Goal: Task Accomplishment & Management: Complete application form

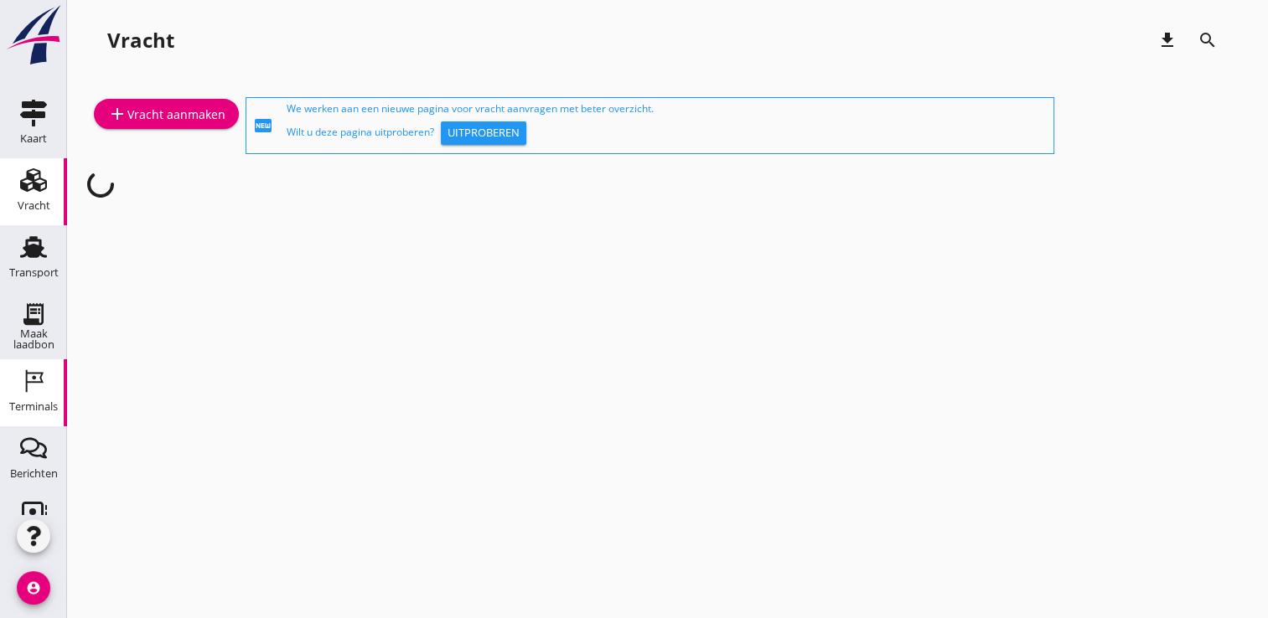
click at [26, 373] on use at bounding box center [35, 381] width 18 height 23
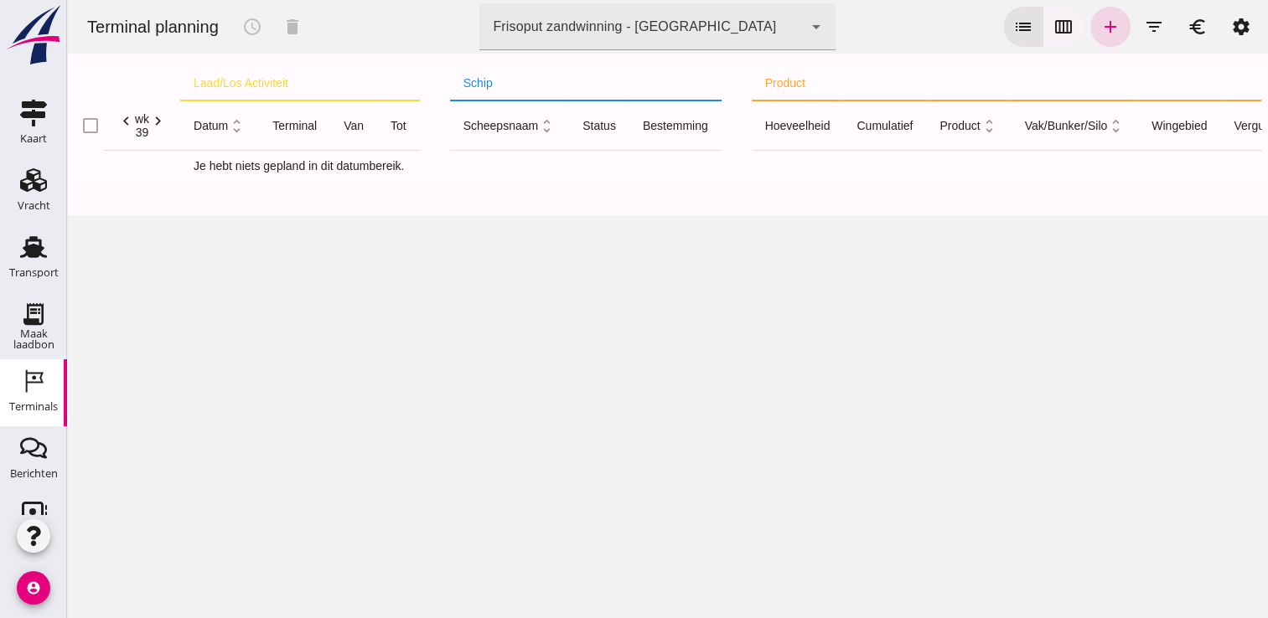
click at [1043, 15] on button "calendar_view_week" at bounding box center [1063, 27] width 40 height 40
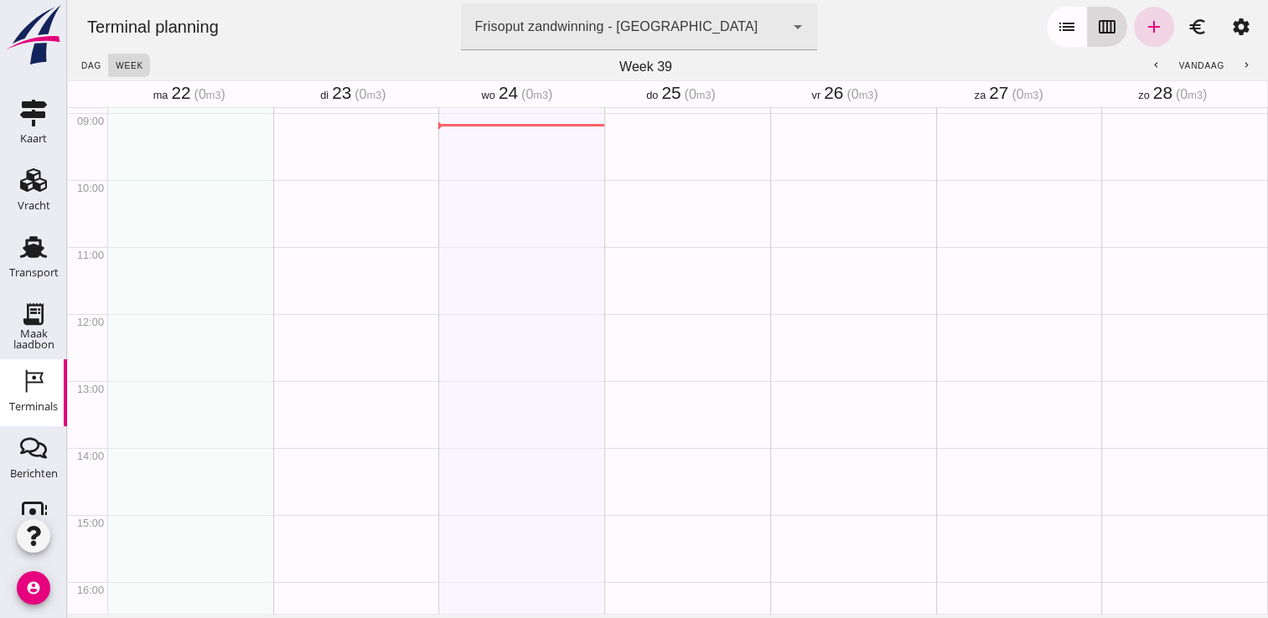
scroll to position [603, 0]
click at [1150, 69] on icon "chevron_left" at bounding box center [1155, 65] width 11 height 11
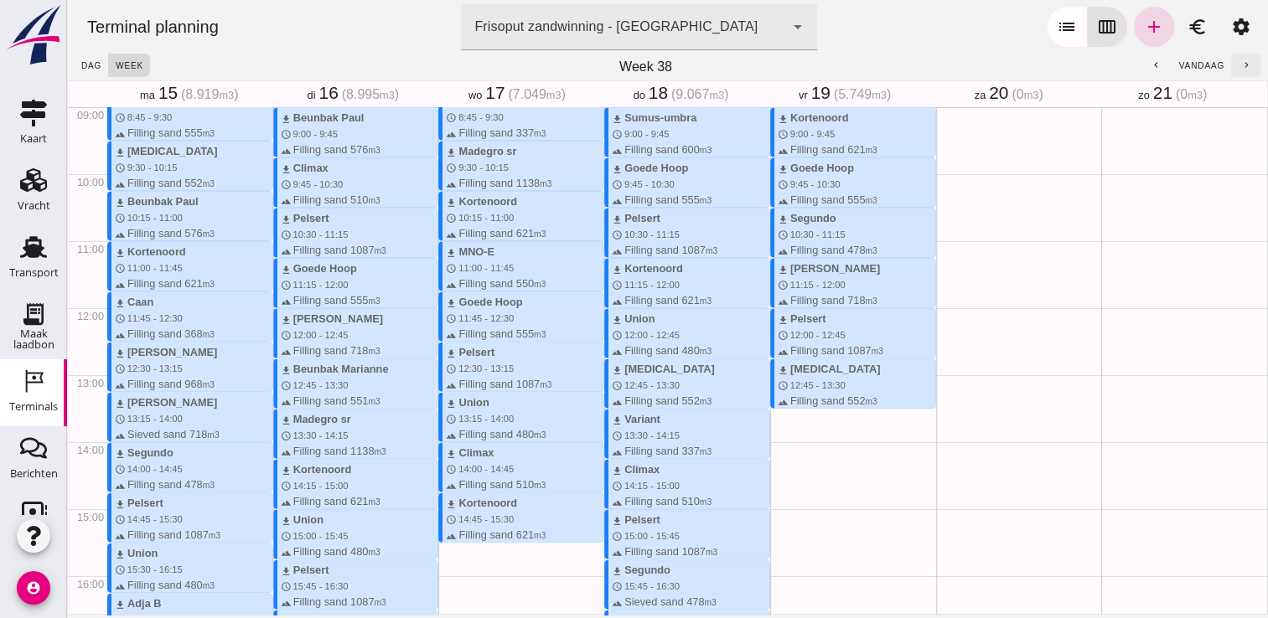
click at [1231, 63] on button "chevron_right" at bounding box center [1246, 65] width 30 height 23
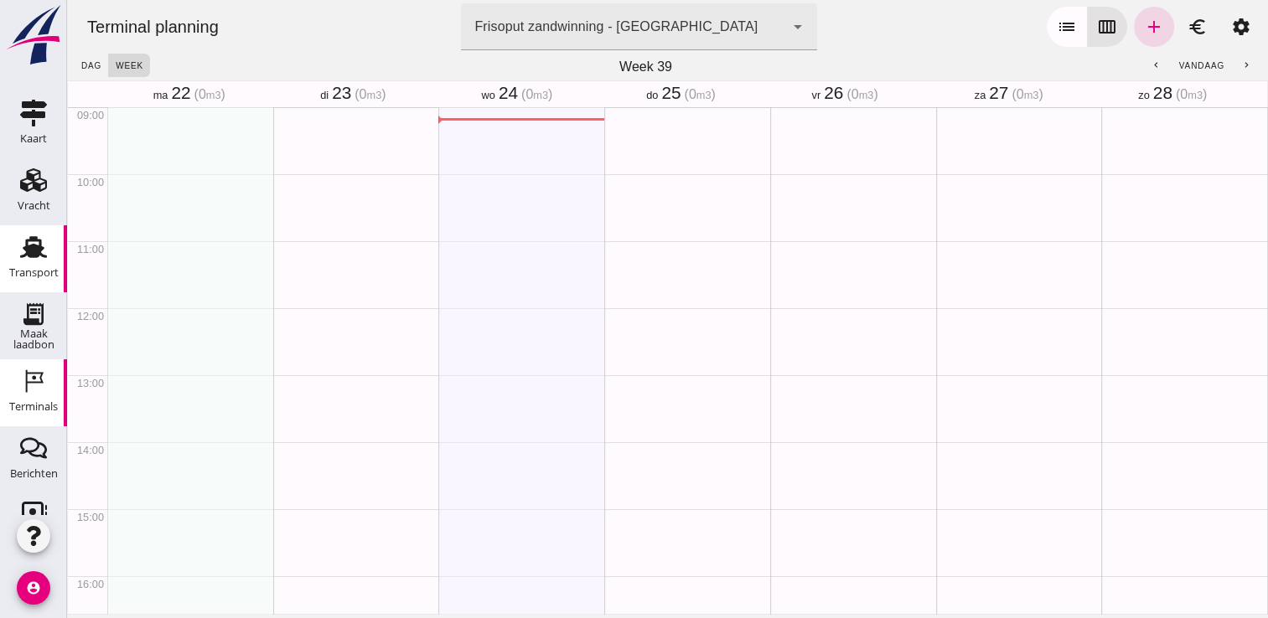
click at [13, 261] on div "Transport" at bounding box center [33, 272] width 49 height 23
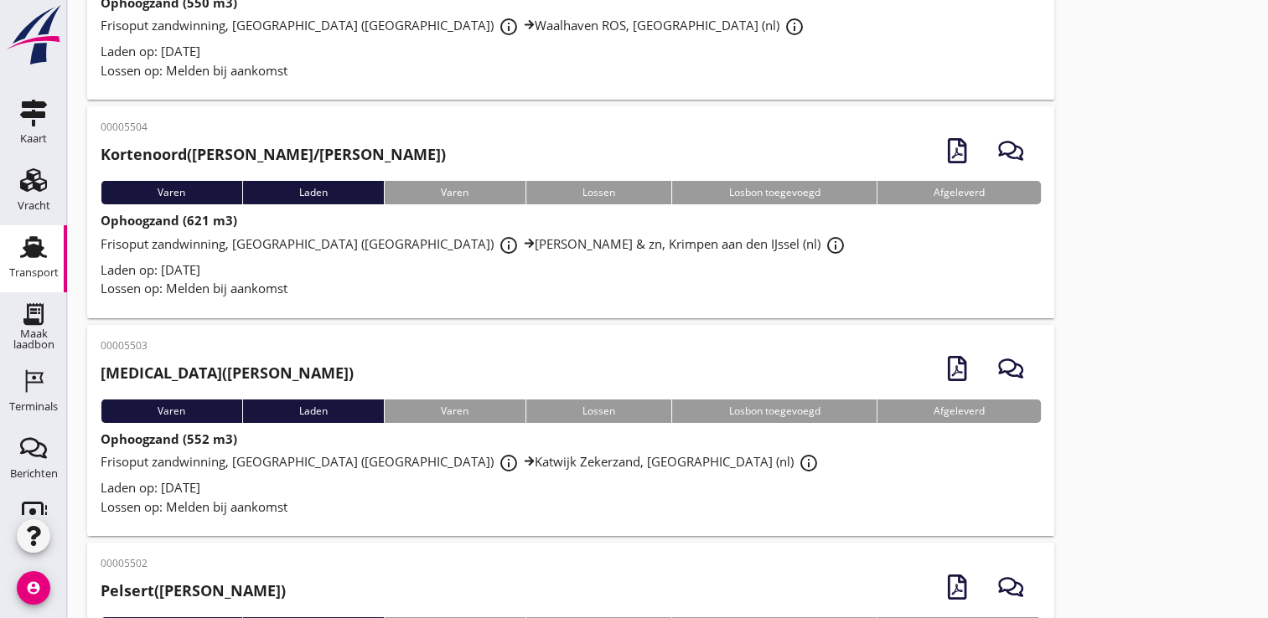
scroll to position [5939, 0]
click at [18, 411] on div "Terminals" at bounding box center [33, 406] width 49 height 11
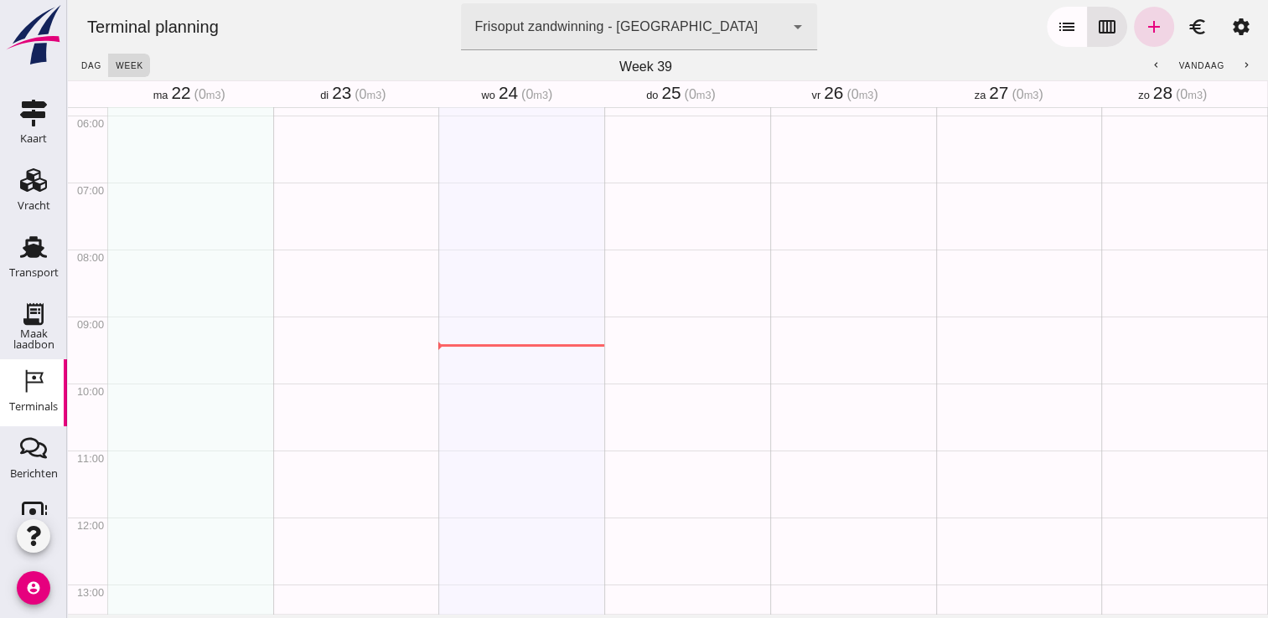
scroll to position [395, 0]
drag, startPoint x: 112, startPoint y: 186, endPoint x: 114, endPoint y: 229, distance: 42.8
click at [114, 229] on div "schedule 7:00 - 7:45" at bounding box center [190, 517] width 166 height 1608
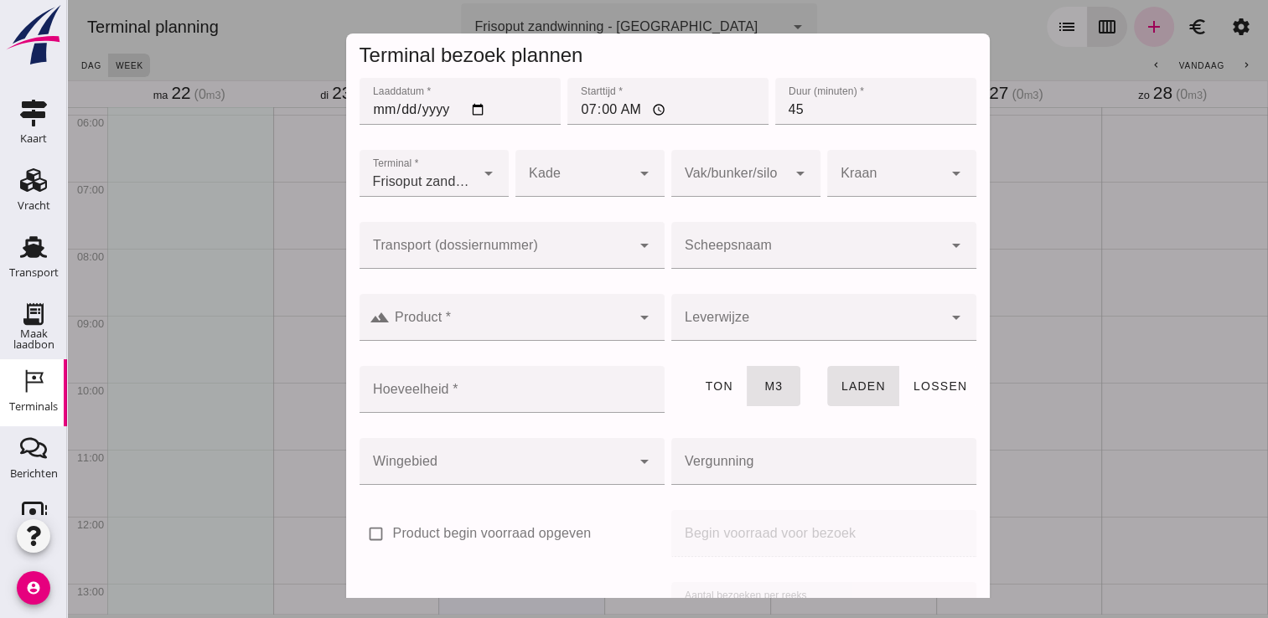
click at [707, 233] on div at bounding box center [806, 245] width 271 height 47
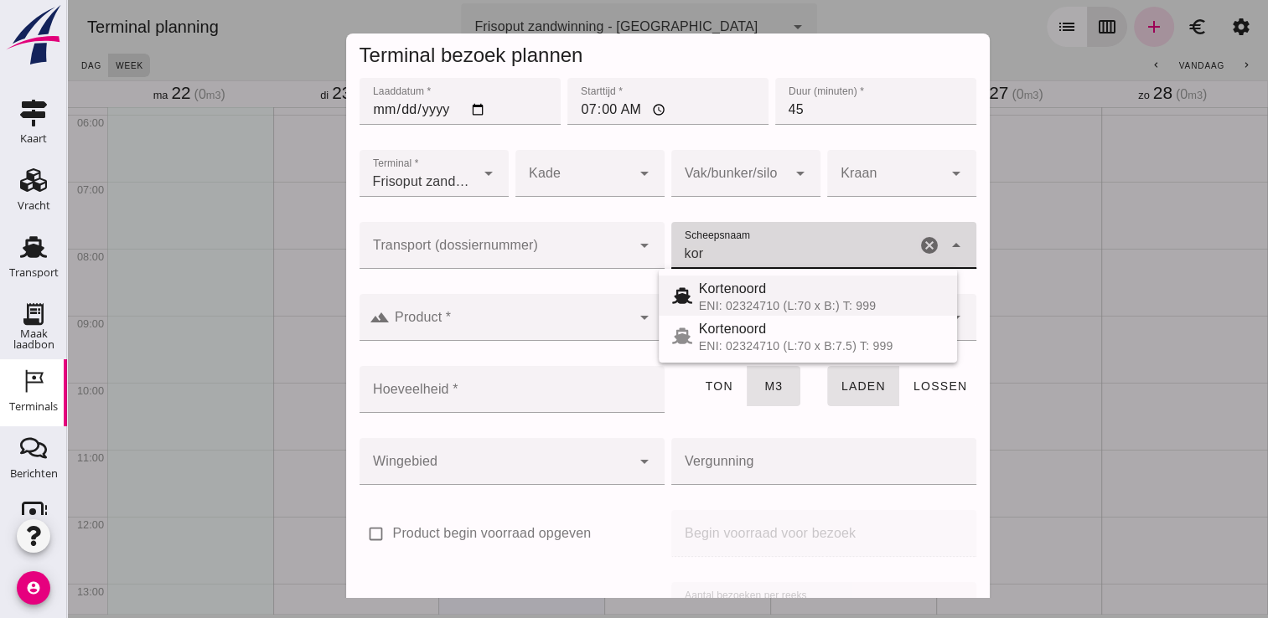
click at [729, 309] on div "ENI: 02324710 (L:70 x B:) T: 999" at bounding box center [821, 305] width 245 height 13
type input "Kortenoord"
type input "621"
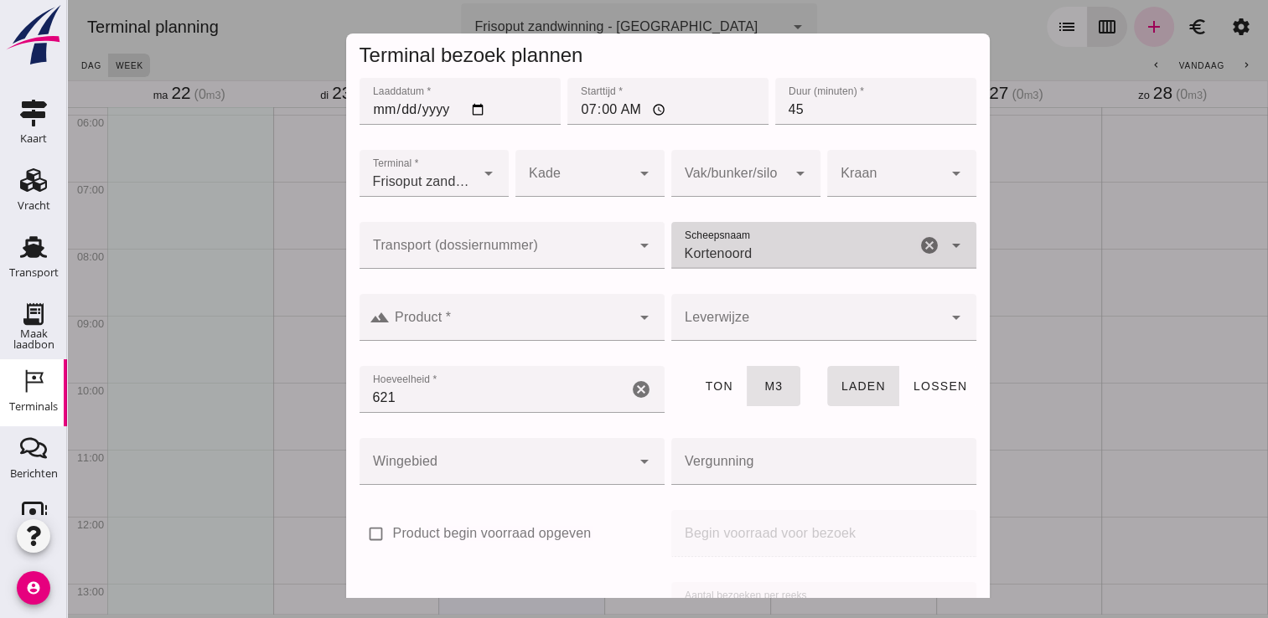
type input "Kortenoord"
click at [534, 307] on div at bounding box center [510, 317] width 241 height 47
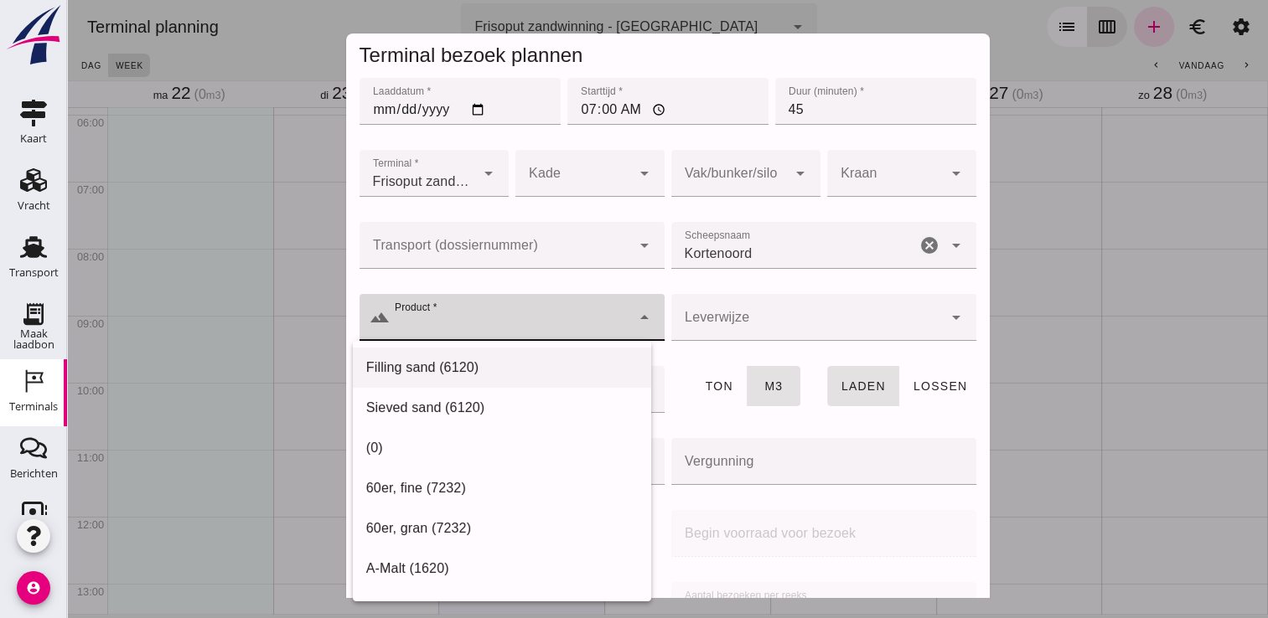
click at [474, 368] on div "Filling sand (6120)" at bounding box center [501, 368] width 271 height 20
type input "Filling sand (6120)"
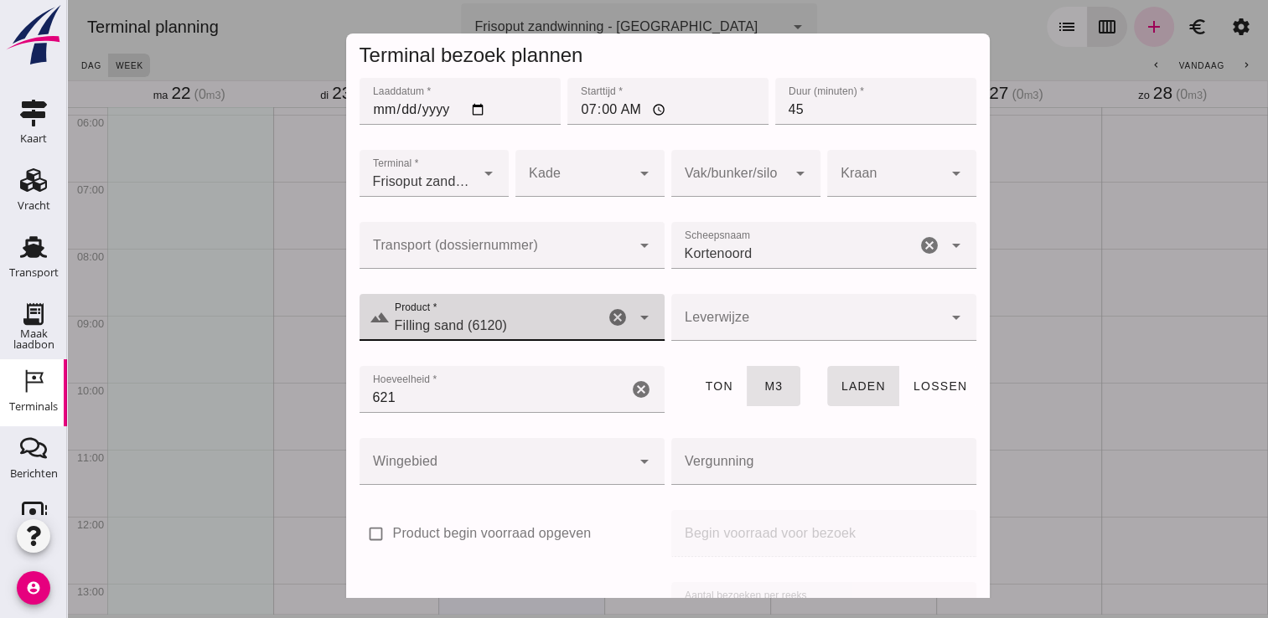
scroll to position [191, 0]
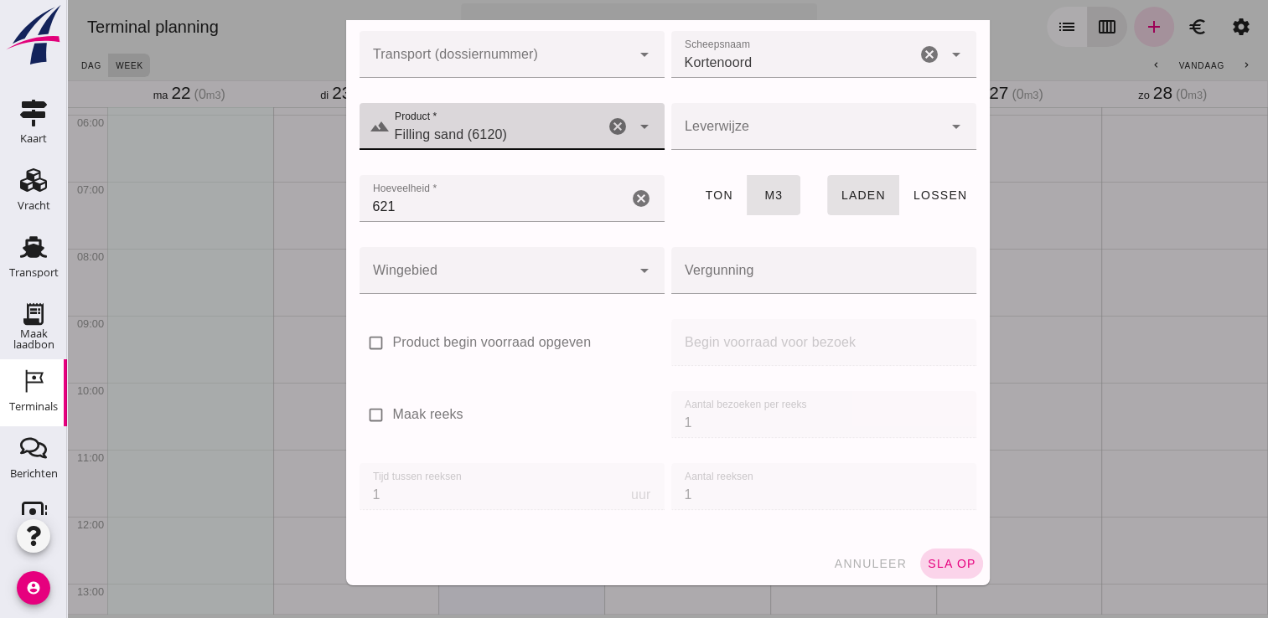
click at [958, 565] on button "sla op" at bounding box center [951, 564] width 63 height 30
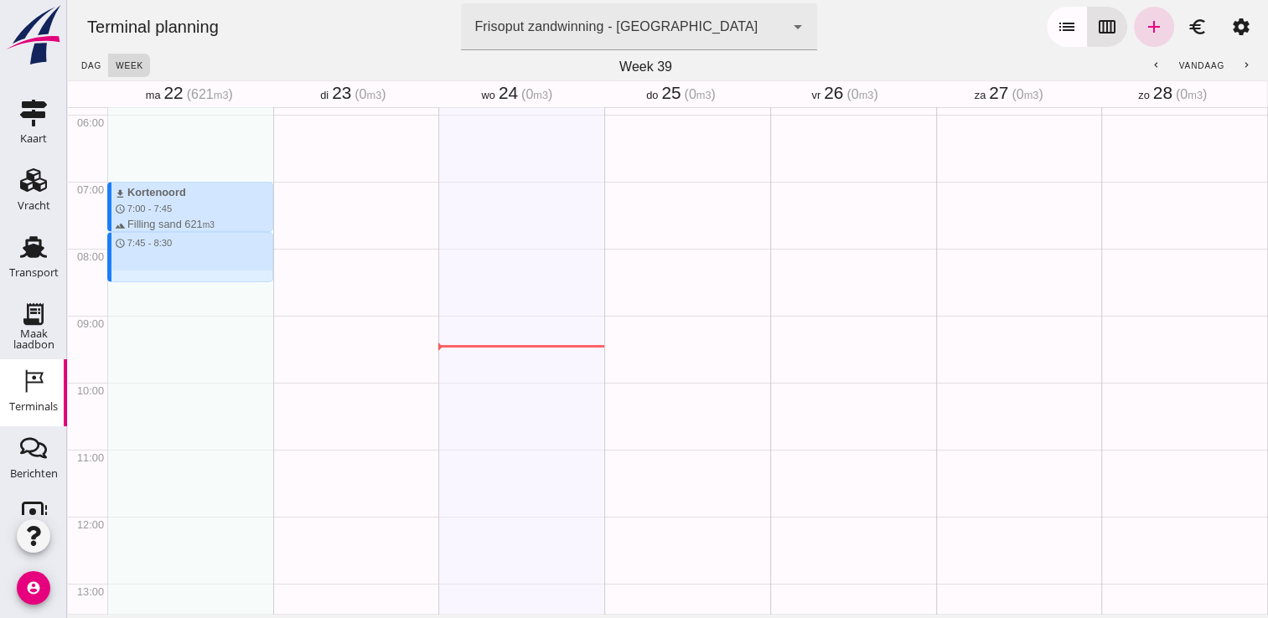
drag, startPoint x: 127, startPoint y: 235, endPoint x: 135, endPoint y: 277, distance: 42.6
click at [135, 277] on div "download Kortenoord schedule 7:00 - 7:45 terrain Filling sand 621 m3 schedule 7…" at bounding box center [190, 517] width 166 height 1608
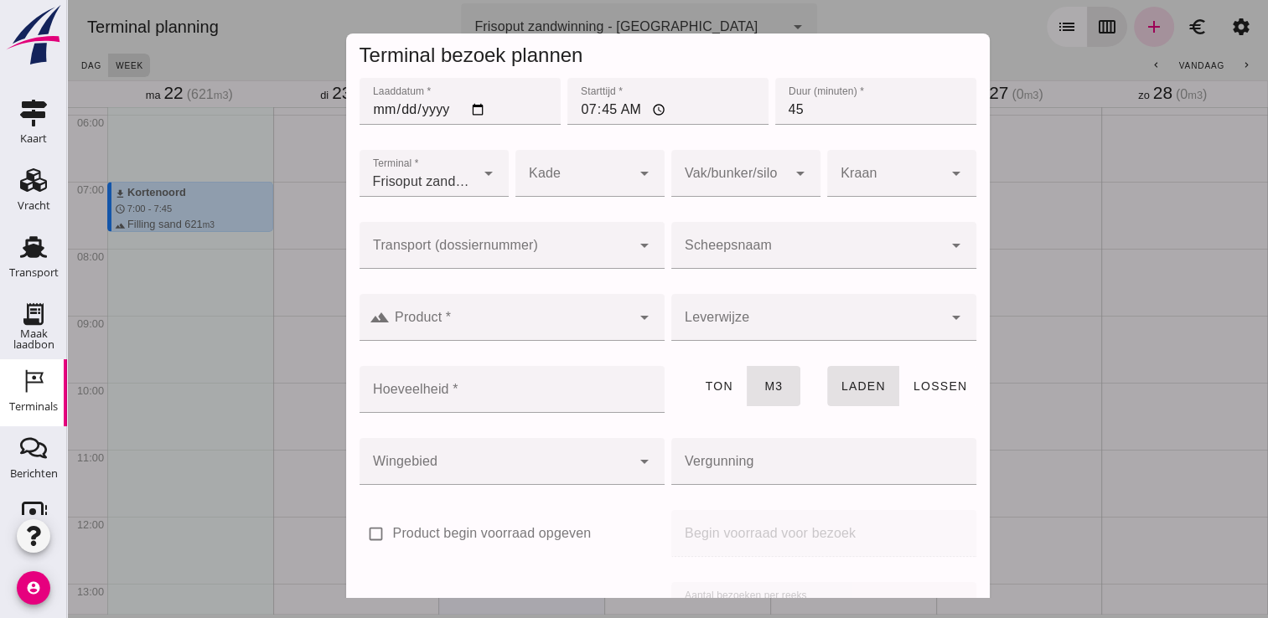
click at [786, 240] on div at bounding box center [806, 245] width 271 height 47
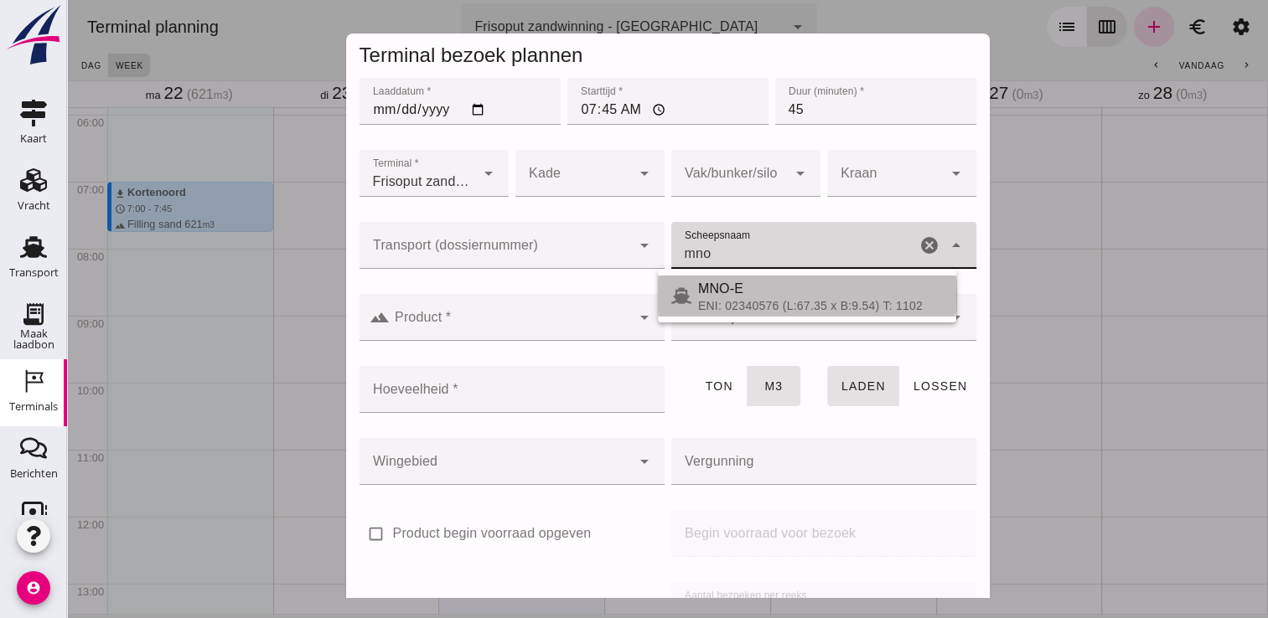
click at [726, 290] on span "MNO-E" at bounding box center [720, 289] width 45 height 14
type input "MNO-E"
type input "550"
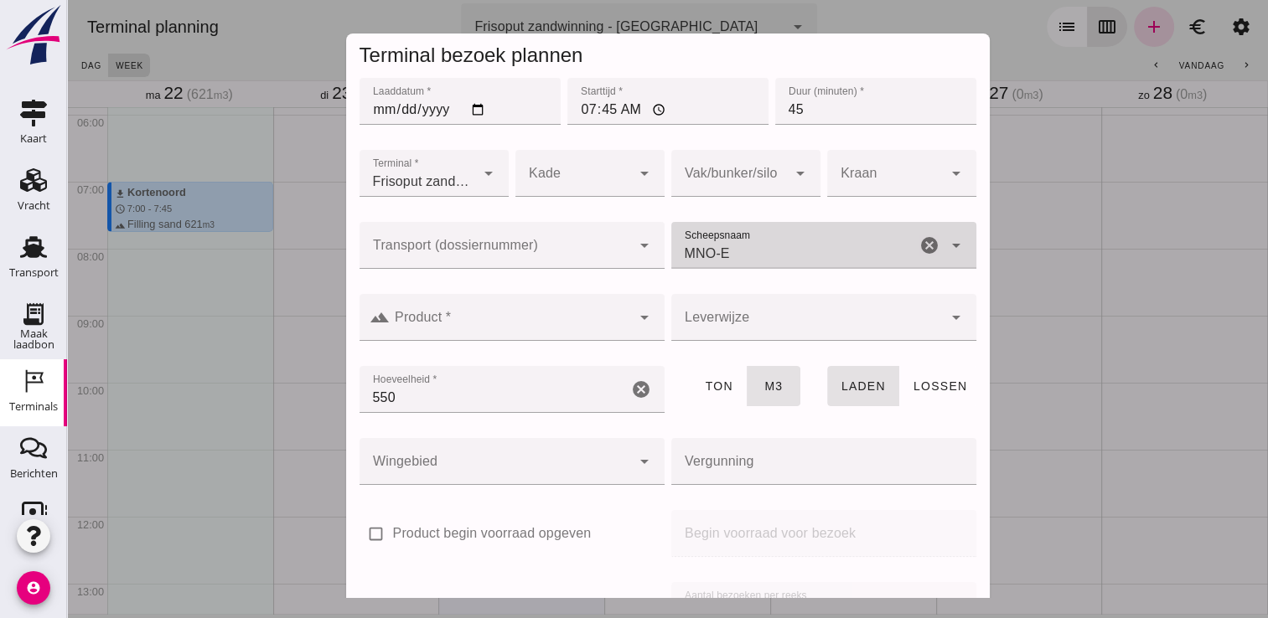
type input "MNO-E"
click at [579, 310] on div at bounding box center [510, 317] width 241 height 47
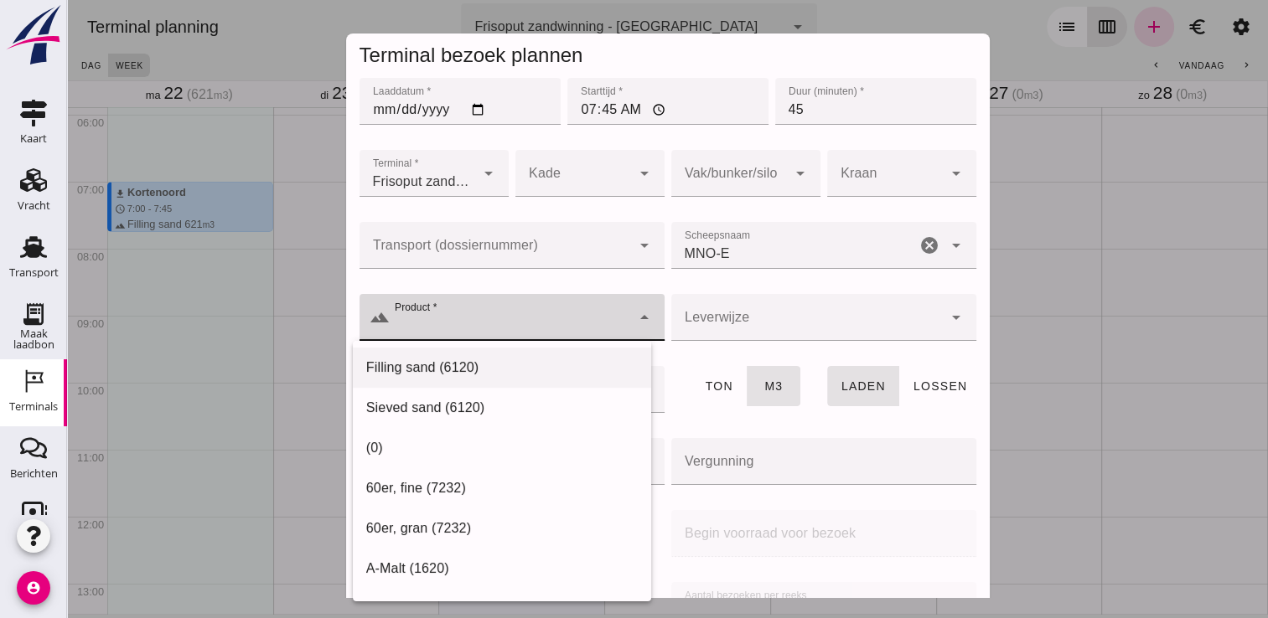
click at [477, 361] on div "Filling sand (6120)" at bounding box center [501, 368] width 271 height 20
type input "Filling sand (6120)"
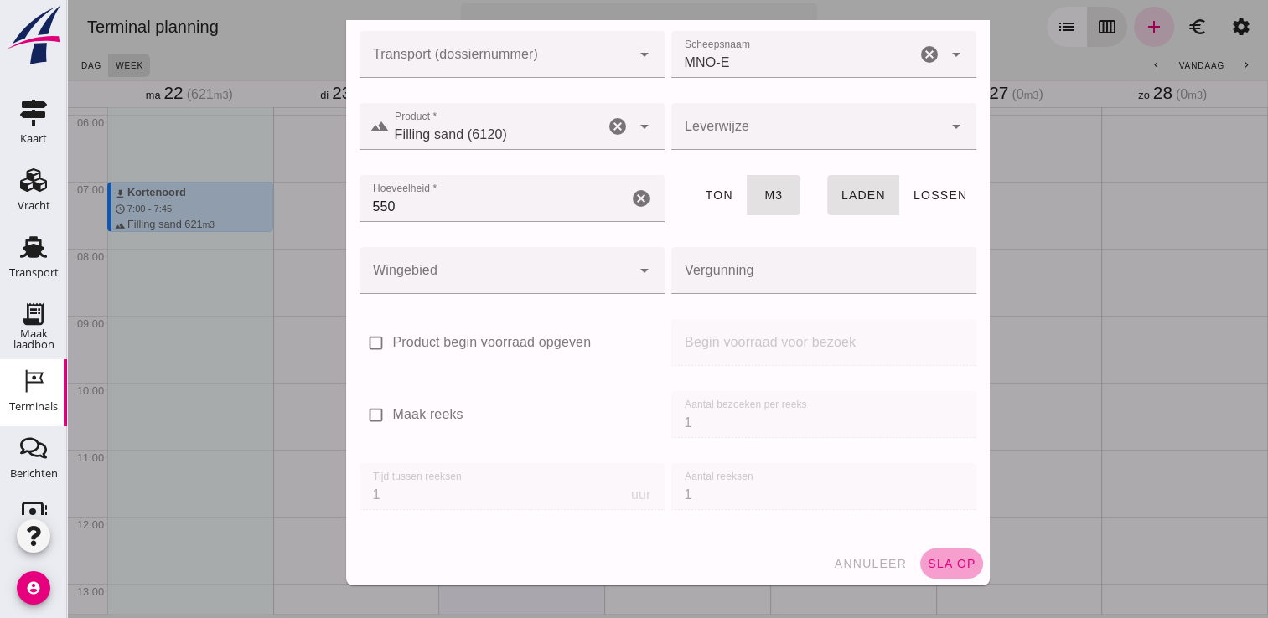
click at [927, 557] on span "sla op" at bounding box center [951, 563] width 49 height 13
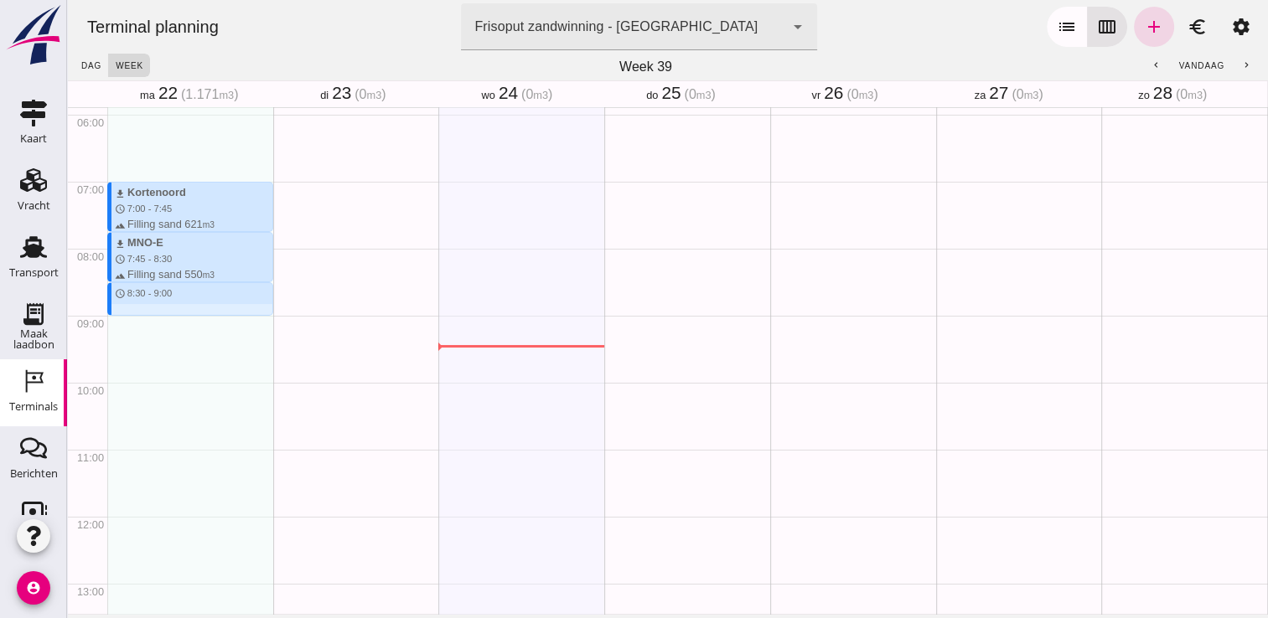
drag, startPoint x: 130, startPoint y: 287, endPoint x: 130, endPoint y: 317, distance: 30.2
click at [130, 317] on div "download Kortenoord schedule 7:00 - 7:45 terrain Filling sand 621 m3 download M…" at bounding box center [190, 517] width 166 height 1608
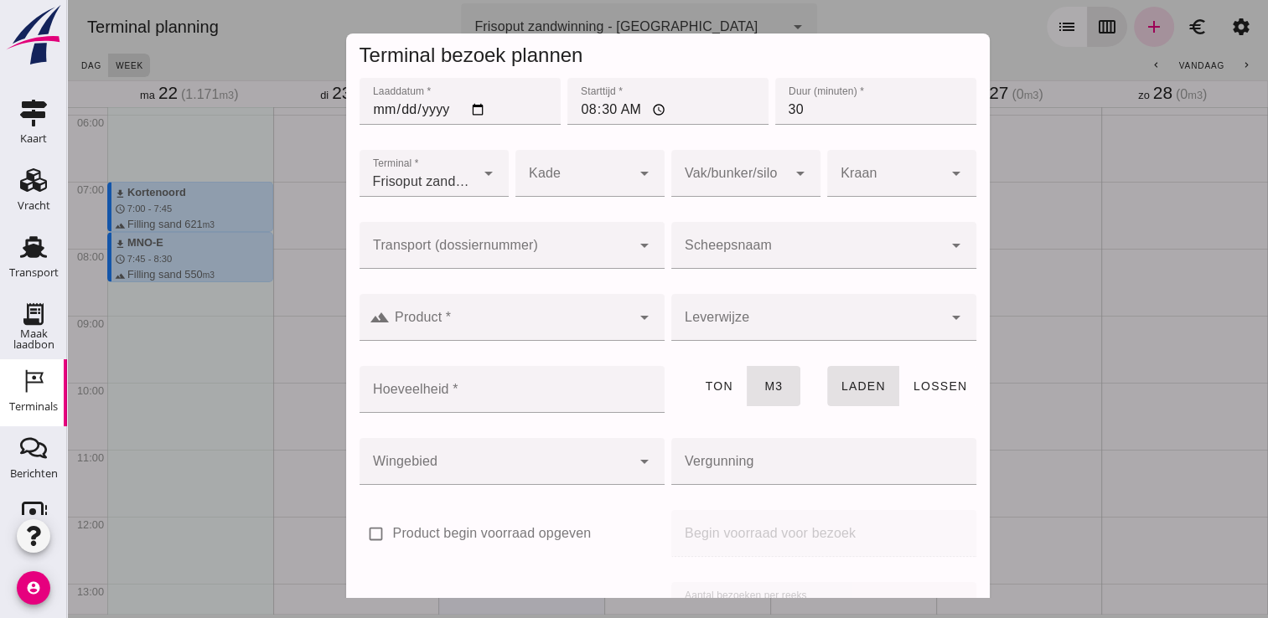
click at [720, 238] on div at bounding box center [806, 245] width 271 height 47
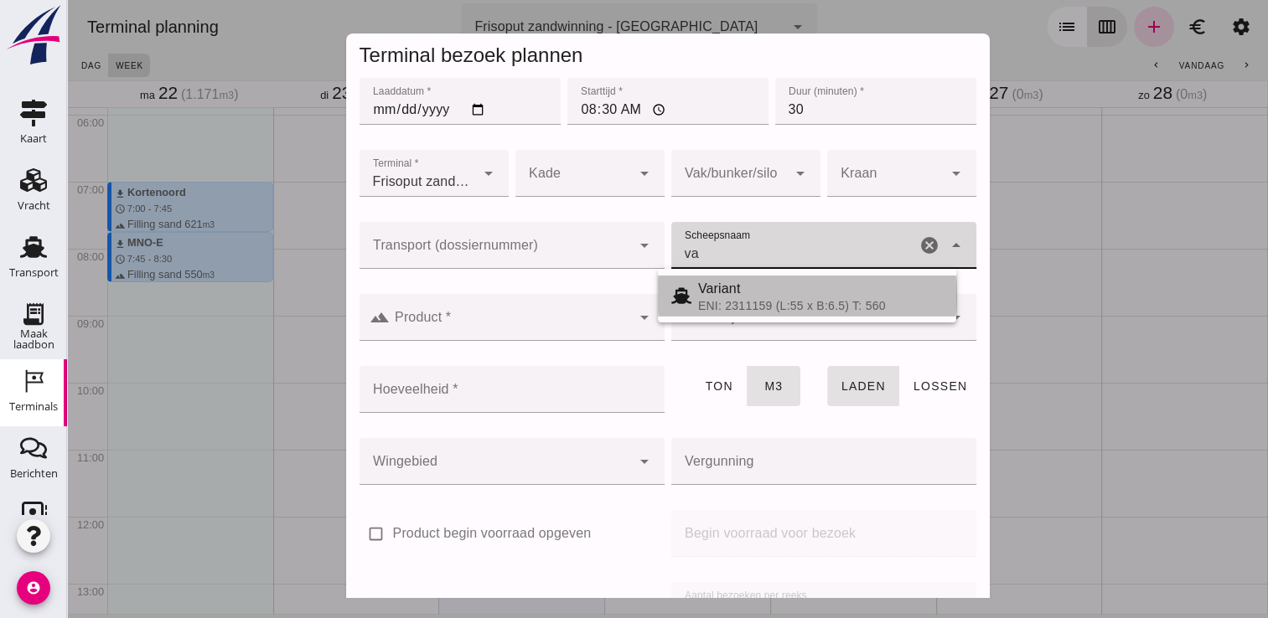
click at [728, 308] on div "ENI: 2311159 (L:55 x B:6.5) T: 560" at bounding box center [820, 305] width 245 height 13
type input "Variant"
type input "337"
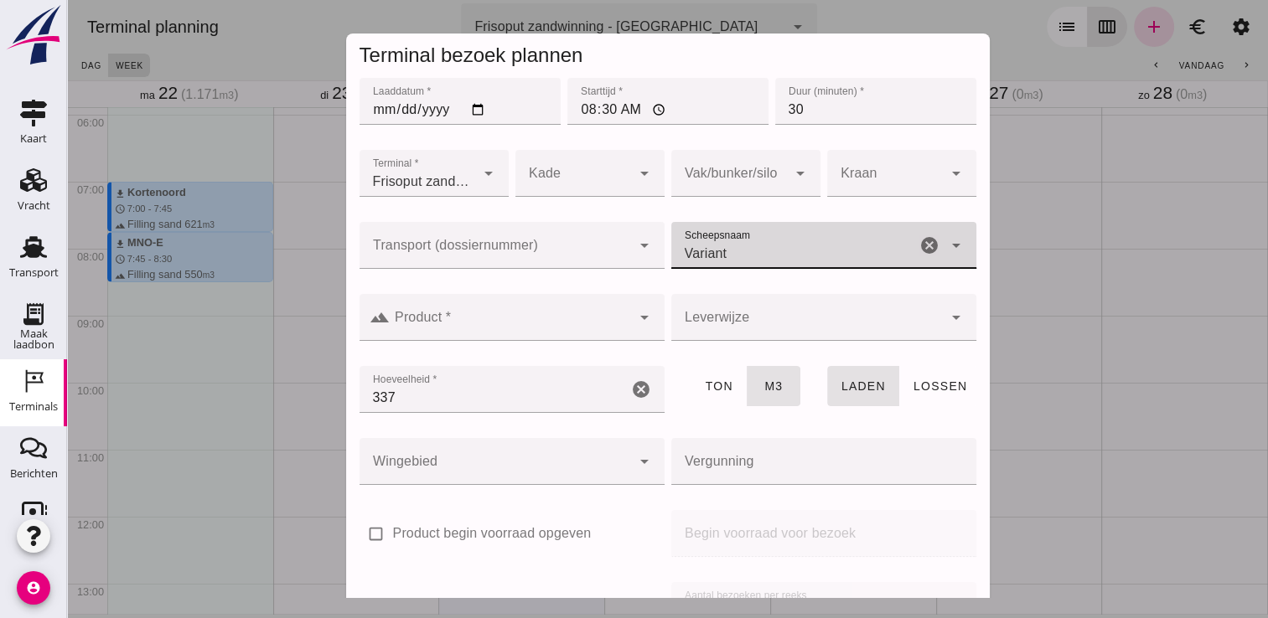
type input "Variant"
click at [634, 319] on icon "arrow_drop_down" at bounding box center [644, 318] width 20 height 20
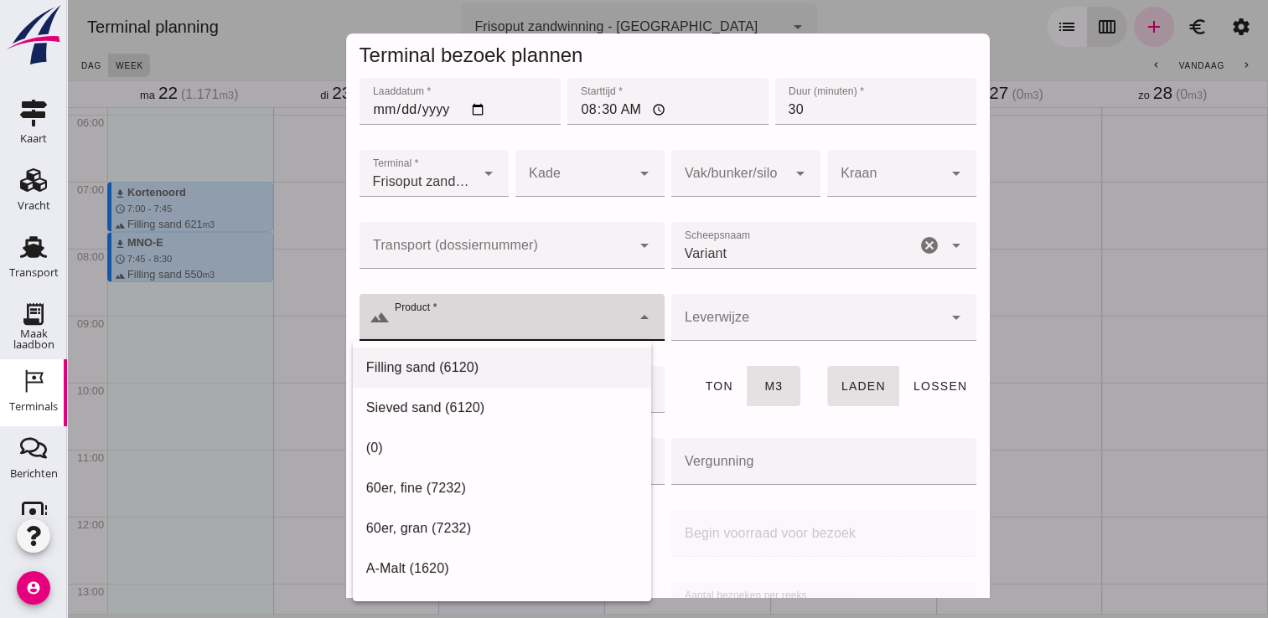
click at [545, 360] on div "Filling sand (6120)" at bounding box center [501, 368] width 271 height 20
type input "Filling sand (6120)"
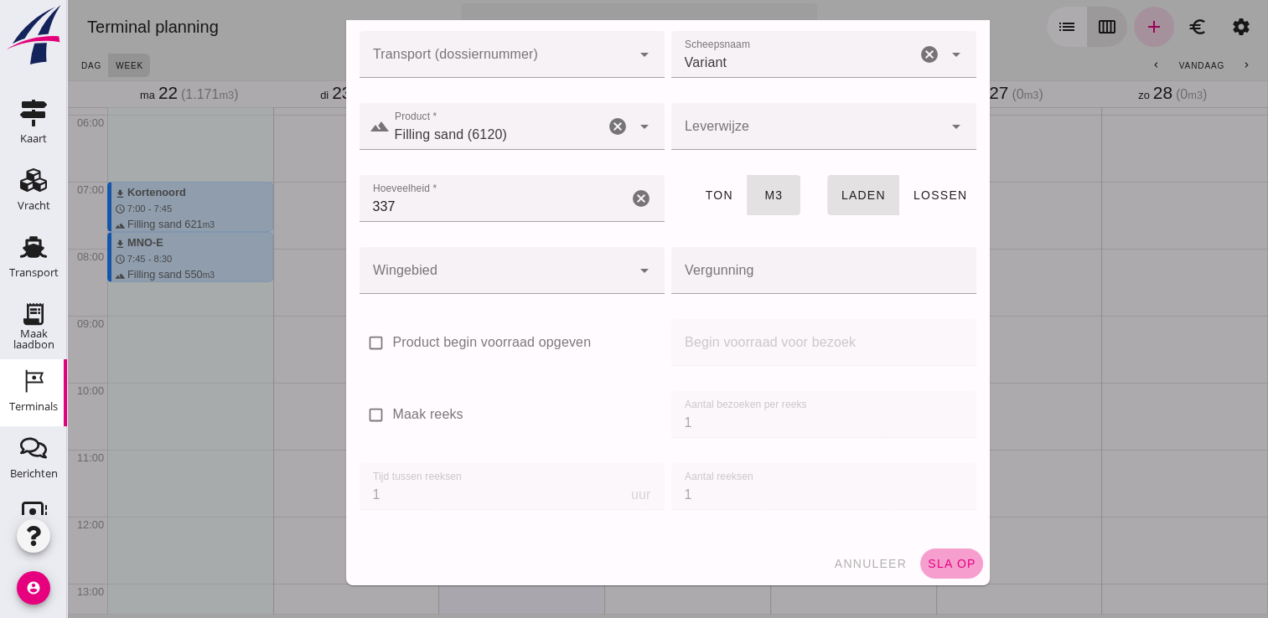
click at [932, 563] on span "sla op" at bounding box center [951, 563] width 49 height 13
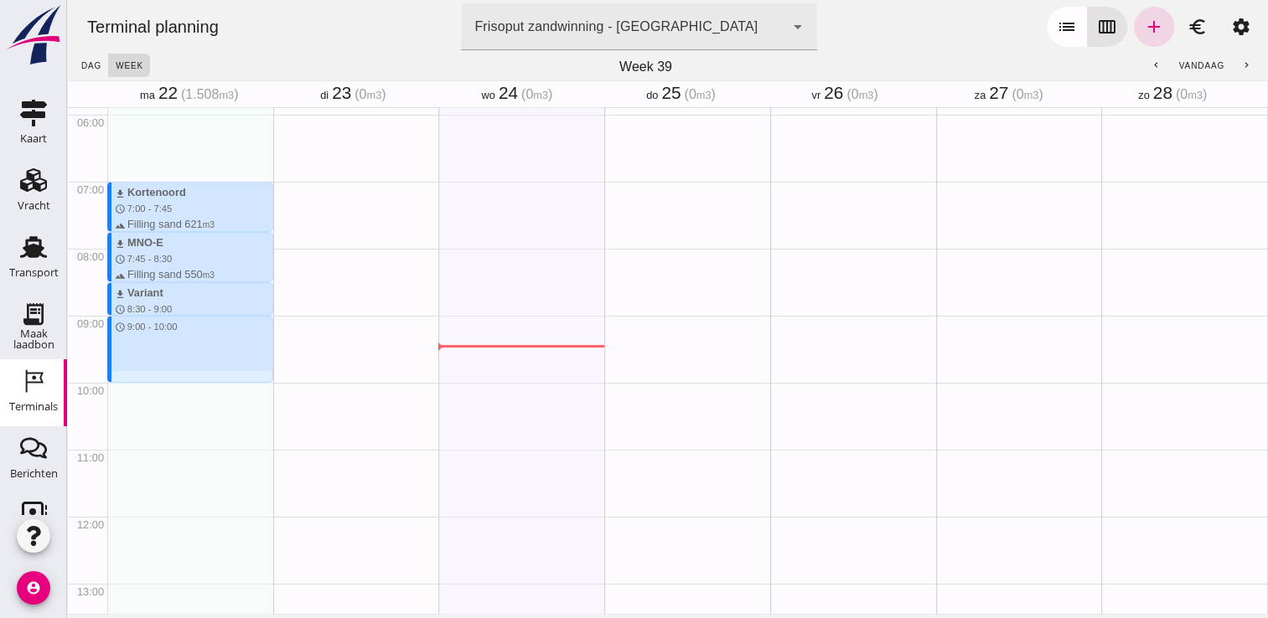
drag, startPoint x: 126, startPoint y: 320, endPoint x: 130, endPoint y: 377, distance: 57.1
click at [130, 377] on div "download Kortenoord schedule 7:00 - 7:45 terrain Filling sand 621 m3 download M…" at bounding box center [190, 517] width 166 height 1608
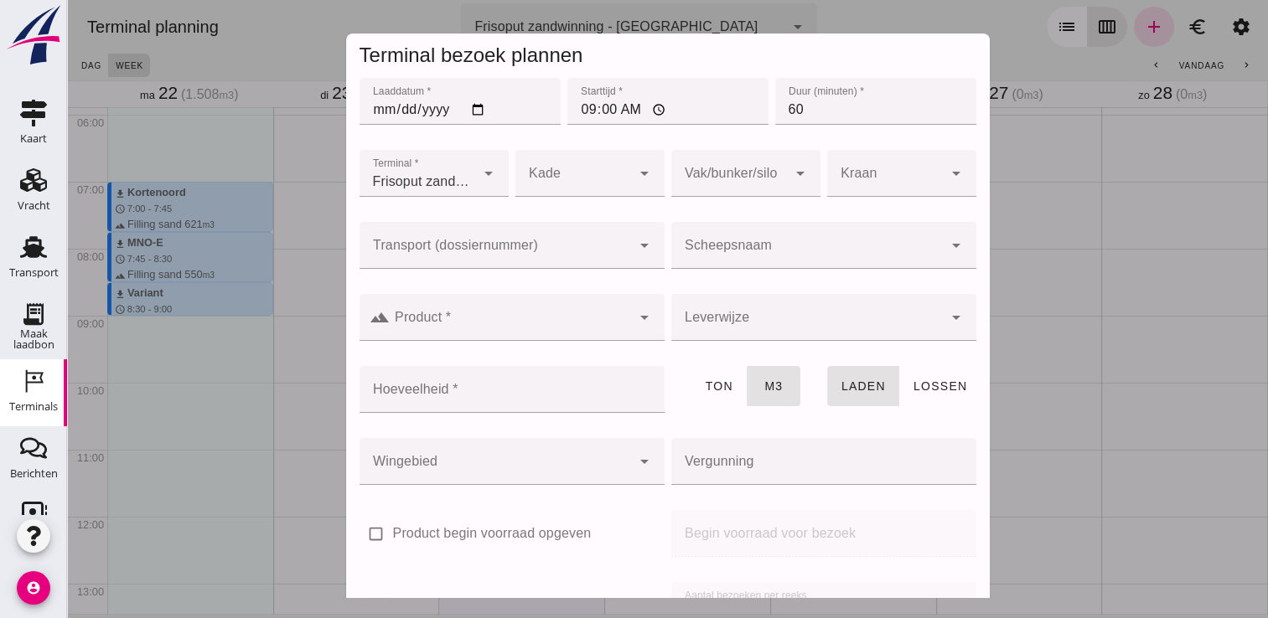
click at [772, 224] on div at bounding box center [806, 245] width 271 height 47
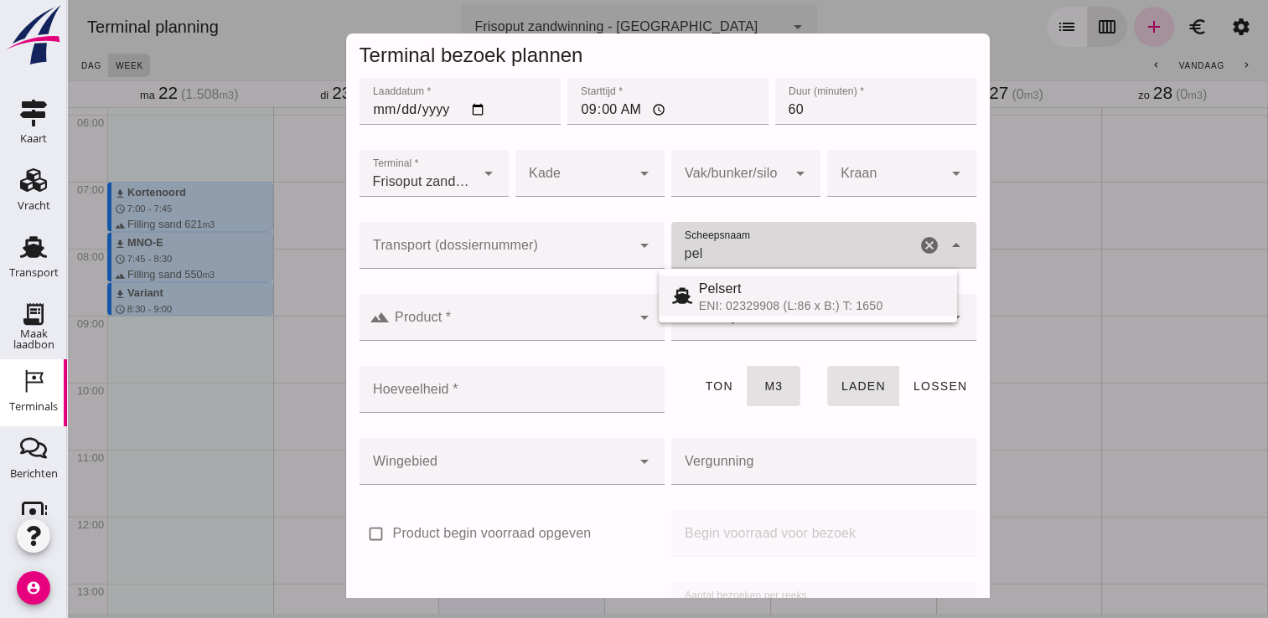
click at [778, 291] on div "Pelsert" at bounding box center [821, 289] width 245 height 20
type input "Pelsert"
type input "1087"
type input "Pelsert"
click at [605, 317] on input "Product *" at bounding box center [510, 326] width 241 height 20
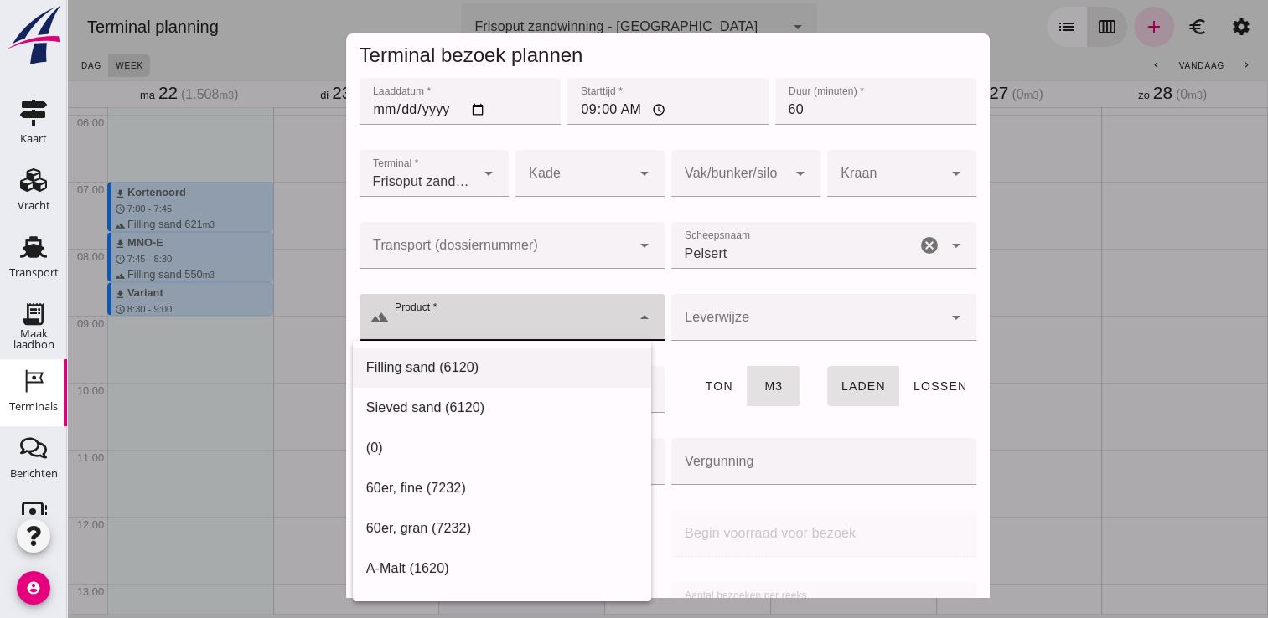
click at [533, 371] on div "Filling sand (6120)" at bounding box center [501, 368] width 271 height 20
type input "Filling sand (6120)"
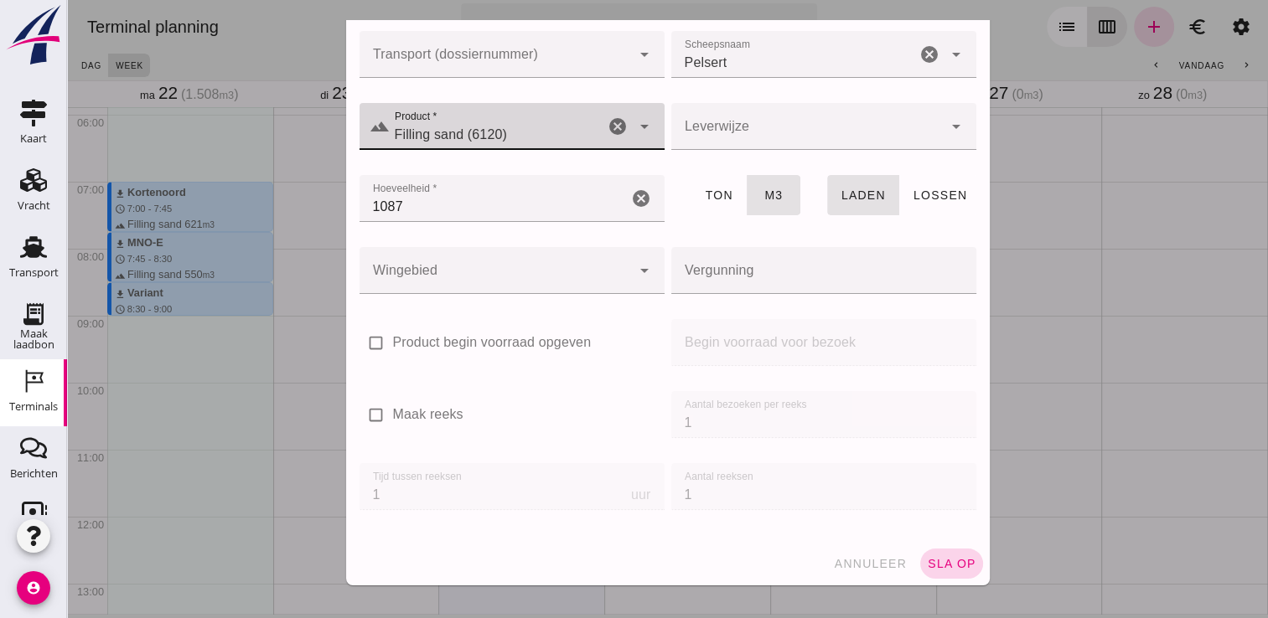
click at [932, 568] on span "sla op" at bounding box center [951, 563] width 49 height 13
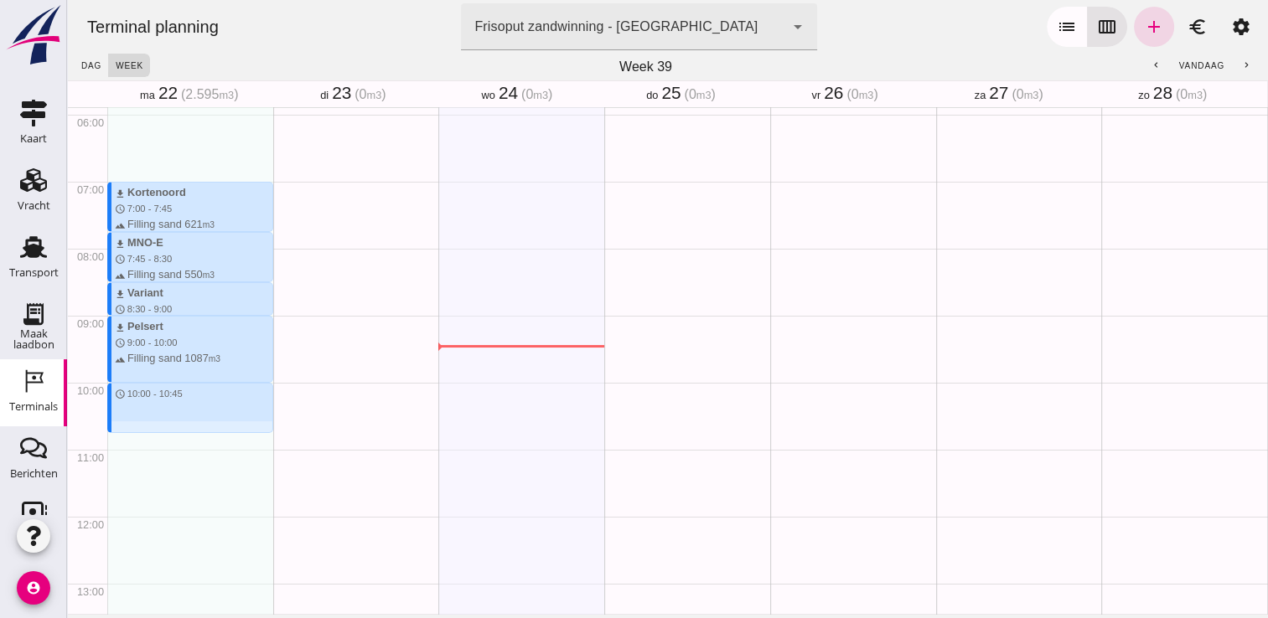
drag, startPoint x: 134, startPoint y: 387, endPoint x: 139, endPoint y: 429, distance: 42.2
click at [139, 429] on div "download Kortenoord schedule 7:00 - 7:45 terrain Filling sand 621 m3 download M…" at bounding box center [190, 517] width 166 height 1608
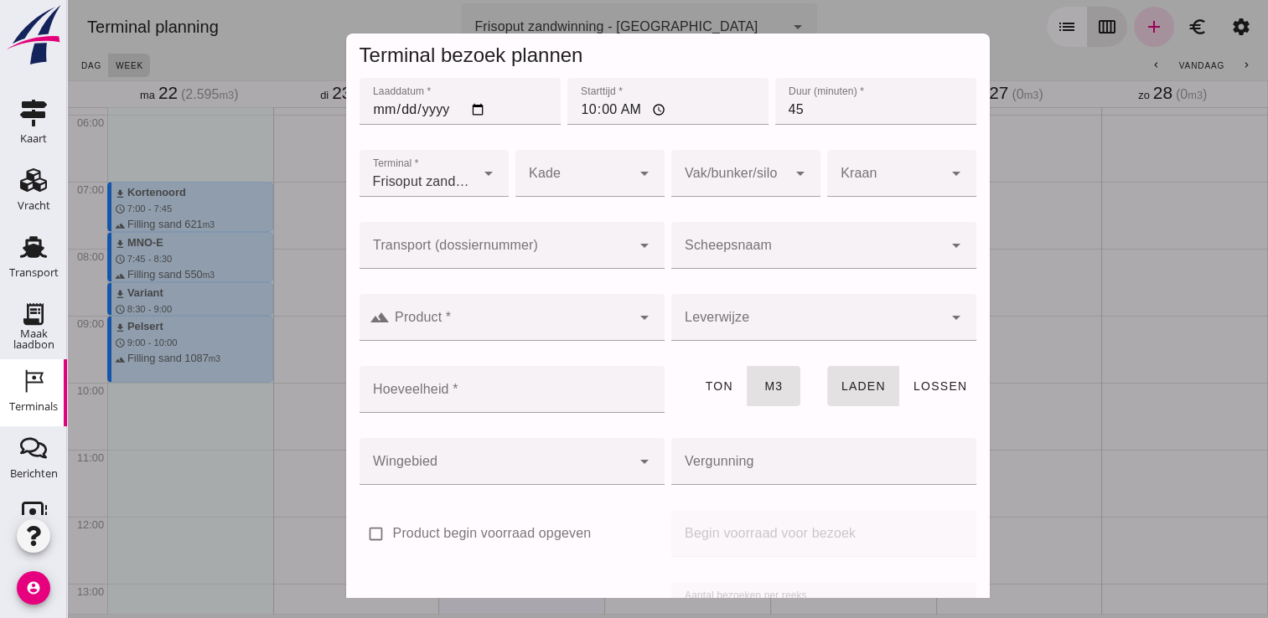
click at [698, 255] on input "Scheepsnaam" at bounding box center [806, 254] width 271 height 20
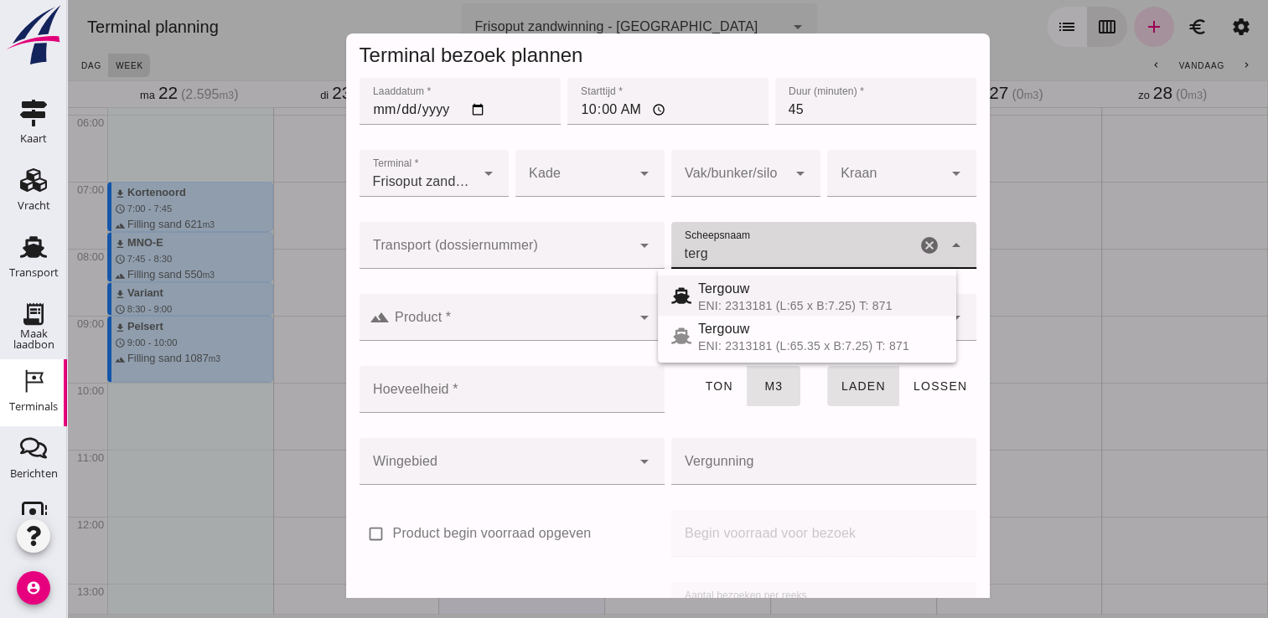
click at [738, 291] on span "Tergouw" at bounding box center [724, 289] width 52 height 14
type input "Tergouw"
type input "510"
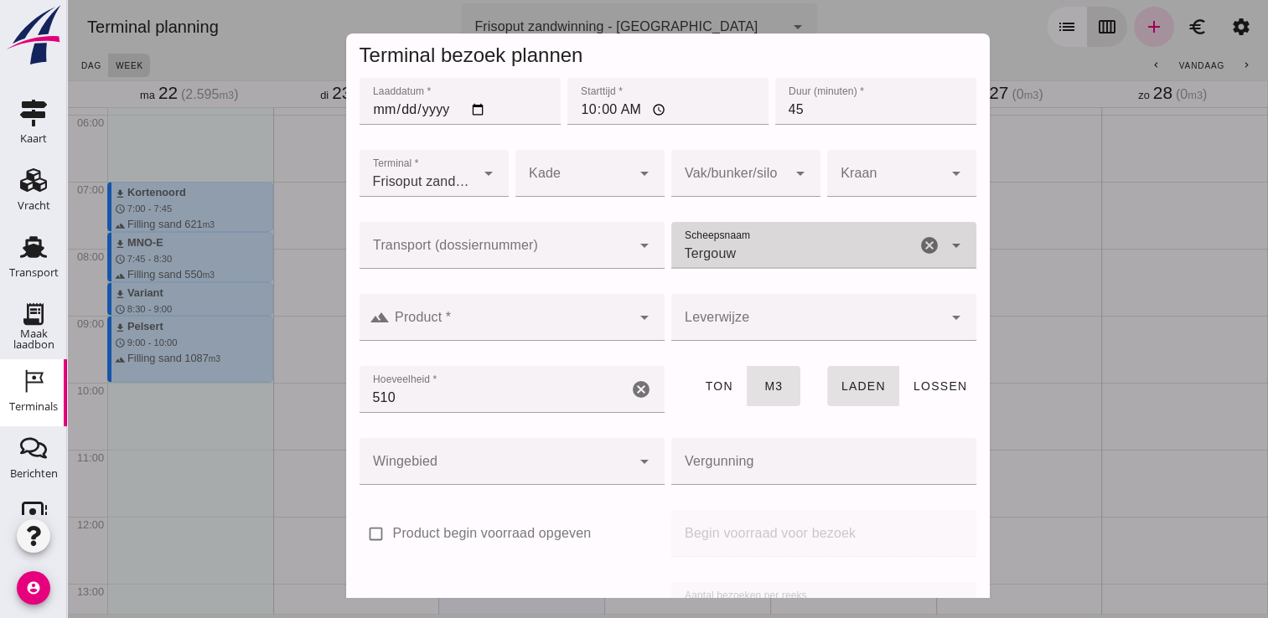
type input "Tergouw"
click at [576, 313] on div at bounding box center [510, 317] width 241 height 47
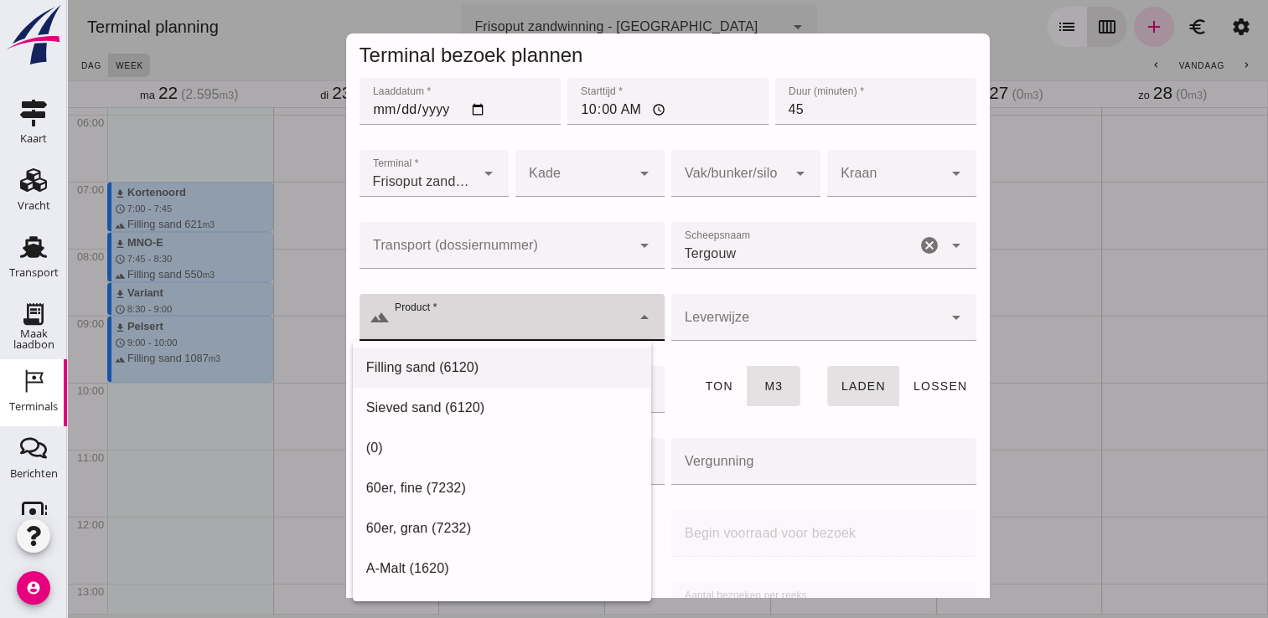
click at [468, 380] on div "Filling sand (6120)" at bounding box center [502, 368] width 298 height 40
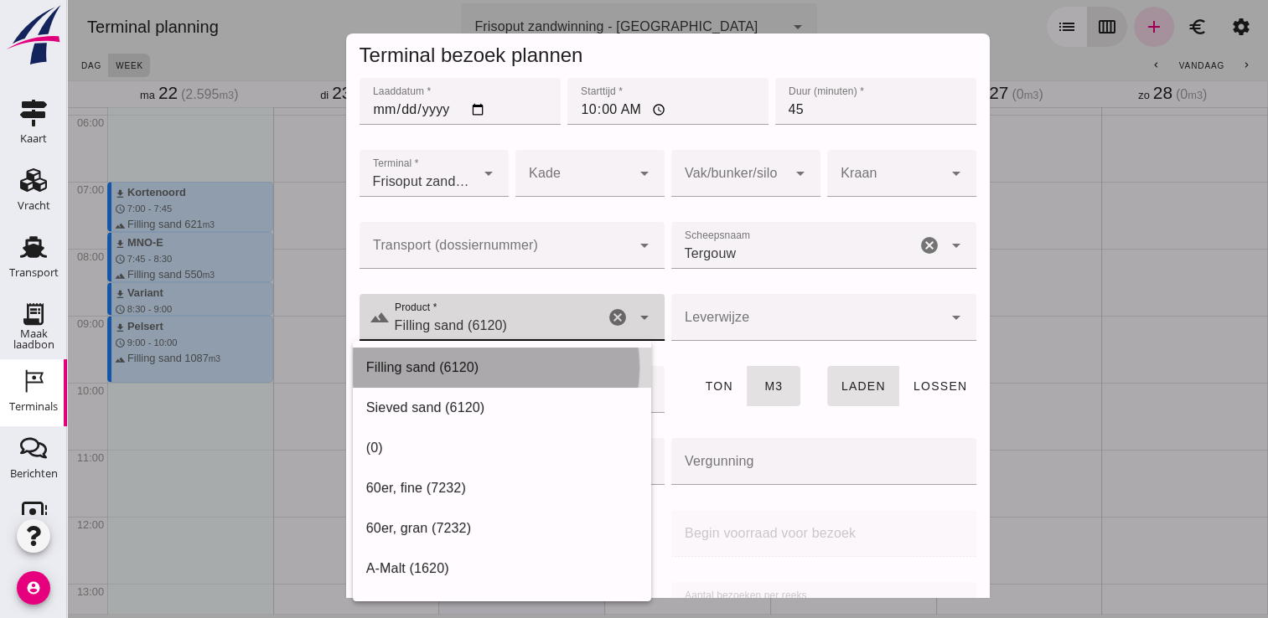
type input "Filling sand (6120)"
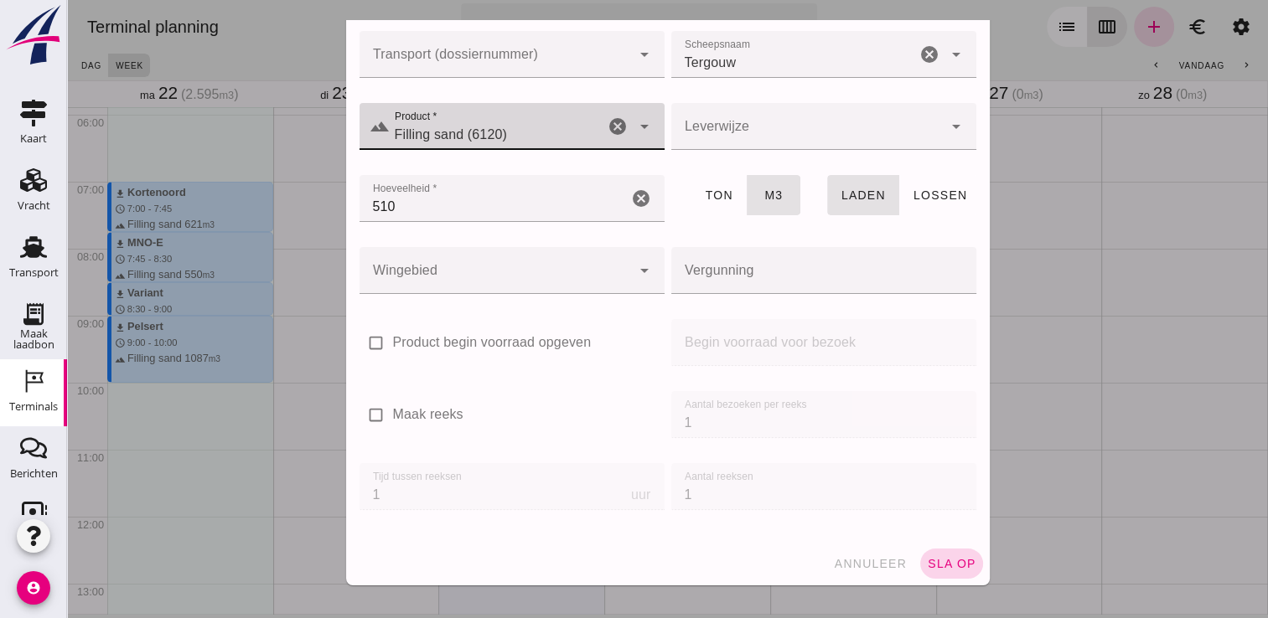
click at [940, 570] on button "sla op" at bounding box center [951, 564] width 63 height 30
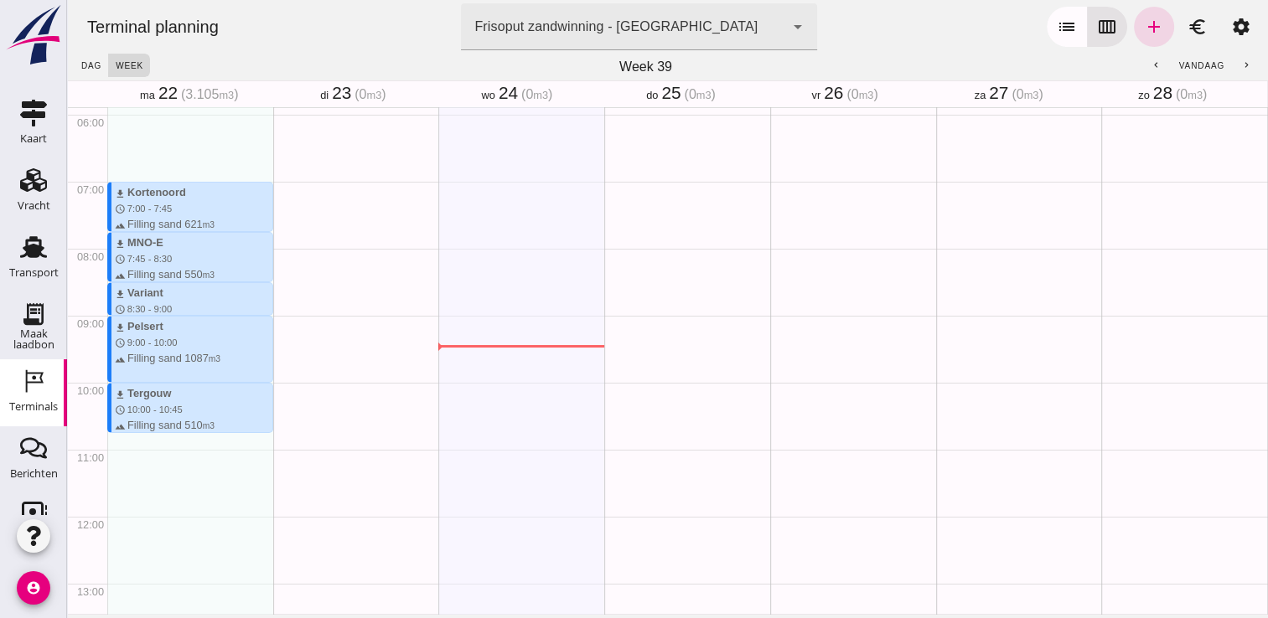
scroll to position [513, 0]
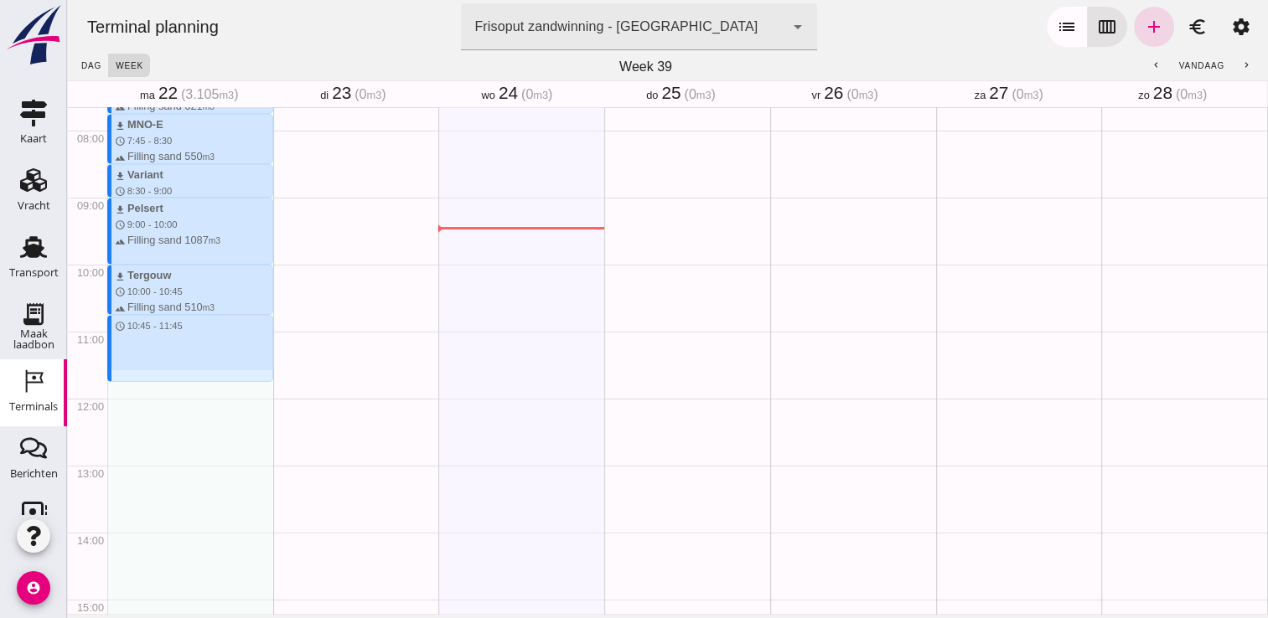
drag, startPoint x: 122, startPoint y: 321, endPoint x: 125, endPoint y: 383, distance: 62.1
click at [125, 383] on div "download Kortenoord schedule 7:00 - 7:45 terrain Filling sand 621 m3 download M…" at bounding box center [190, 398] width 166 height 1608
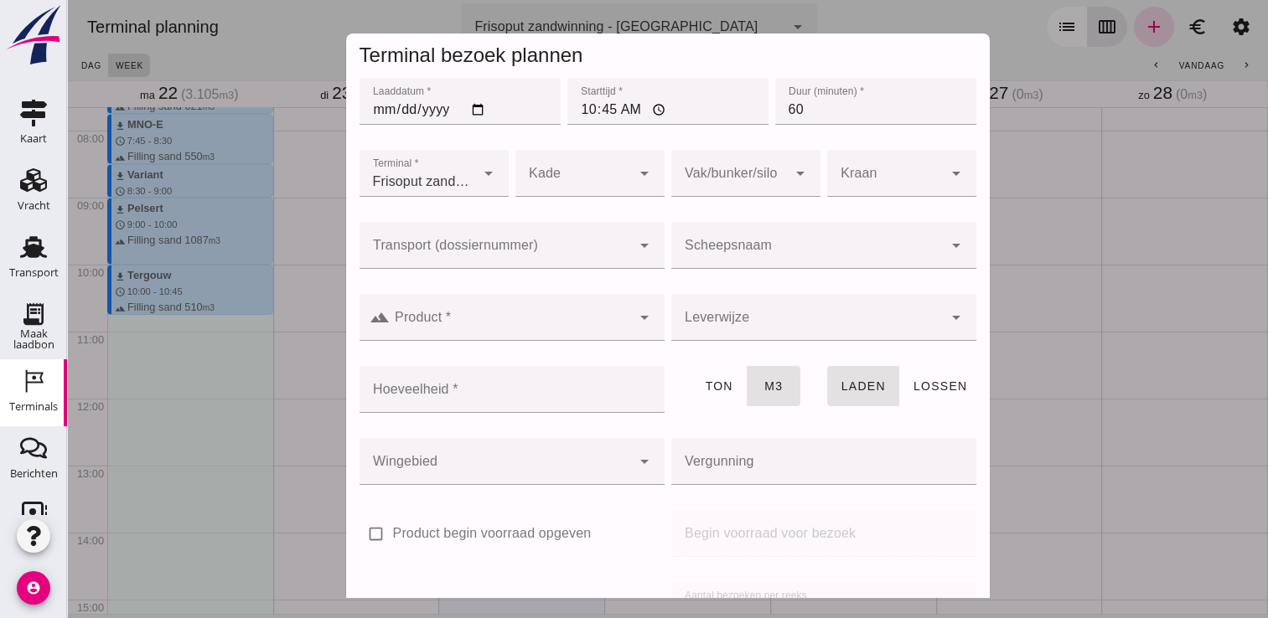
click at [771, 236] on div at bounding box center [806, 245] width 271 height 47
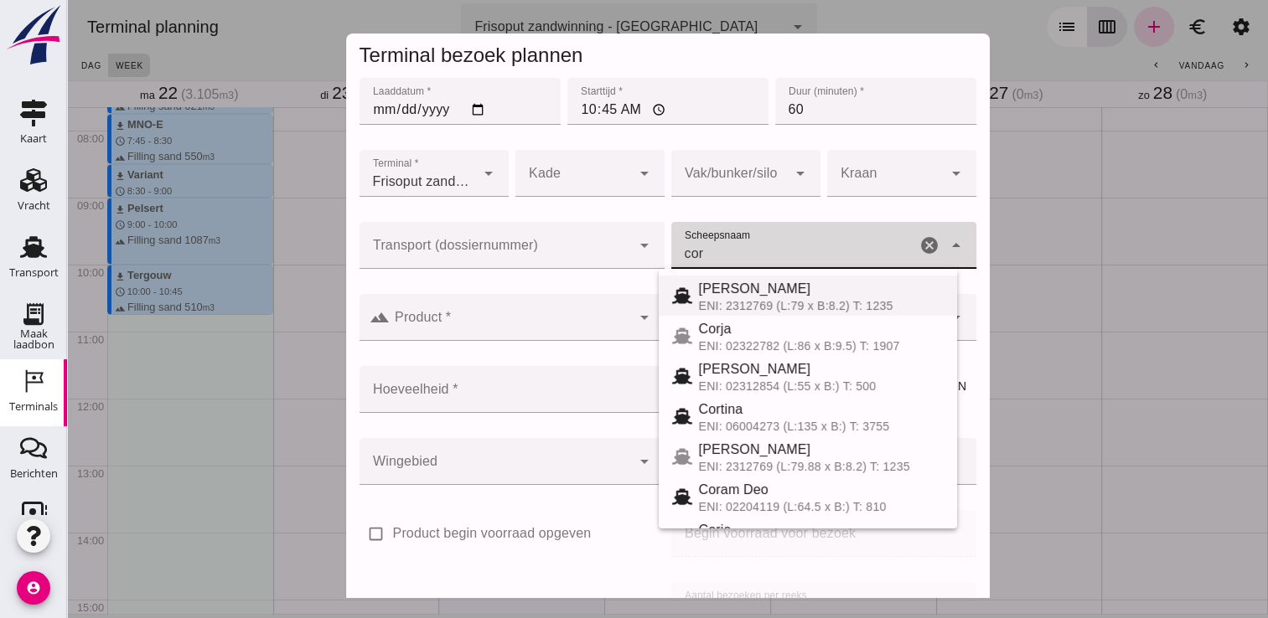
click at [741, 297] on div "[PERSON_NAME]" at bounding box center [821, 289] width 245 height 20
type input "[PERSON_NAME]"
type input "718"
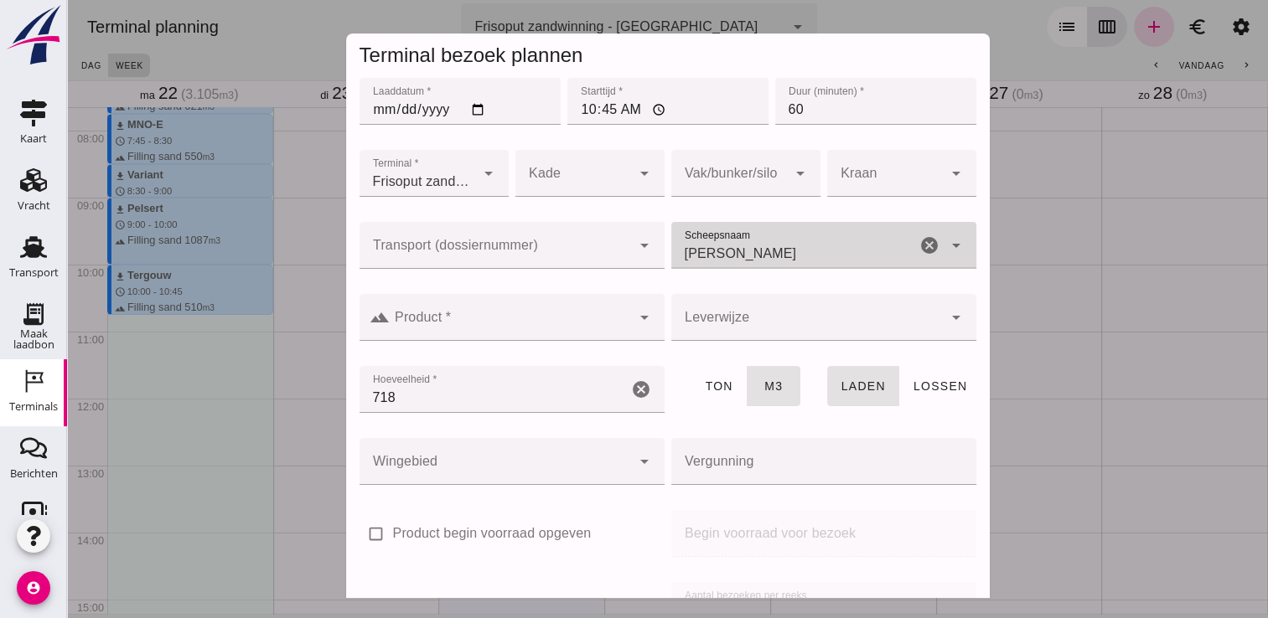
type input "[PERSON_NAME]"
click at [563, 318] on input "Product *" at bounding box center [510, 326] width 241 height 20
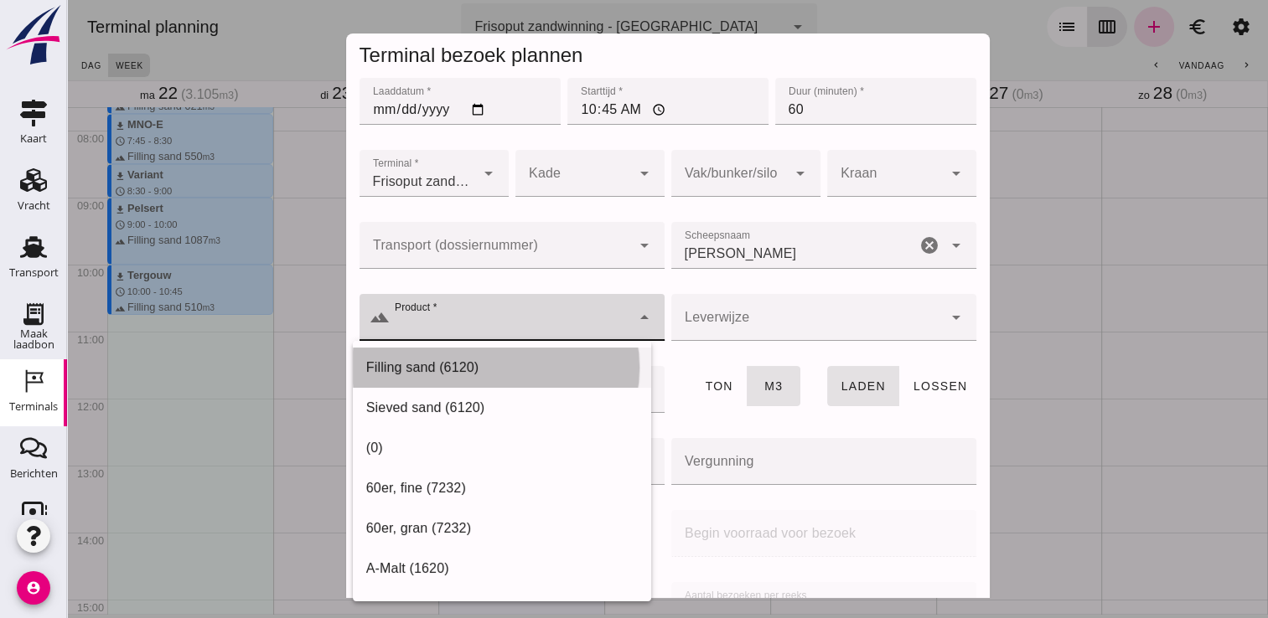
click at [486, 377] on div "Filling sand (6120)" at bounding box center [501, 368] width 271 height 20
type input "Filling sand (6120)"
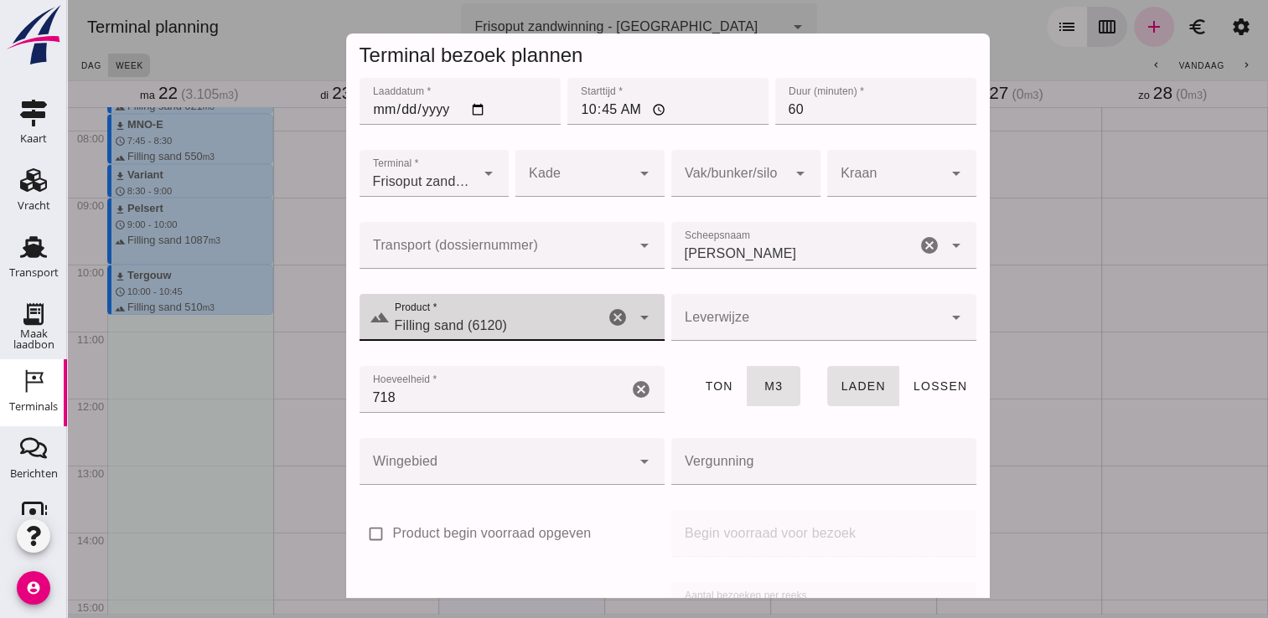
scroll to position [191, 0]
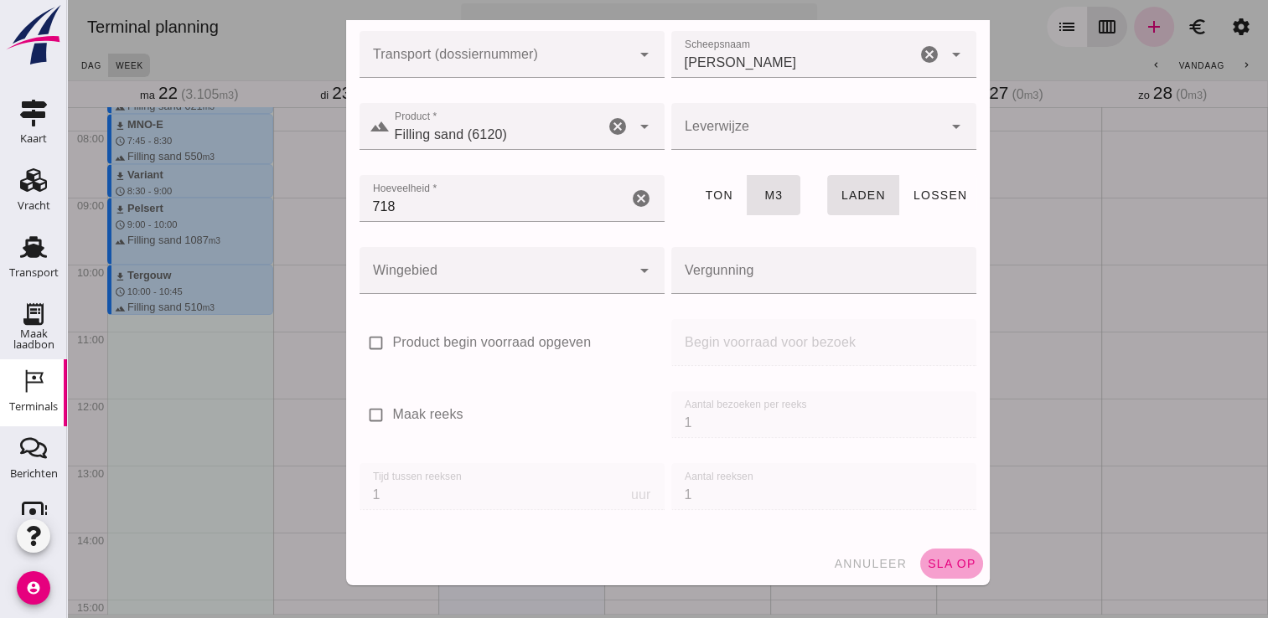
click at [927, 562] on span "sla op" at bounding box center [951, 563] width 49 height 13
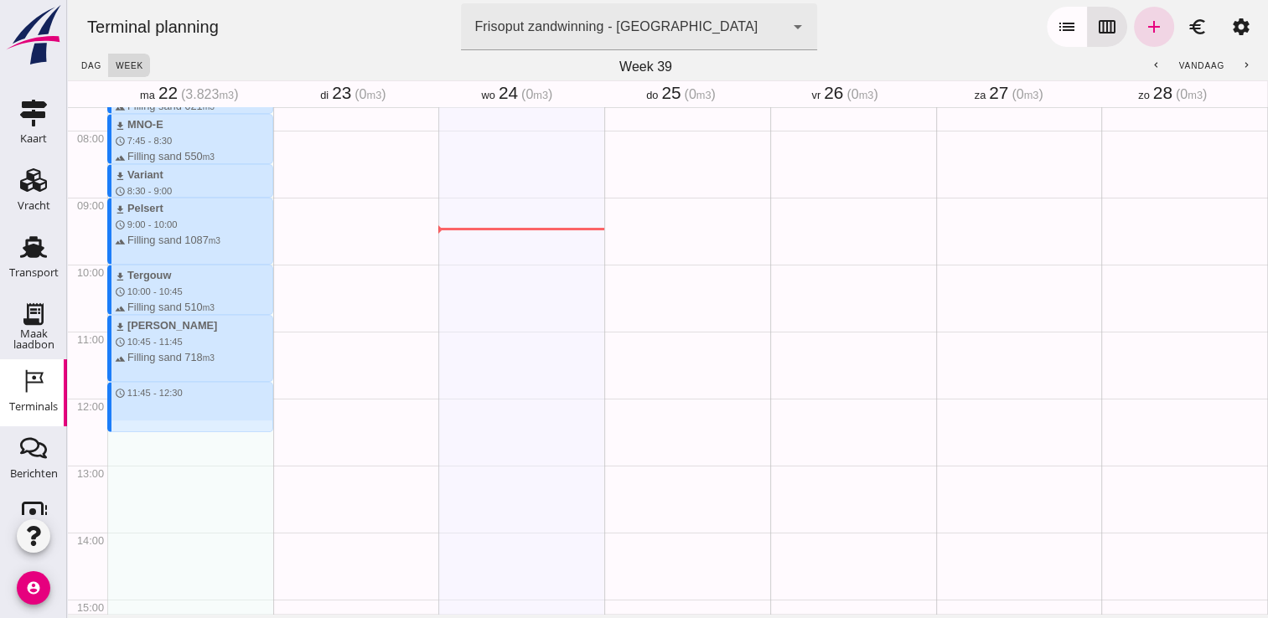
drag, startPoint x: 143, startPoint y: 388, endPoint x: 139, endPoint y: 437, distance: 49.6
click at [139, 437] on div "download Kortenoord schedule 7:00 - 7:45 terrain Filling sand 621 m3 download M…" at bounding box center [190, 398] width 166 height 1608
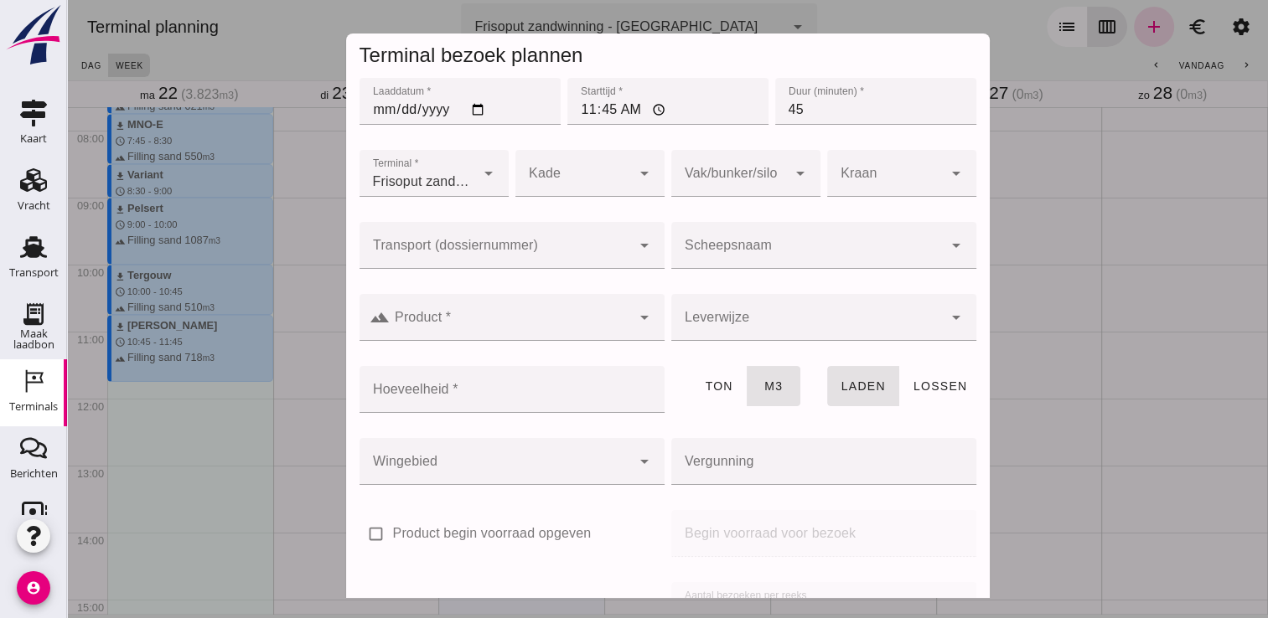
click at [701, 245] on input "Scheepsnaam" at bounding box center [806, 254] width 271 height 20
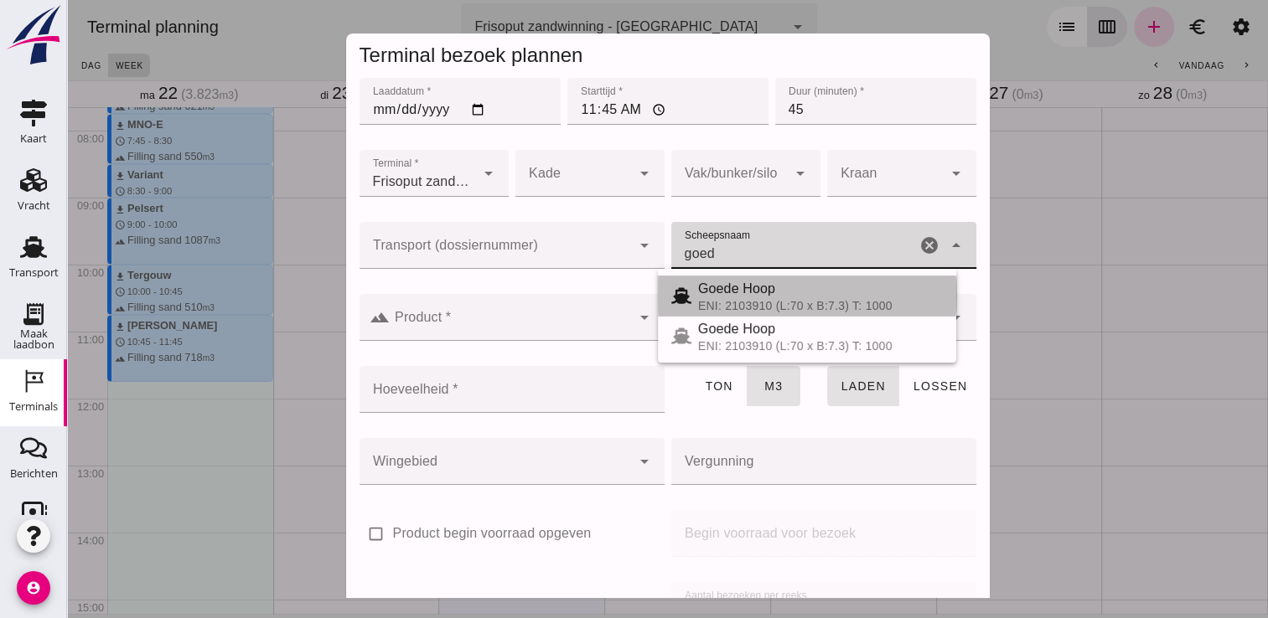
click at [721, 288] on span "Goede Hoop" at bounding box center [736, 289] width 77 height 14
type input "Goede Hoop"
type input "555"
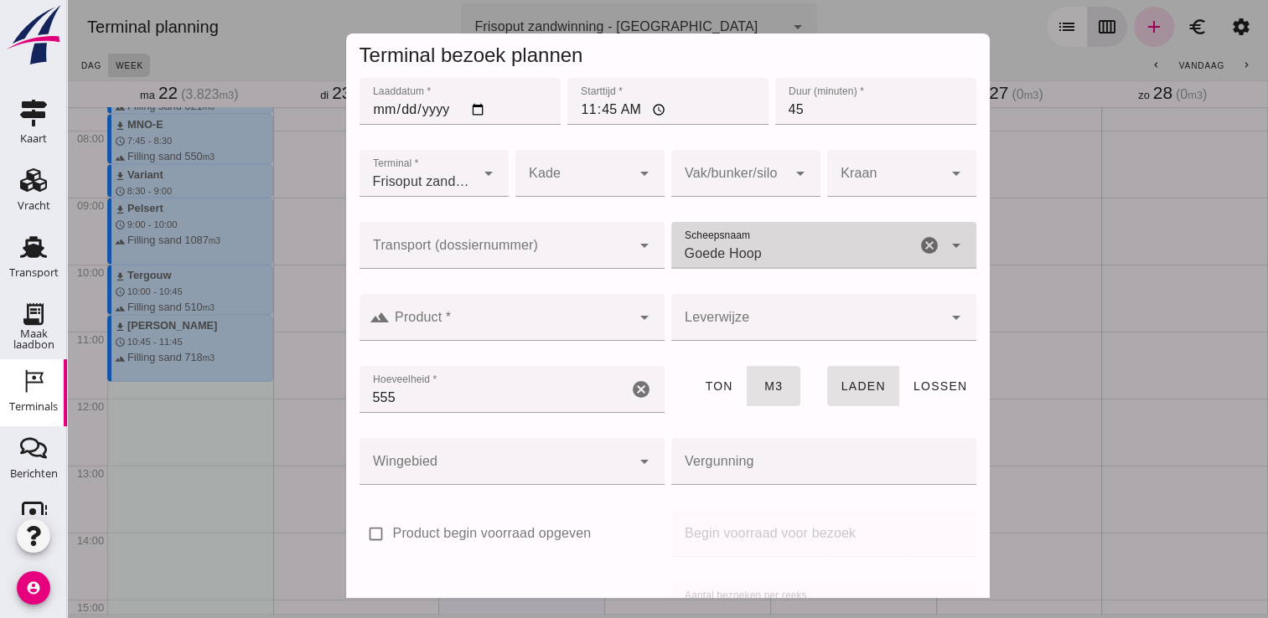
type input "Goede Hoop"
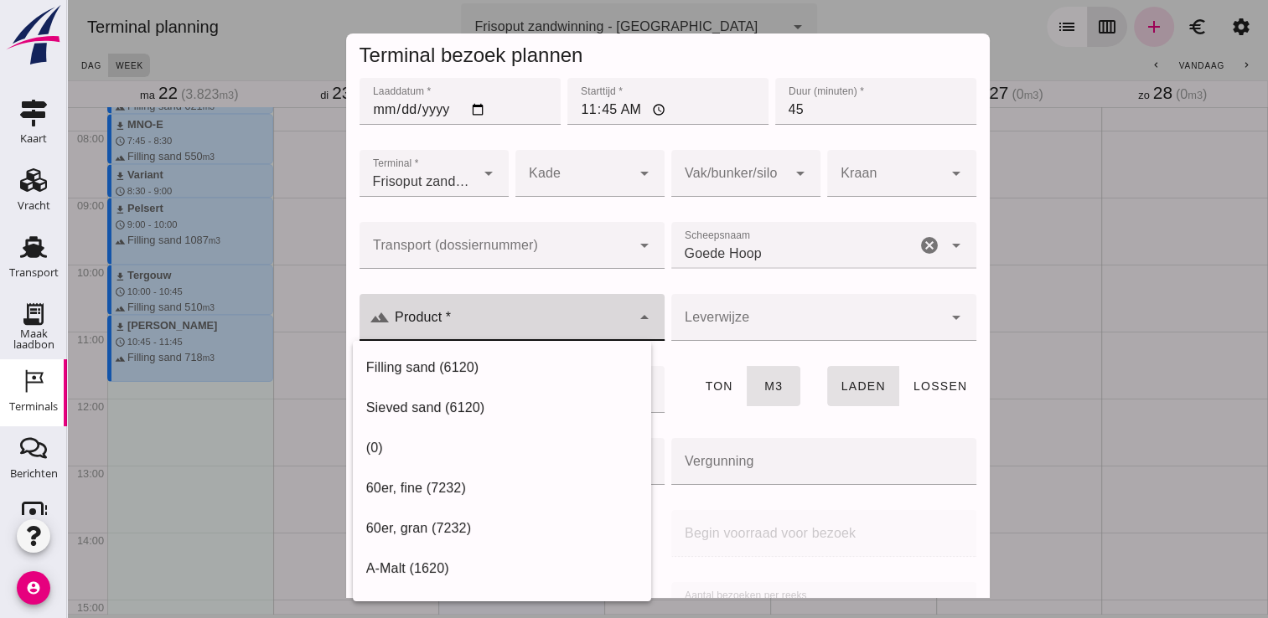
click at [599, 313] on div at bounding box center [510, 317] width 241 height 47
click at [552, 364] on div "Filling sand (6120)" at bounding box center [501, 368] width 271 height 20
type input "Filling sand (6120)"
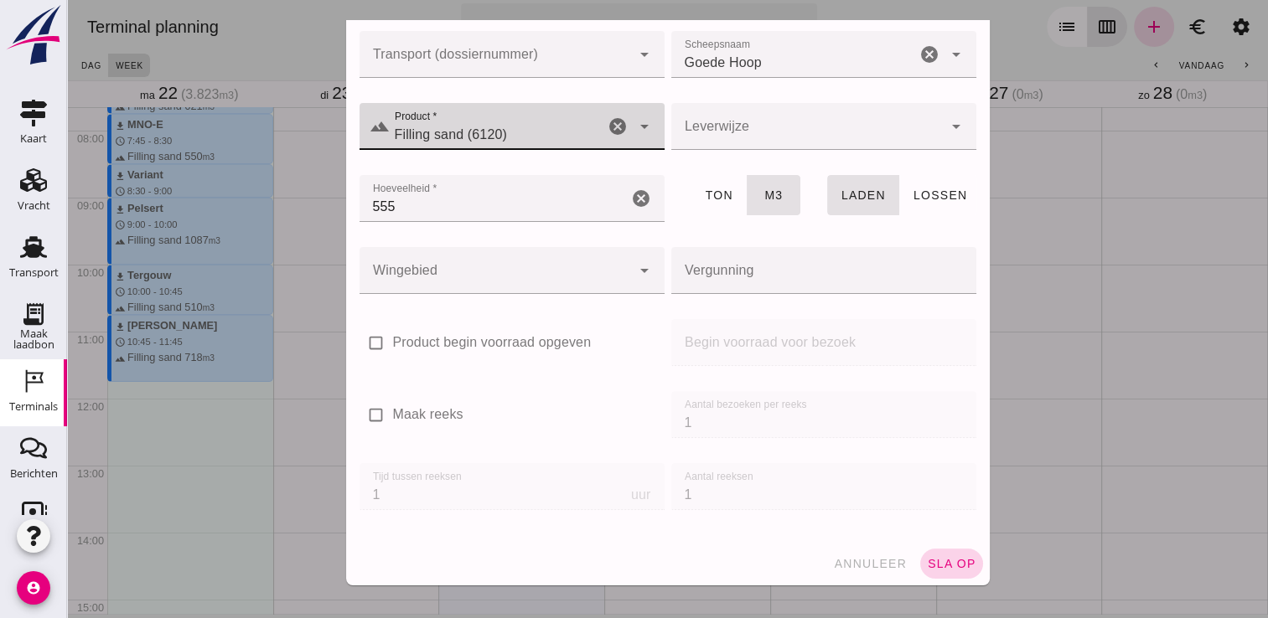
click at [952, 562] on span "sla op" at bounding box center [951, 563] width 49 height 13
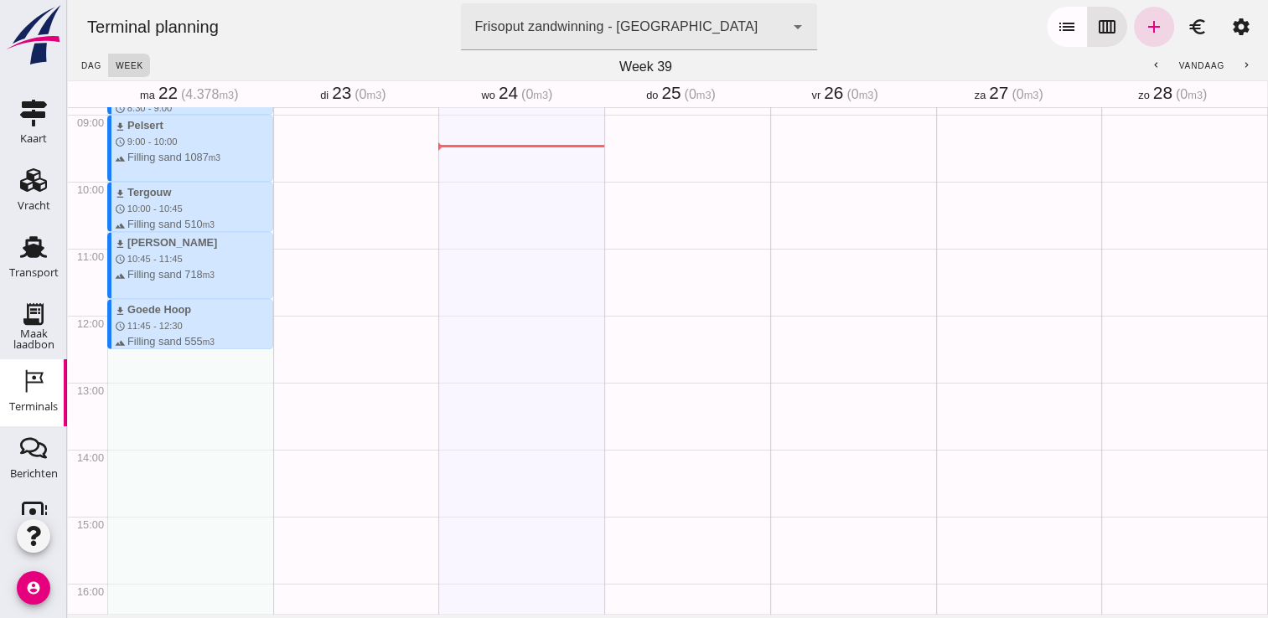
scroll to position [600, 0]
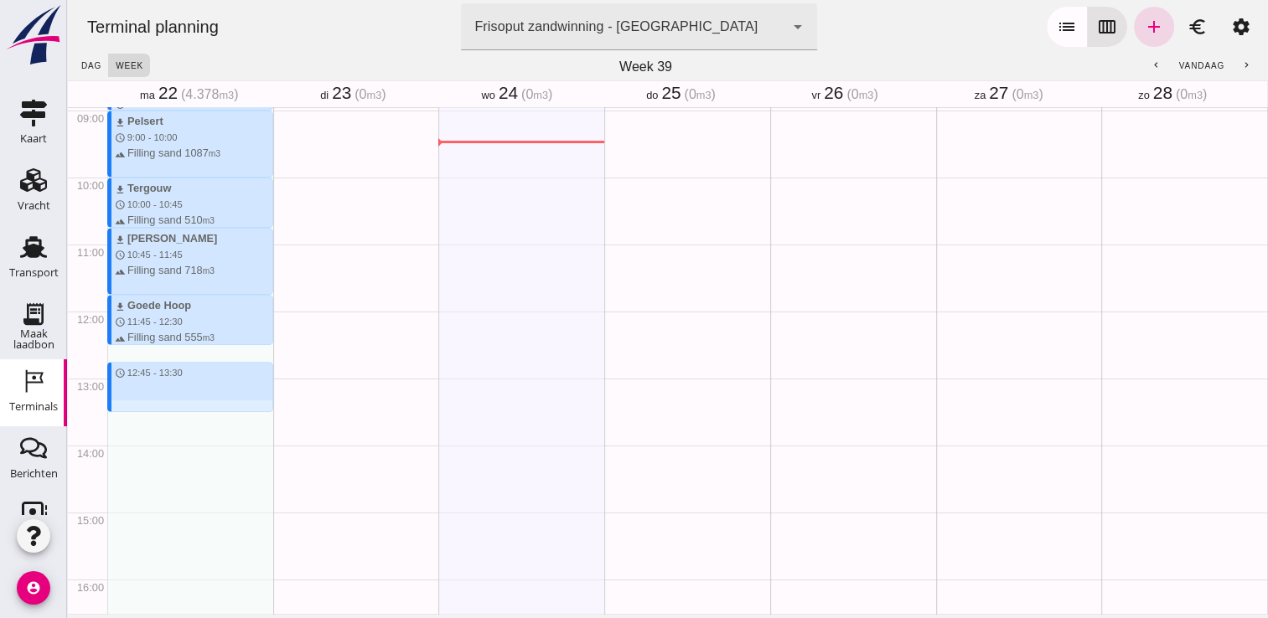
drag, startPoint x: 178, startPoint y: 353, endPoint x: 173, endPoint y: 403, distance: 50.4
click at [173, 403] on div "download Kortenoord schedule 7:00 - 7:45 terrain Filling sand 621 m3 download M…" at bounding box center [190, 311] width 166 height 1608
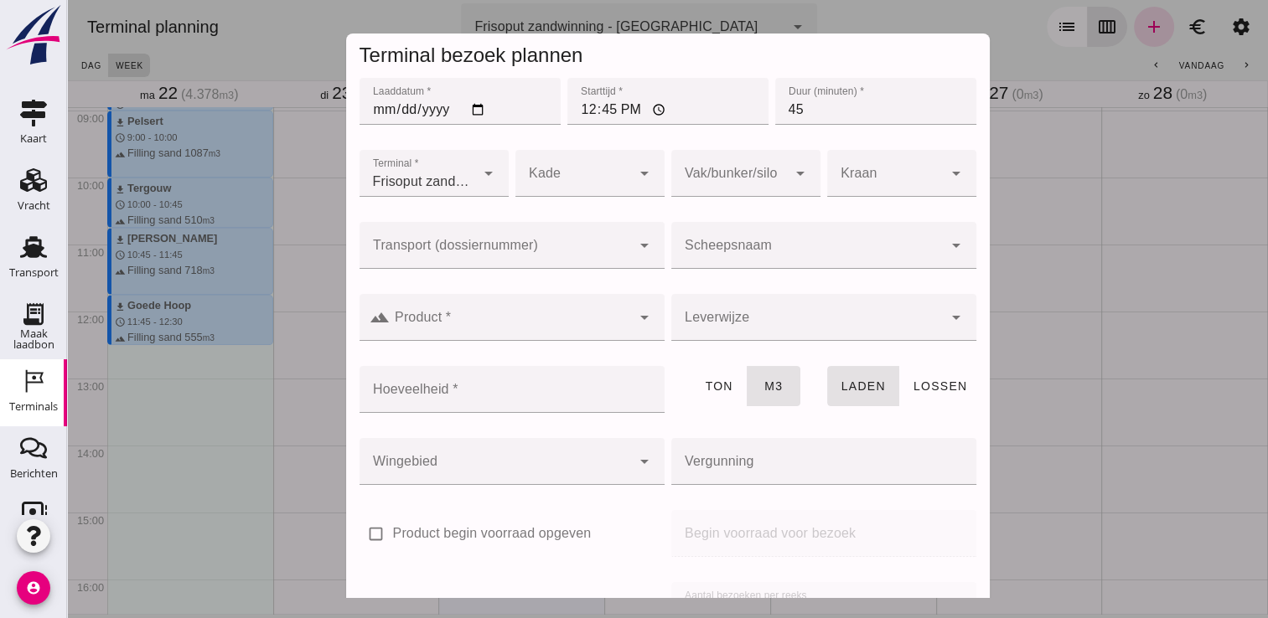
click at [614, 109] on input "12:45" at bounding box center [667, 101] width 201 height 47
click at [604, 111] on input "12:45" at bounding box center [667, 101] width 201 height 47
type input "12:30"
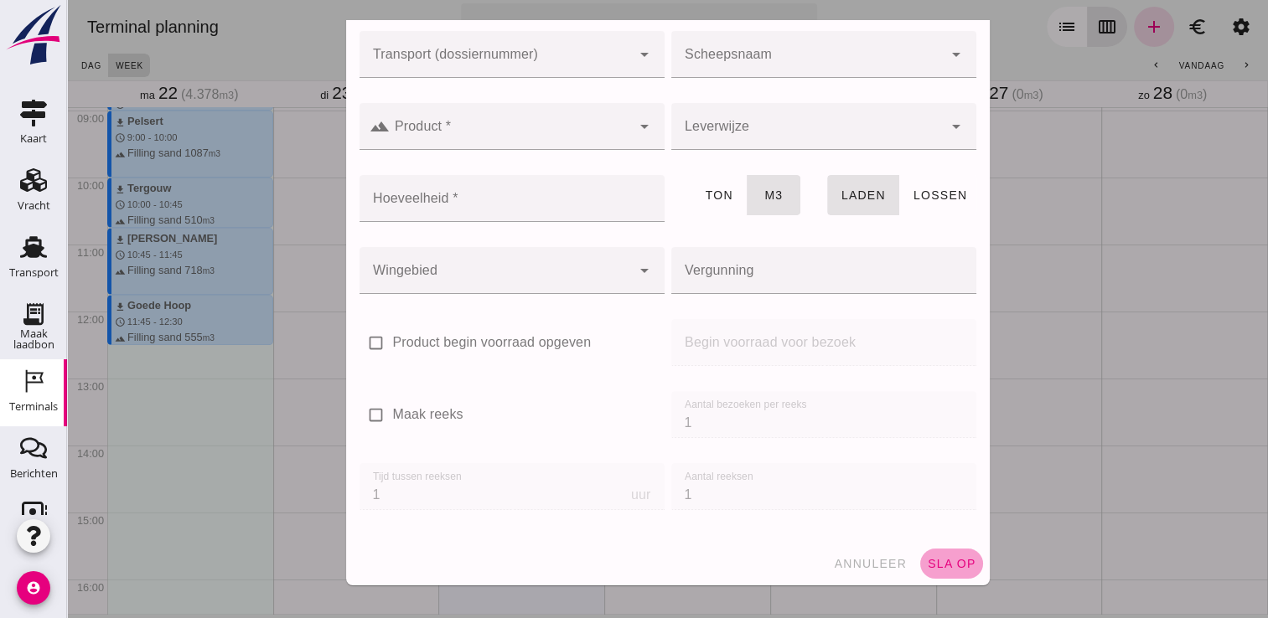
click at [927, 557] on span "sla op" at bounding box center [951, 563] width 49 height 13
click at [483, 141] on input "Product *" at bounding box center [510, 135] width 241 height 20
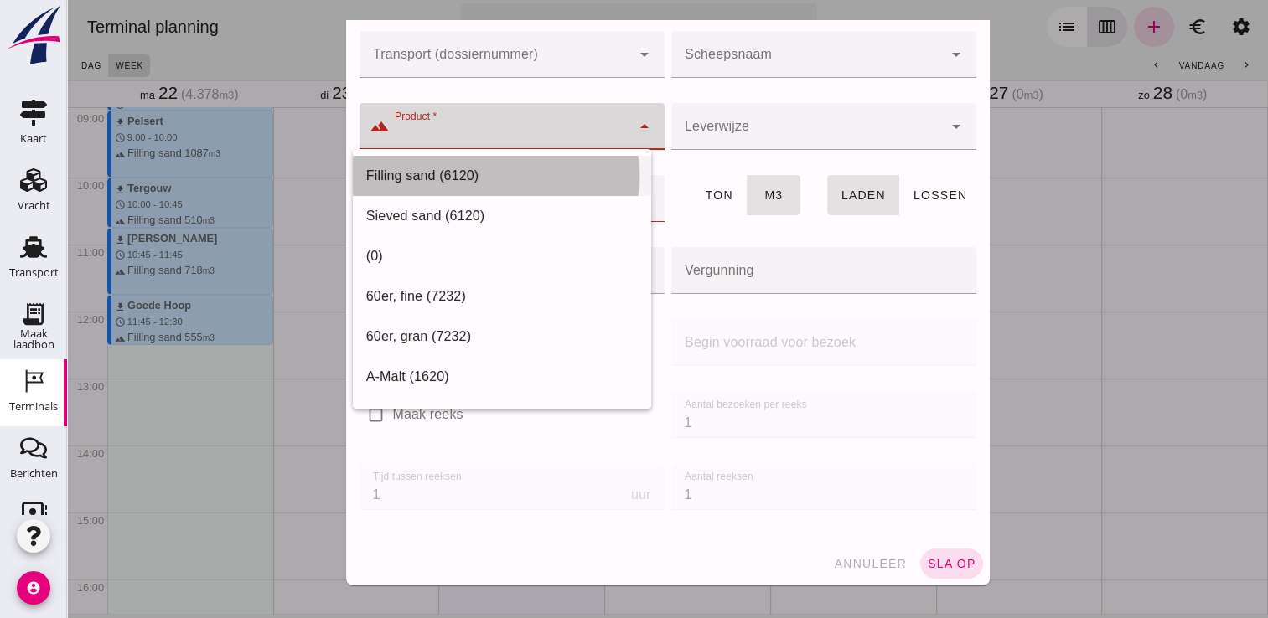
click at [466, 170] on div "Filling sand (6120)" at bounding box center [501, 176] width 271 height 20
type input "Filling sand (6120)"
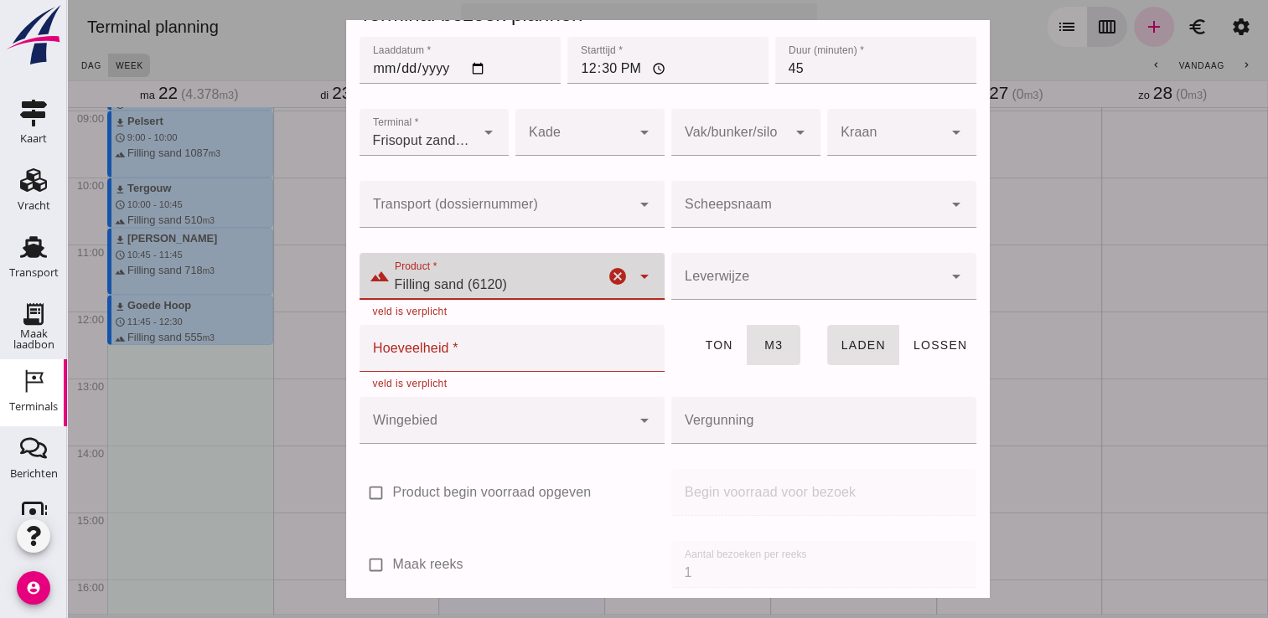
scroll to position [0, 0]
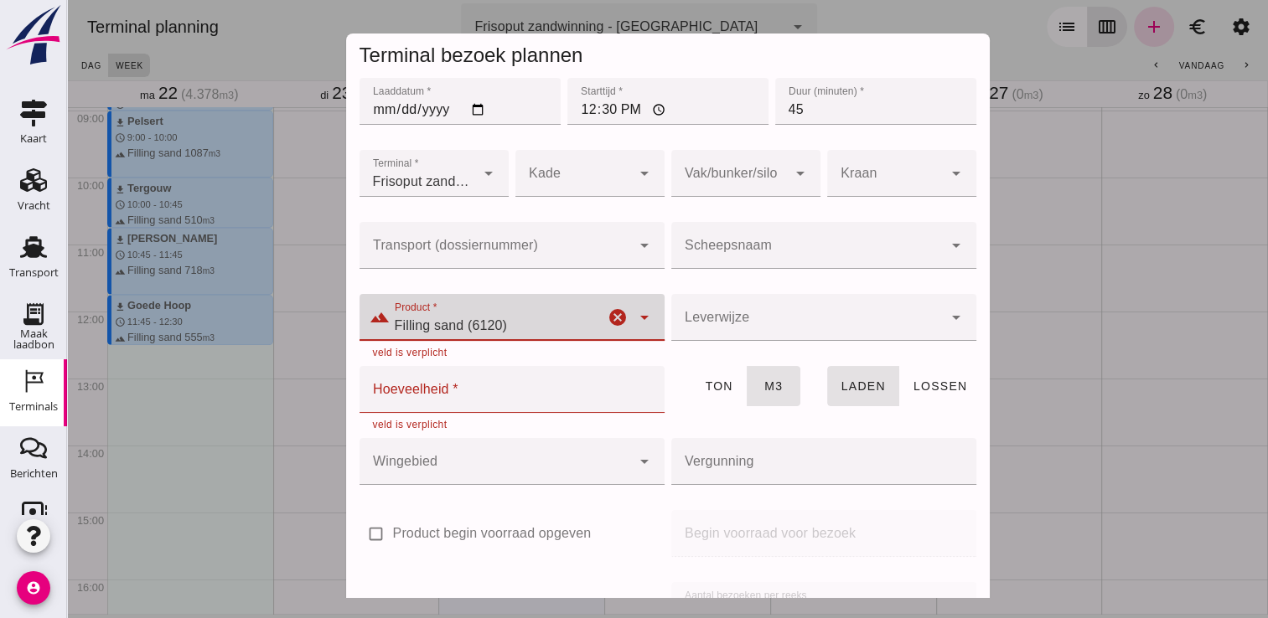
click at [719, 220] on div "Scheepsnaam Scheepsnaam cancel arrow_drop_down" at bounding box center [824, 255] width 312 height 72
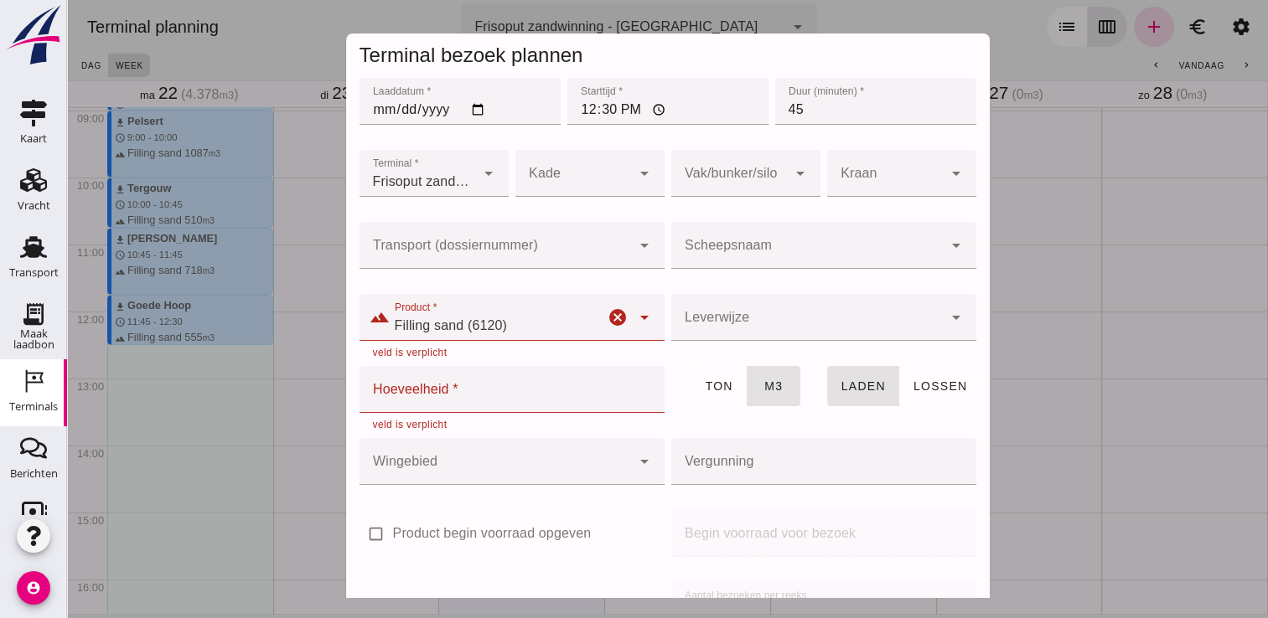
click at [707, 250] on input "Scheepsnaam" at bounding box center [806, 254] width 271 height 20
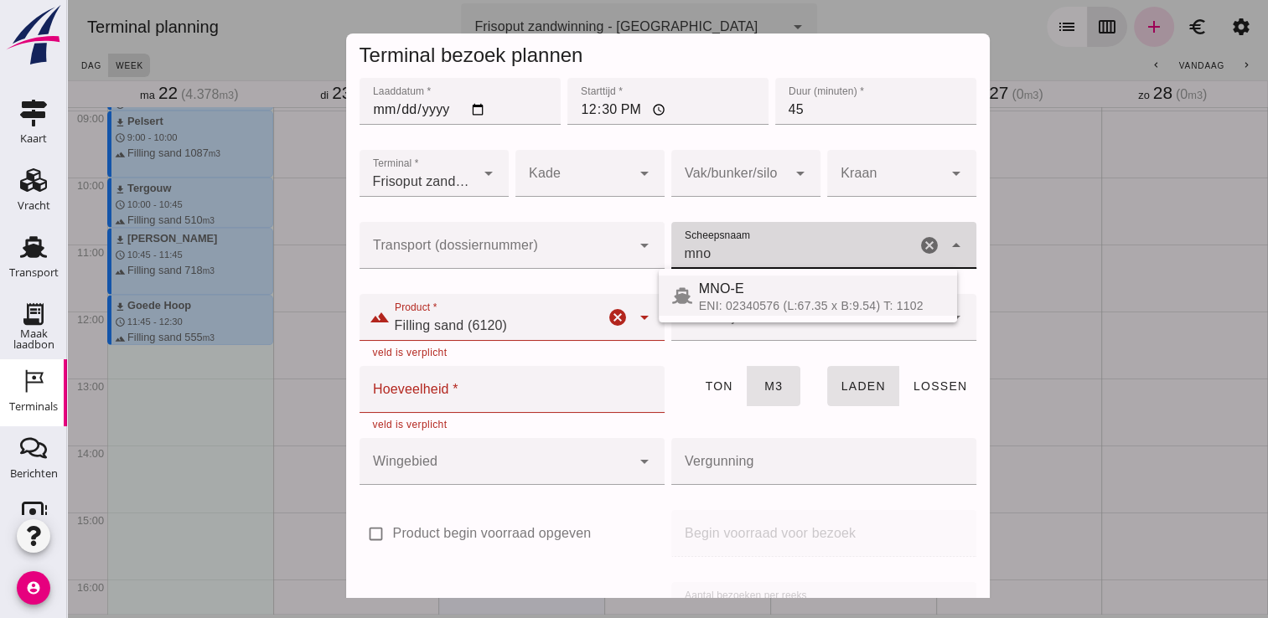
click at [744, 294] on div "MNO-E" at bounding box center [821, 289] width 245 height 20
type input "MNO-E"
type input "550"
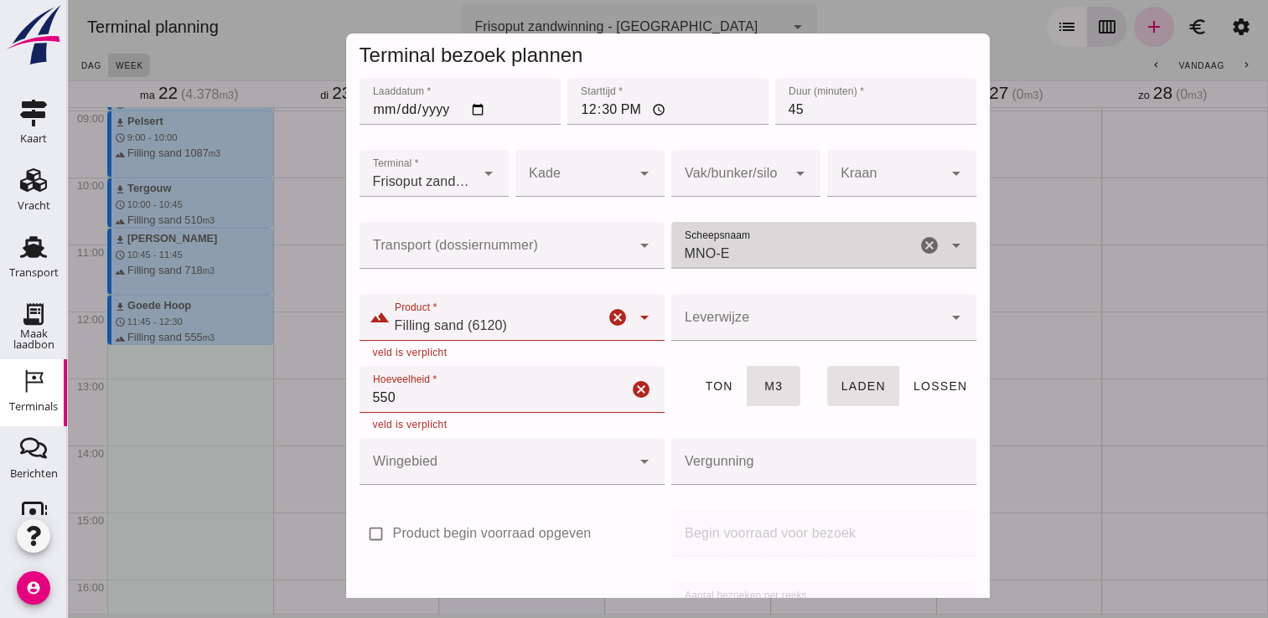
scroll to position [191, 0]
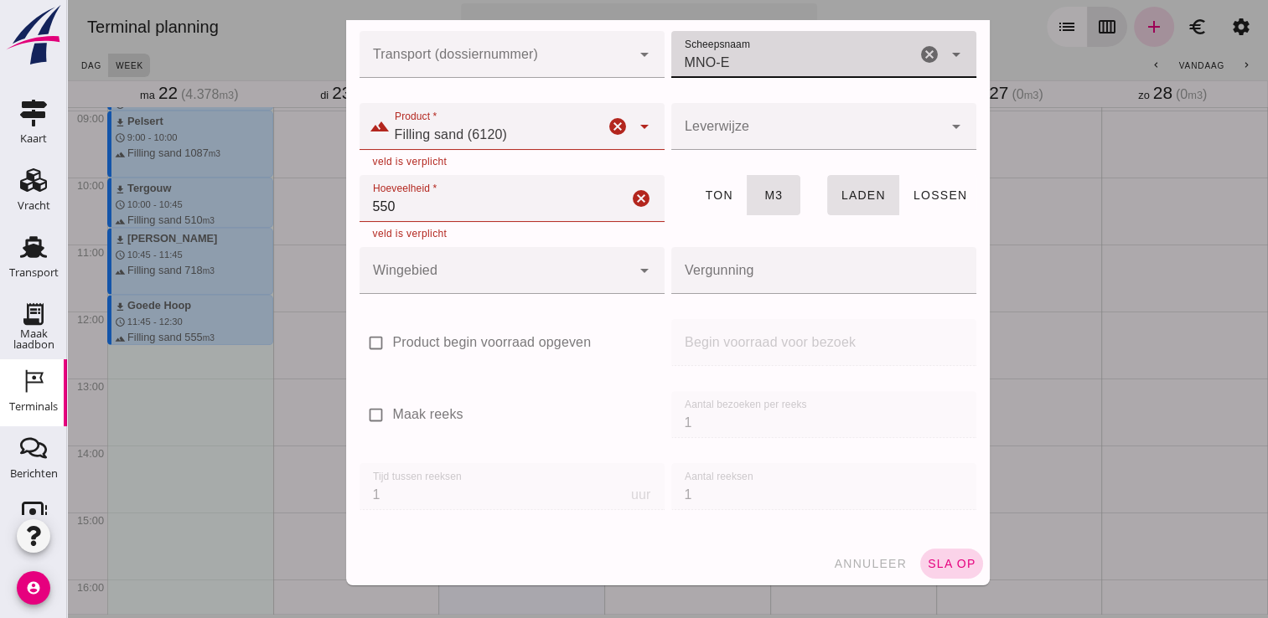
type input "MNO-E"
click at [938, 558] on span "sla op" at bounding box center [951, 563] width 49 height 13
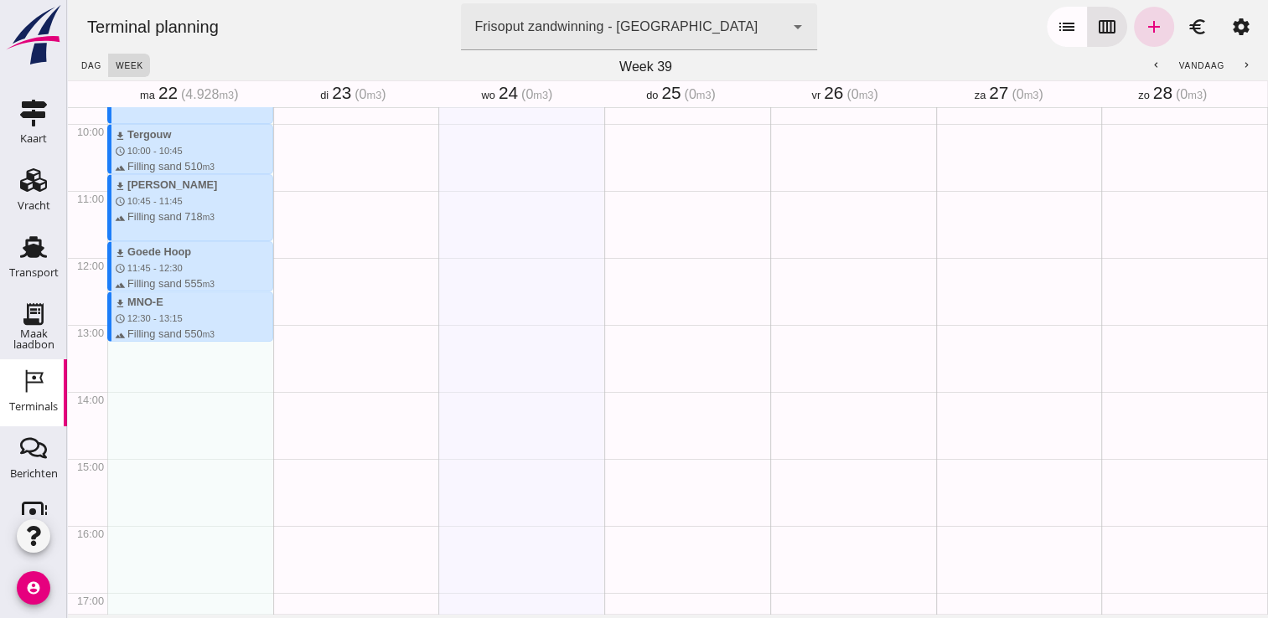
scroll to position [660, 0]
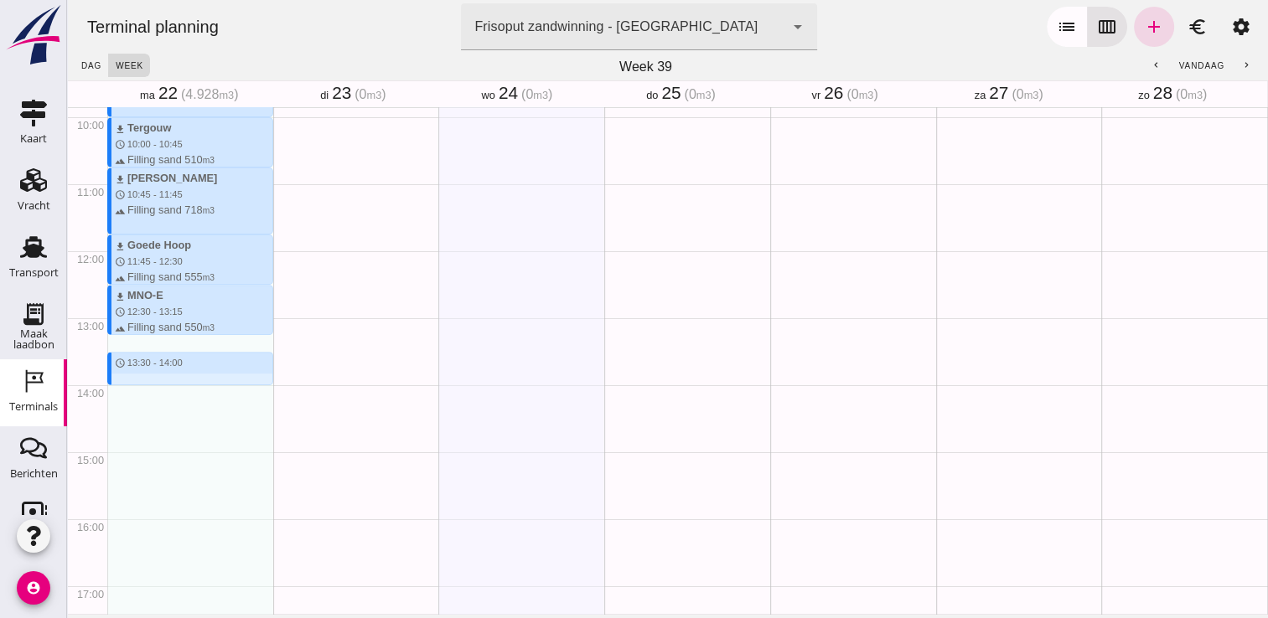
drag, startPoint x: 187, startPoint y: 344, endPoint x: 185, endPoint y: 390, distance: 47.0
click at [185, 390] on div "download Kortenoord schedule 7:00 - 7:45 terrain Filling sand 621 m3 download M…" at bounding box center [190, 251] width 166 height 1608
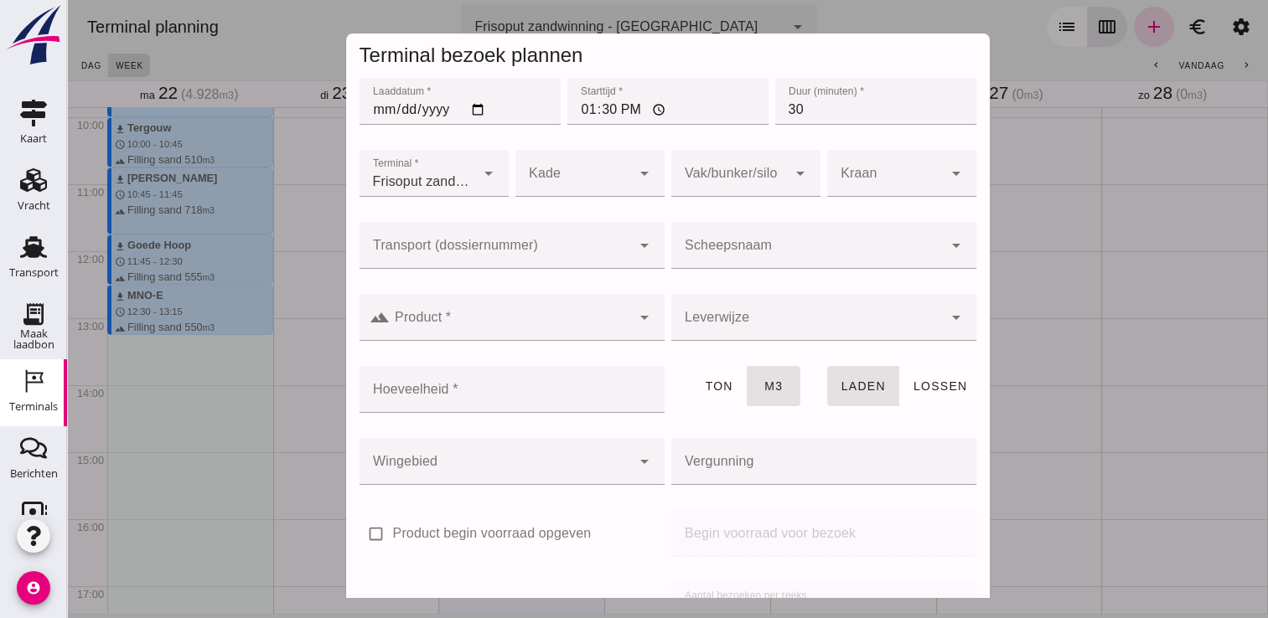
click at [604, 111] on input "13:30" at bounding box center [667, 101] width 201 height 47
type input "13:15"
click at [851, 112] on input "30" at bounding box center [875, 101] width 201 height 47
type input "3"
type input "45"
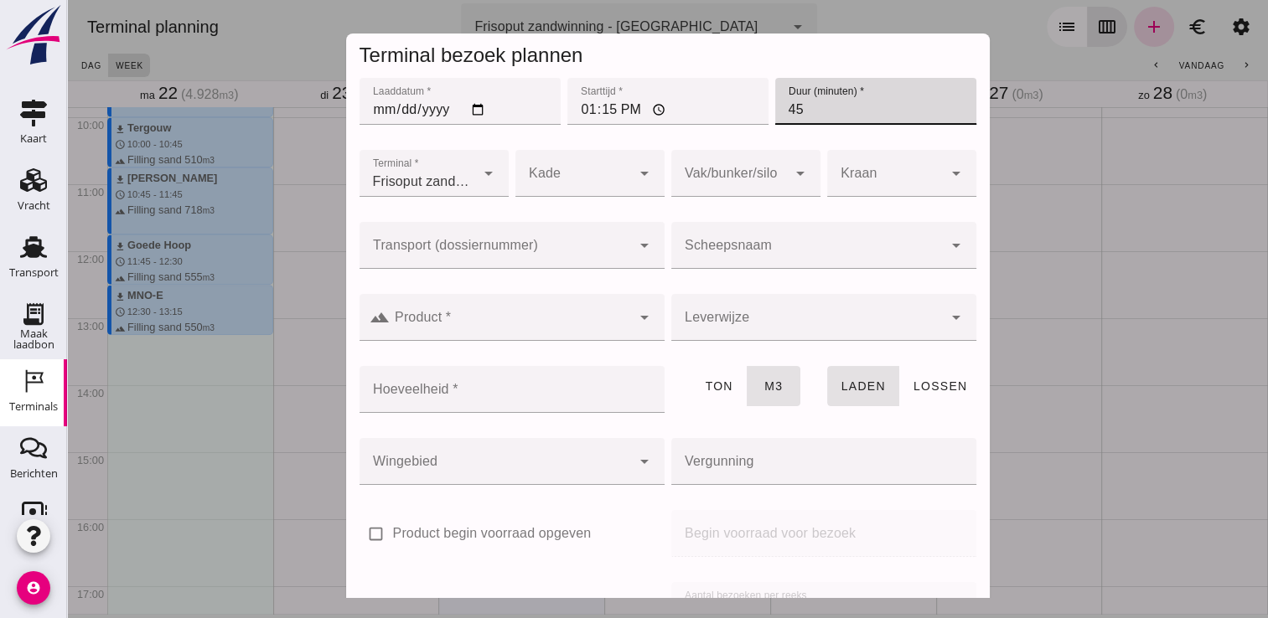
click at [774, 253] on input "Scheepsnaam" at bounding box center [806, 254] width 271 height 20
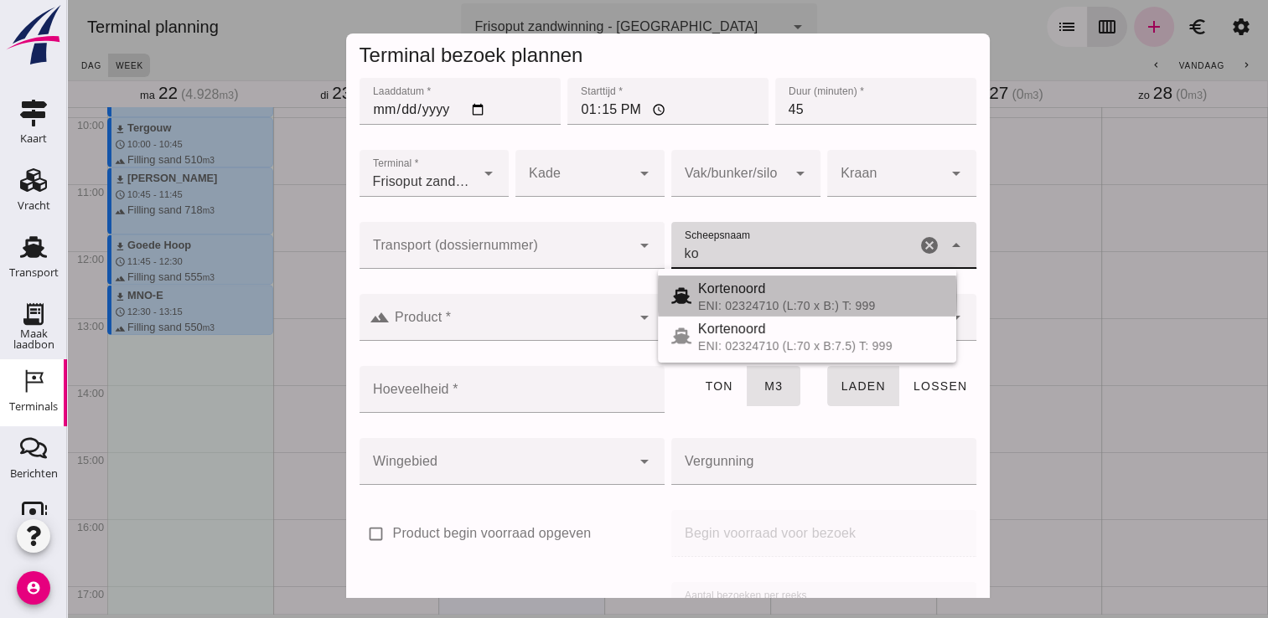
click at [729, 300] on div "ENI: 02324710 (L:70 x B:) T: 999" at bounding box center [820, 305] width 245 height 13
type input "Kortenoord"
type input "621"
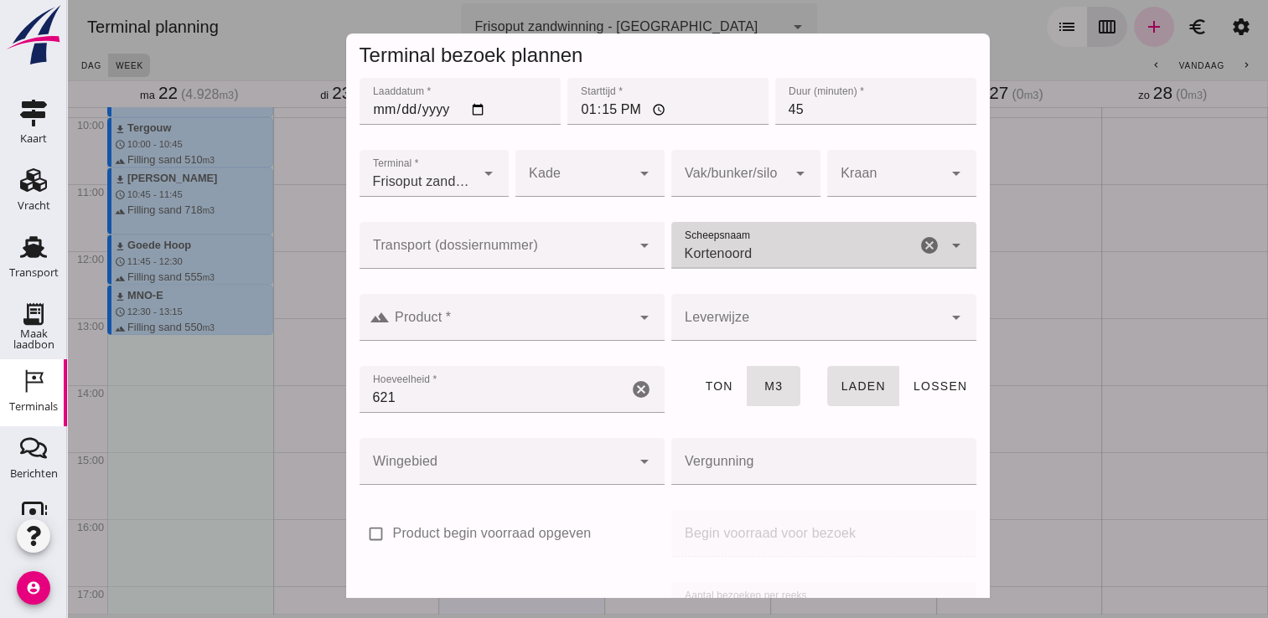
type input "Kortenoord"
click at [607, 329] on input "Product *" at bounding box center [510, 326] width 241 height 20
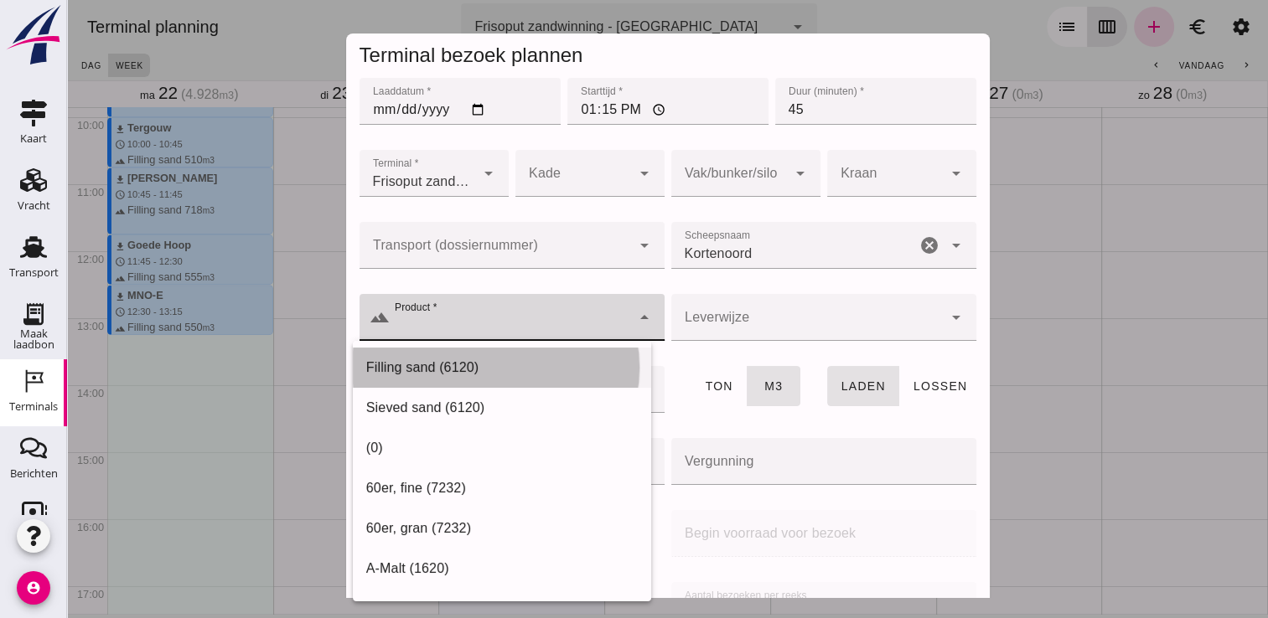
click at [525, 363] on div "Filling sand (6120)" at bounding box center [501, 368] width 271 height 20
type input "Filling sand (6120)"
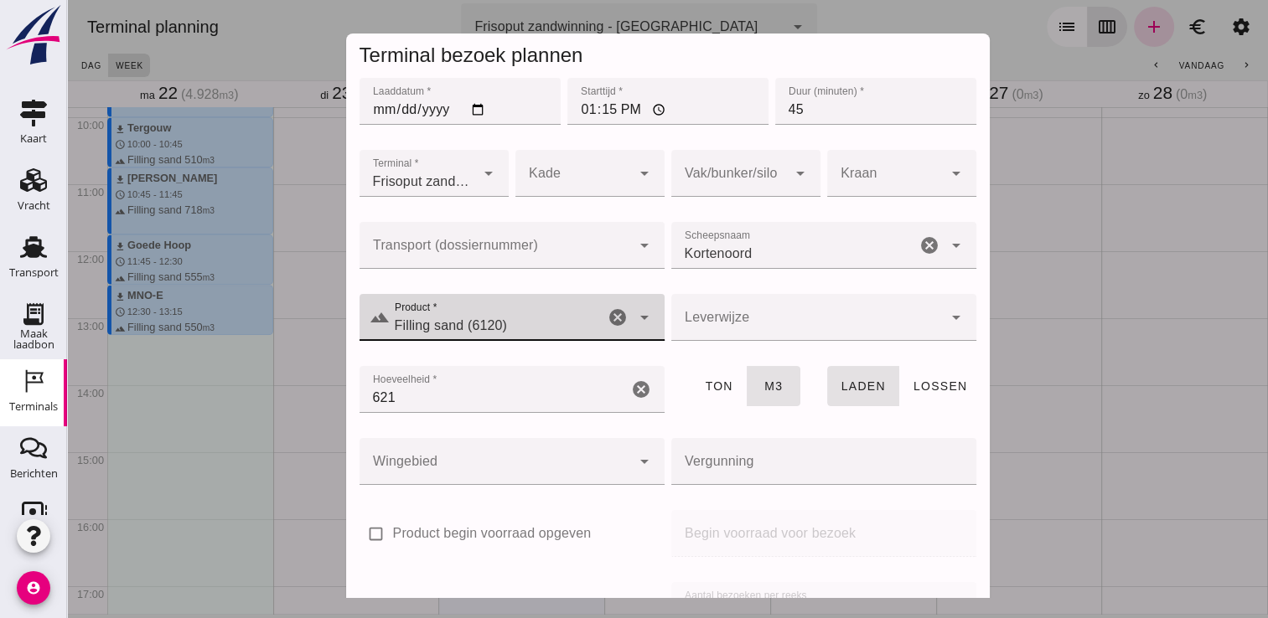
scroll to position [191, 0]
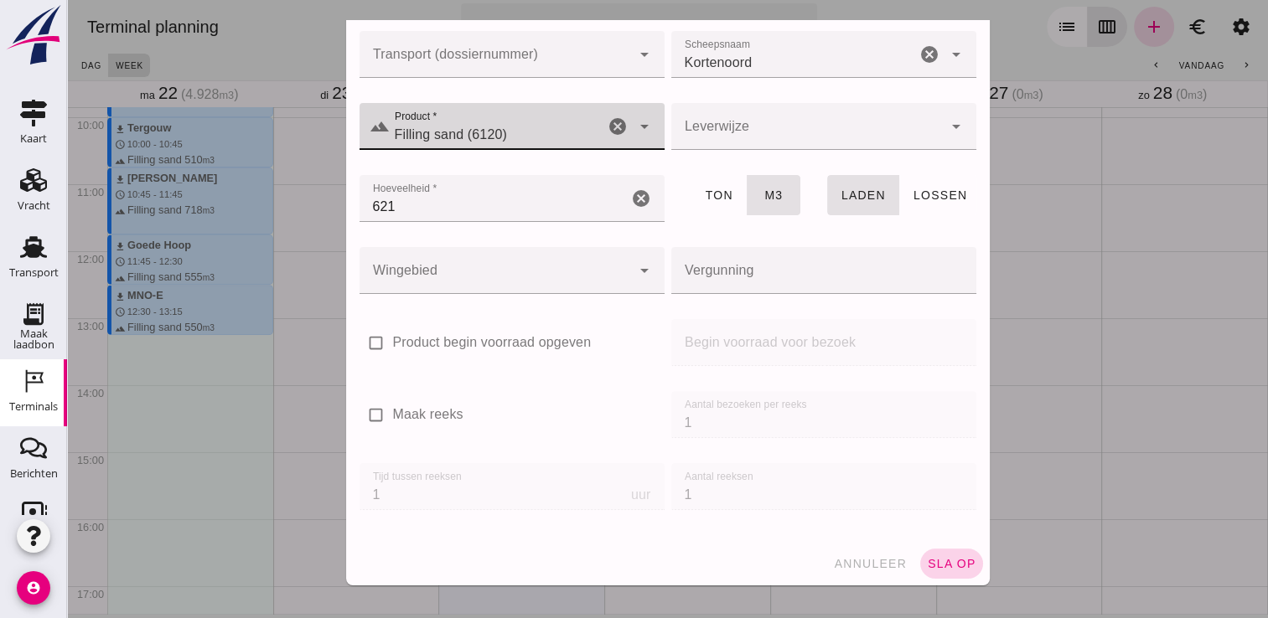
click at [931, 565] on span "sla op" at bounding box center [951, 563] width 49 height 13
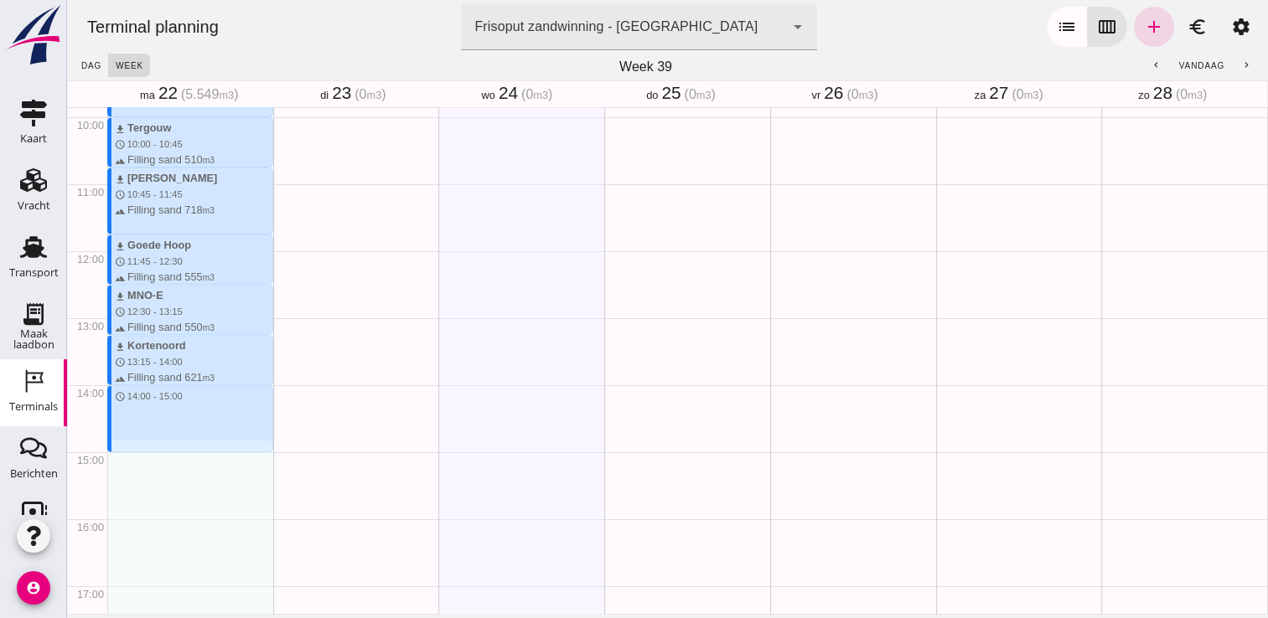
drag, startPoint x: 195, startPoint y: 389, endPoint x: 196, endPoint y: 453, distance: 64.5
click at [196, 453] on div "download Kortenoord schedule 7:00 - 7:45 terrain Filling sand 621 m3 download M…" at bounding box center [190, 251] width 166 height 1608
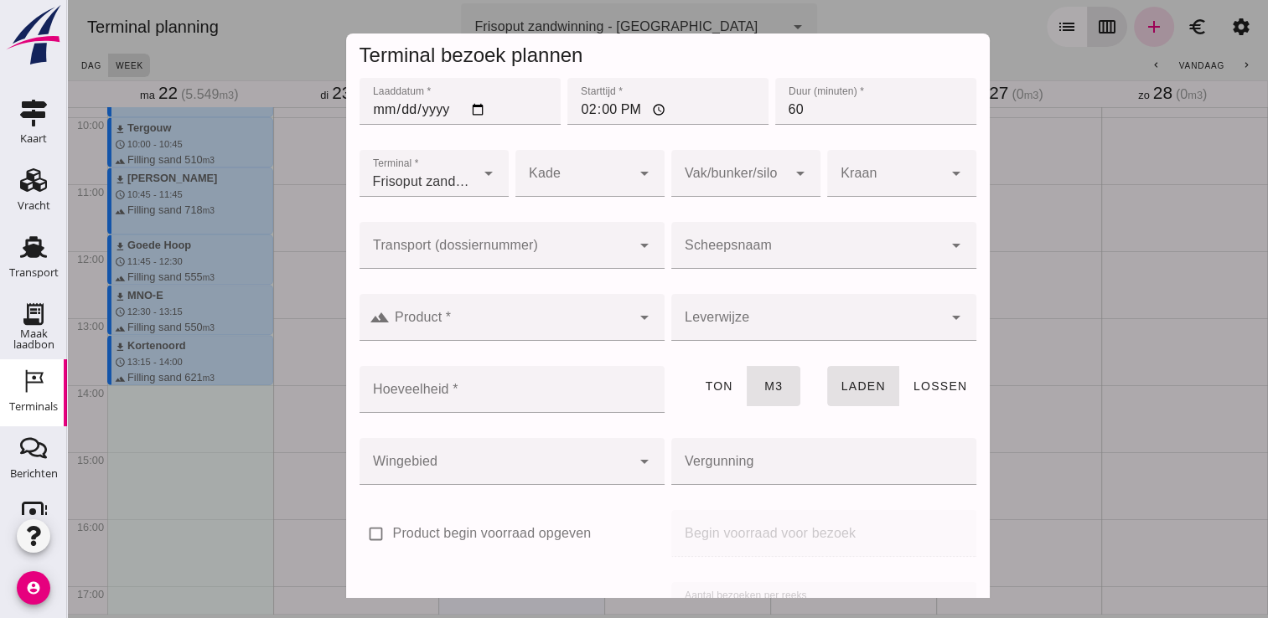
click at [835, 230] on div at bounding box center [806, 245] width 271 height 47
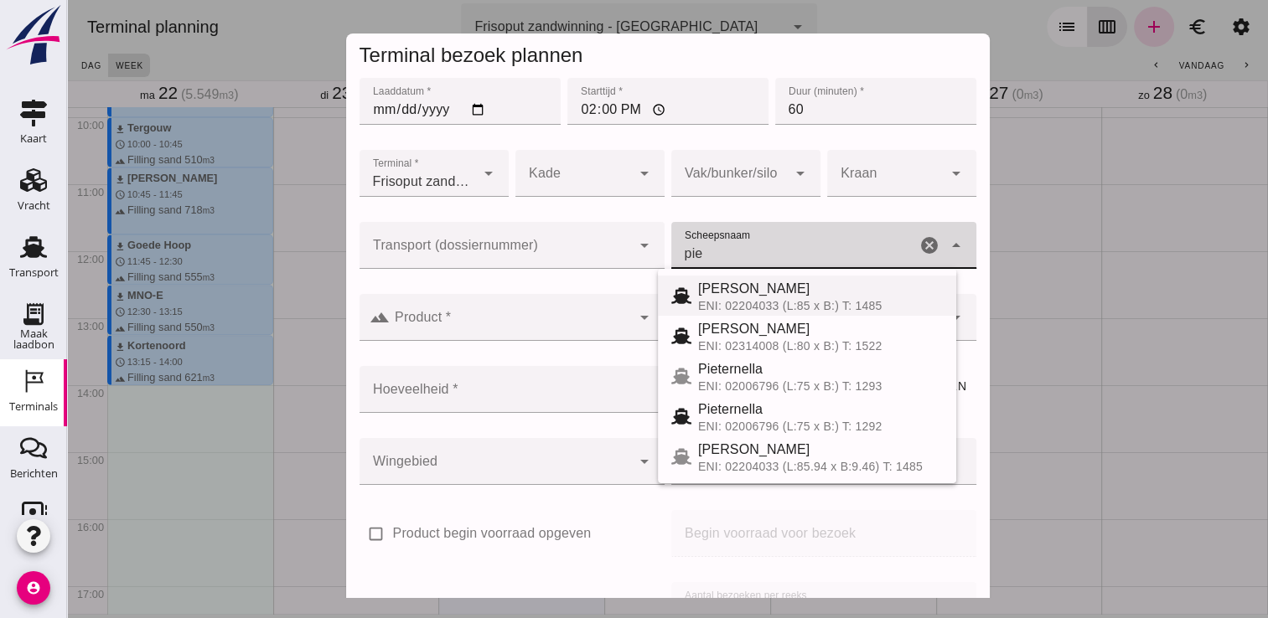
click at [720, 282] on span "[PERSON_NAME]" at bounding box center [754, 289] width 112 height 14
type input "[PERSON_NAME]"
type input "968"
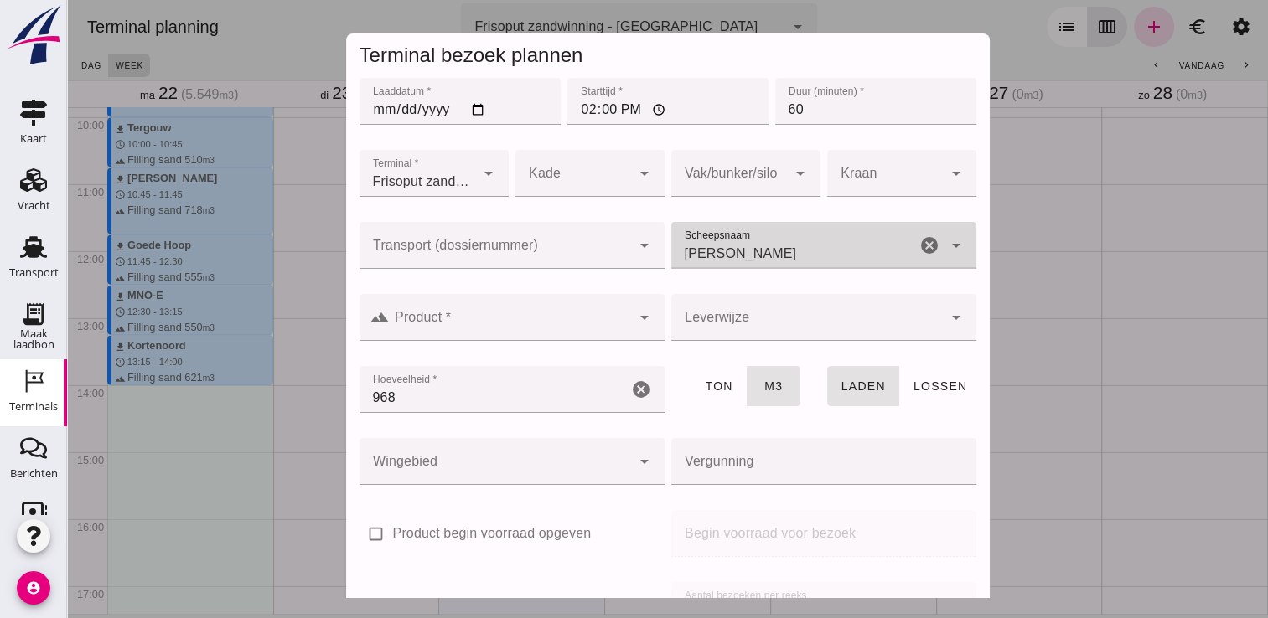
type input "[PERSON_NAME]"
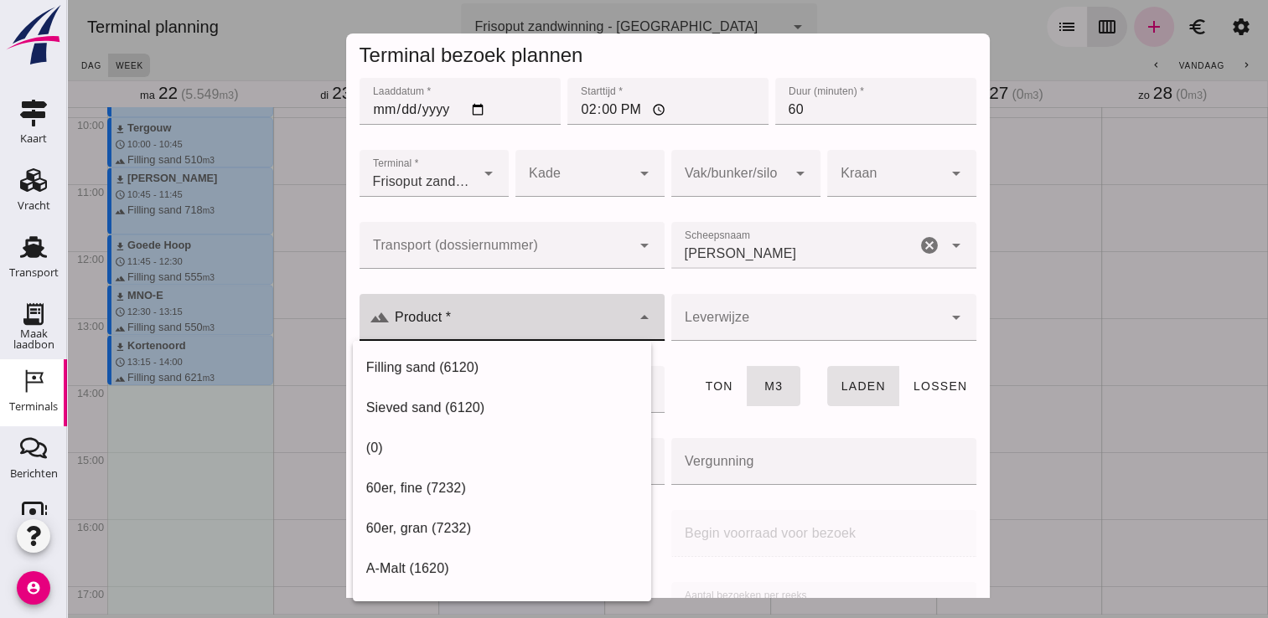
click at [556, 327] on input "Product *" at bounding box center [510, 326] width 241 height 20
click at [462, 369] on div "Filling sand (6120)" at bounding box center [501, 368] width 271 height 20
type input "Filling sand (6120)"
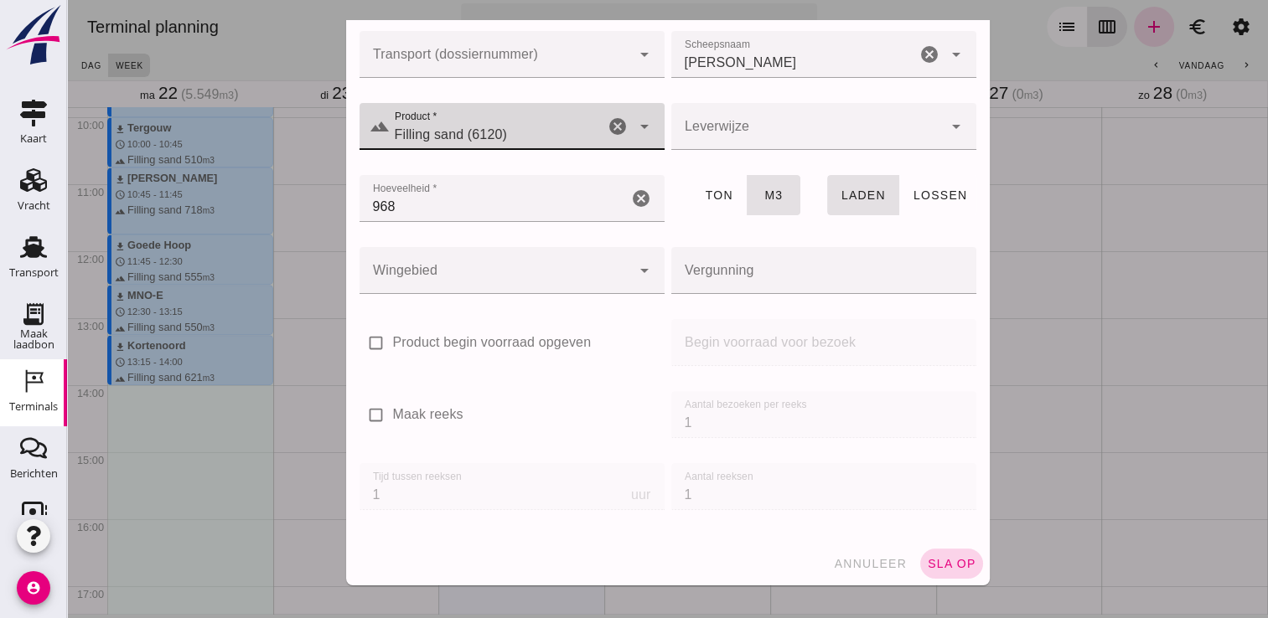
click at [947, 561] on span "sla op" at bounding box center [951, 563] width 49 height 13
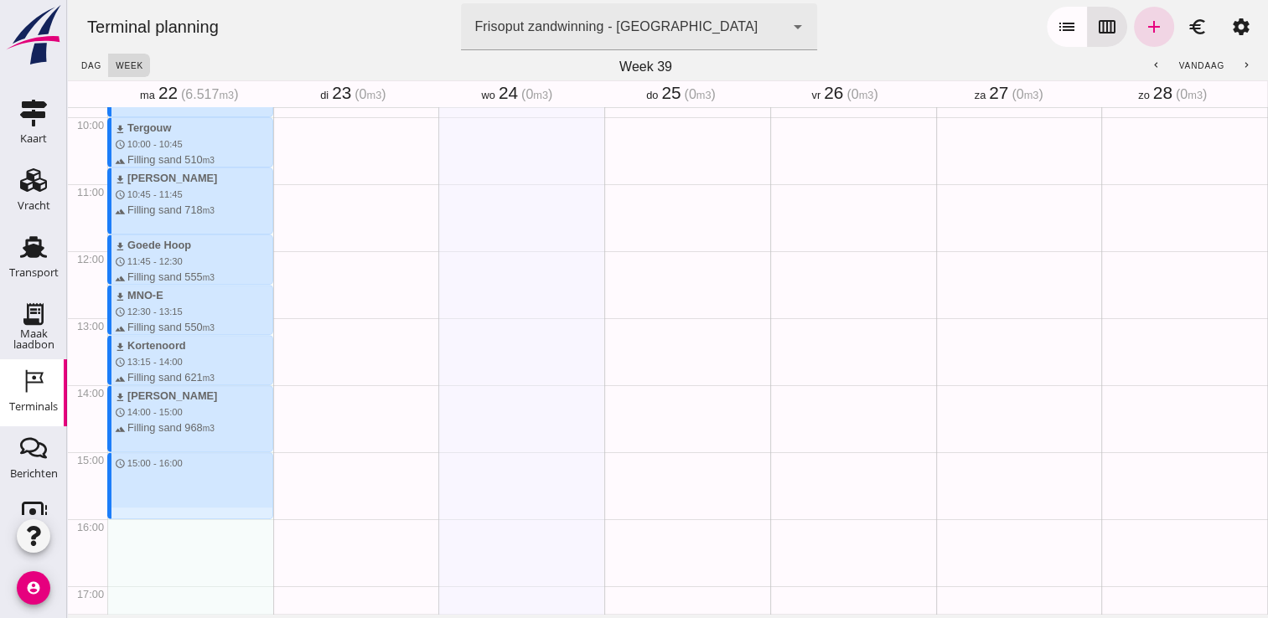
drag, startPoint x: 121, startPoint y: 457, endPoint x: 122, endPoint y: 545, distance: 87.2
click at [122, 545] on div "download Kortenoord schedule 7:00 - 7:45 terrain Filling sand 621 m3 download M…" at bounding box center [190, 251] width 166 height 1608
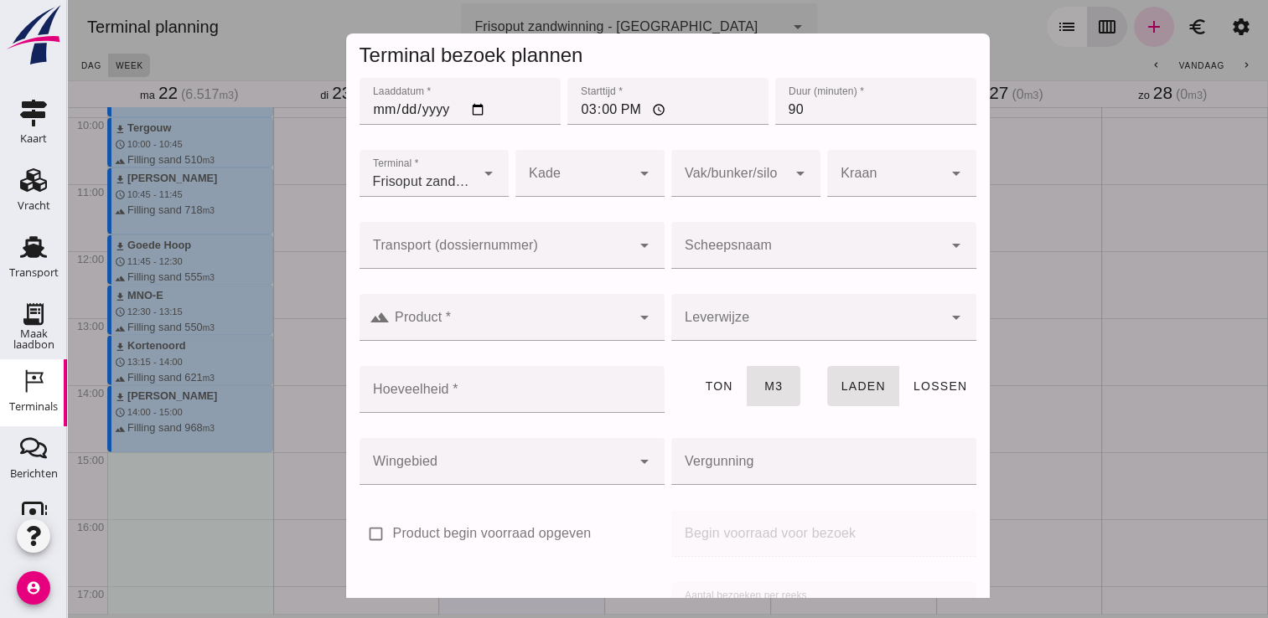
click at [812, 113] on input "90" at bounding box center [875, 101] width 201 height 47
type input "9"
type input "45"
click at [724, 240] on div at bounding box center [806, 245] width 271 height 47
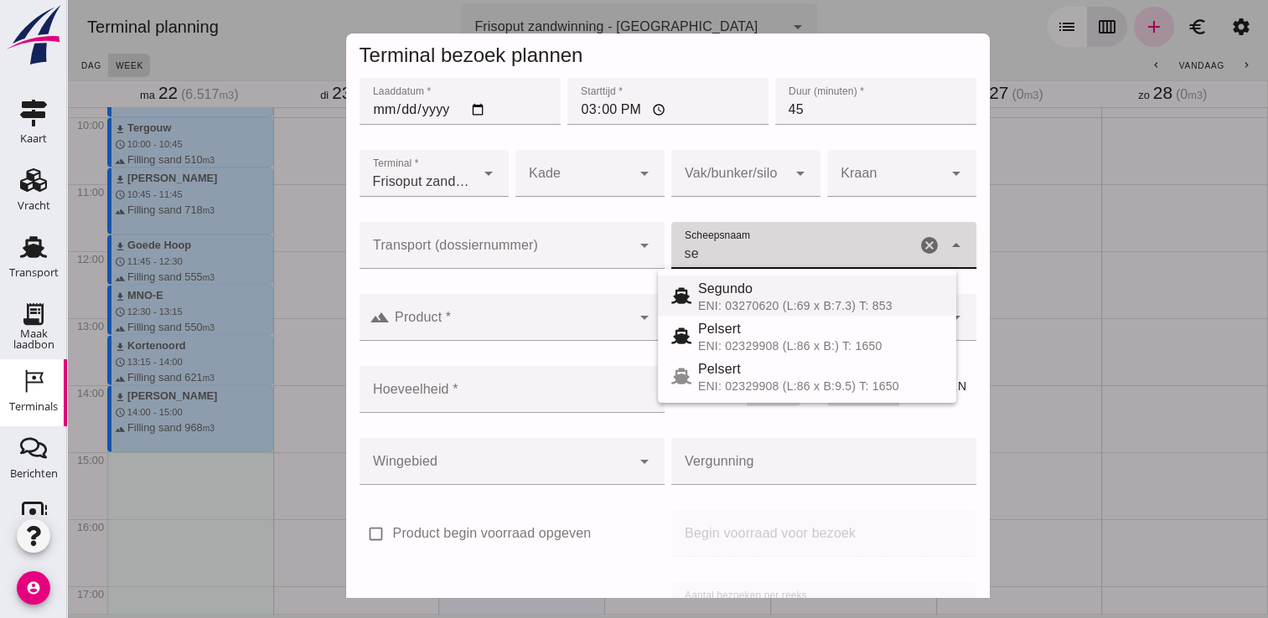
click at [747, 305] on div "ENI: 03270620 (L:69 x B:7.3) T: 853" at bounding box center [820, 305] width 245 height 13
type input "Segundo"
type input "478"
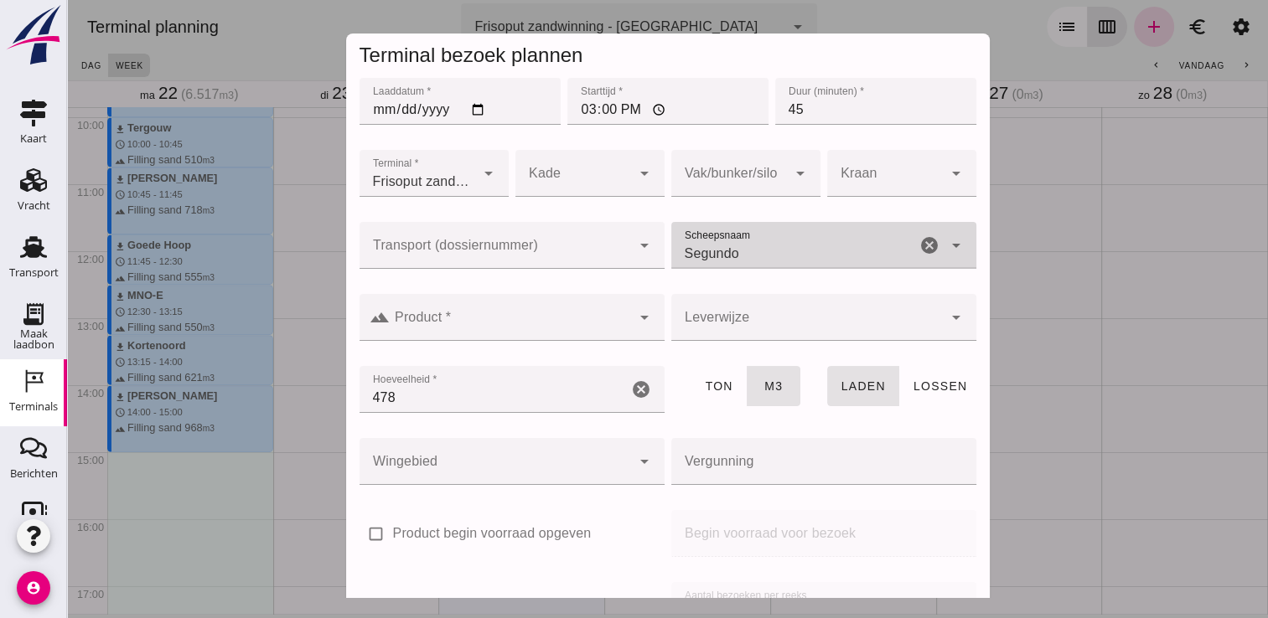
type input "Segundo"
click at [593, 302] on div at bounding box center [510, 317] width 241 height 47
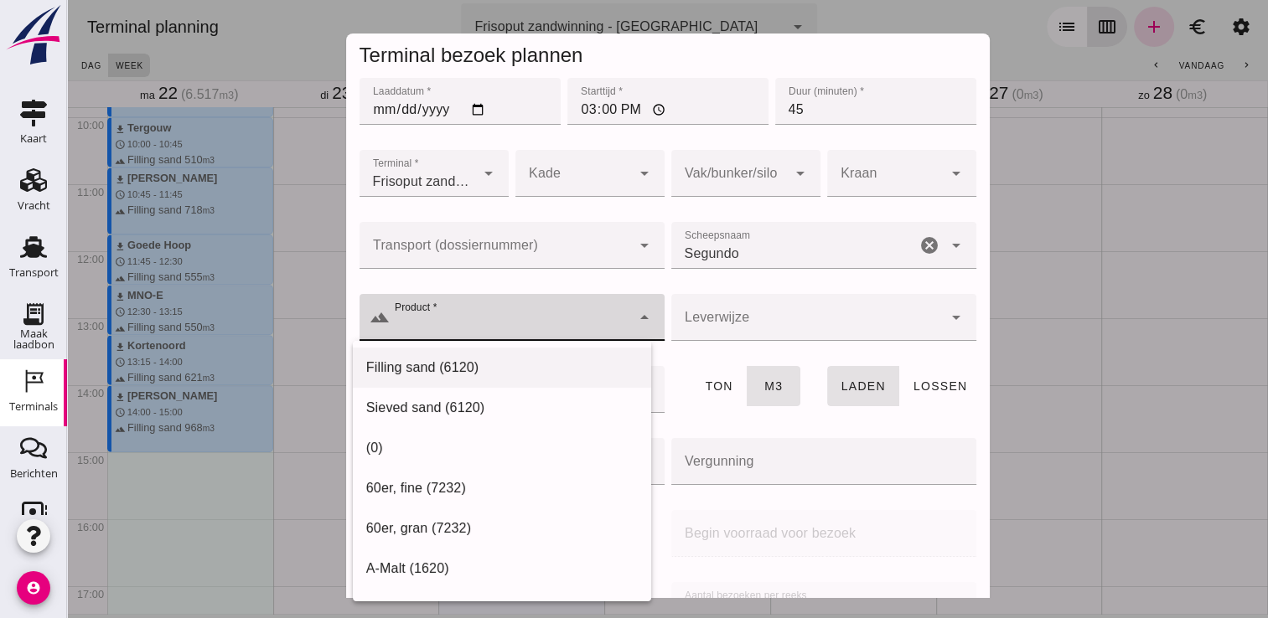
click at [533, 349] on div "Filling sand (6120)" at bounding box center [502, 368] width 298 height 40
type input "Filling sand (6120)"
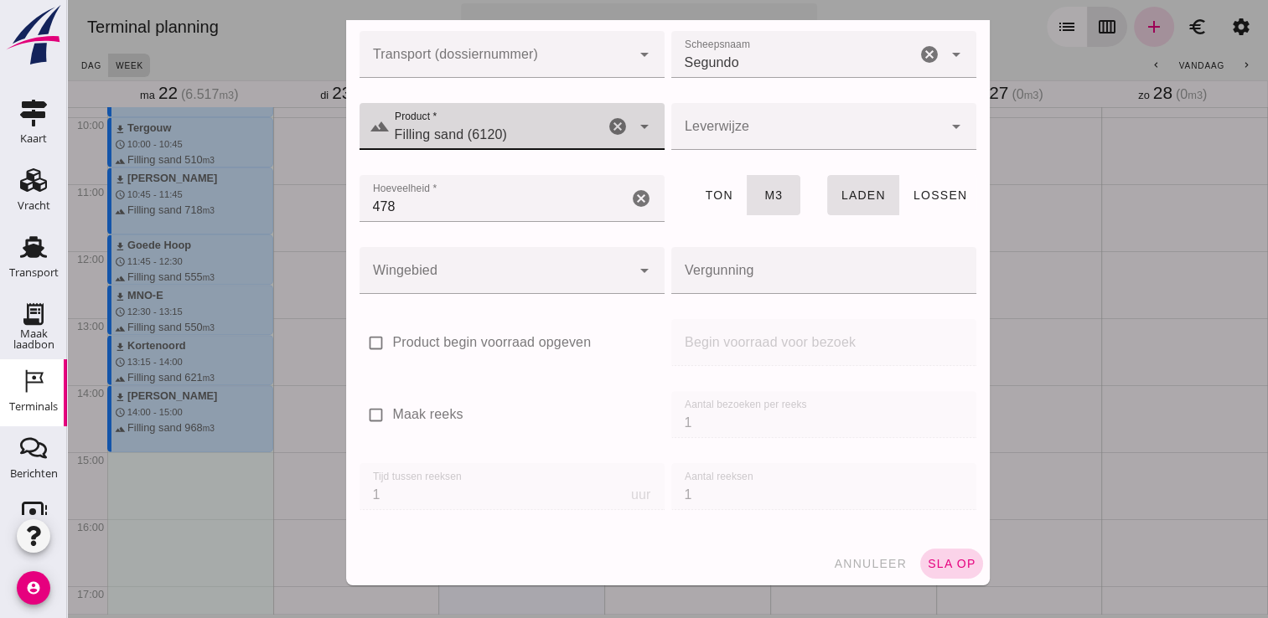
click at [927, 566] on span "sla op" at bounding box center [951, 563] width 49 height 13
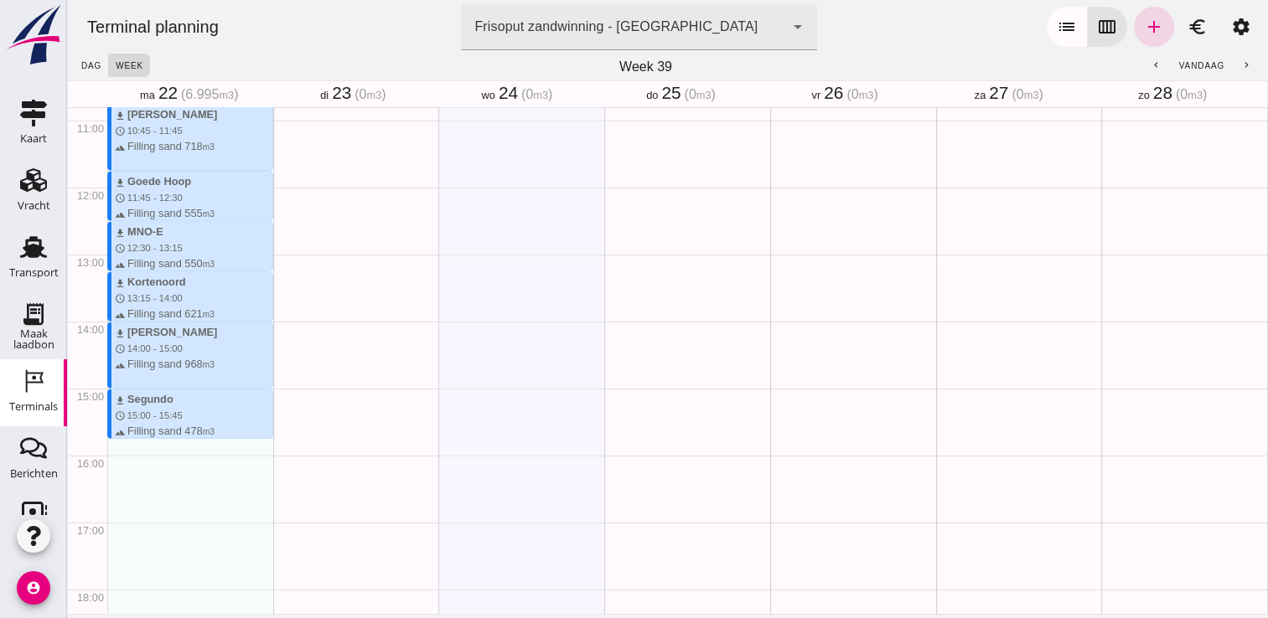
scroll to position [793, 0]
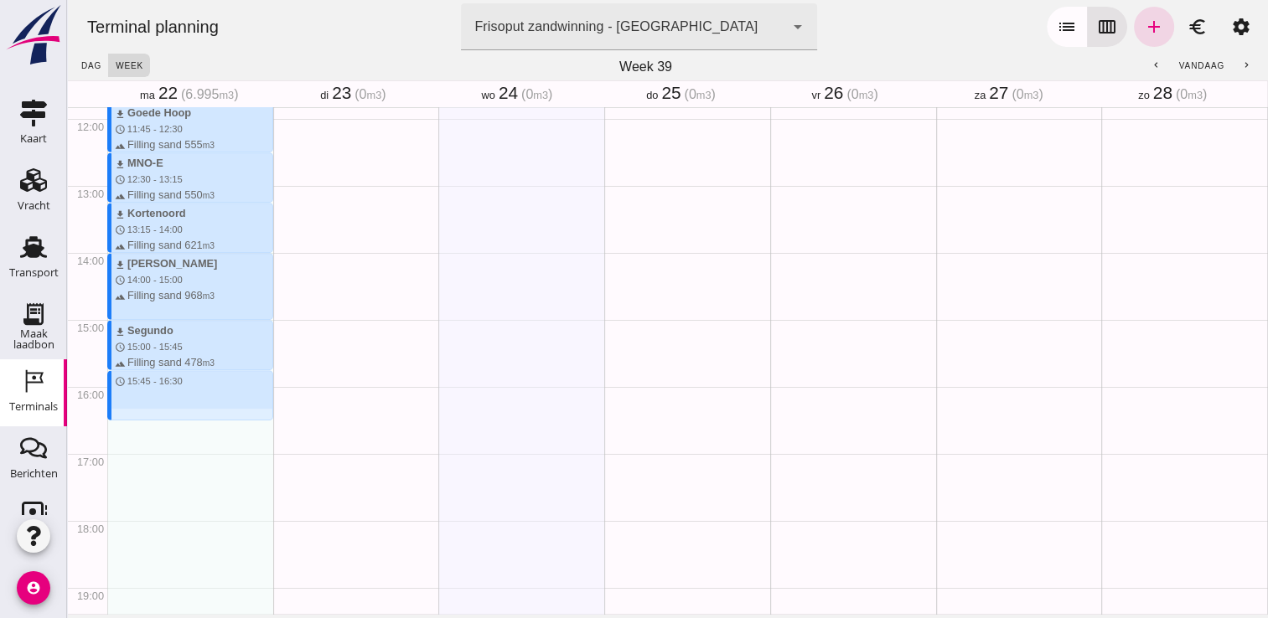
drag, startPoint x: 142, startPoint y: 375, endPoint x: 147, endPoint y: 413, distance: 38.9
click at [147, 413] on div "download Kortenoord schedule 7:00 - 7:45 terrain Filling sand 621 m3 download M…" at bounding box center [190, 119] width 166 height 1608
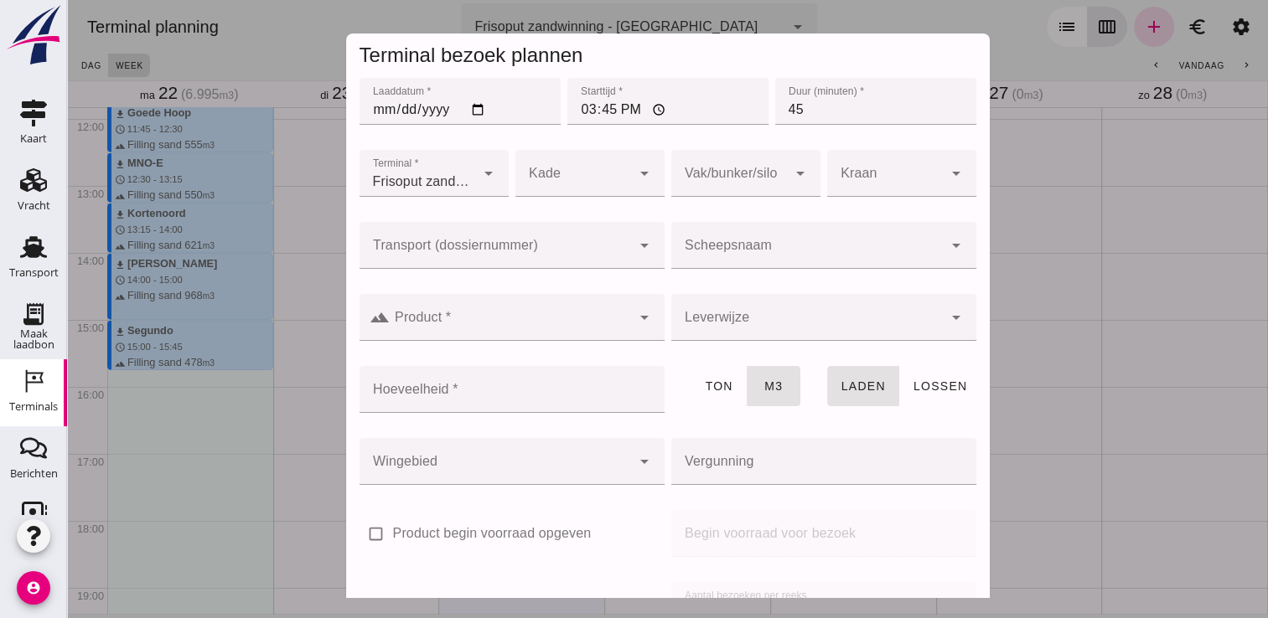
click at [711, 256] on input "Scheepsnaam" at bounding box center [806, 254] width 271 height 20
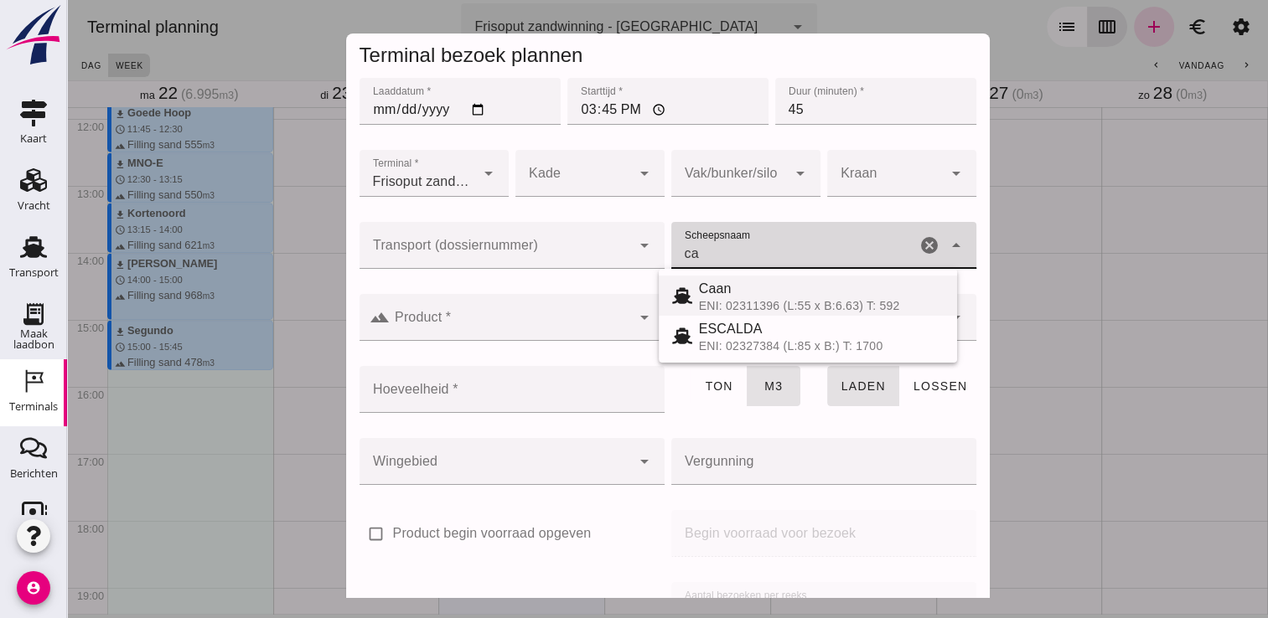
click at [731, 297] on div "Caan" at bounding box center [821, 289] width 245 height 20
type input "Caan"
type input "368"
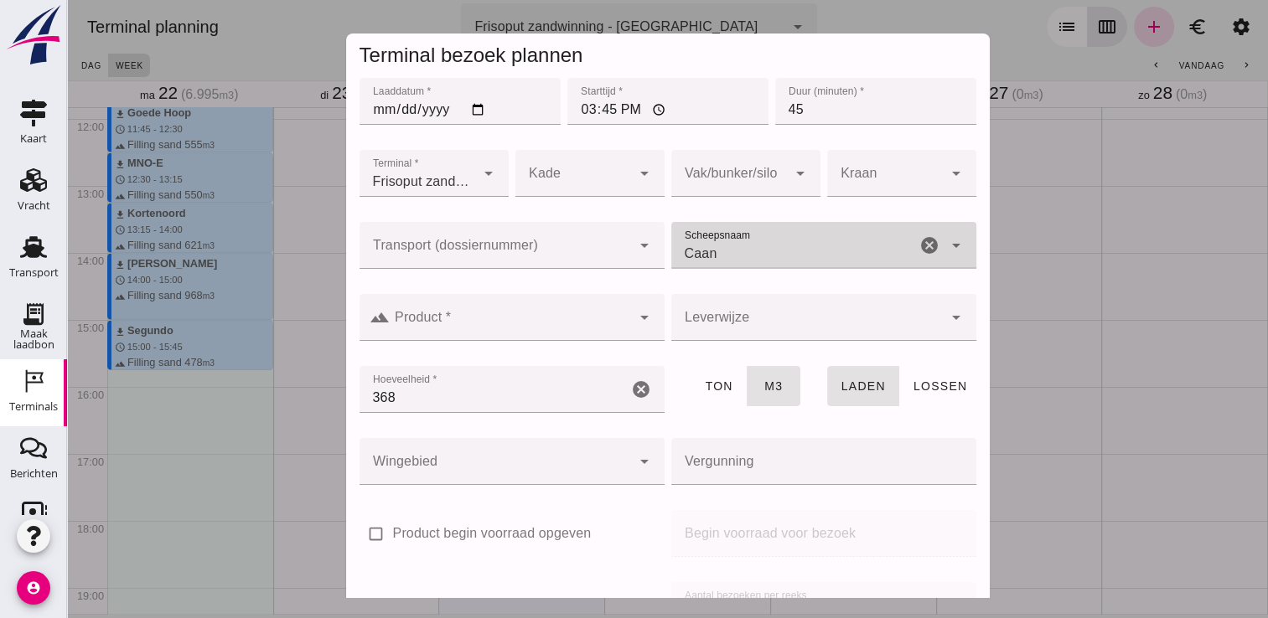
type input "Caan"
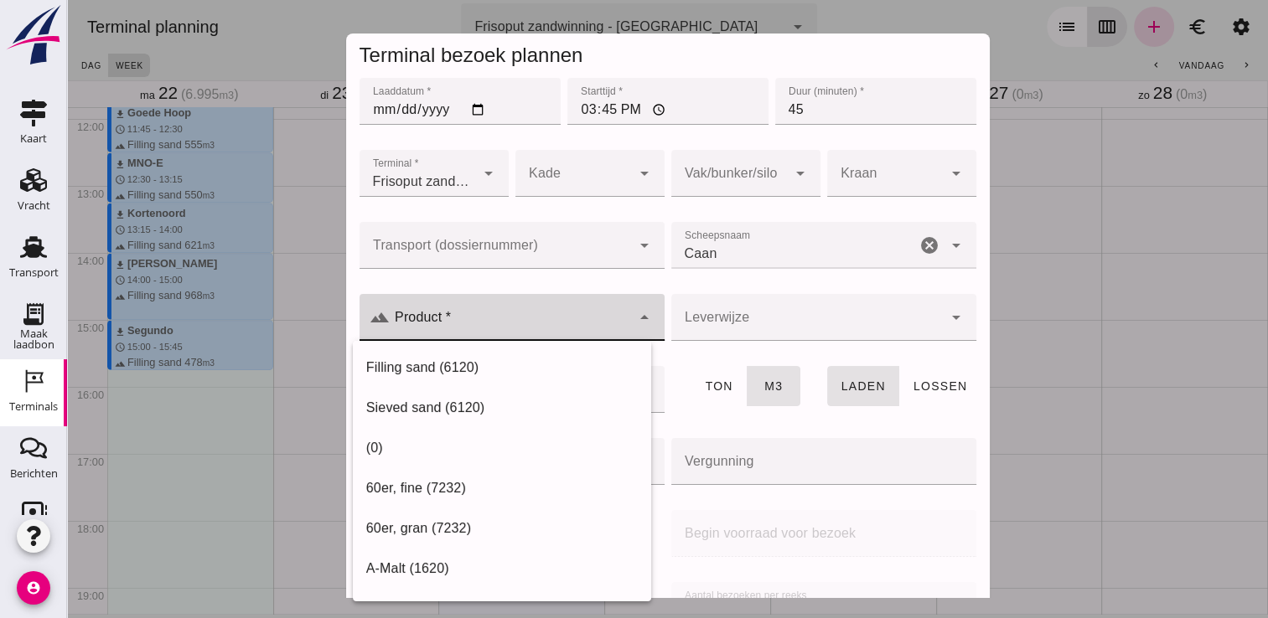
click at [631, 302] on div "arrow_drop_down" at bounding box center [642, 317] width 23 height 47
click at [536, 357] on div "Filling sand (6120)" at bounding box center [502, 368] width 298 height 40
type input "Filling sand (6120)"
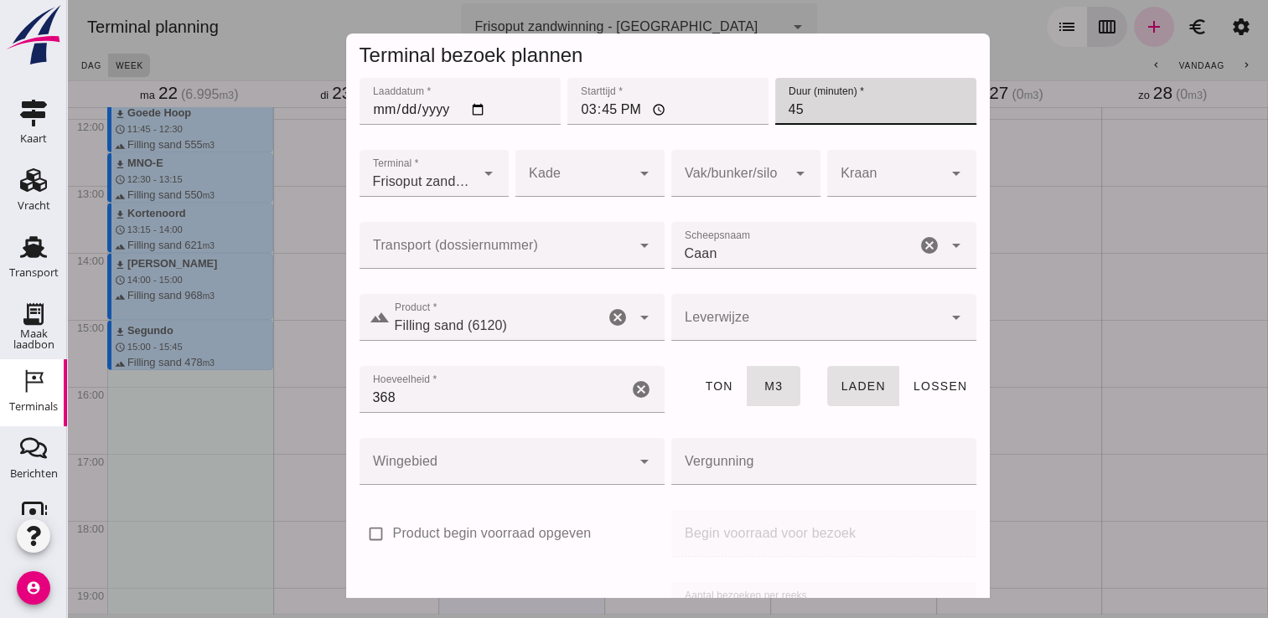
drag, startPoint x: 861, startPoint y: 121, endPoint x: 768, endPoint y: 118, distance: 93.9
click at [775, 118] on input "45" at bounding box center [875, 101] width 201 height 47
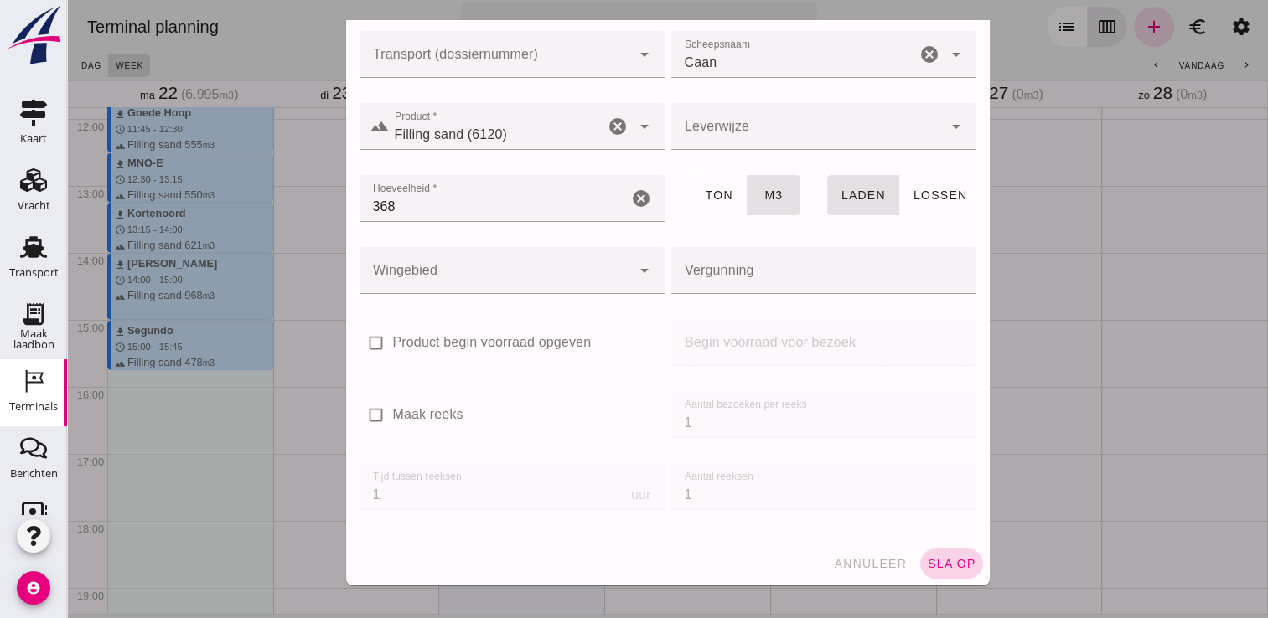
type input "30"
click at [938, 561] on span "sla op" at bounding box center [951, 563] width 49 height 13
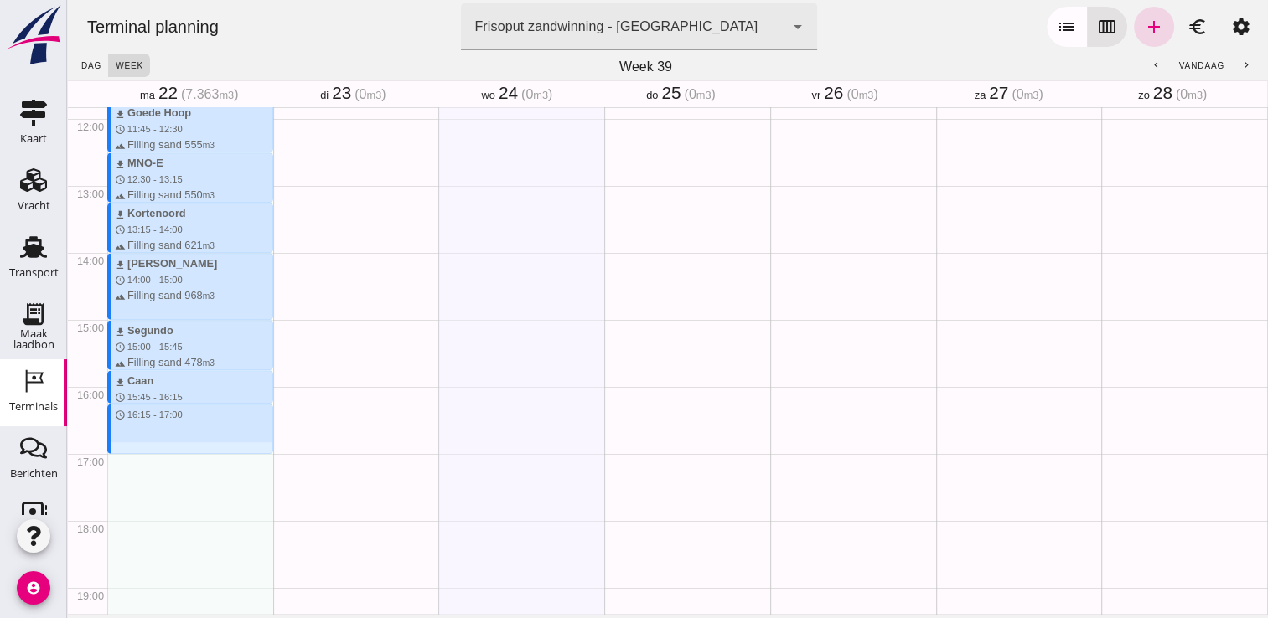
drag, startPoint x: 150, startPoint y: 408, endPoint x: 147, endPoint y: 453, distance: 45.3
click at [147, 453] on div "download Kortenoord schedule 7:00 - 7:45 terrain Filling sand 621 m3 download M…" at bounding box center [190, 119] width 166 height 1608
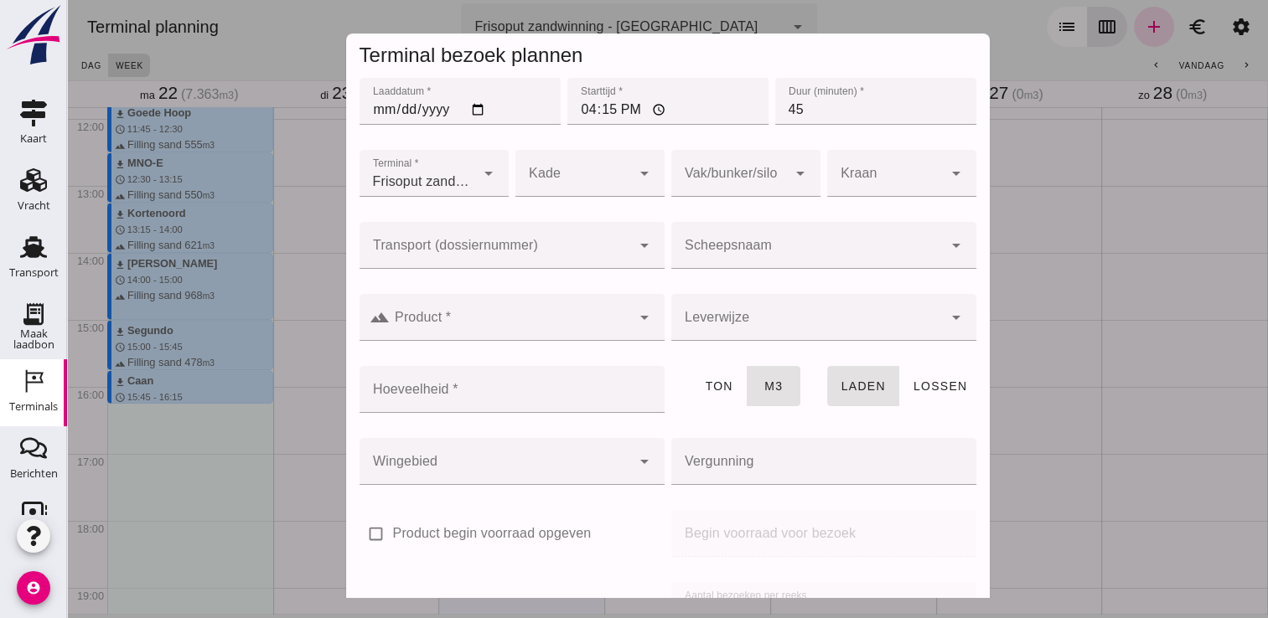
click at [680, 250] on input "Scheepsnaam" at bounding box center [806, 254] width 271 height 20
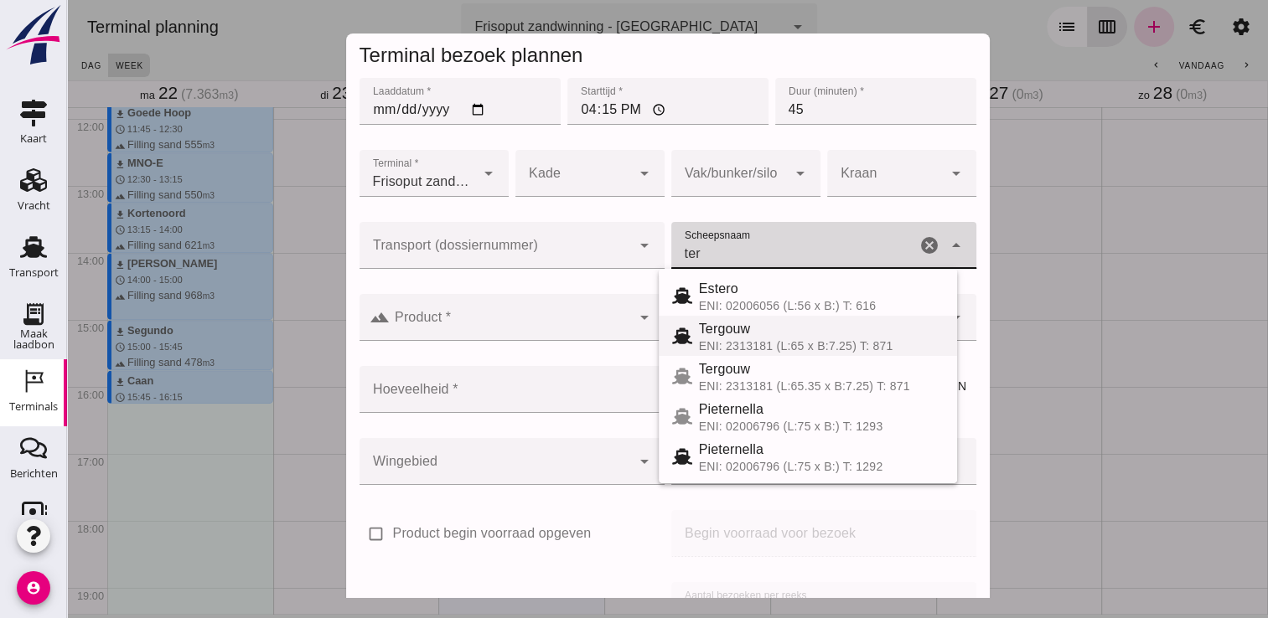
click at [715, 340] on div "ENI: 2313181 (L:65 x B:7.25) T: 871" at bounding box center [821, 345] width 245 height 13
type input "Tergouw"
type input "510"
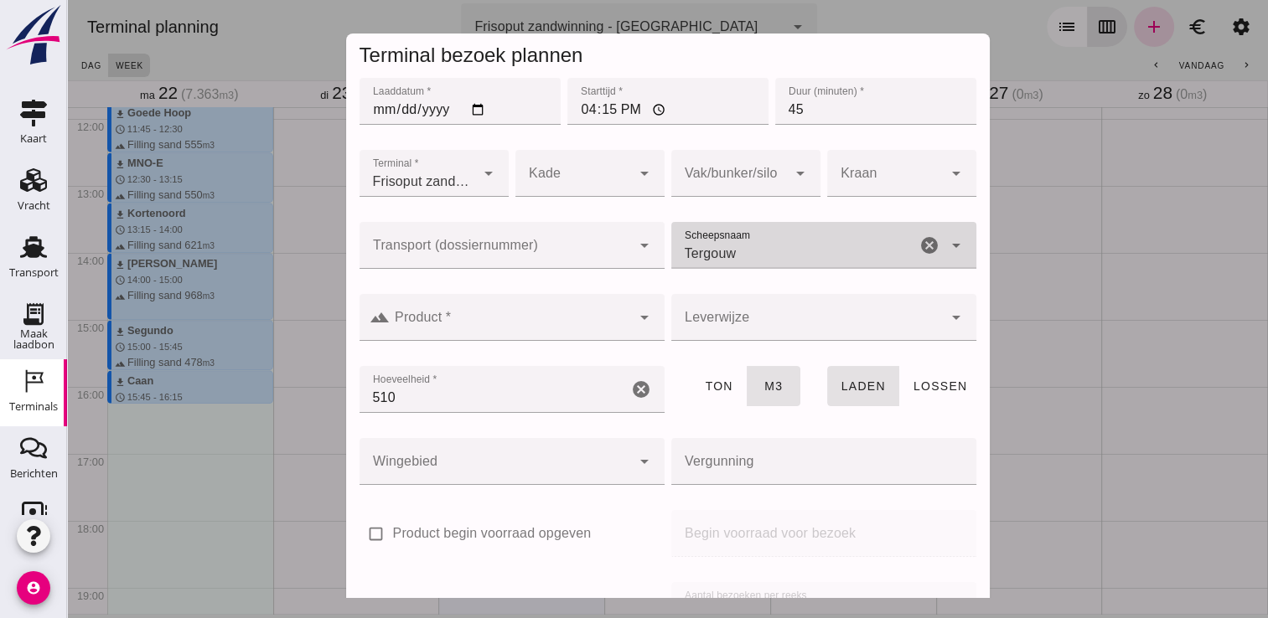
type input "Tergouw"
click at [575, 316] on input "Product *" at bounding box center [510, 326] width 241 height 20
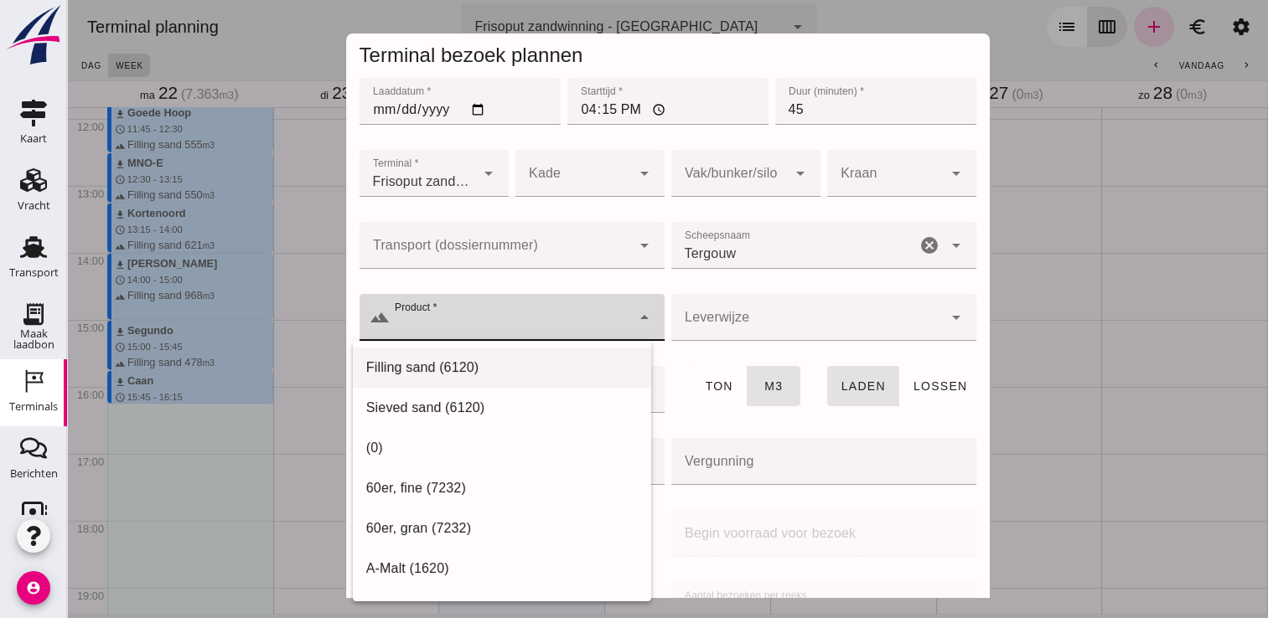
click at [518, 365] on div "Filling sand (6120)" at bounding box center [501, 368] width 271 height 20
type input "Filling sand (6120)"
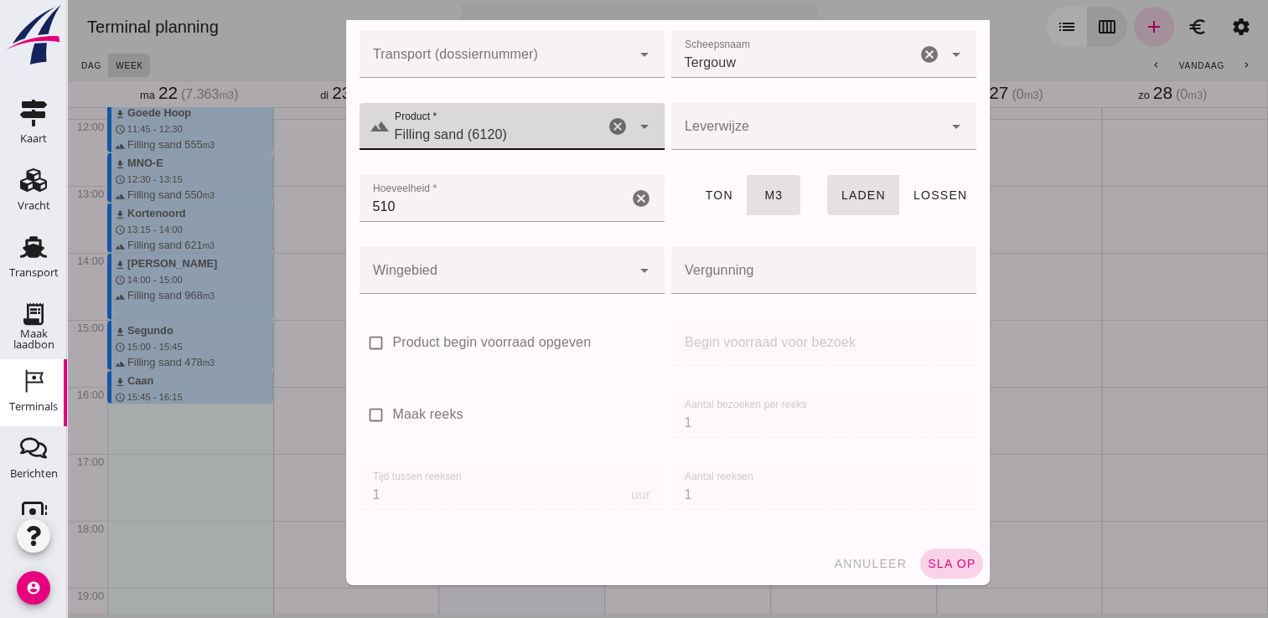
click at [932, 574] on button "sla op" at bounding box center [951, 564] width 63 height 30
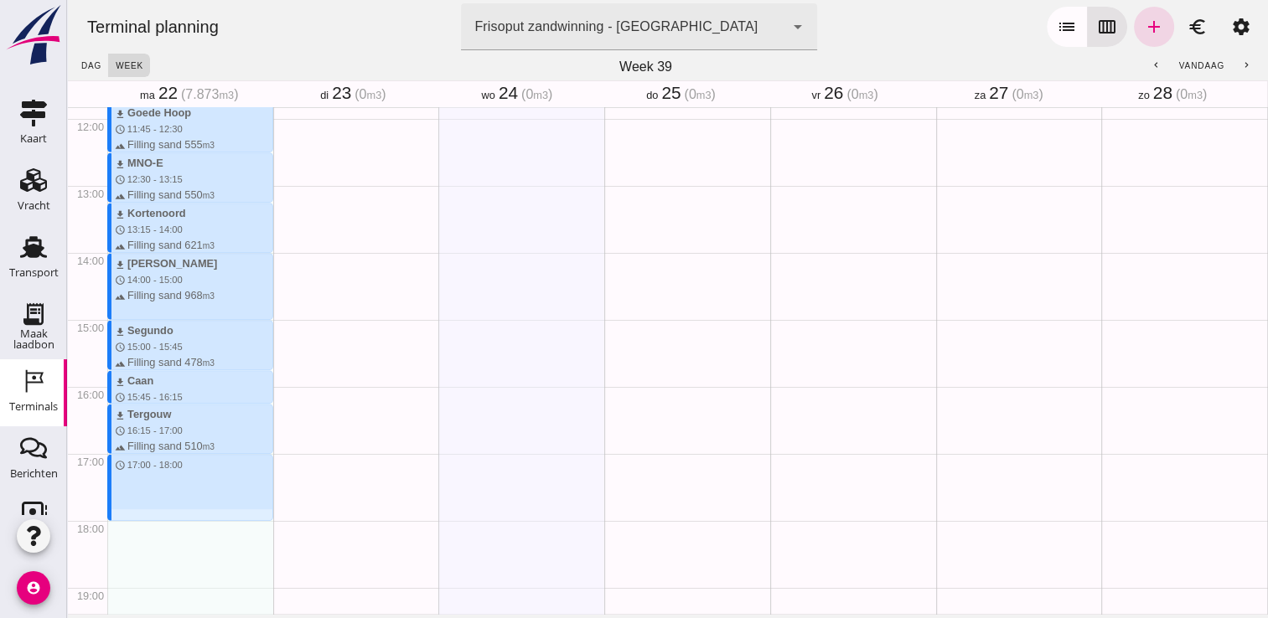
drag, startPoint x: 133, startPoint y: 457, endPoint x: 141, endPoint y: 520, distance: 63.3
click at [141, 520] on div "download Kortenoord schedule 7:00 - 7:45 terrain Filling sand 621 m3 download M…" at bounding box center [190, 119] width 166 height 1608
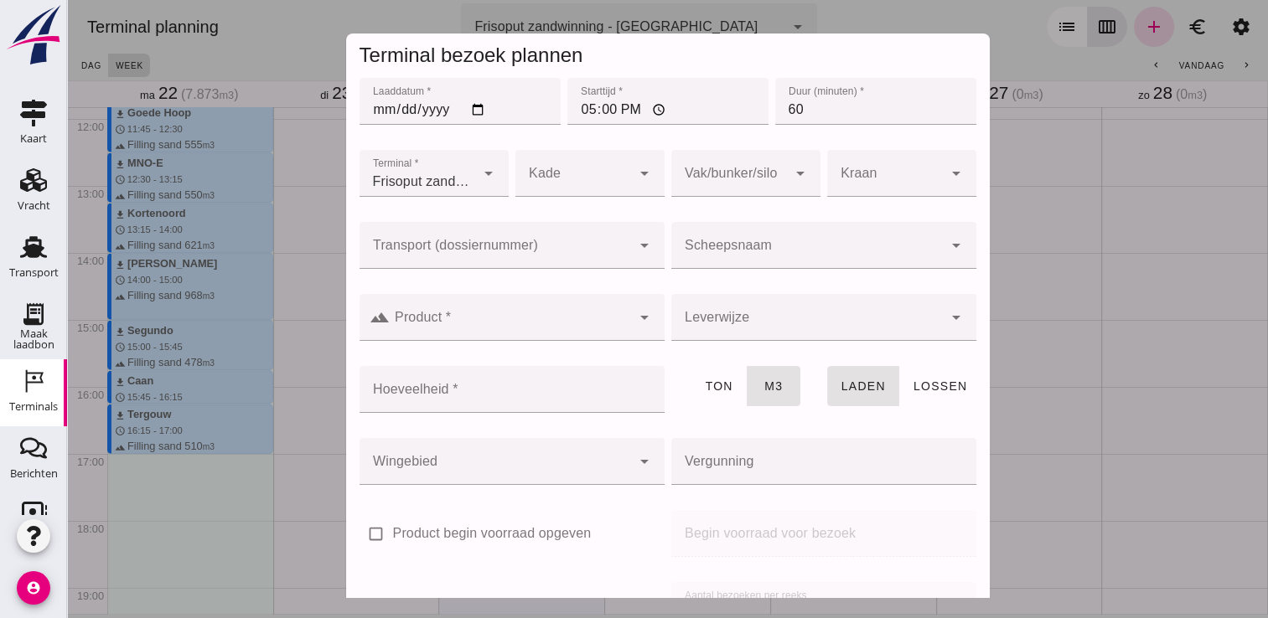
click at [813, 246] on input "Scheepsnaam" at bounding box center [806, 254] width 271 height 20
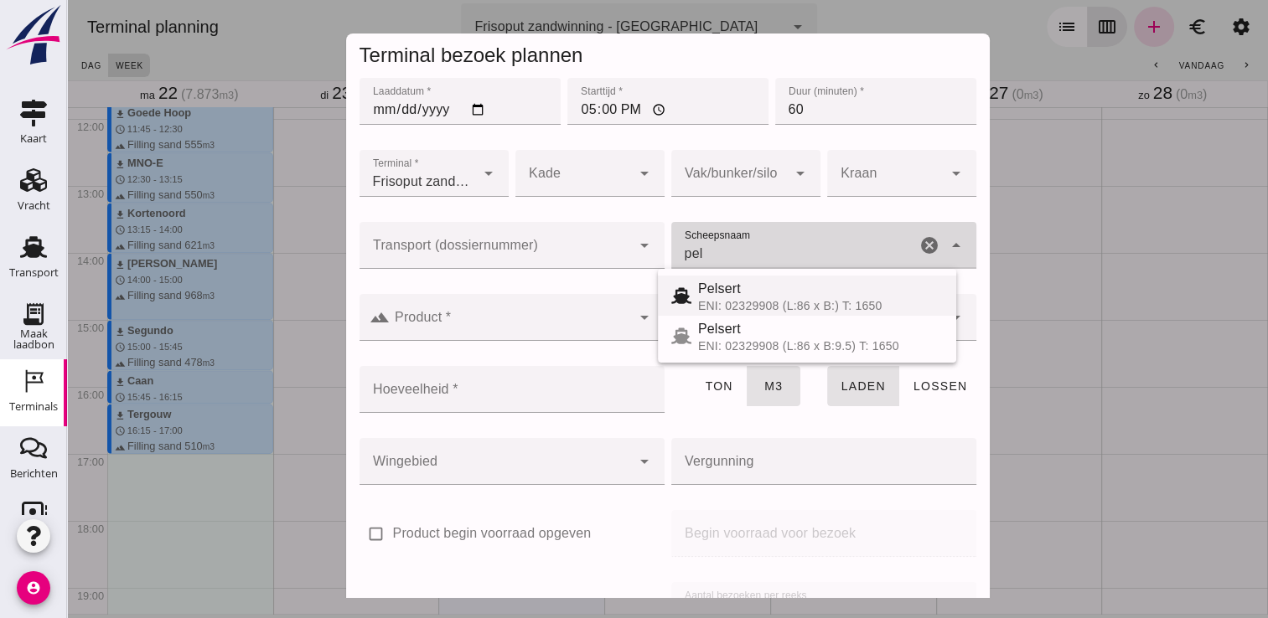
click at [742, 293] on div "Pelsert" at bounding box center [820, 289] width 245 height 20
type input "Pelsert"
type input "1087"
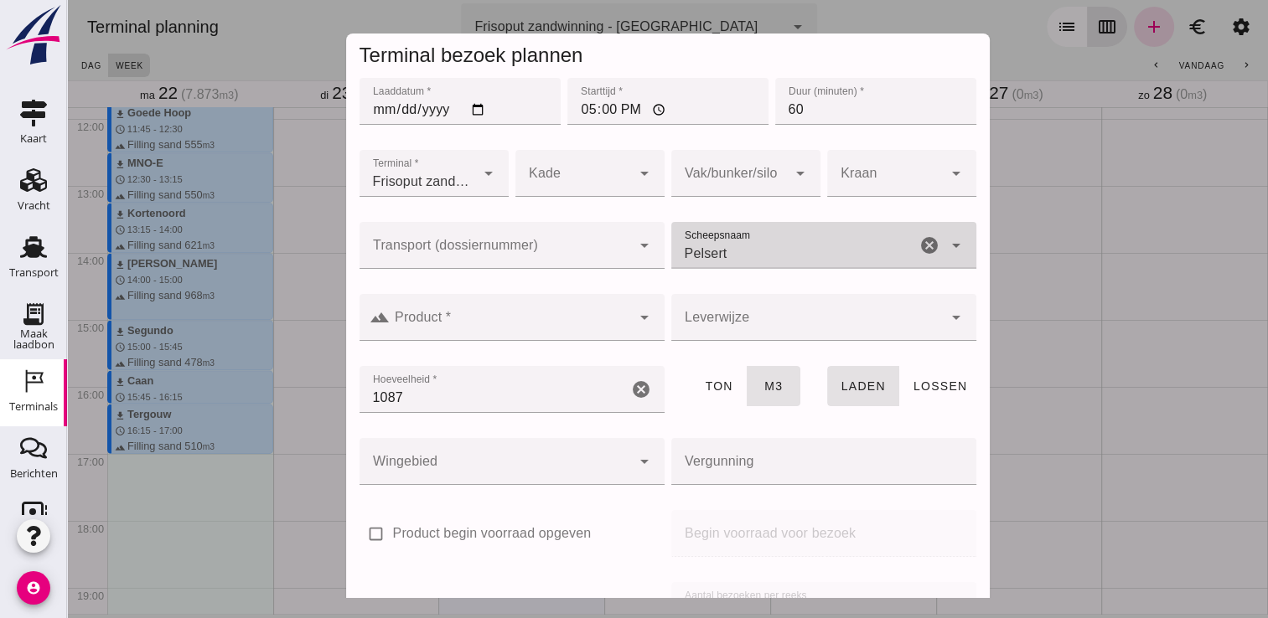
type input "Pelsert"
click at [593, 307] on div at bounding box center [510, 317] width 241 height 47
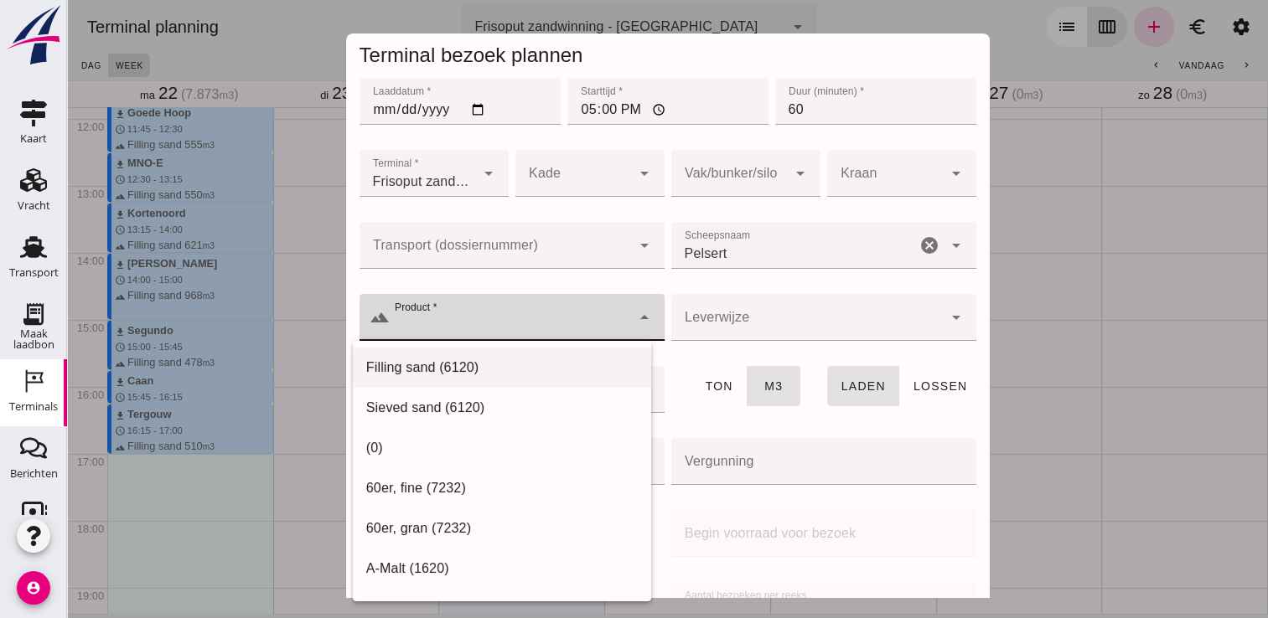
click at [472, 374] on div "Filling sand (6120)" at bounding box center [501, 368] width 271 height 20
type input "Filling sand (6120)"
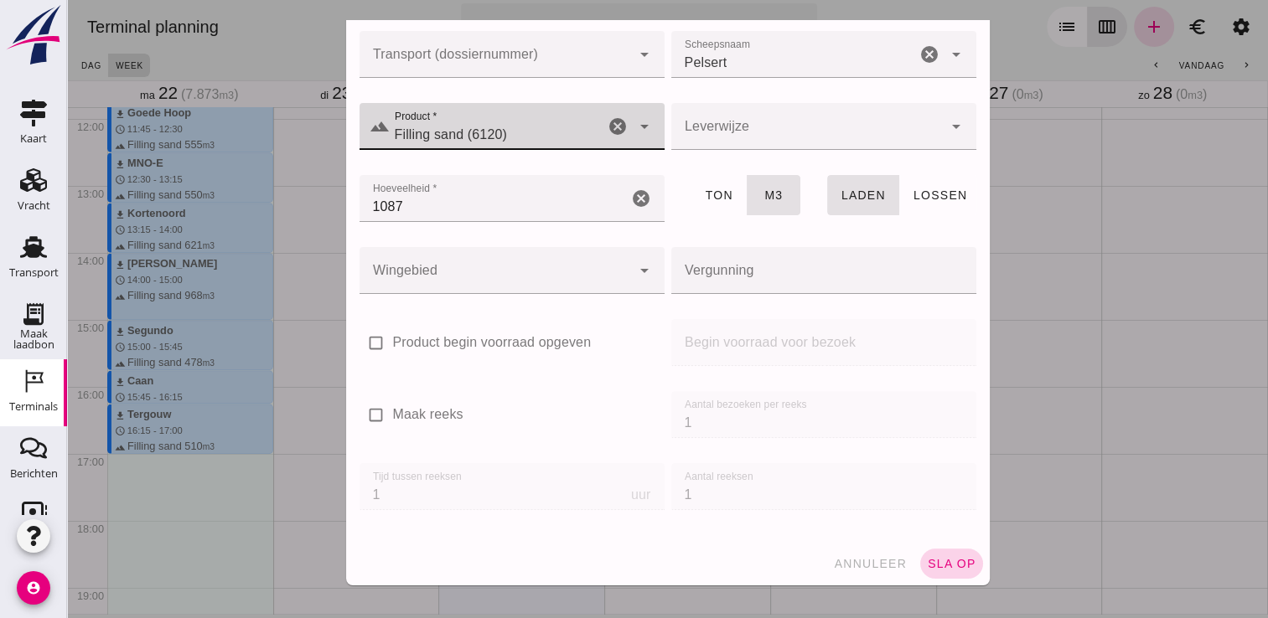
click at [931, 549] on button "sla op" at bounding box center [951, 564] width 63 height 30
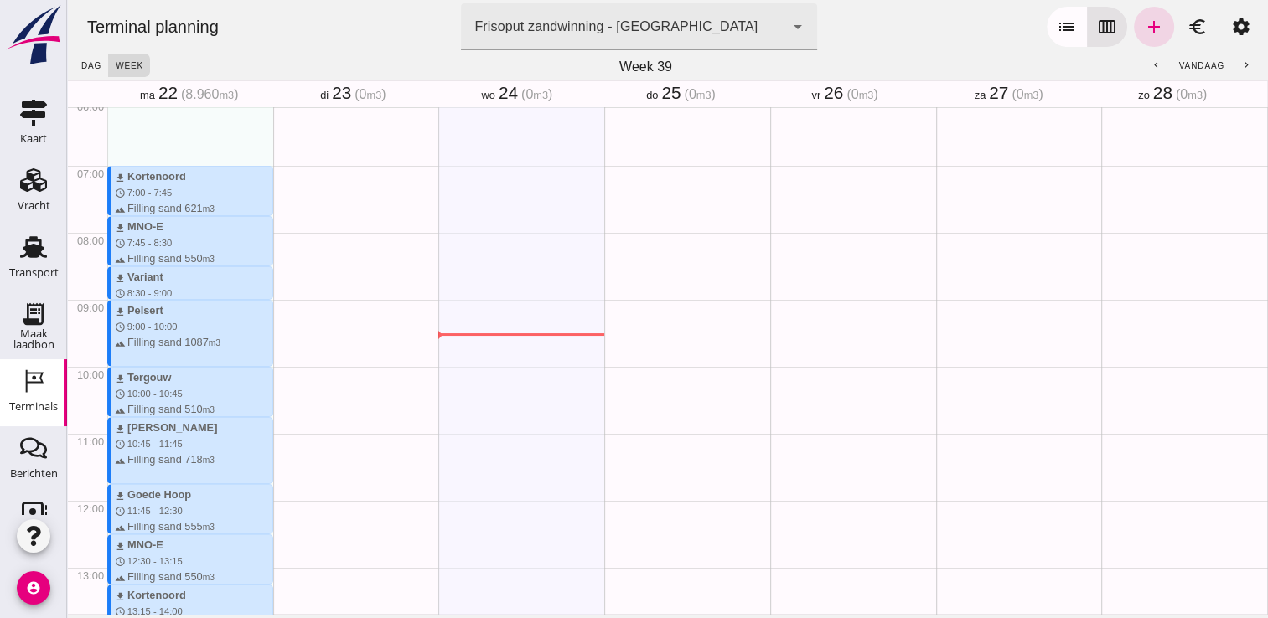
scroll to position [411, 0]
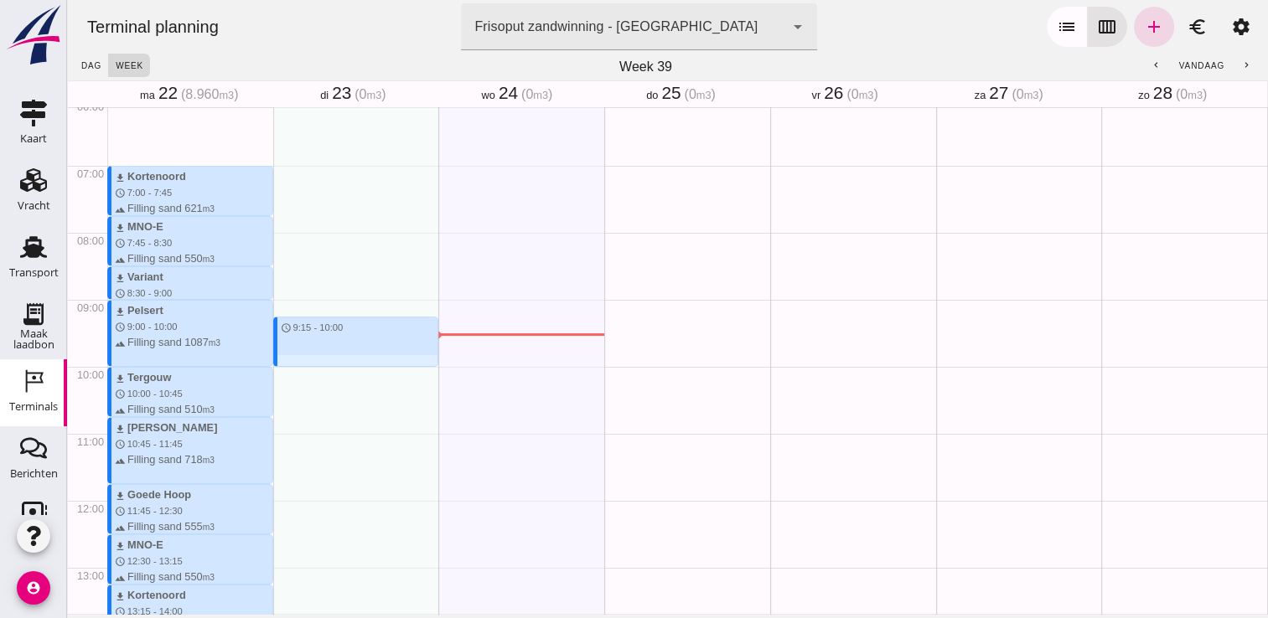
drag, startPoint x: 291, startPoint y: 314, endPoint x: 293, endPoint y: 363, distance: 48.7
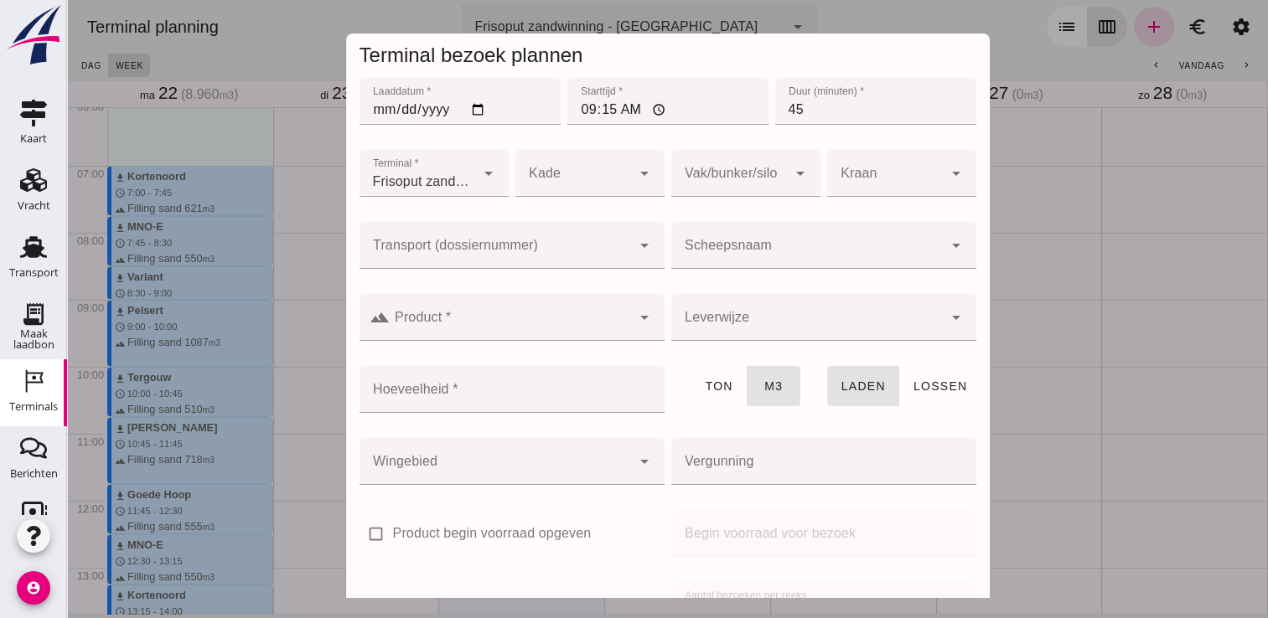
drag, startPoint x: 293, startPoint y: 363, endPoint x: 717, endPoint y: 257, distance: 436.9
click at [717, 257] on input "Scheepsnaam" at bounding box center [806, 254] width 271 height 20
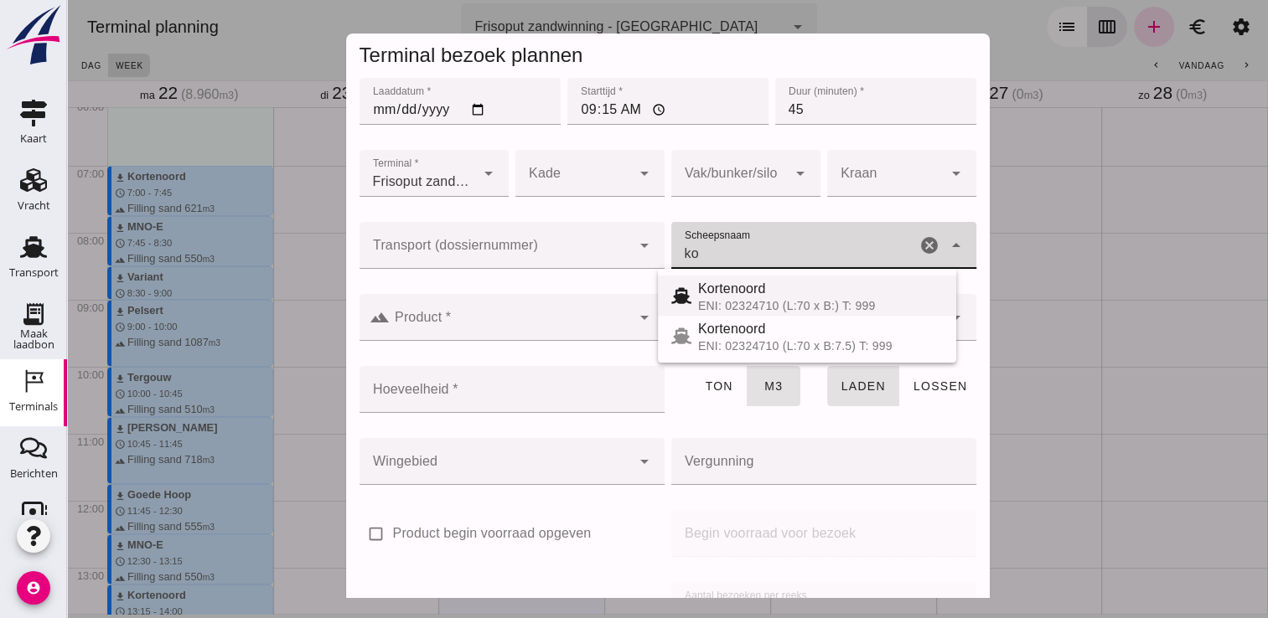
click at [721, 296] on span "Kortenoord" at bounding box center [732, 289] width 68 height 14
type input "Kortenoord"
type input "621"
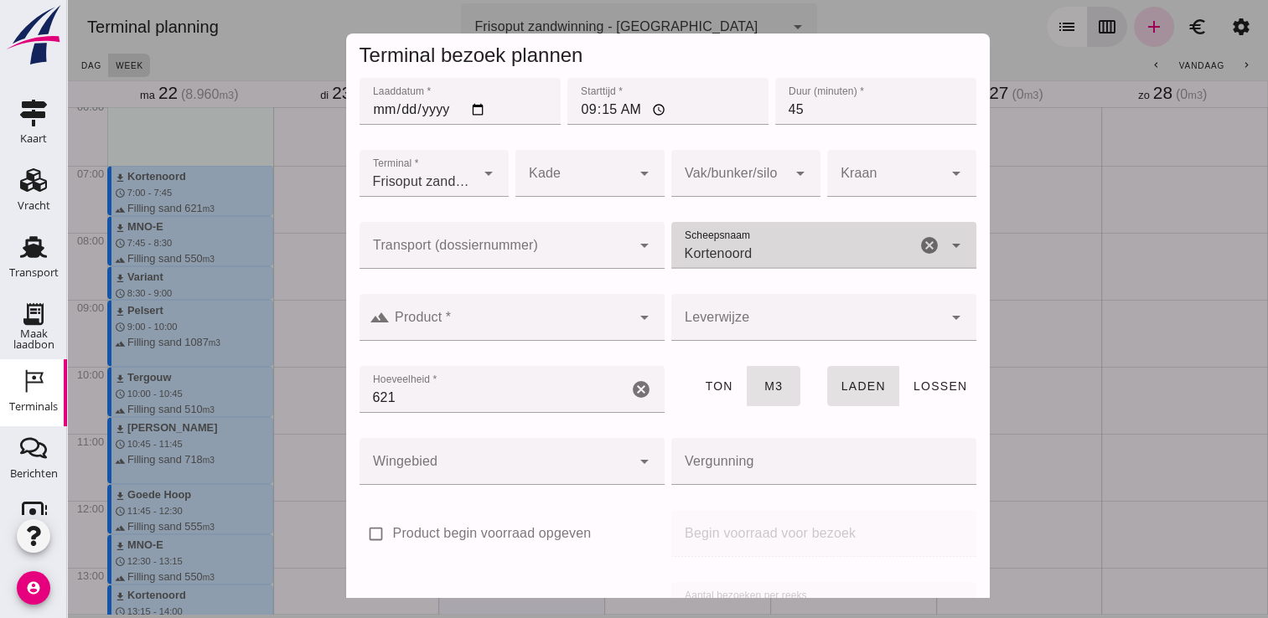
type input "Kortenoord"
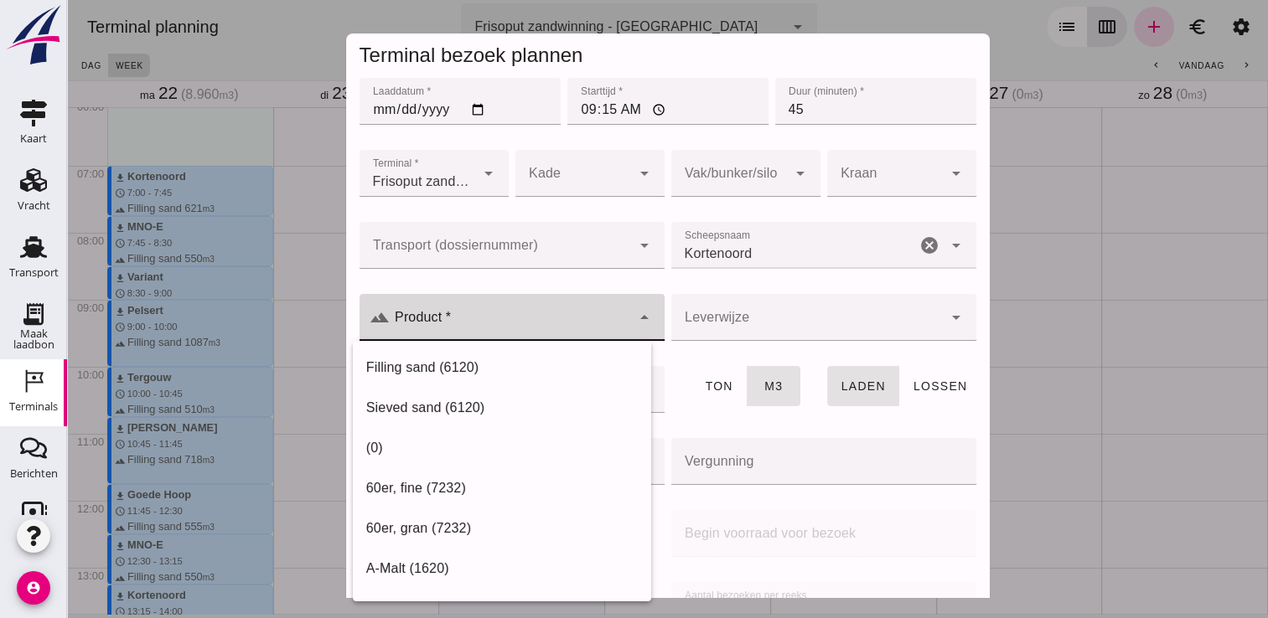
click at [570, 318] on input "Product *" at bounding box center [510, 326] width 241 height 20
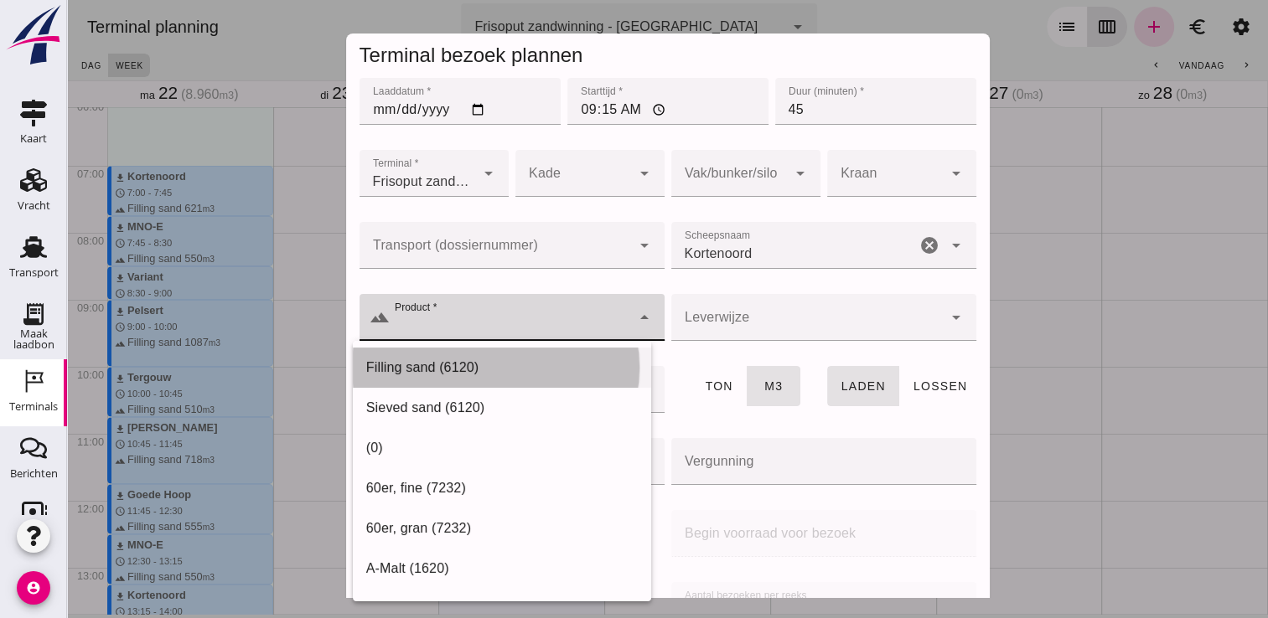
click at [489, 359] on div "Filling sand (6120)" at bounding box center [501, 368] width 271 height 20
type input "Filling sand (6120)"
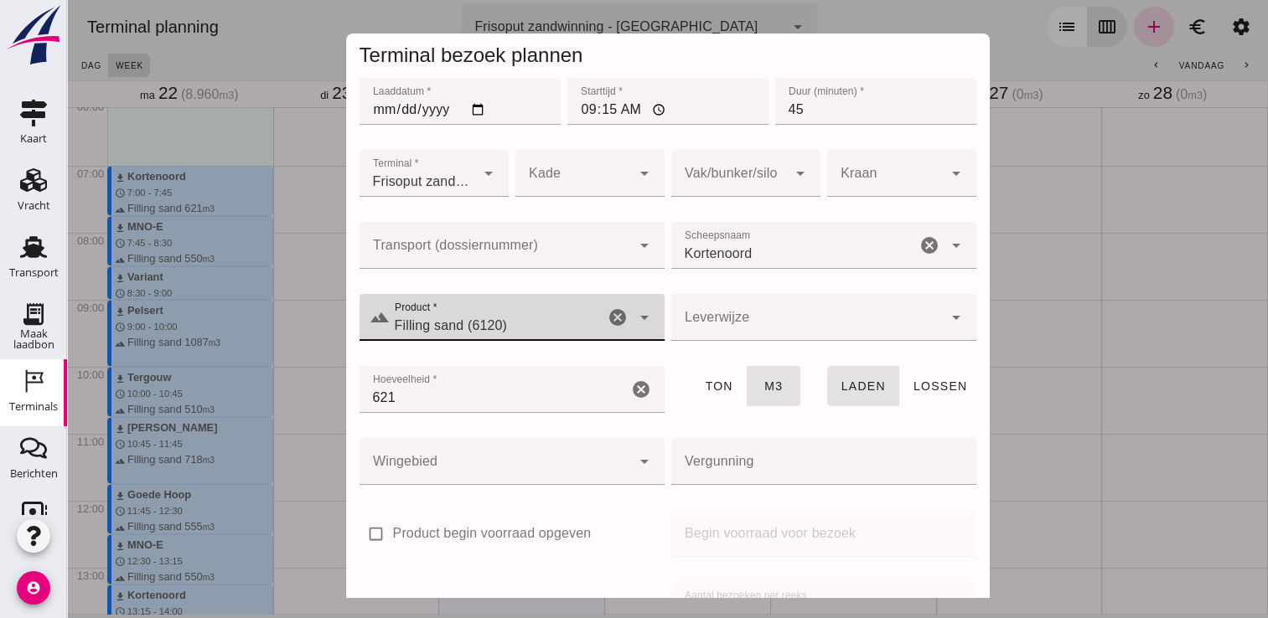
scroll to position [191, 0]
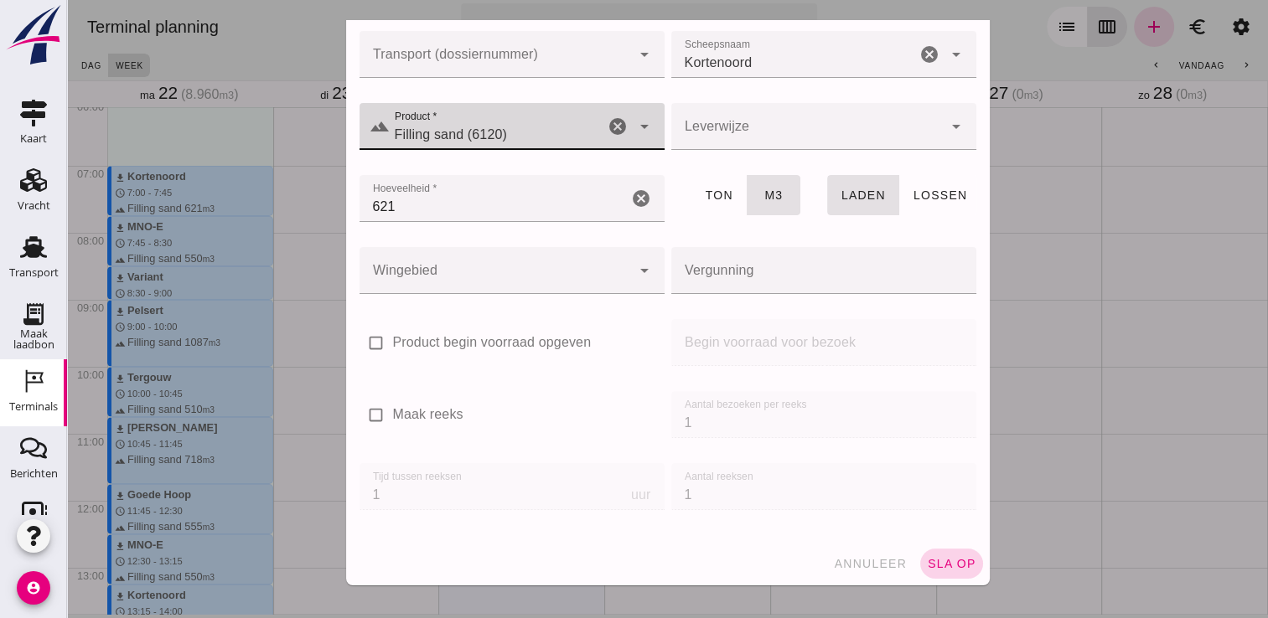
click at [950, 555] on button "sla op" at bounding box center [951, 564] width 63 height 30
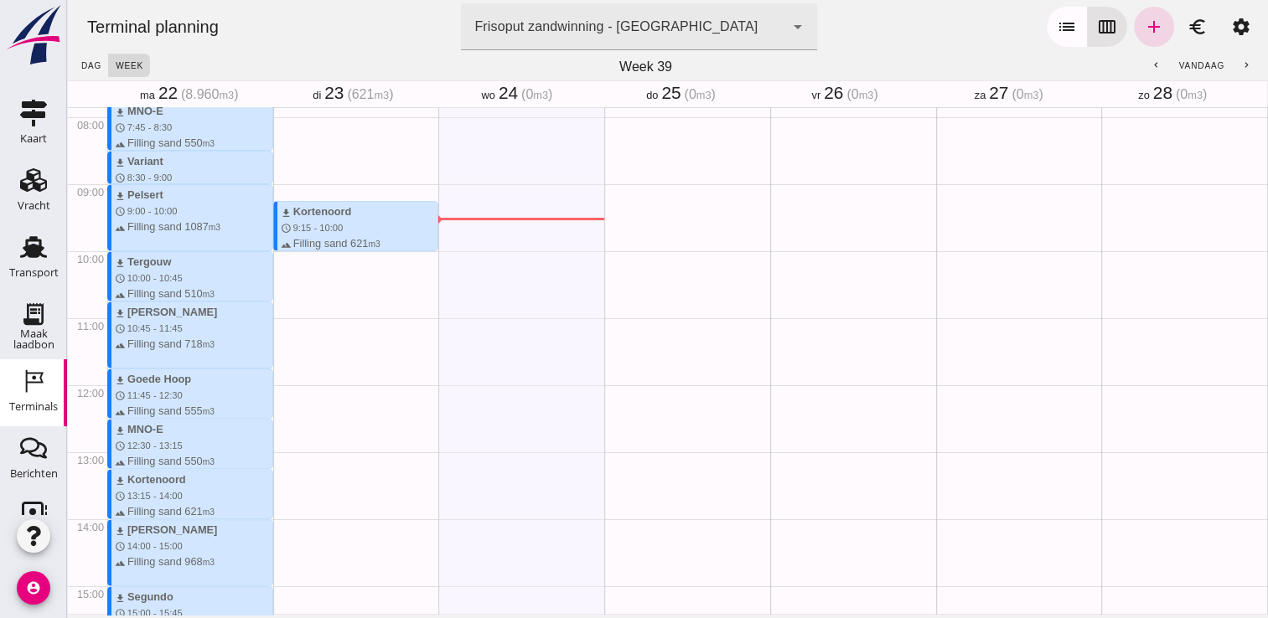
scroll to position [549, 0]
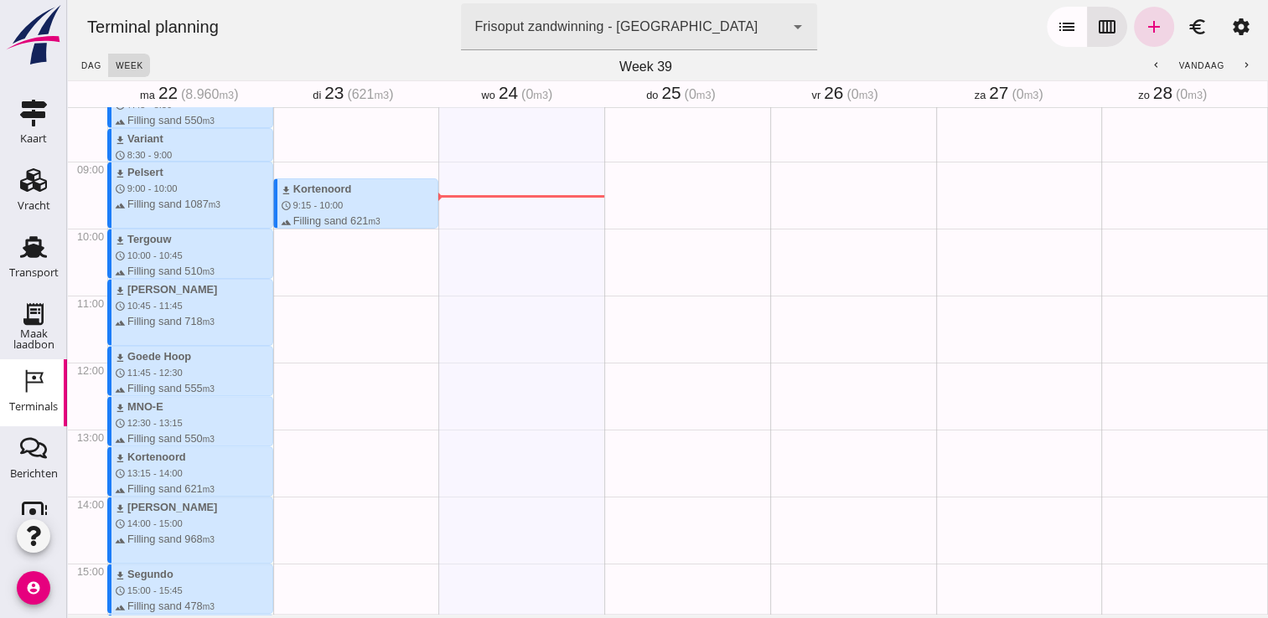
drag, startPoint x: 317, startPoint y: 233, endPoint x: 325, endPoint y: 296, distance: 63.4
click at [325, 296] on div "download Kortenoord schedule 9:15 - 10:00 terrain Filling sand 621 m3" at bounding box center [356, 362] width 166 height 1608
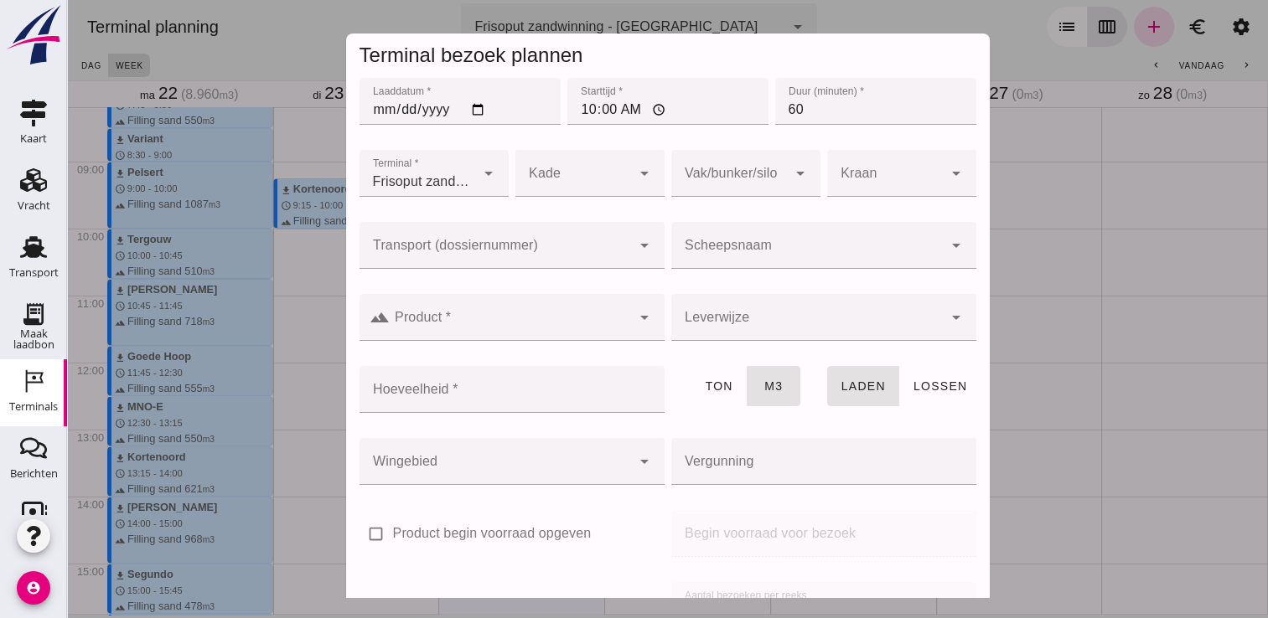
click at [752, 233] on div at bounding box center [806, 245] width 271 height 47
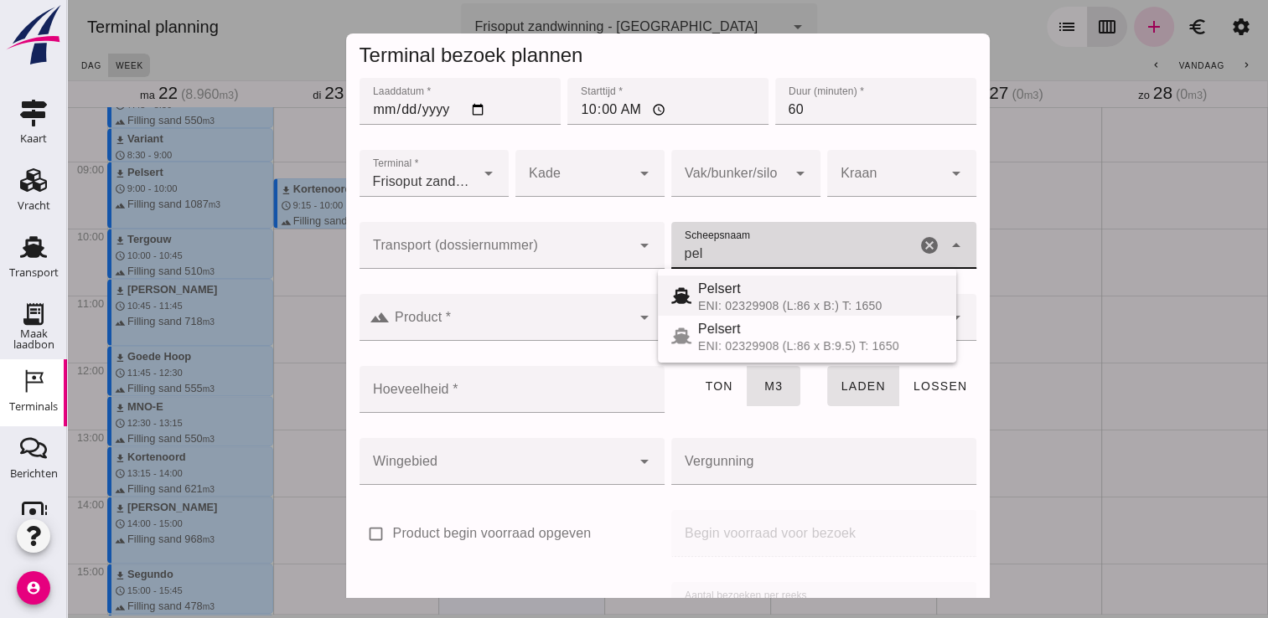
click at [705, 300] on div "ENI: 02329908 (L:86 x B:) T: 1650" at bounding box center [820, 305] width 245 height 13
type input "Pelsert"
type input "1087"
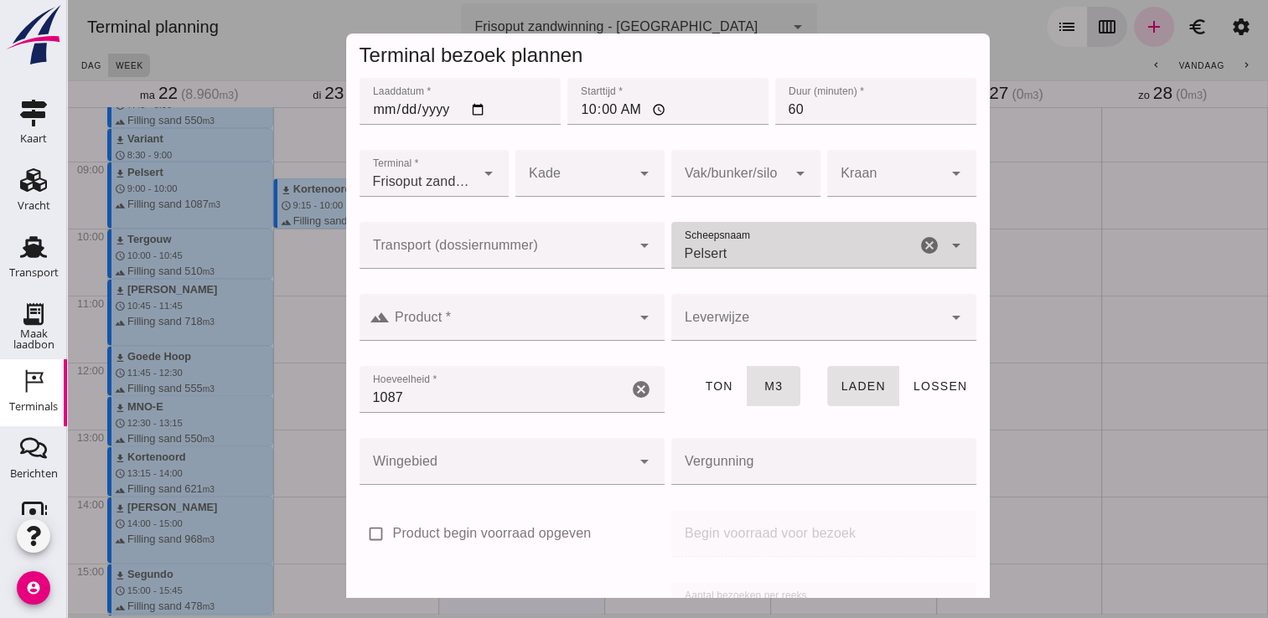
type input "Pelsert"
click at [545, 327] on input "Product *" at bounding box center [510, 326] width 241 height 20
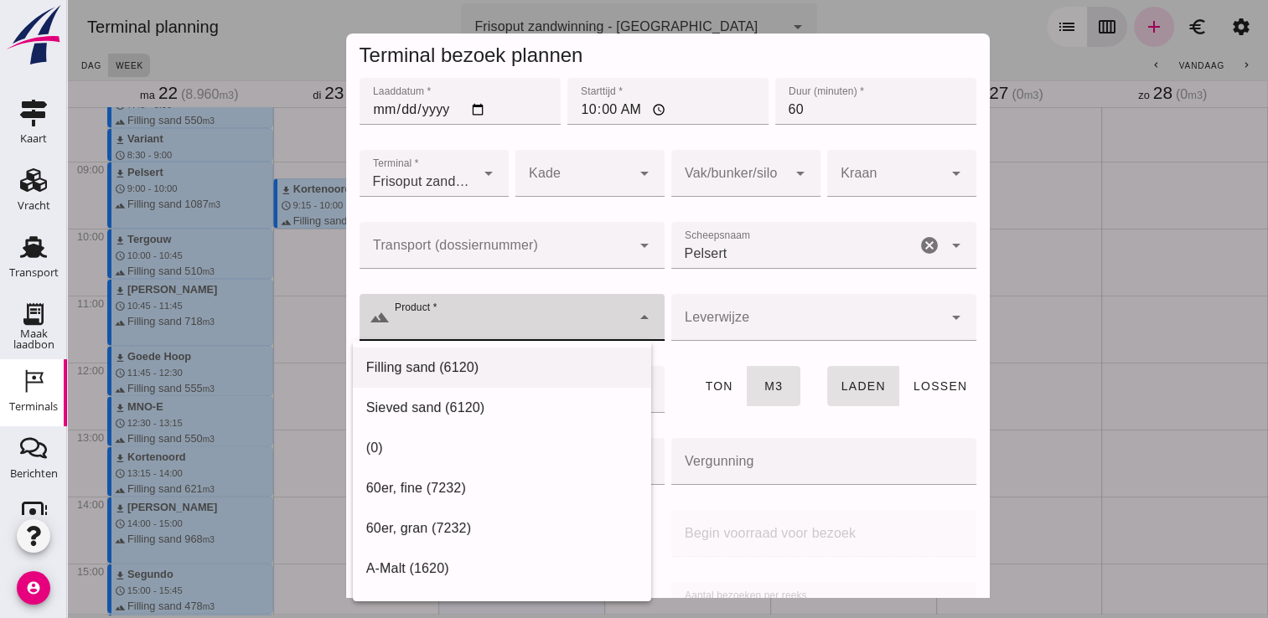
click at [478, 367] on div "Filling sand (6120)" at bounding box center [501, 368] width 271 height 20
type input "Filling sand (6120)"
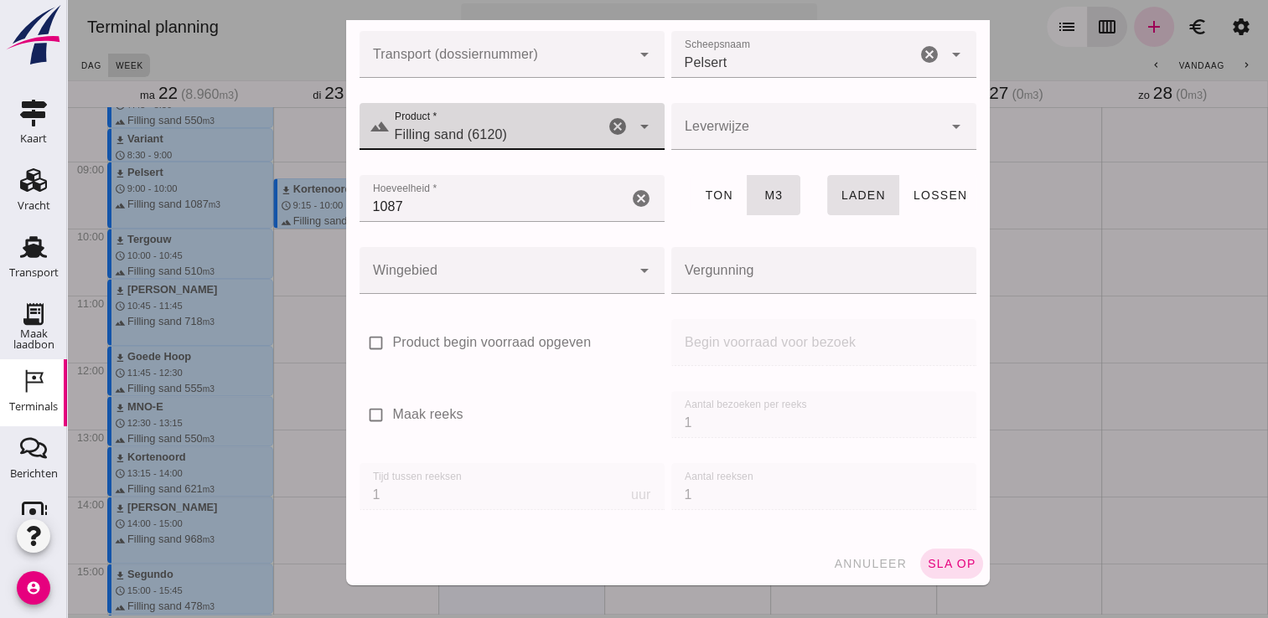
scroll to position [191, 0]
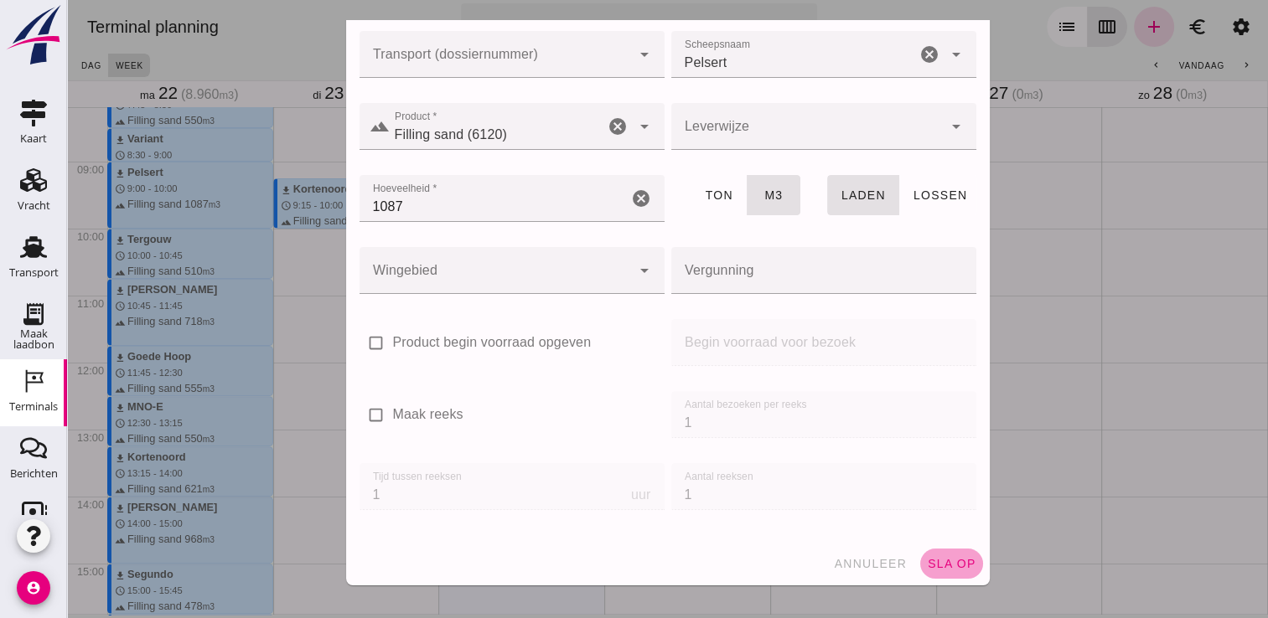
click at [948, 568] on span "sla op" at bounding box center [951, 563] width 49 height 13
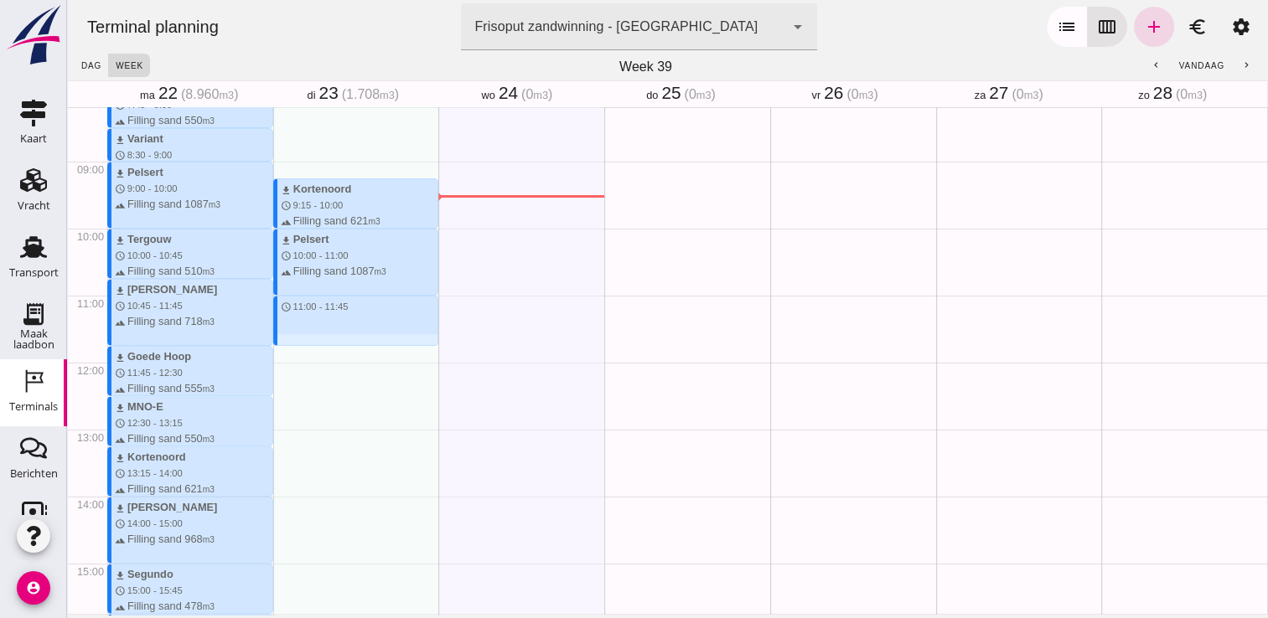
drag, startPoint x: 295, startPoint y: 300, endPoint x: 302, endPoint y: 345, distance: 45.7
click at [302, 345] on div "download Kortenoord schedule 9:15 - 10:00 terrain Filling sand 621 m3 download …" at bounding box center [356, 362] width 166 height 1608
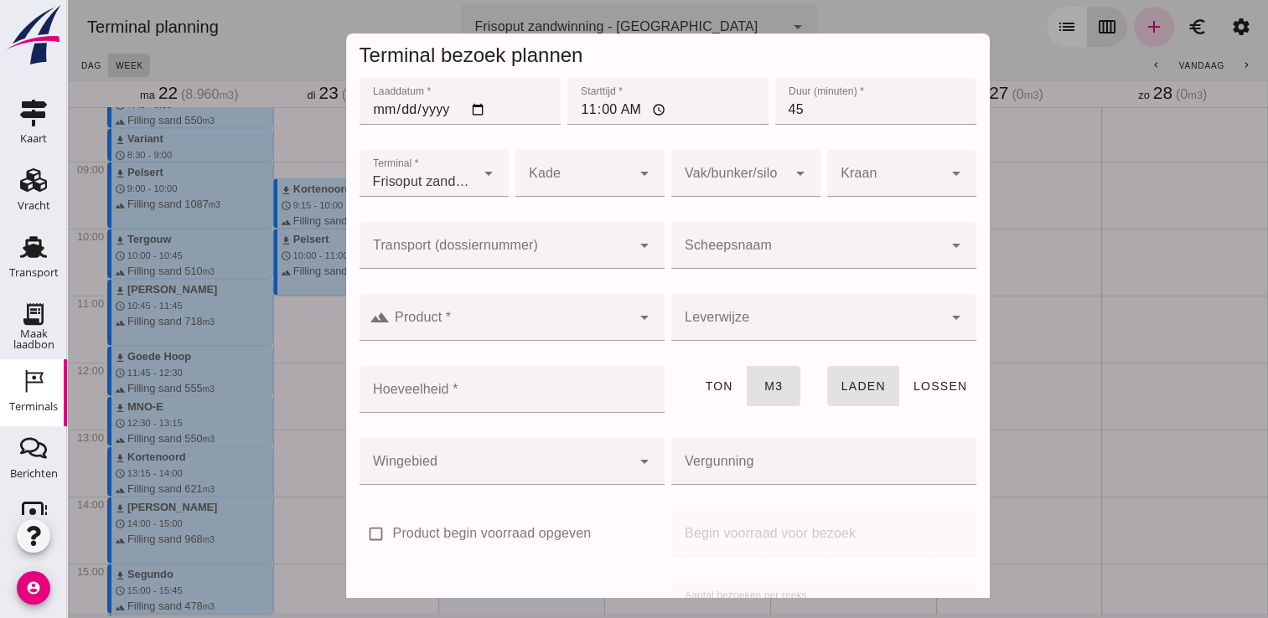
click at [707, 249] on input "Scheepsnaam" at bounding box center [806, 254] width 271 height 20
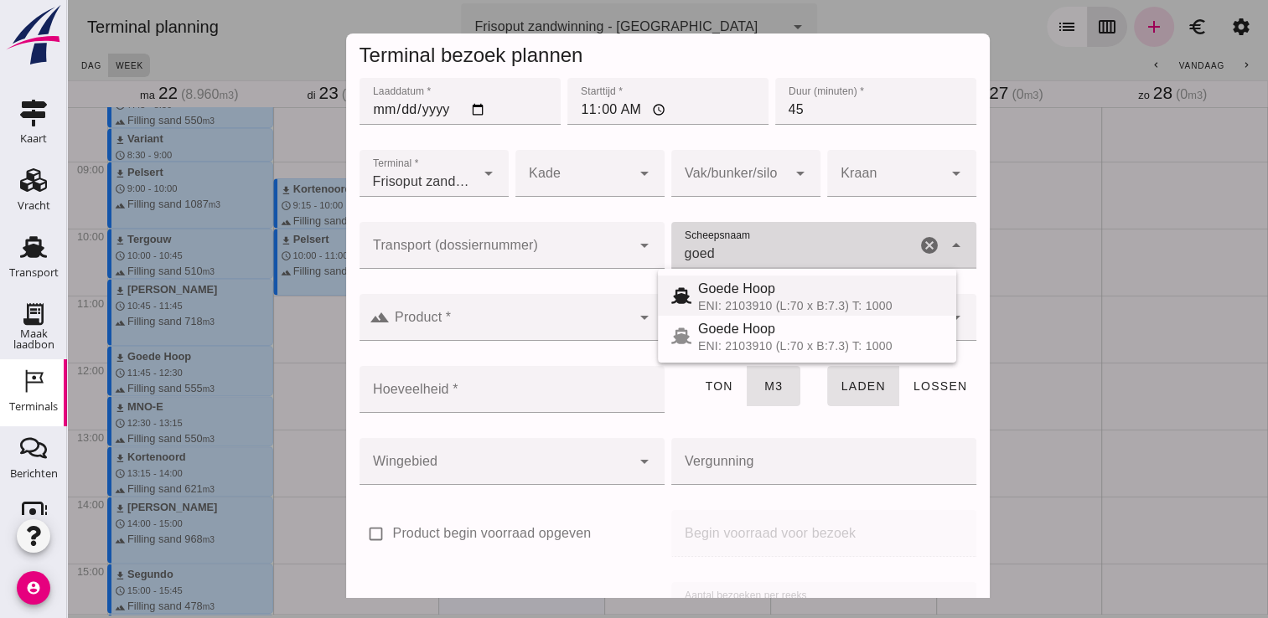
click at [721, 310] on div "ENI: 2103910 (L:70 x B:7.3) T: 1000" at bounding box center [820, 305] width 245 height 13
type input "Goede Hoop"
type input "555"
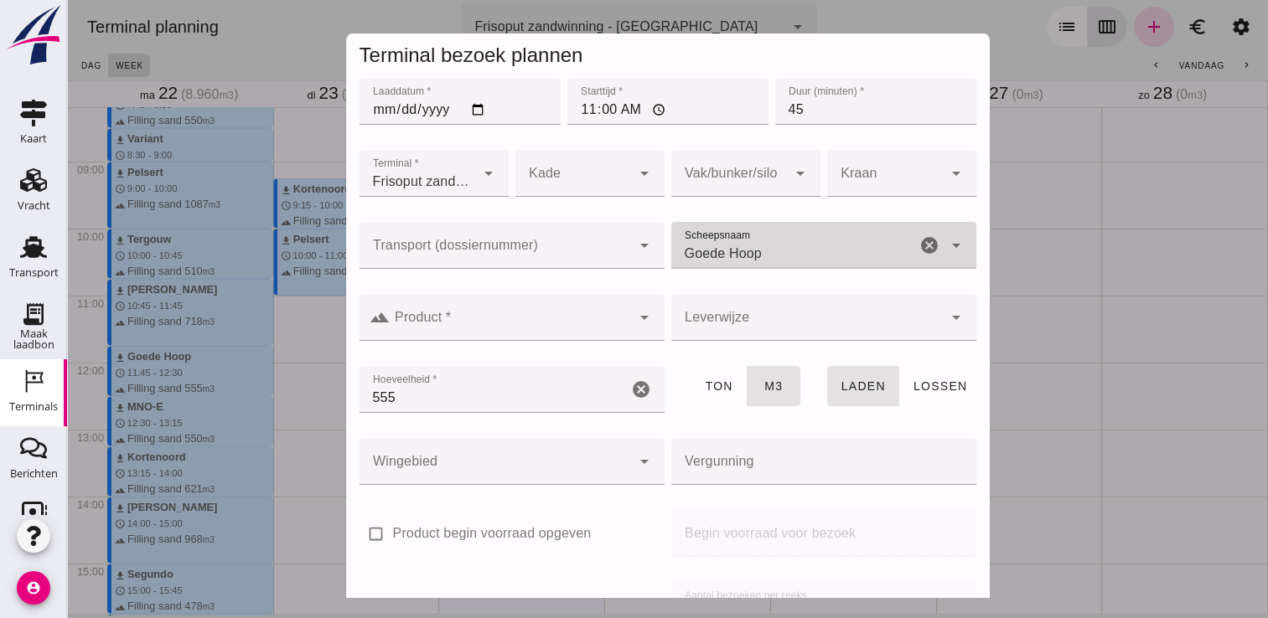
type input "Goede Hoop"
click at [568, 321] on input "Product *" at bounding box center [510, 326] width 241 height 20
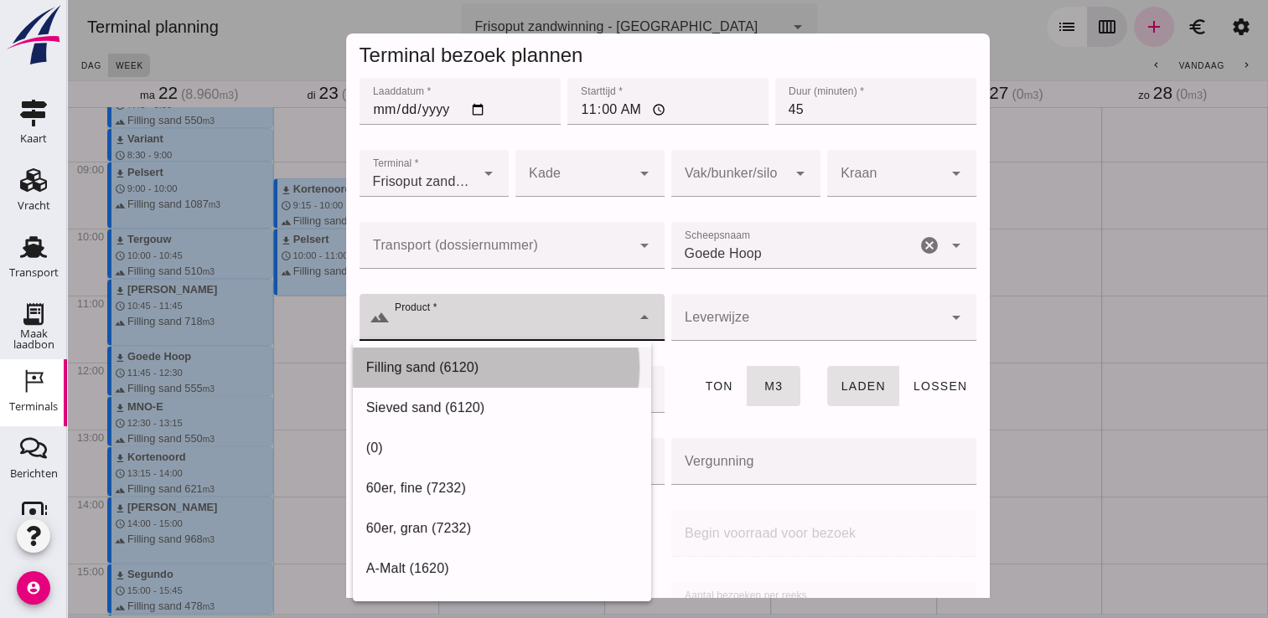
click at [486, 368] on div "Filling sand (6120)" at bounding box center [501, 368] width 271 height 20
type input "Filling sand (6120)"
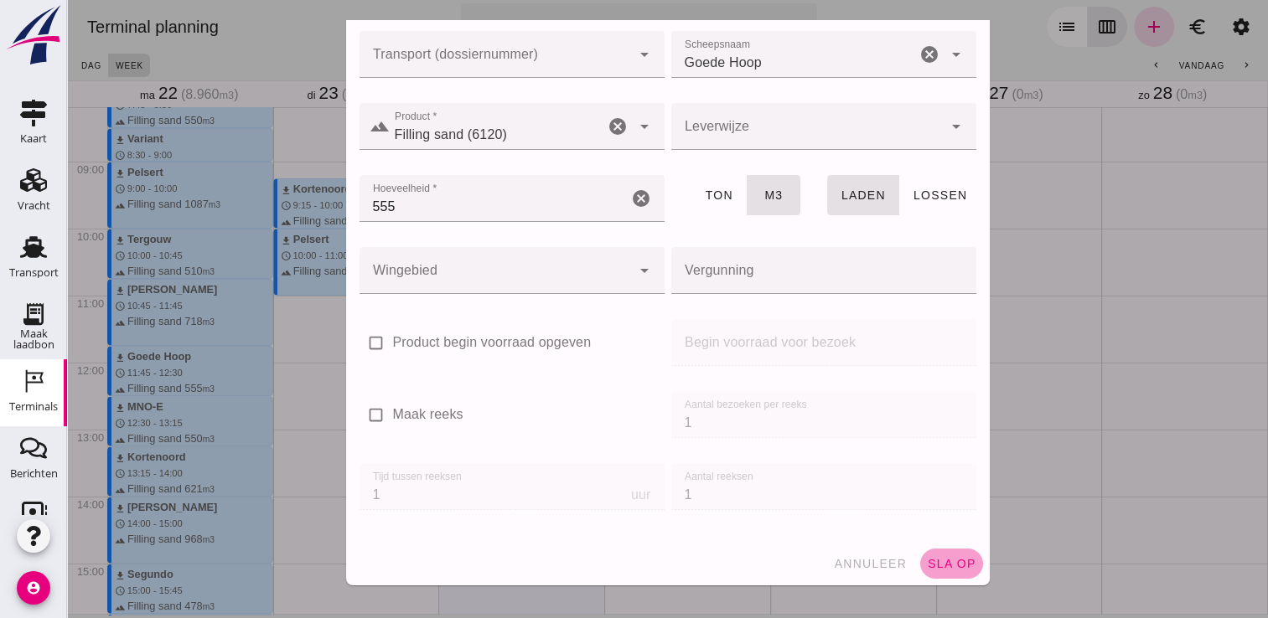
click at [934, 557] on span "sla op" at bounding box center [951, 563] width 49 height 13
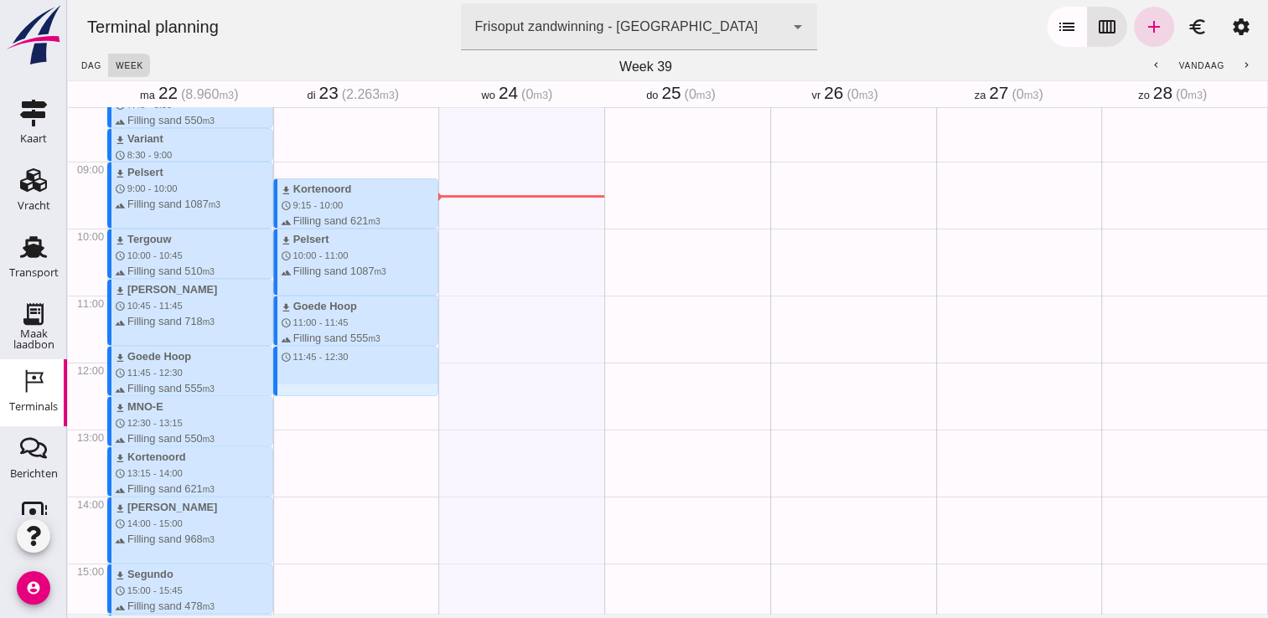
drag, startPoint x: 367, startPoint y: 350, endPoint x: 370, endPoint y: 392, distance: 42.0
click at [370, 392] on div "download Kortenoord schedule 9:15 - 10:00 terrain Filling sand 621 m3 download …" at bounding box center [356, 362] width 166 height 1608
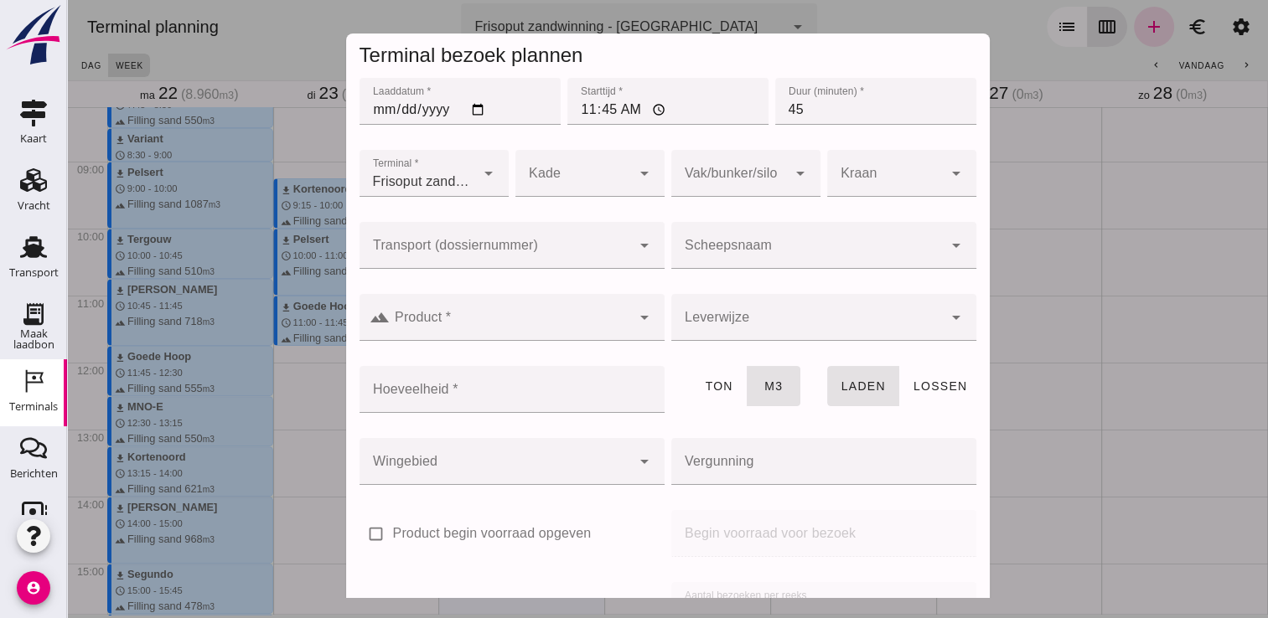
click at [828, 247] on input "Scheepsnaam" at bounding box center [806, 254] width 271 height 20
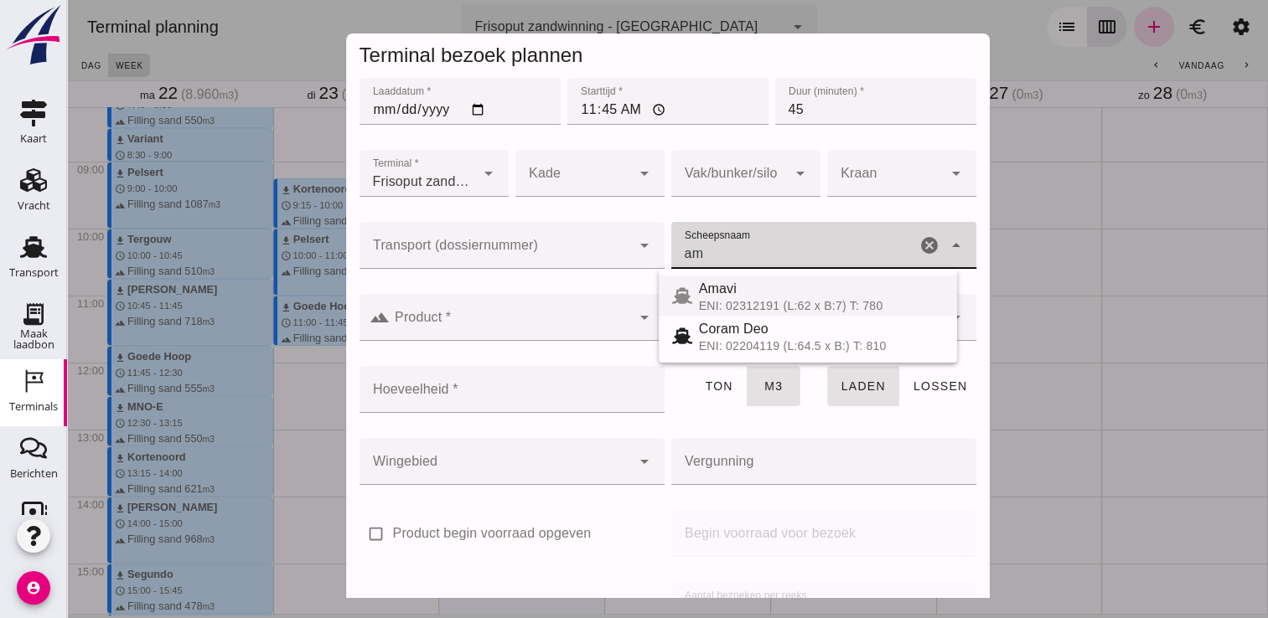
click at [754, 308] on div "ENI: 02312191 (L:62 x B:7) T: 780" at bounding box center [821, 305] width 245 height 13
type input "Amavi"
type input "451"
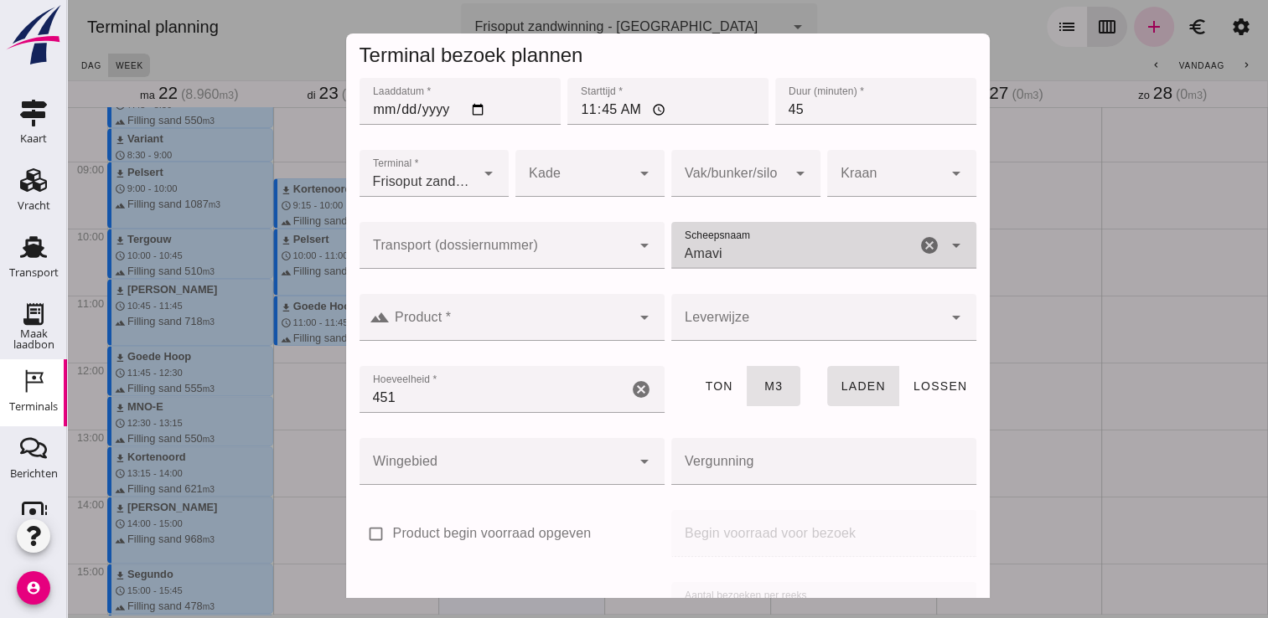
type input "Amavi"
click at [560, 297] on div at bounding box center [510, 317] width 241 height 47
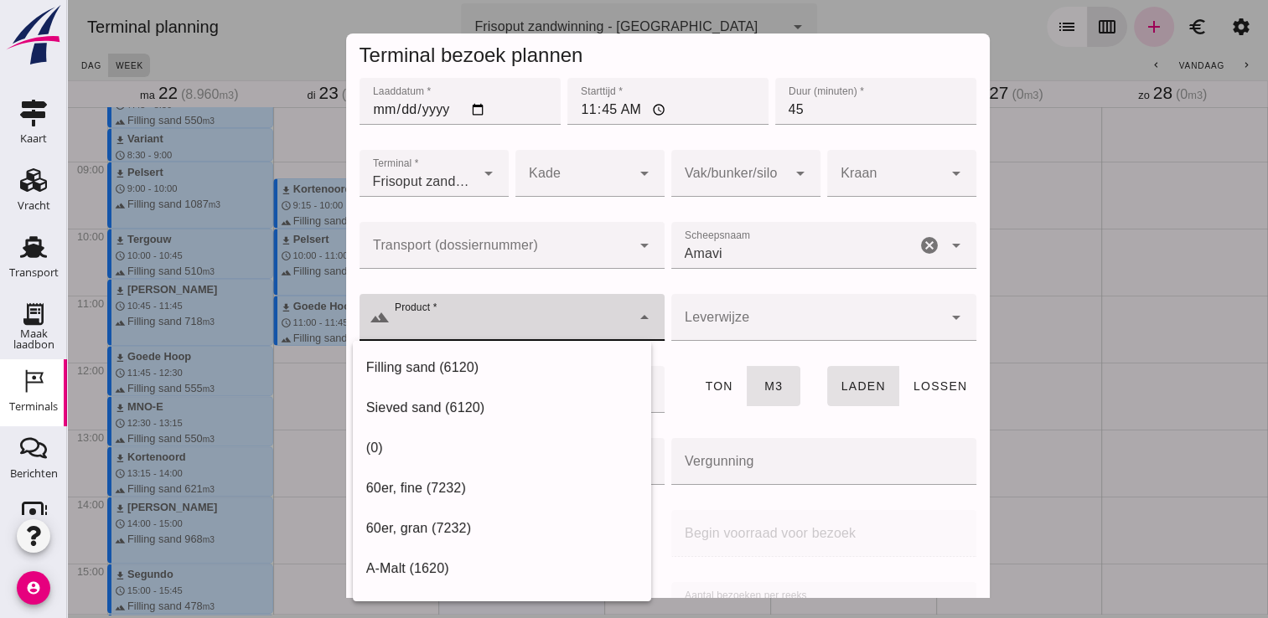
click at [450, 346] on div "Filling sand (6120) Sieved sand (6120) (0) 60er, fine (7232) 60er, gran (7232) …" at bounding box center [502, 471] width 298 height 260
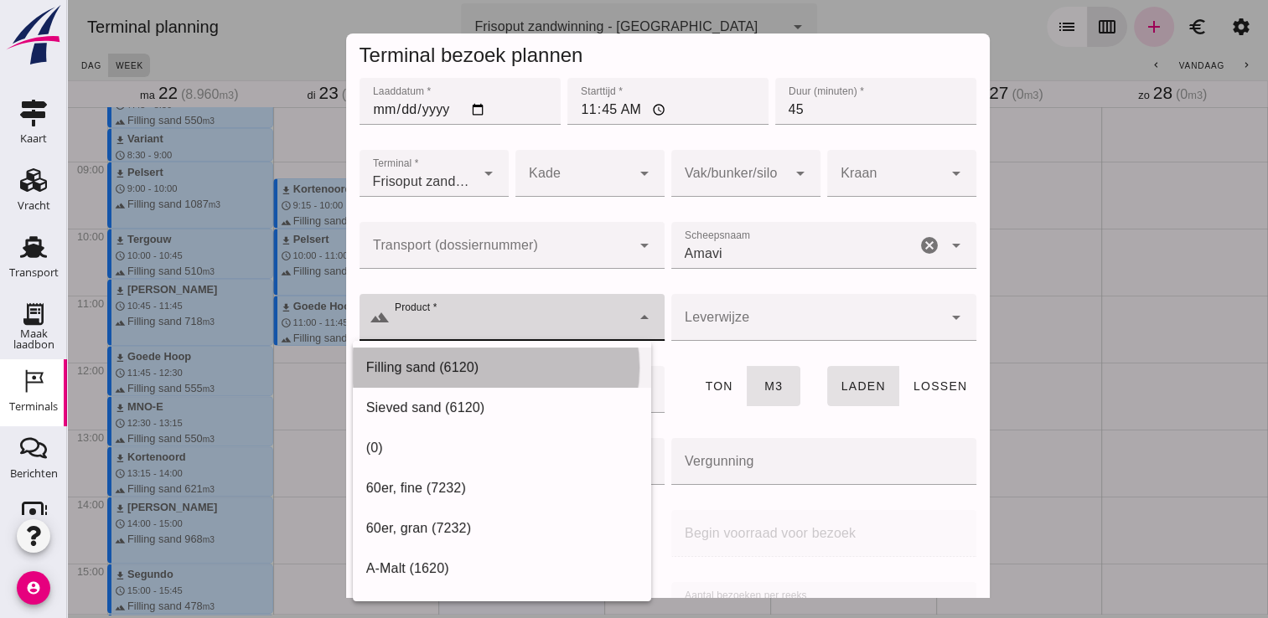
click at [456, 374] on div "Filling sand (6120)" at bounding box center [501, 368] width 271 height 20
type input "Filling sand (6120)"
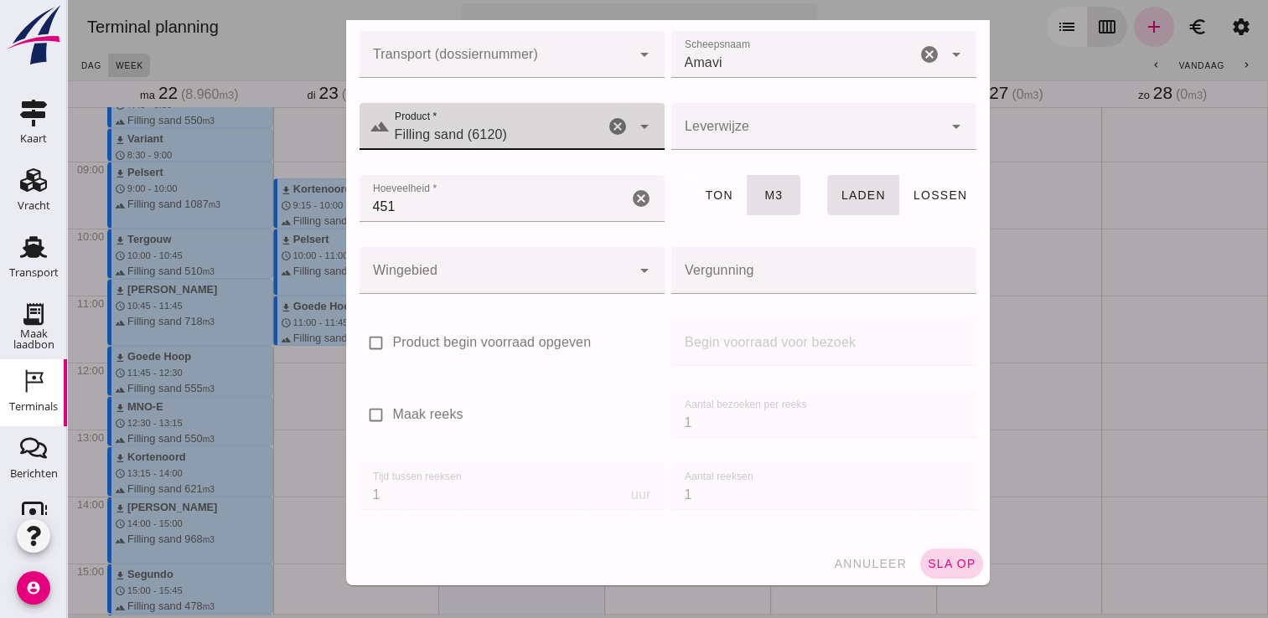
click at [927, 562] on span "sla op" at bounding box center [951, 563] width 49 height 13
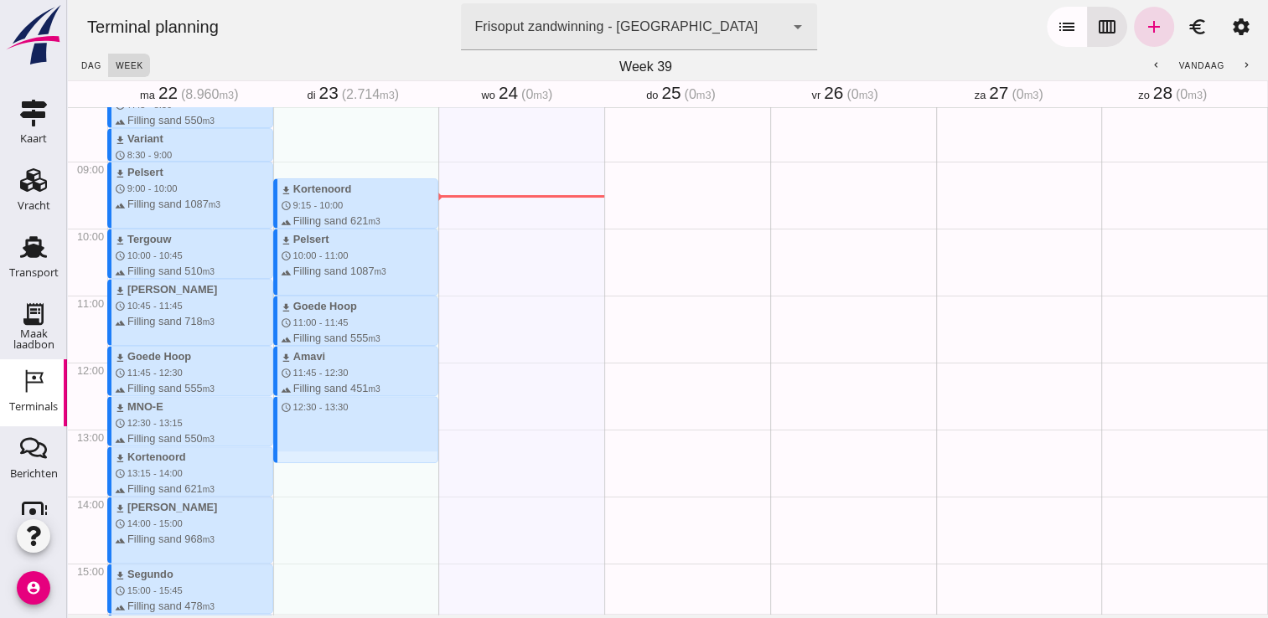
drag, startPoint x: 312, startPoint y: 397, endPoint x: 324, endPoint y: 457, distance: 61.6
click at [324, 457] on div "download Kortenoord schedule 9:15 - 10:00 terrain Filling sand 621 m3 download …" at bounding box center [356, 362] width 166 height 1608
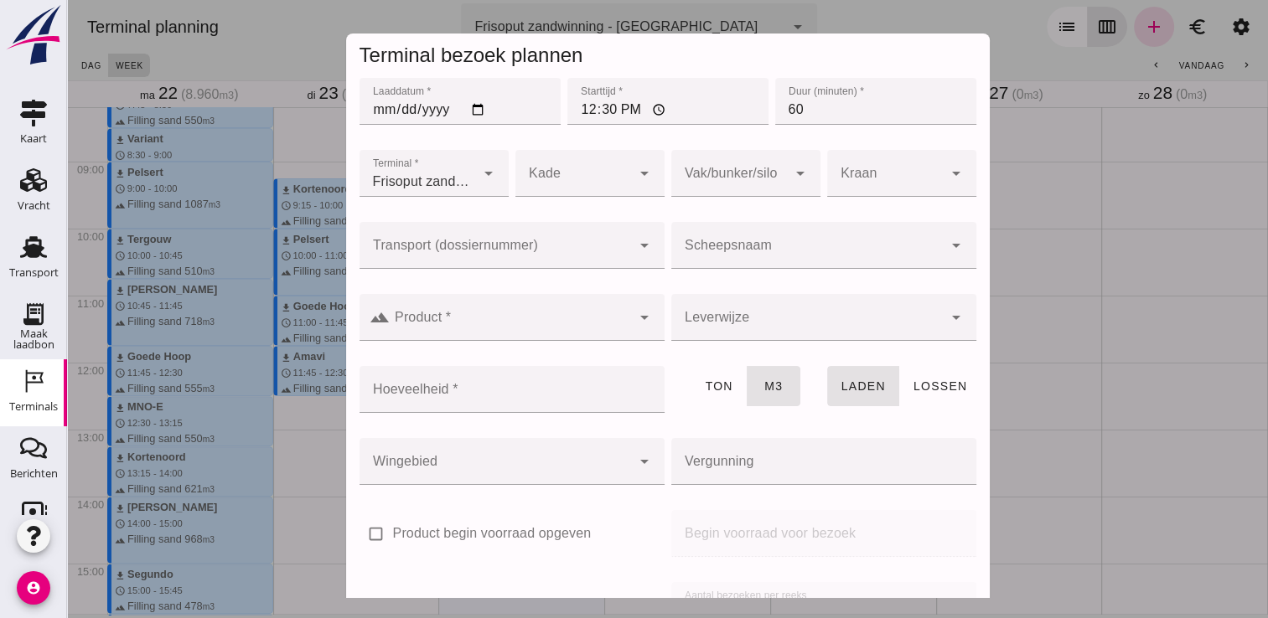
click at [756, 253] on input "Scheepsnaam" at bounding box center [806, 254] width 271 height 20
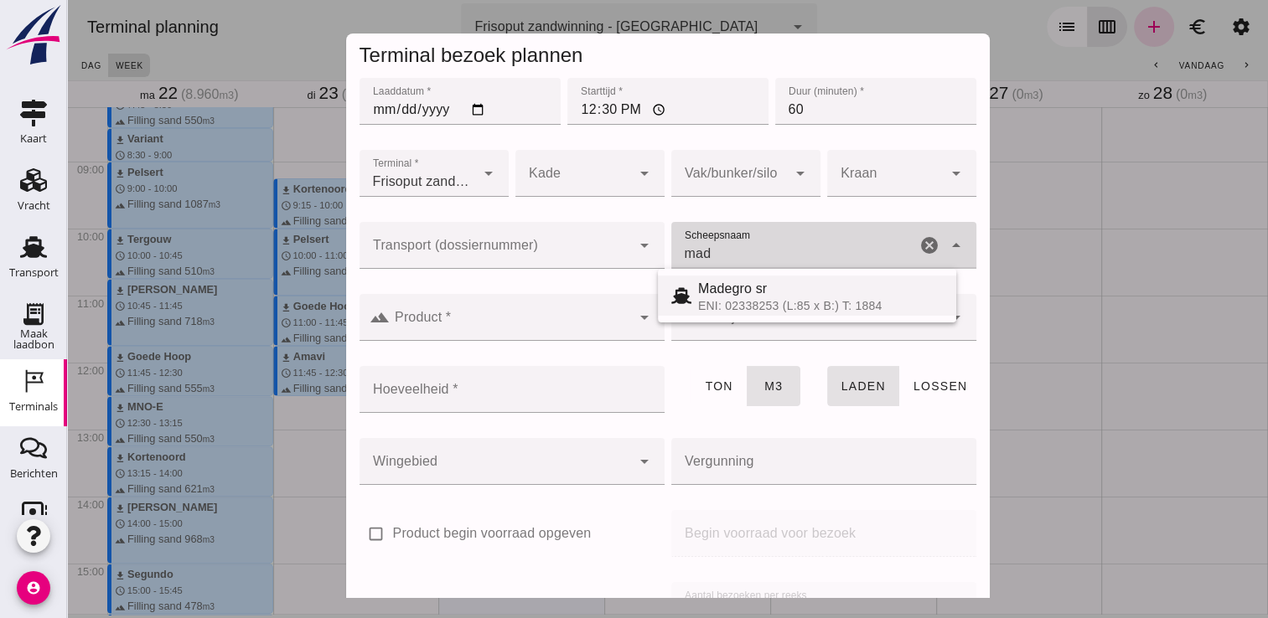
click at [775, 312] on div "ENI: 02338253 (L:85 x B:) T: 1884" at bounding box center [820, 305] width 245 height 13
type input "Madegro sr"
type input "1138"
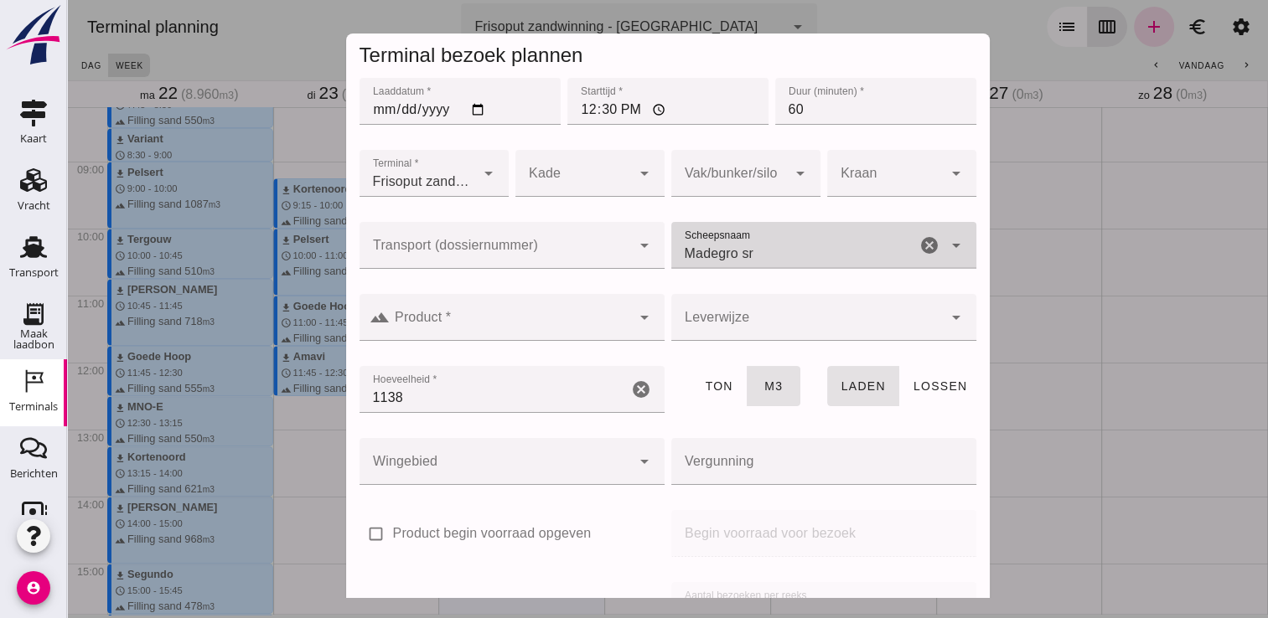
type input "Madegro sr"
click at [500, 318] on input "Product *" at bounding box center [510, 326] width 241 height 20
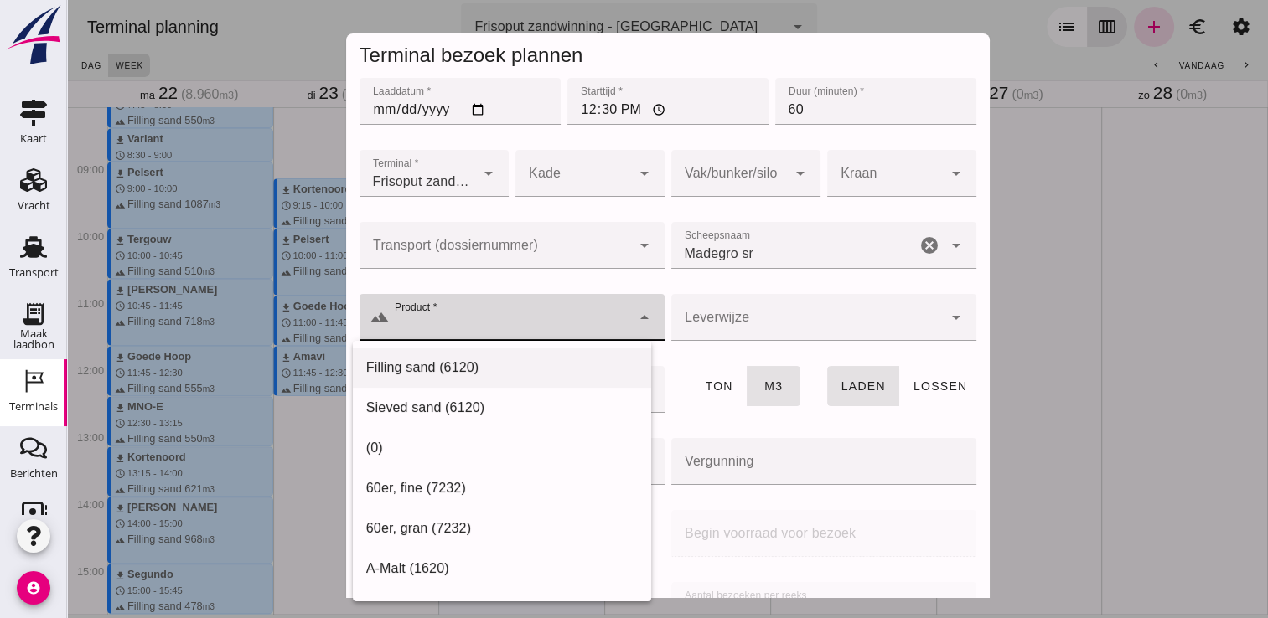
click at [447, 370] on div "Filling sand (6120)" at bounding box center [501, 368] width 271 height 20
type input "Filling sand (6120)"
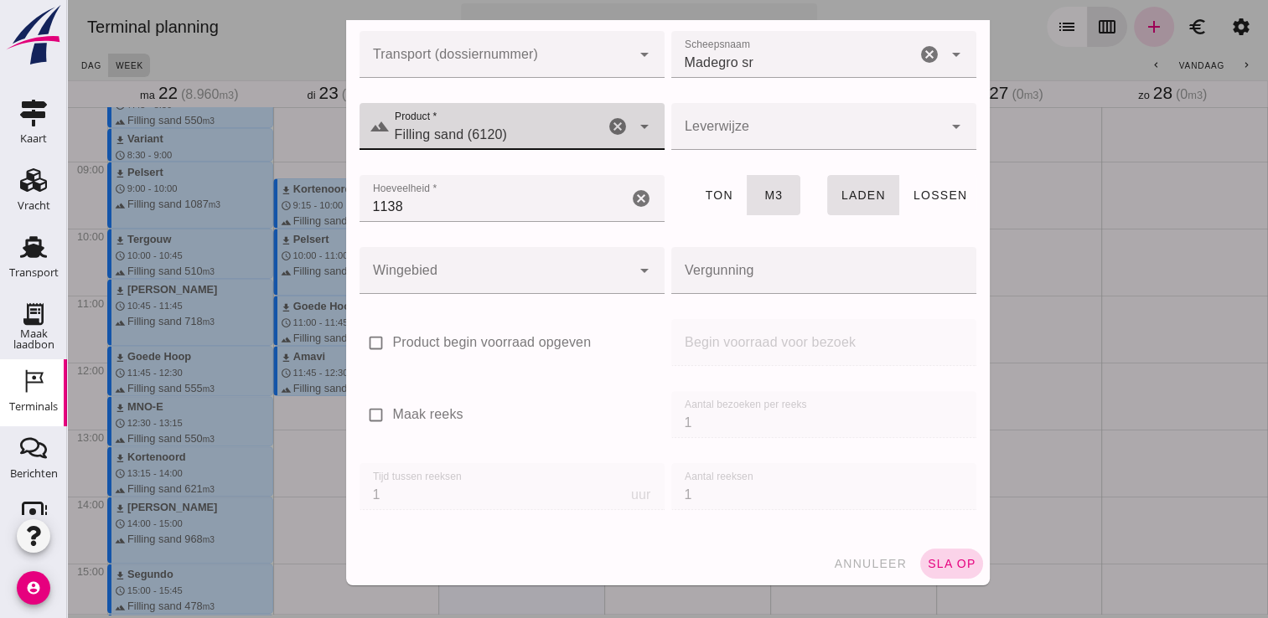
click at [932, 561] on span "sla op" at bounding box center [951, 563] width 49 height 13
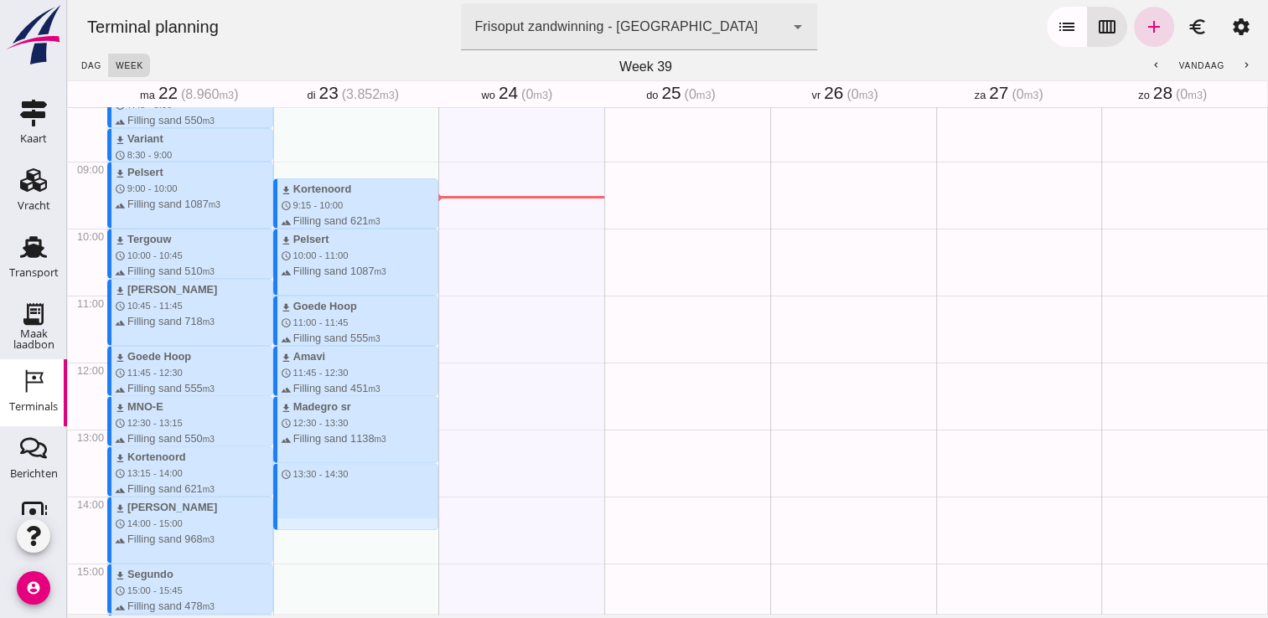
drag, startPoint x: 333, startPoint y: 467, endPoint x: 344, endPoint y: 525, distance: 59.7
click at [344, 525] on div "download Kortenoord schedule 9:15 - 10:00 terrain Filling sand 621 m3 download …" at bounding box center [356, 362] width 166 height 1608
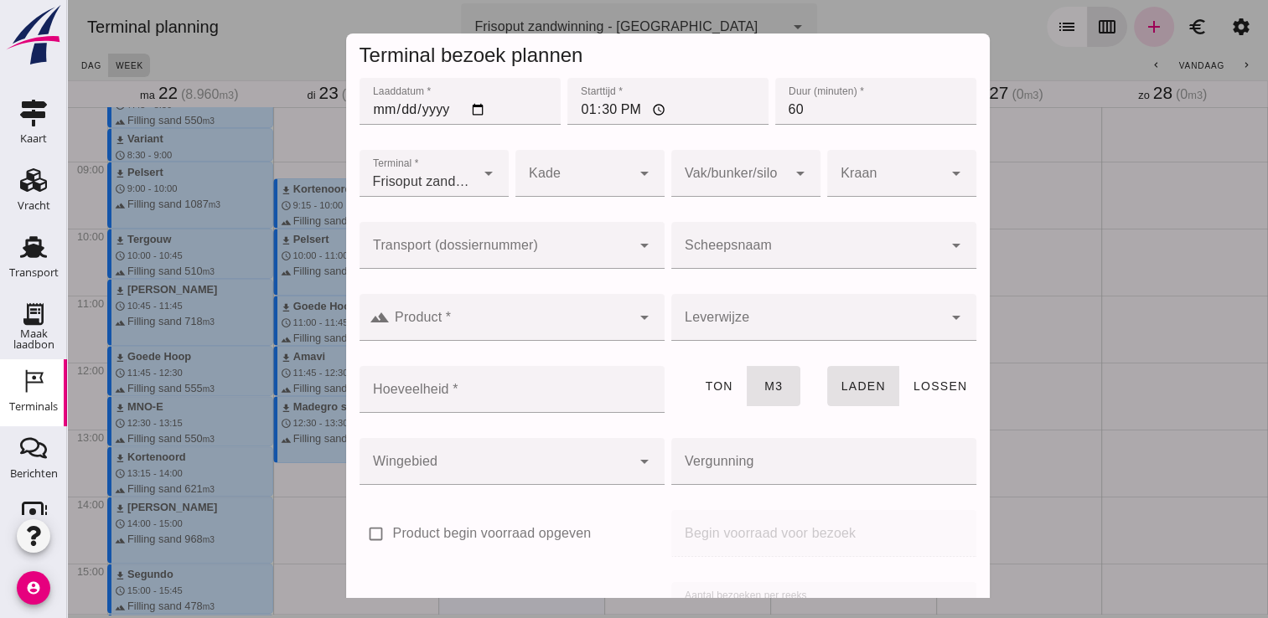
click at [754, 248] on input "Scheepsnaam" at bounding box center [806, 254] width 271 height 20
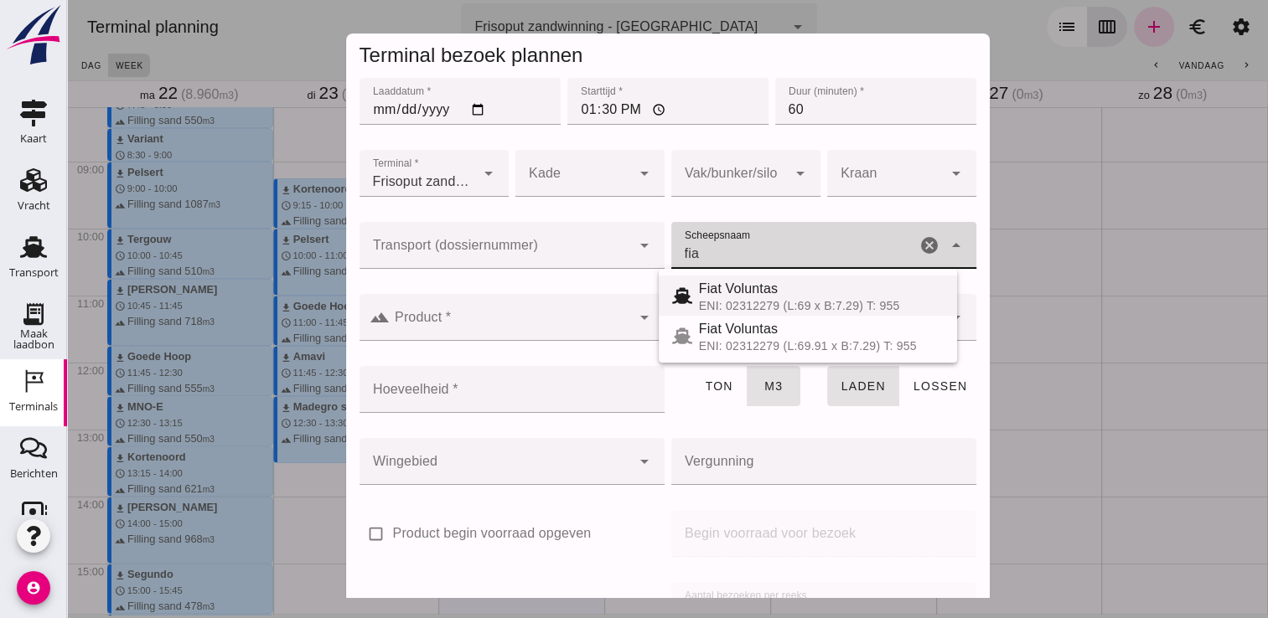
click at [706, 297] on div "Fiat Voluntas" at bounding box center [821, 289] width 245 height 20
type input "Fiat Voluntas"
type input "569"
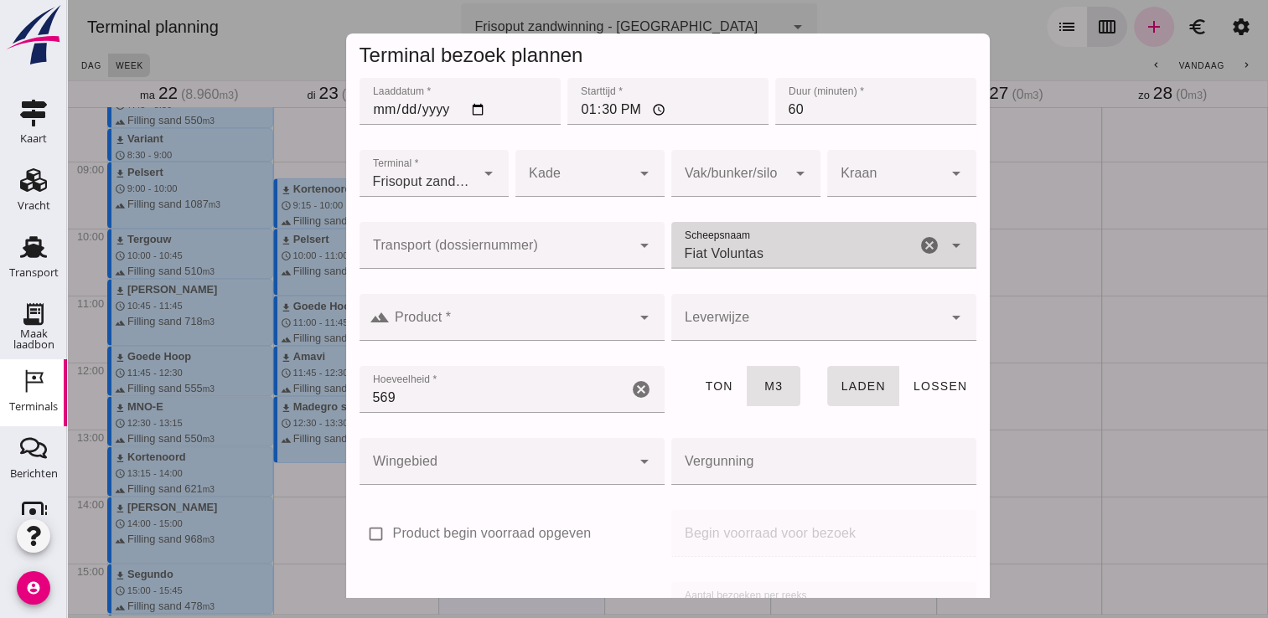
type input "Fiat Voluntas"
click at [567, 302] on div at bounding box center [510, 317] width 241 height 47
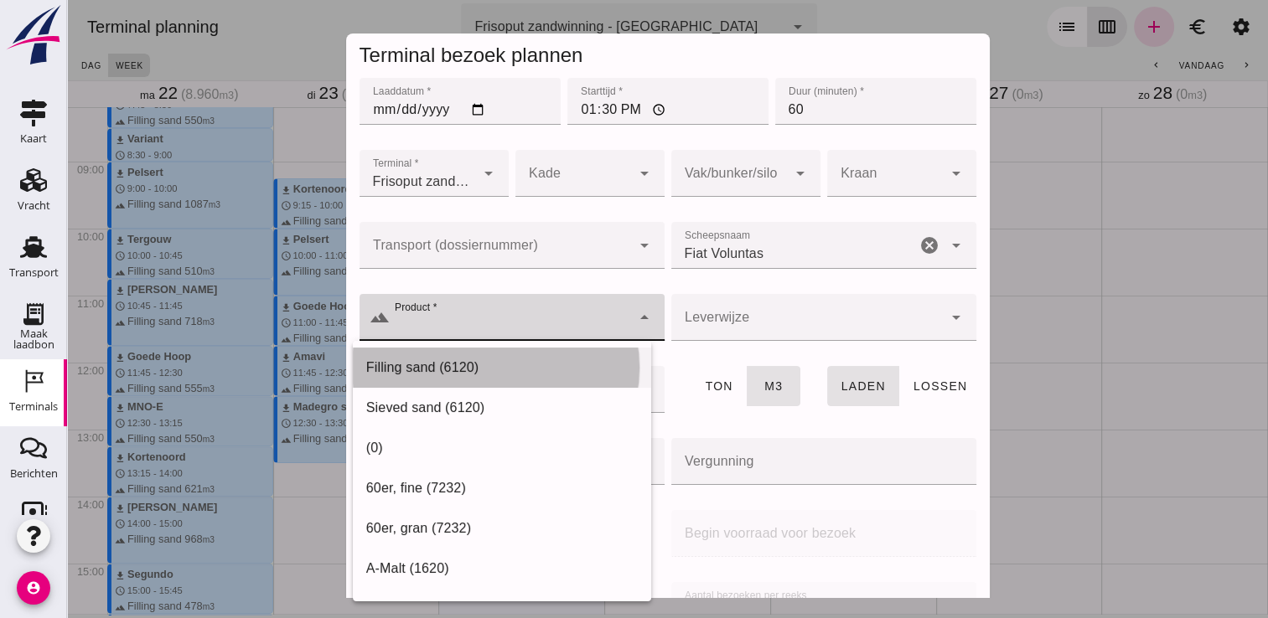
click at [488, 368] on div "Filling sand (6120)" at bounding box center [501, 368] width 271 height 20
type input "Filling sand (6120)"
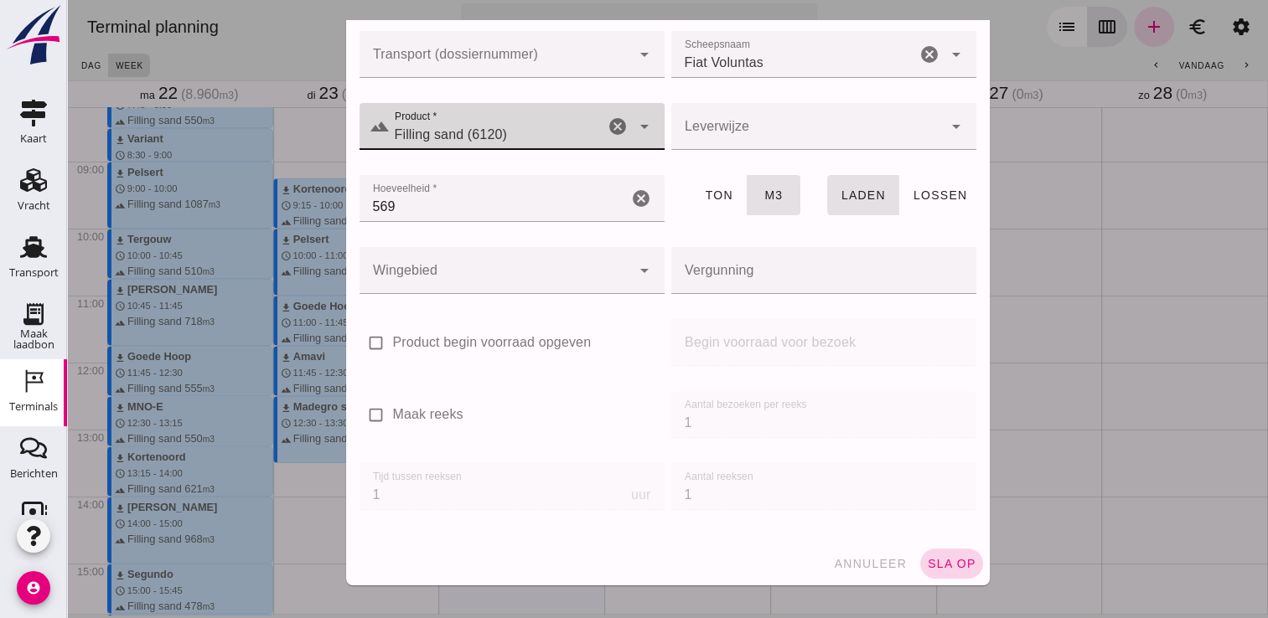
click at [939, 557] on span "sla op" at bounding box center [951, 563] width 49 height 13
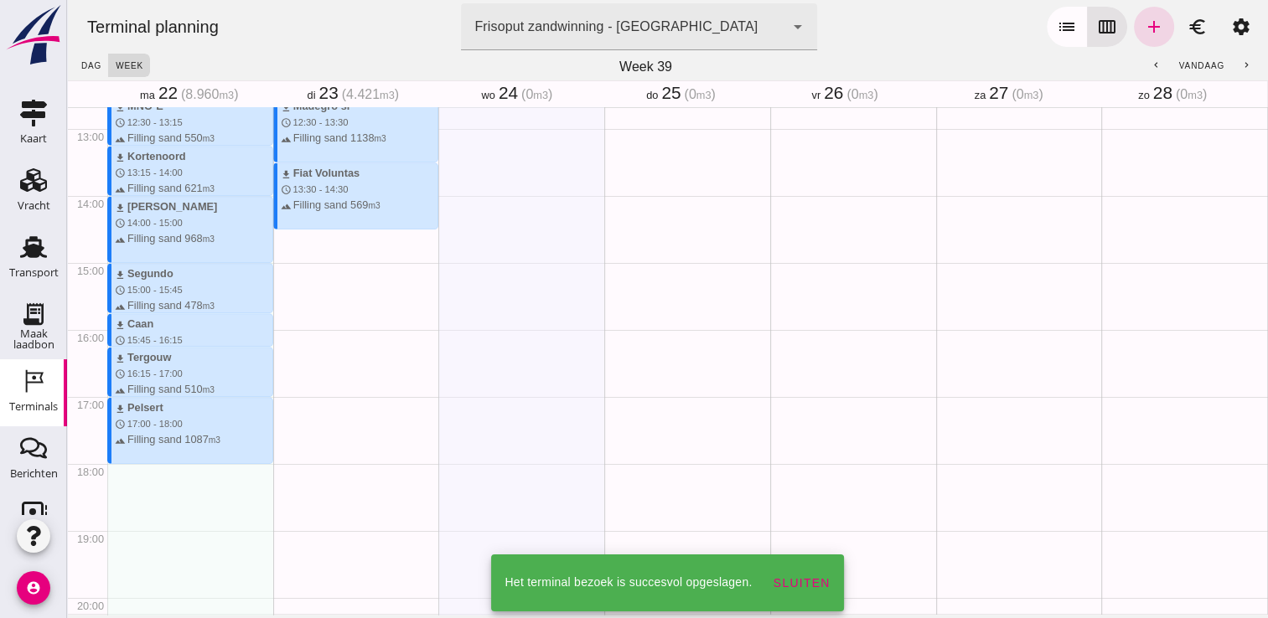
scroll to position [850, 0]
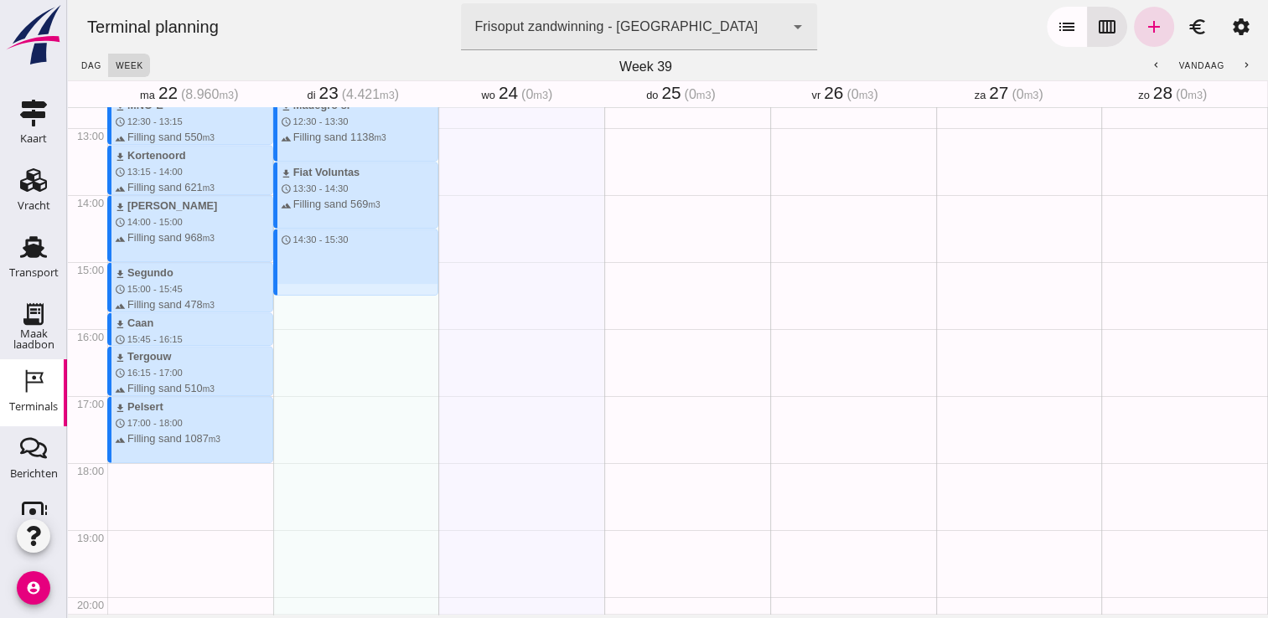
drag, startPoint x: 332, startPoint y: 230, endPoint x: 346, endPoint y: 296, distance: 67.7
click at [346, 296] on div "download Kortenoord schedule 9:15 - 10:00 terrain Filling sand 621 m3 download …" at bounding box center [356, 61] width 166 height 1608
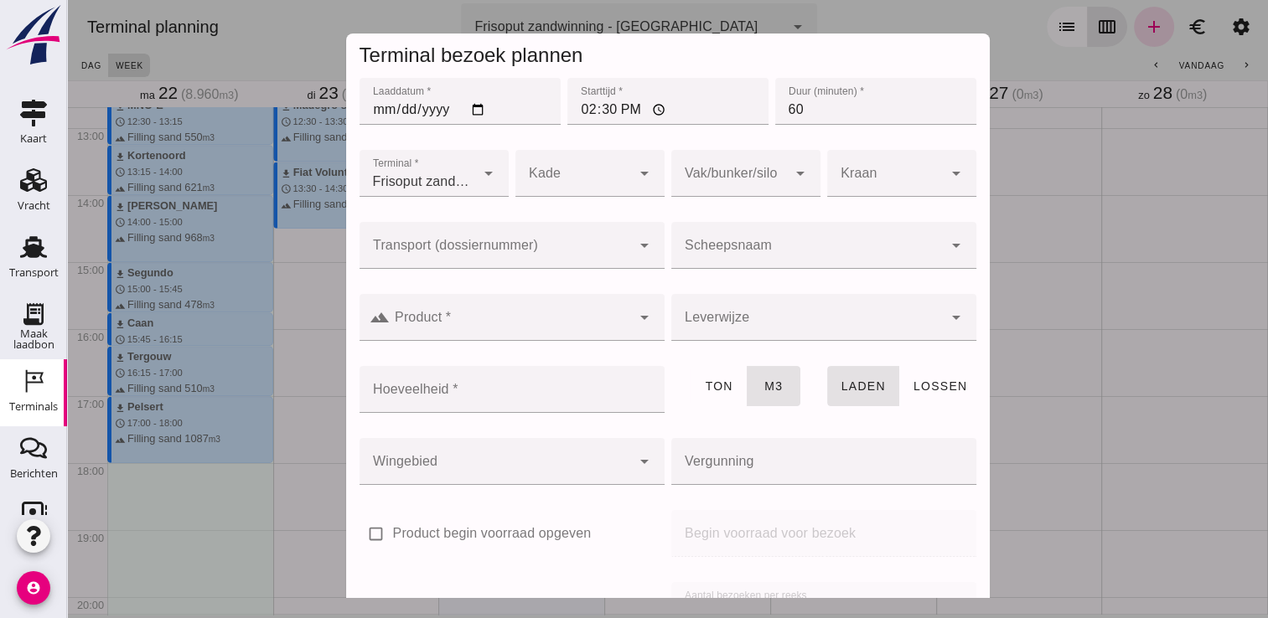
click at [799, 115] on input "60" at bounding box center [875, 101] width 201 height 47
type input "6"
type input "45"
click at [676, 230] on div at bounding box center [806, 245] width 271 height 47
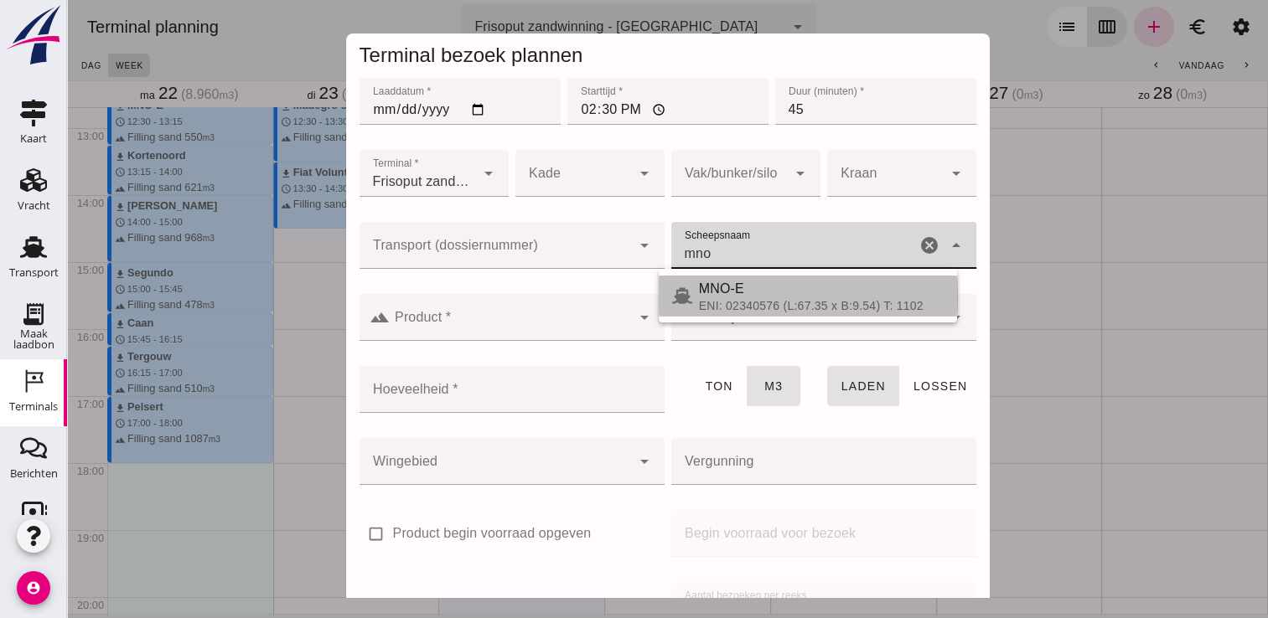
click at [705, 292] on span "MNO-E" at bounding box center [721, 289] width 45 height 14
type input "MNO-E"
type input "550"
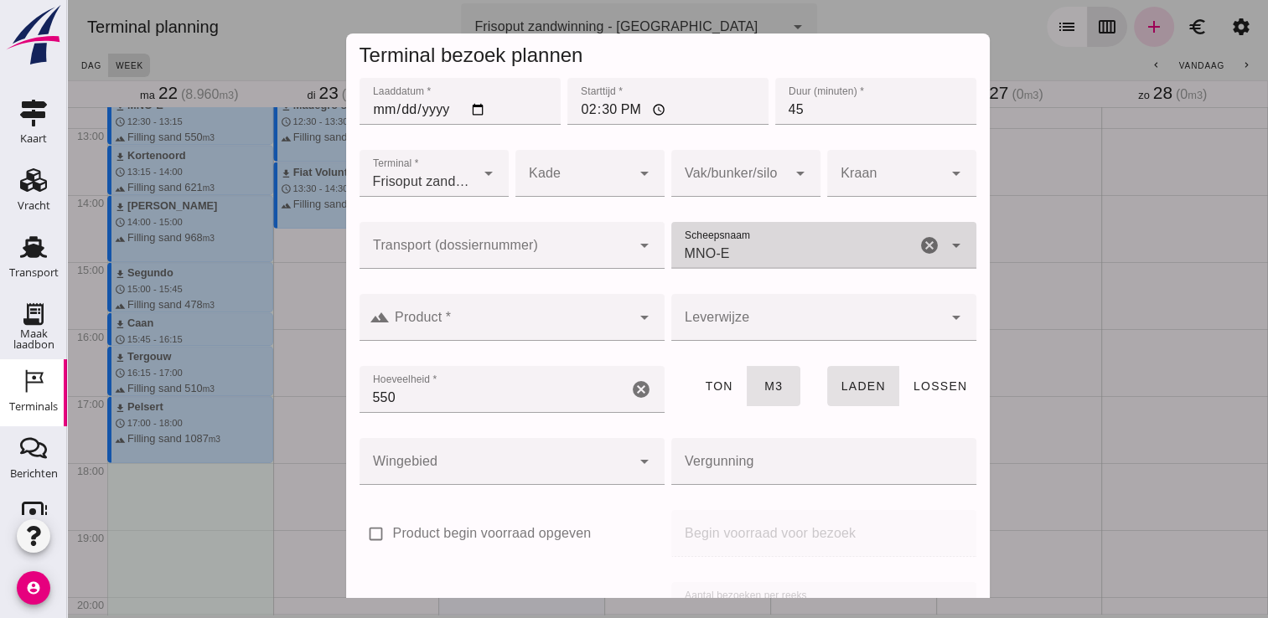
type input "MNO-E"
click at [581, 317] on input "Product *" at bounding box center [510, 326] width 241 height 20
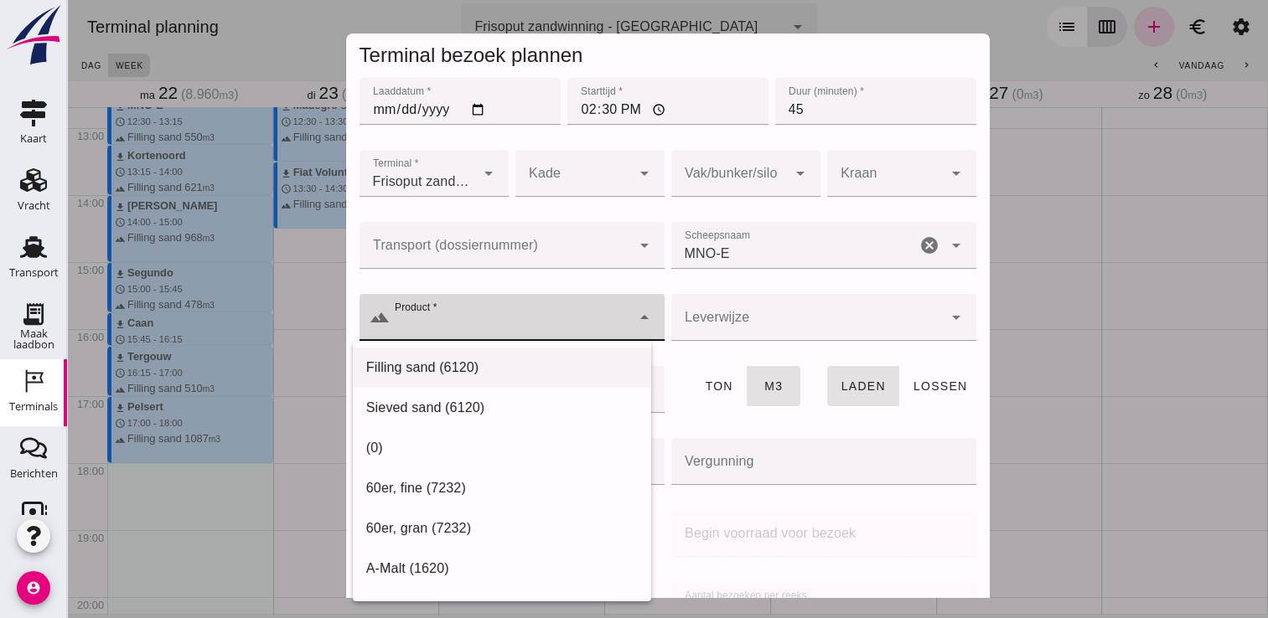
click at [507, 359] on div "Filling sand (6120)" at bounding box center [501, 368] width 271 height 20
type input "Filling sand (6120)"
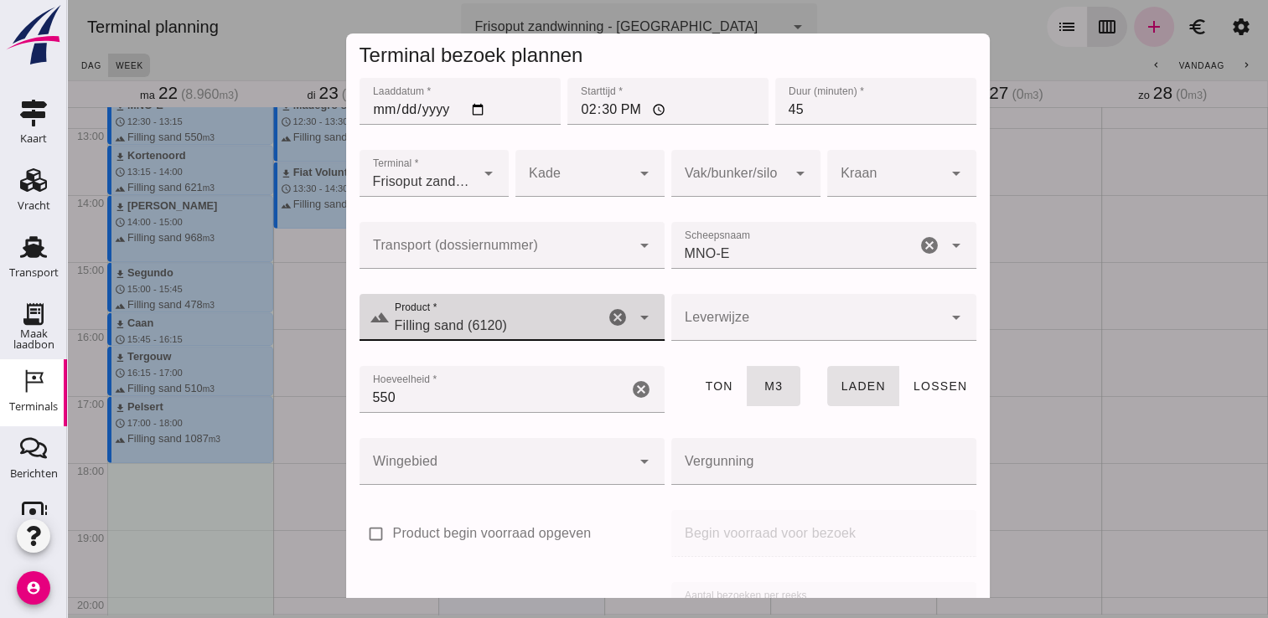
scroll to position [191, 0]
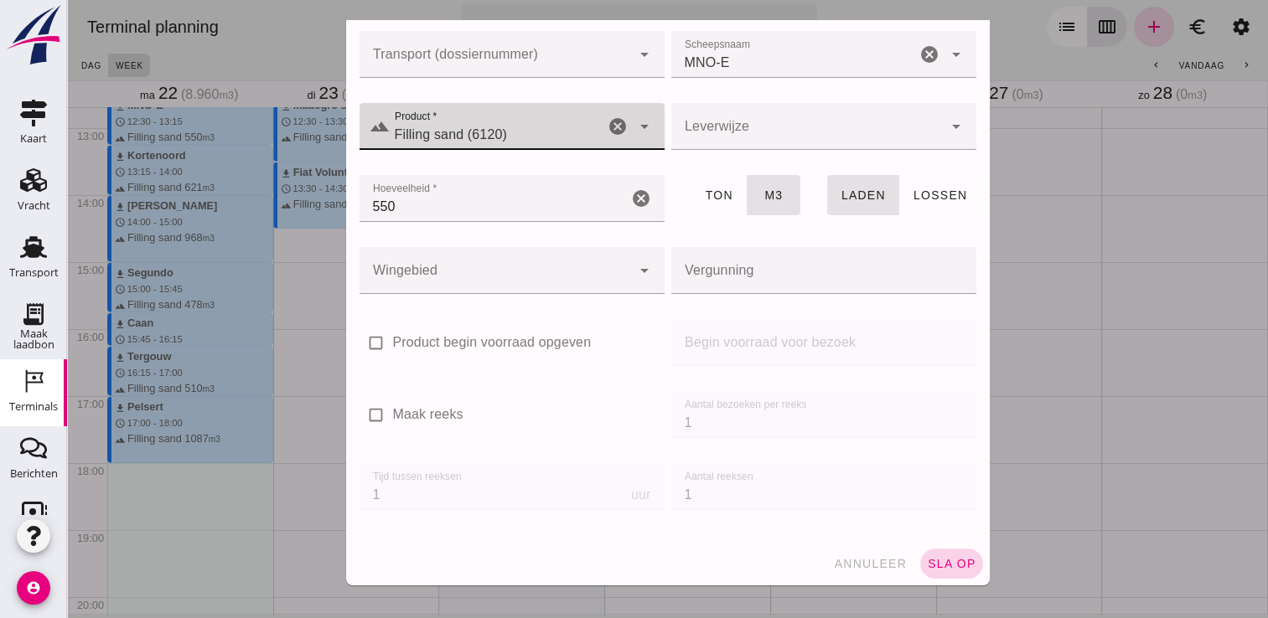
click at [927, 563] on span "sla op" at bounding box center [951, 563] width 49 height 13
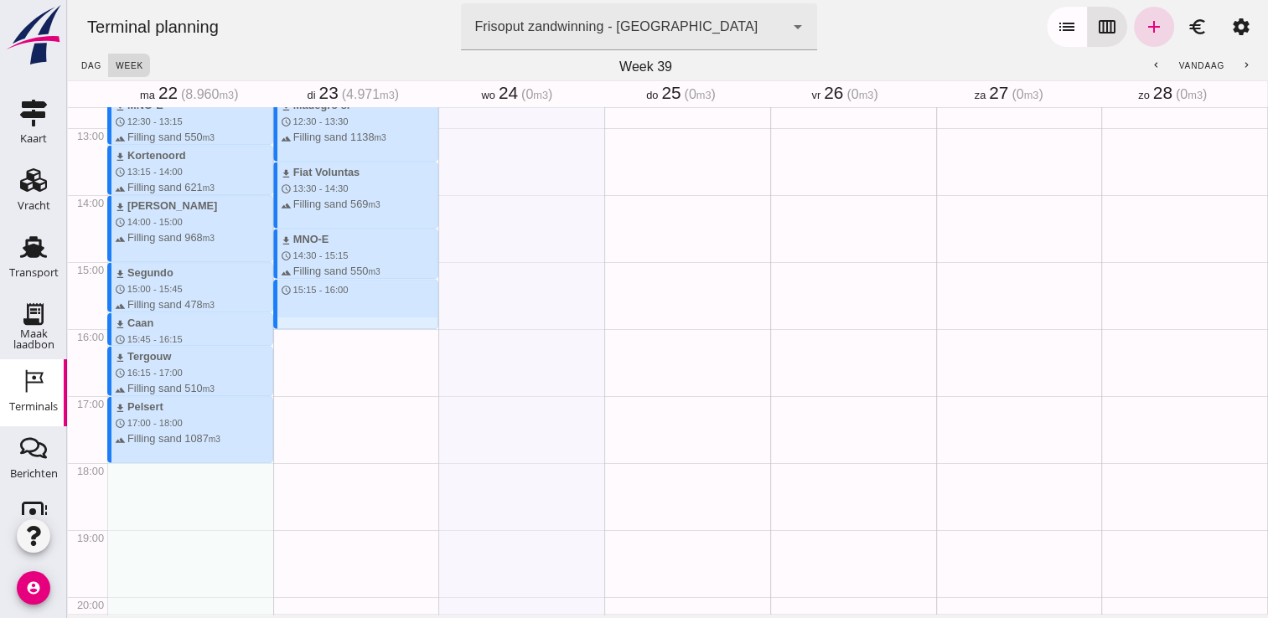
drag, startPoint x: 297, startPoint y: 280, endPoint x: 312, endPoint y: 328, distance: 50.6
click at [312, 328] on div "download Kortenoord schedule 9:15 - 10:00 terrain Filling sand 621 m3 download …" at bounding box center [356, 61] width 166 height 1608
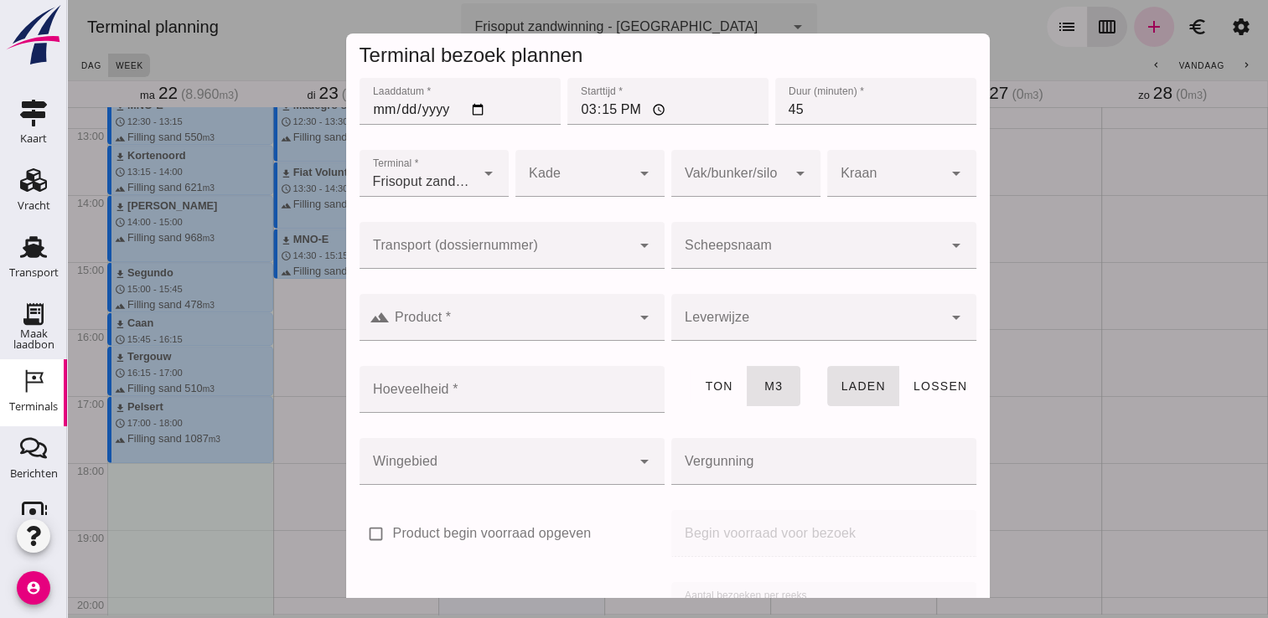
click at [741, 261] on input "Scheepsnaam" at bounding box center [806, 254] width 271 height 20
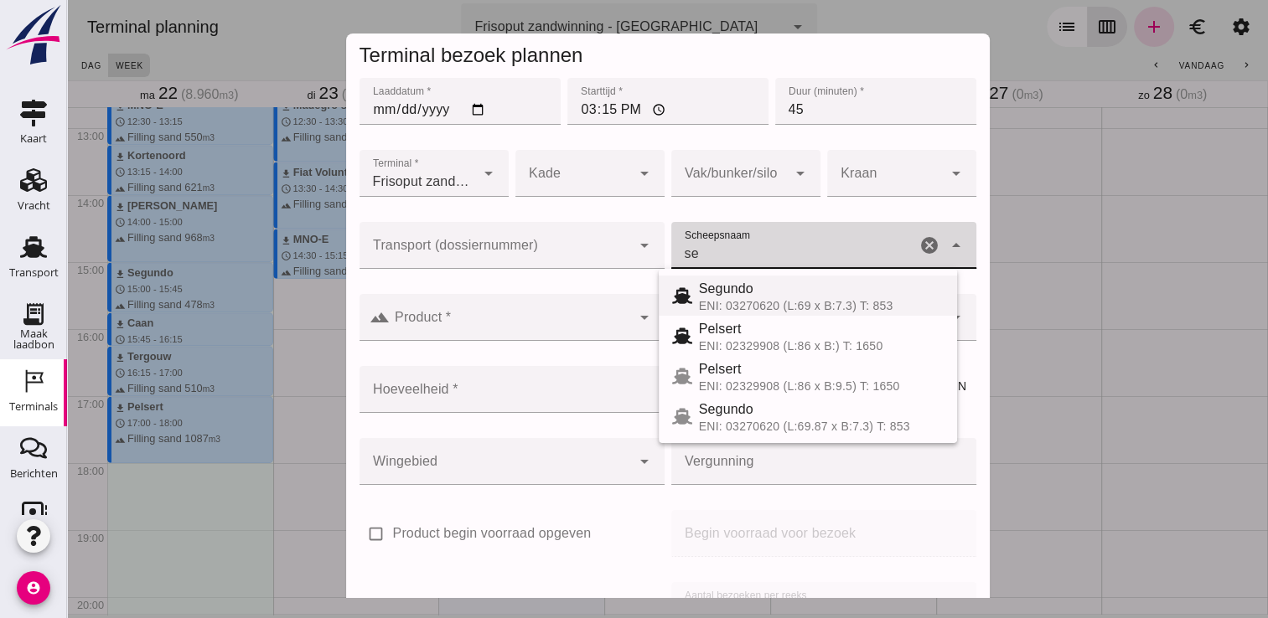
click at [748, 300] on div "ENI: 03270620 (L:69 x B:7.3) T: 853" at bounding box center [821, 305] width 245 height 13
type input "Segundo"
type input "478"
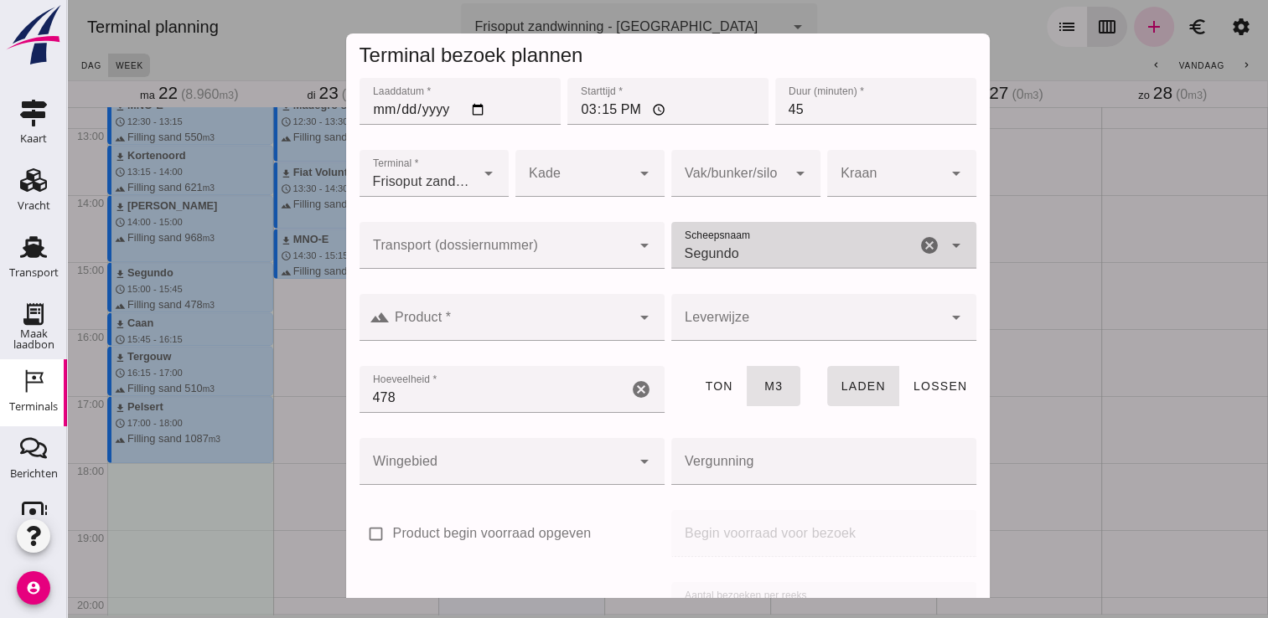
type input "Segundo"
click at [607, 321] on input "Product *" at bounding box center [510, 326] width 241 height 20
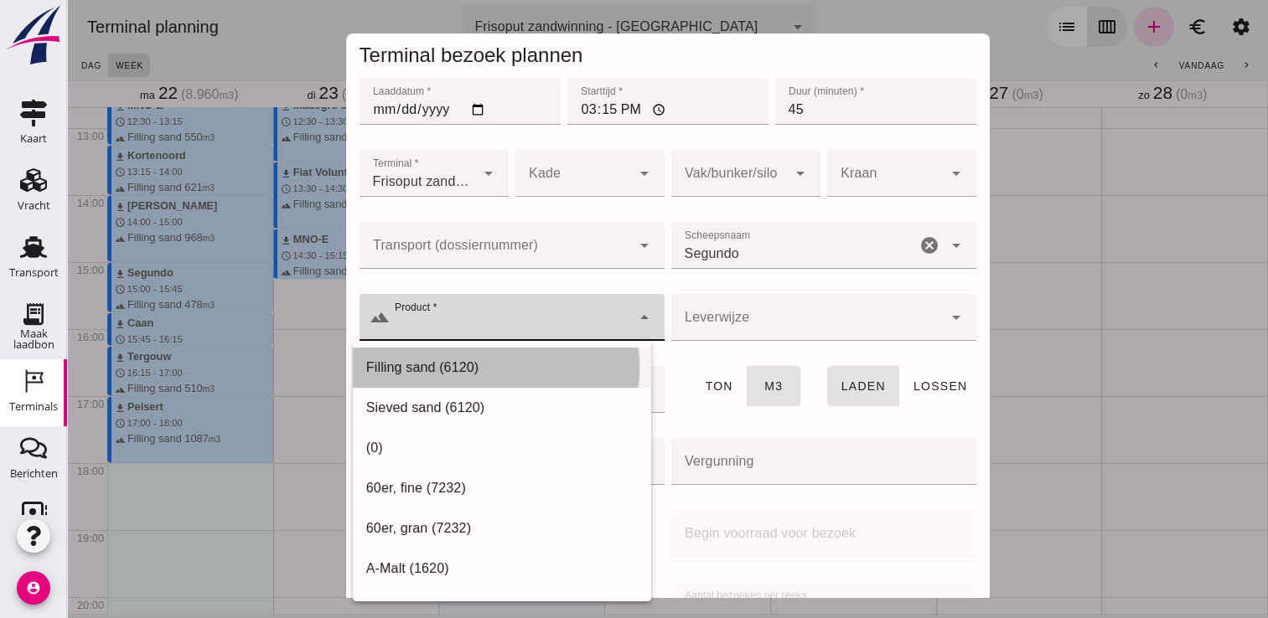
click at [516, 368] on div "Filling sand (6120)" at bounding box center [501, 368] width 271 height 20
type input "Filling sand (6120)"
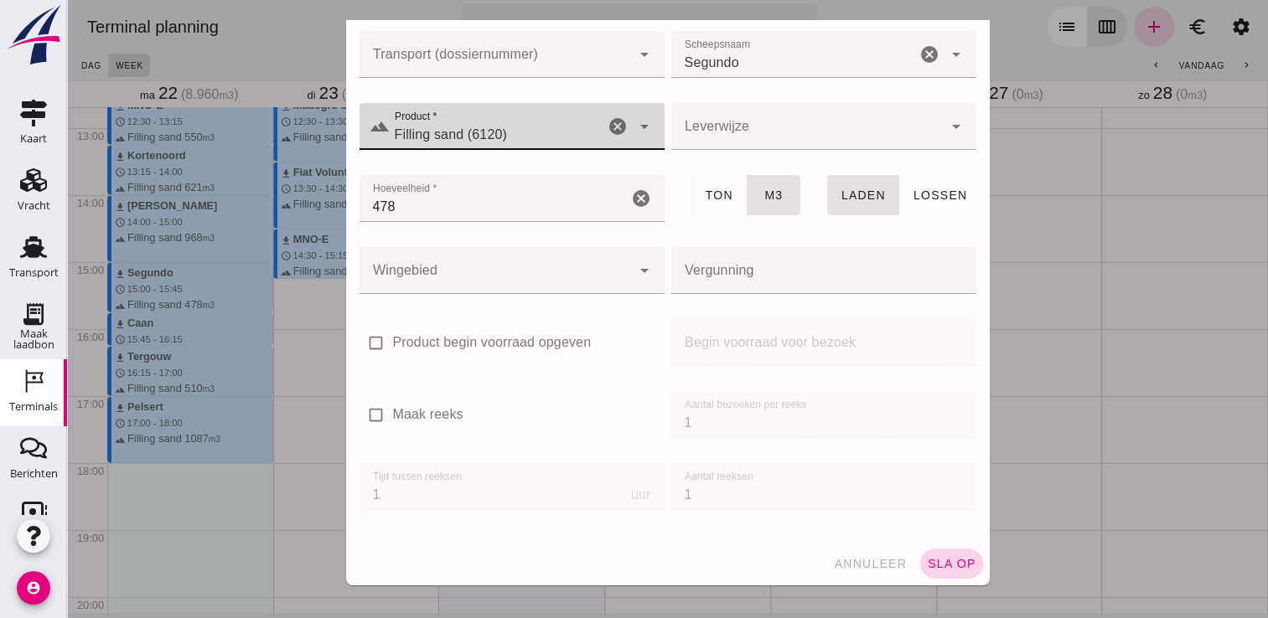
click at [933, 563] on span "sla op" at bounding box center [951, 563] width 49 height 13
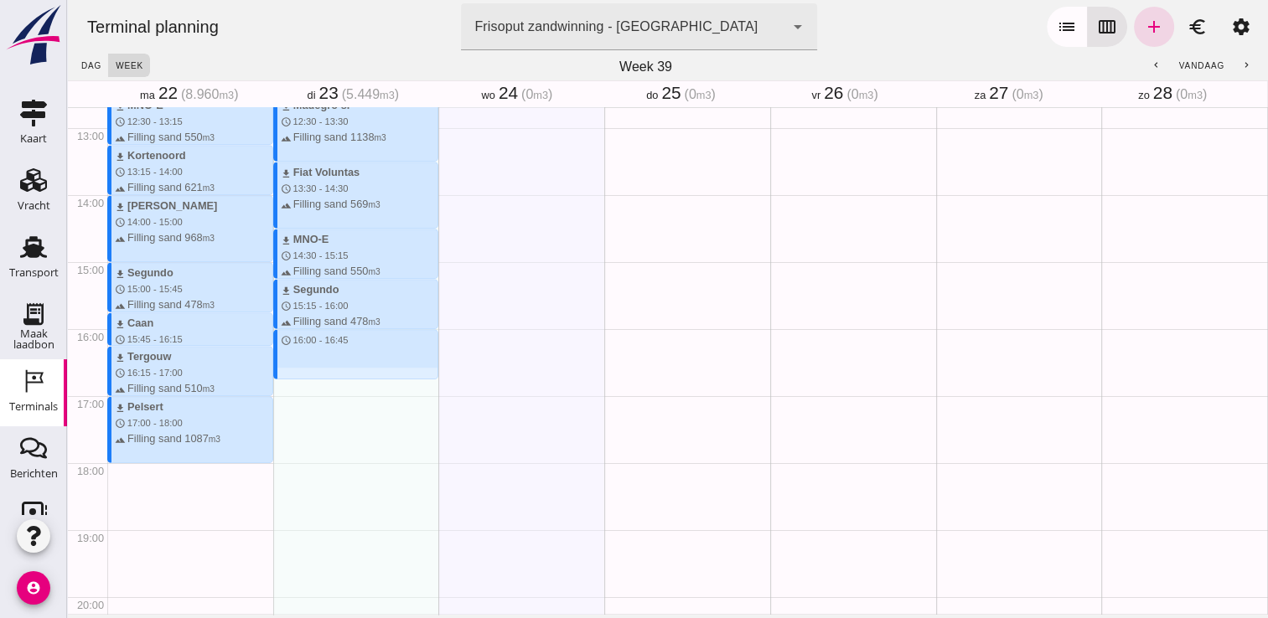
drag, startPoint x: 287, startPoint y: 329, endPoint x: 292, endPoint y: 375, distance: 45.6
click at [292, 375] on div "download Kortenoord schedule 9:15 - 10:00 terrain Filling sand 621 m3 download …" at bounding box center [356, 61] width 166 height 1608
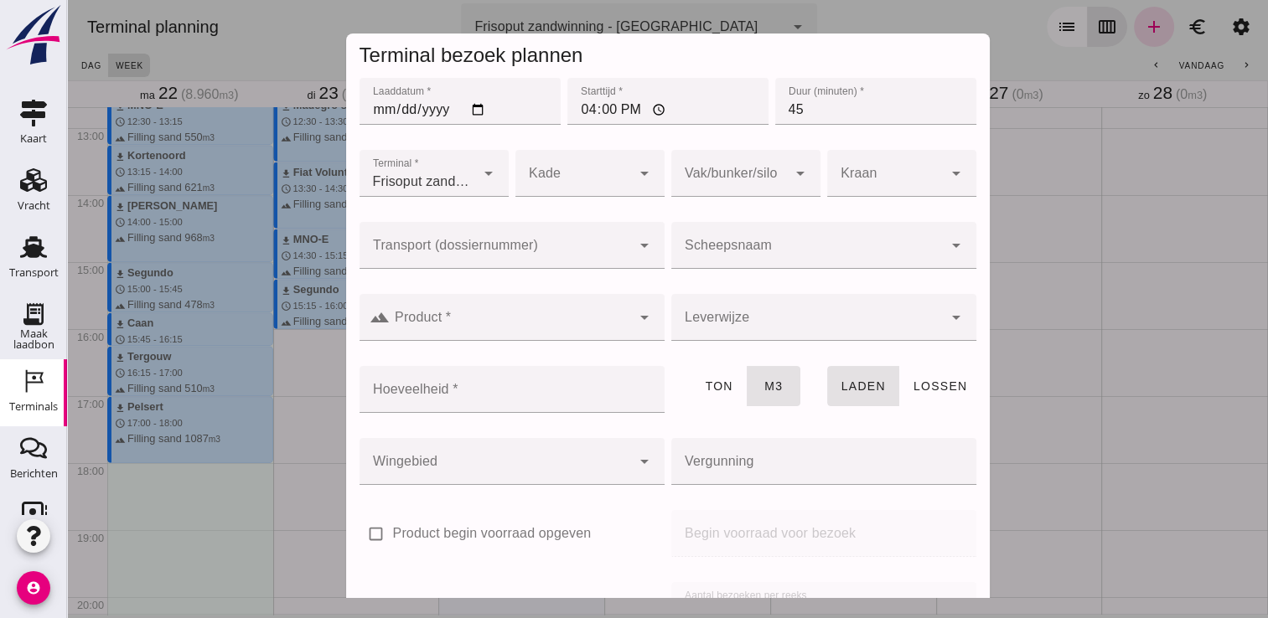
click at [723, 255] on input "Scheepsnaam" at bounding box center [806, 254] width 271 height 20
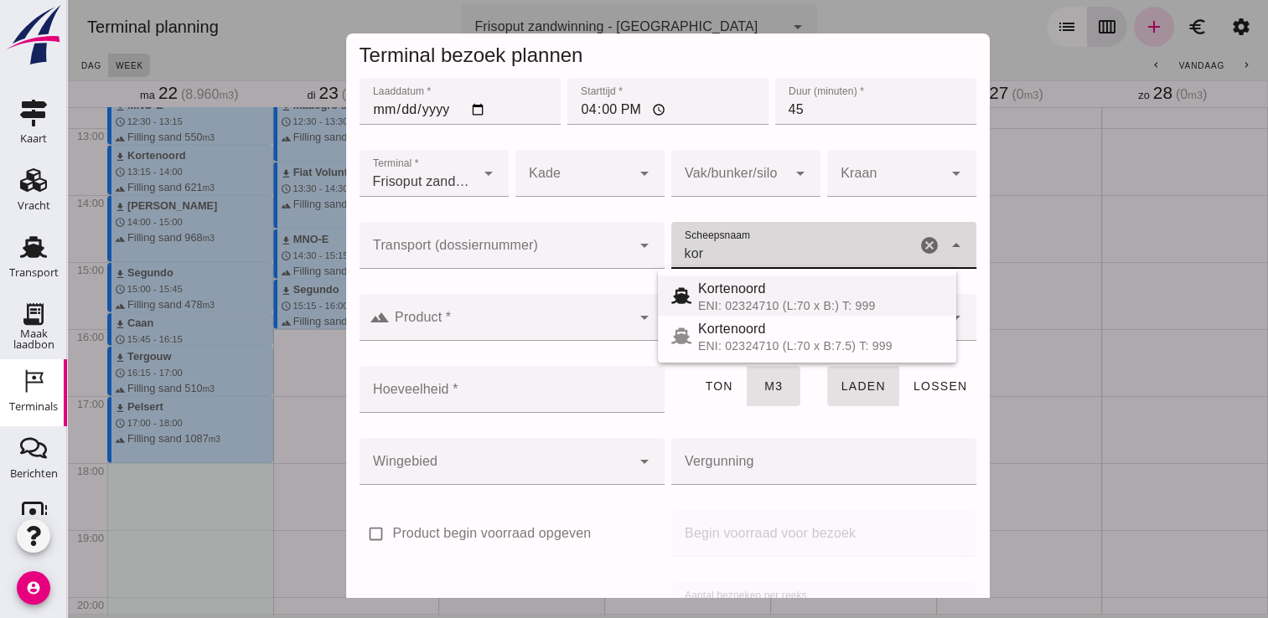
click at [730, 299] on div "ENI: 02324710 (L:70 x B:) T: 999" at bounding box center [820, 305] width 245 height 13
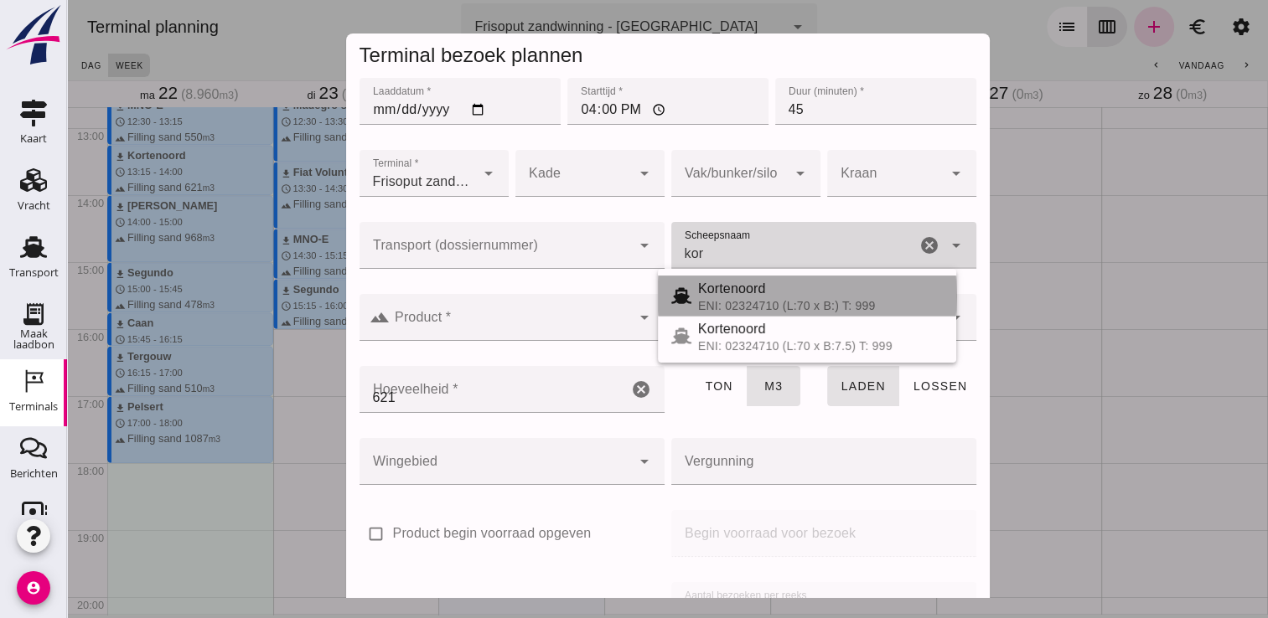
type input "Kortenoord"
type input "621"
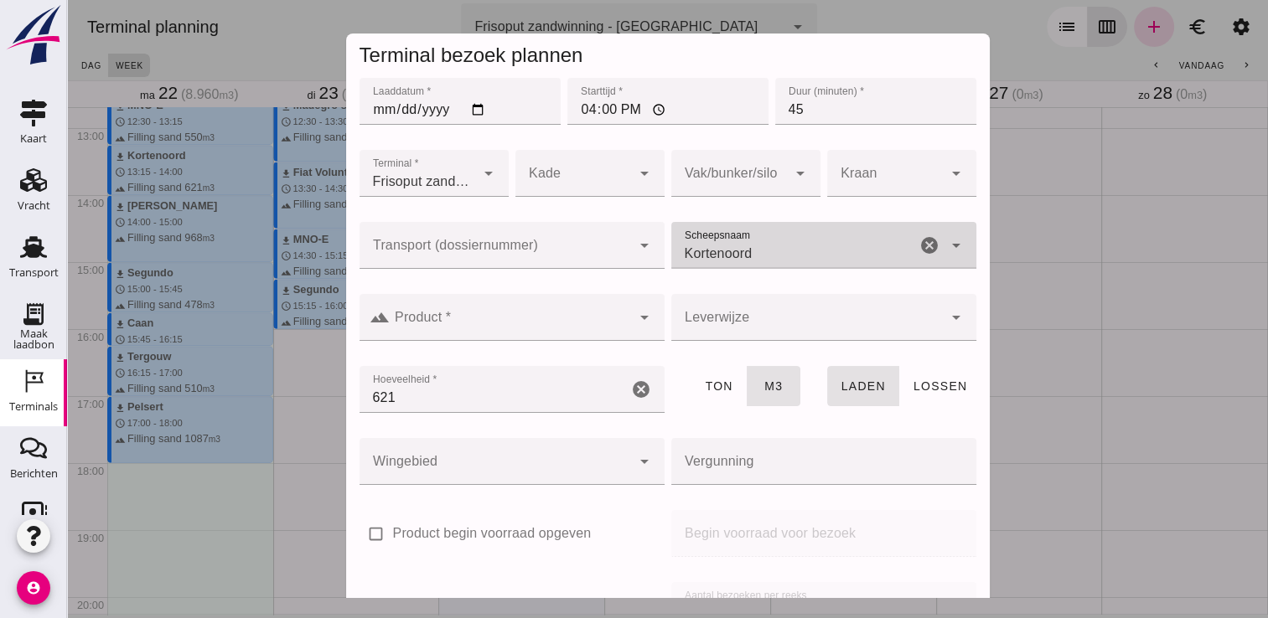
type input "Kortenoord"
click at [489, 330] on input "Product *" at bounding box center [510, 326] width 241 height 20
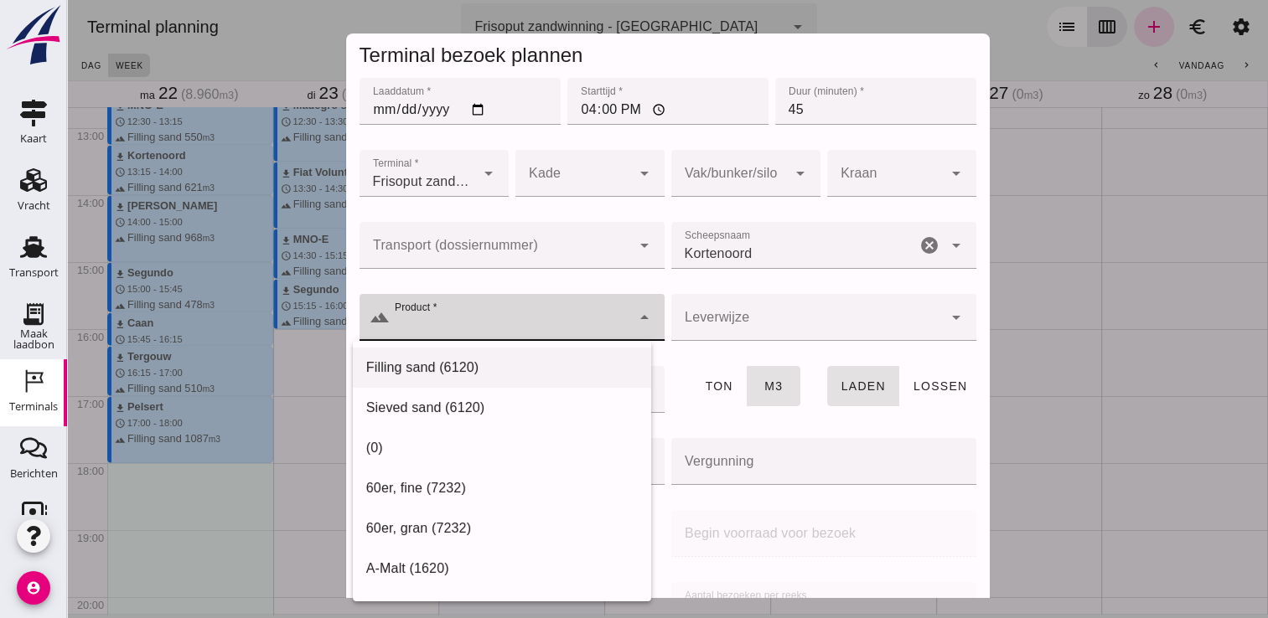
click at [428, 385] on div "Filling sand (6120)" at bounding box center [502, 368] width 298 height 40
type input "Filling sand (6120)"
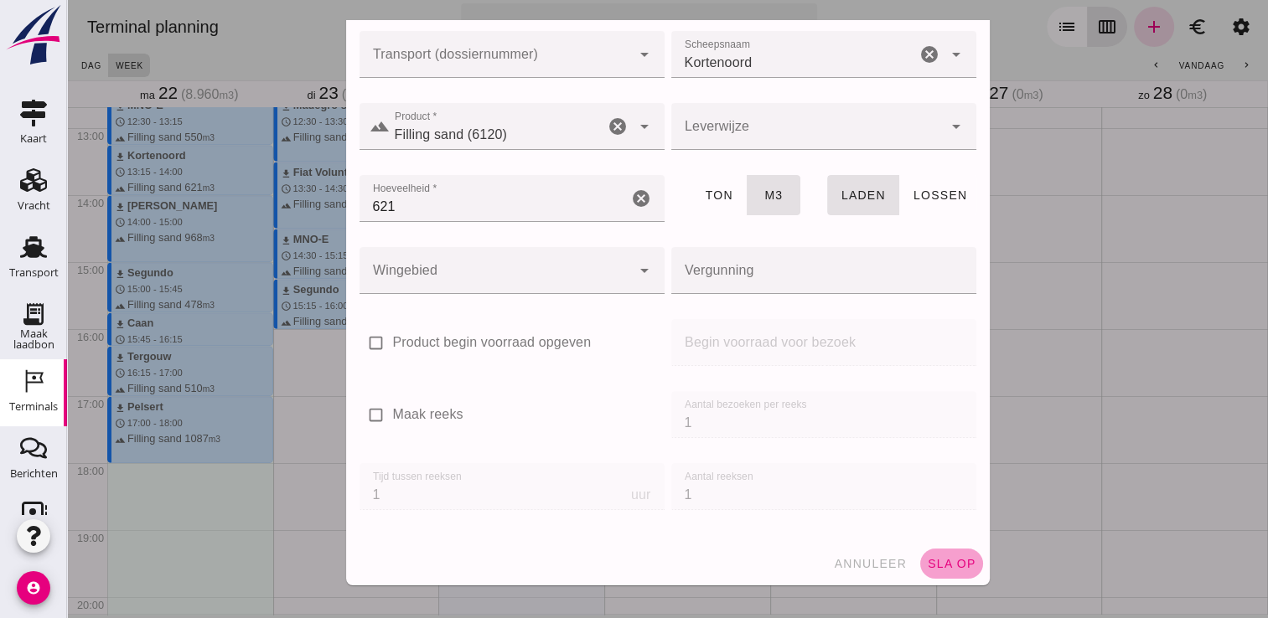
click at [951, 566] on span "sla op" at bounding box center [951, 563] width 49 height 13
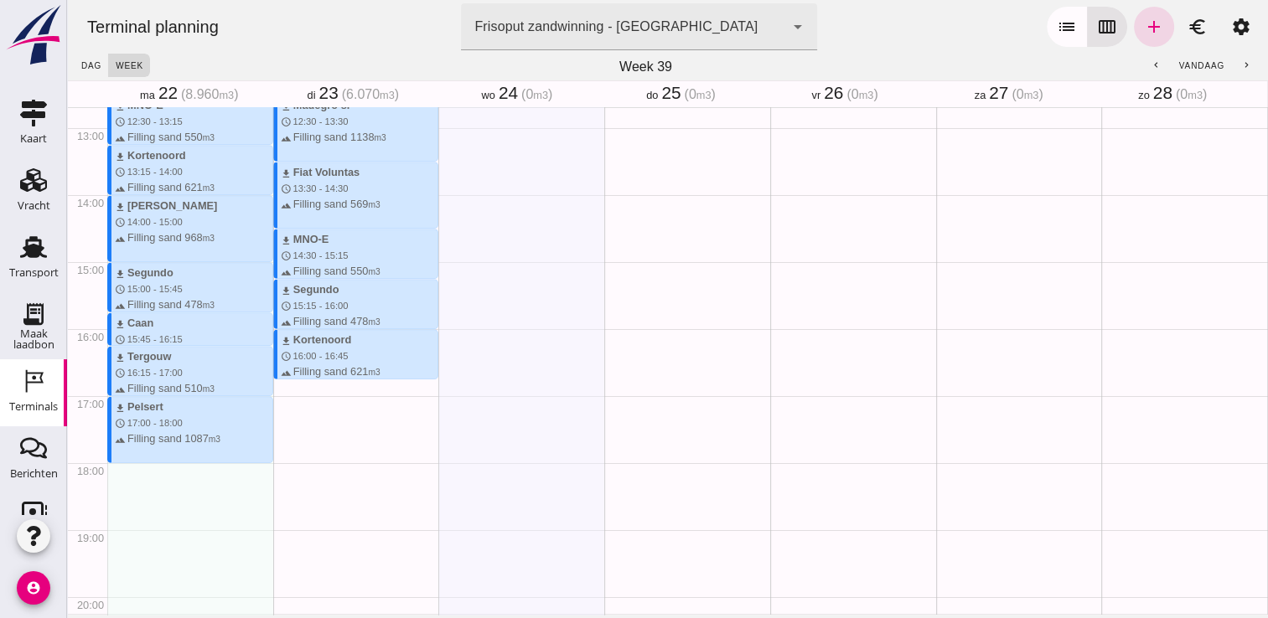
drag, startPoint x: 287, startPoint y: 384, endPoint x: 292, endPoint y: 431, distance: 47.2
click at [292, 431] on div "download Kortenoord schedule 9:15 - 10:00 terrain Filling sand 621 m3 download …" at bounding box center [356, 61] width 166 height 1608
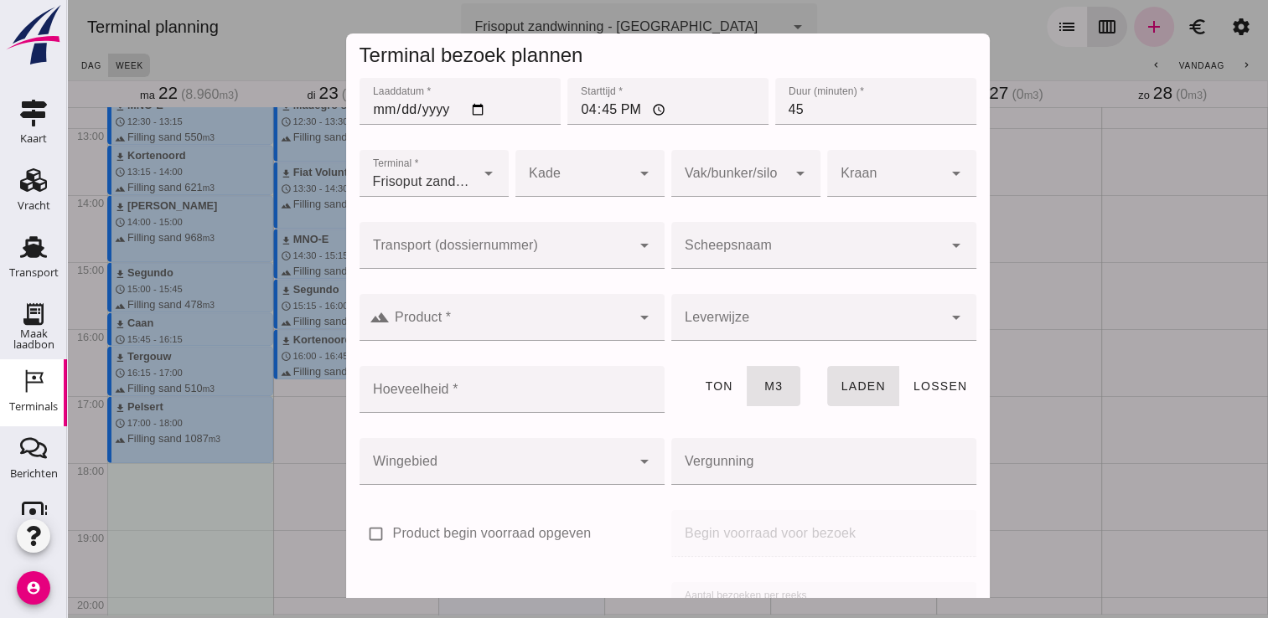
click at [828, 106] on input "45" at bounding box center [875, 101] width 201 height 47
type input "4"
type input "30"
click at [717, 256] on input "Scheepsnaam" at bounding box center [806, 254] width 271 height 20
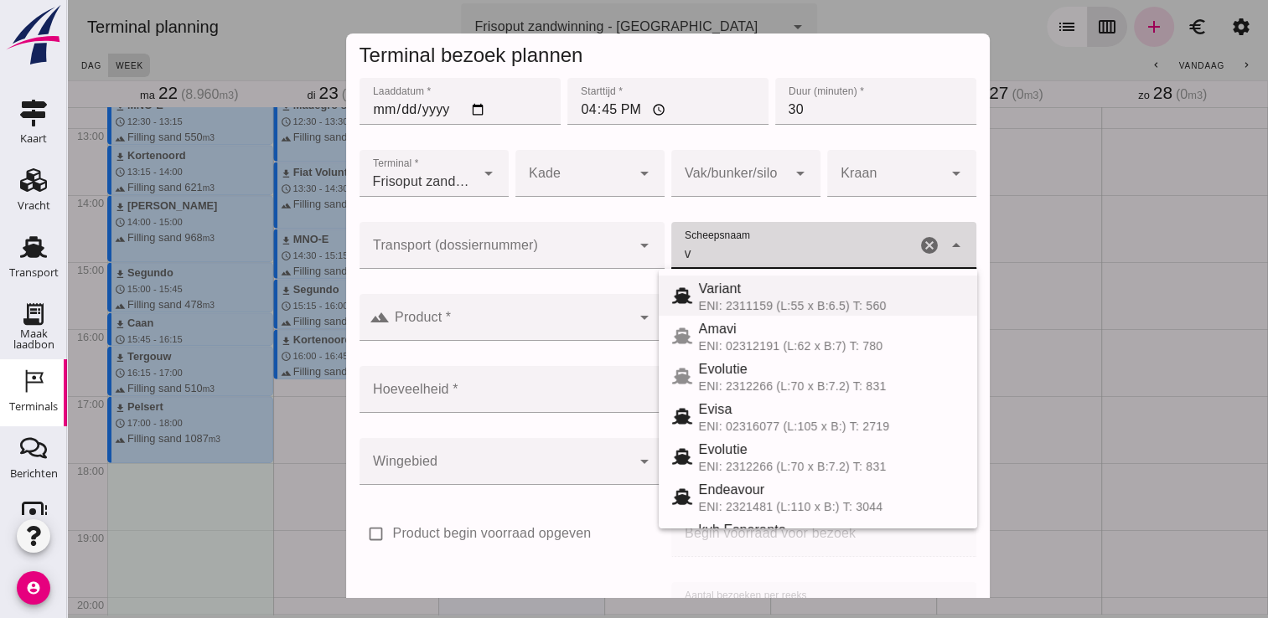
click at [731, 293] on span "Variant" at bounding box center [720, 289] width 43 height 14
type input "Variant"
type input "337"
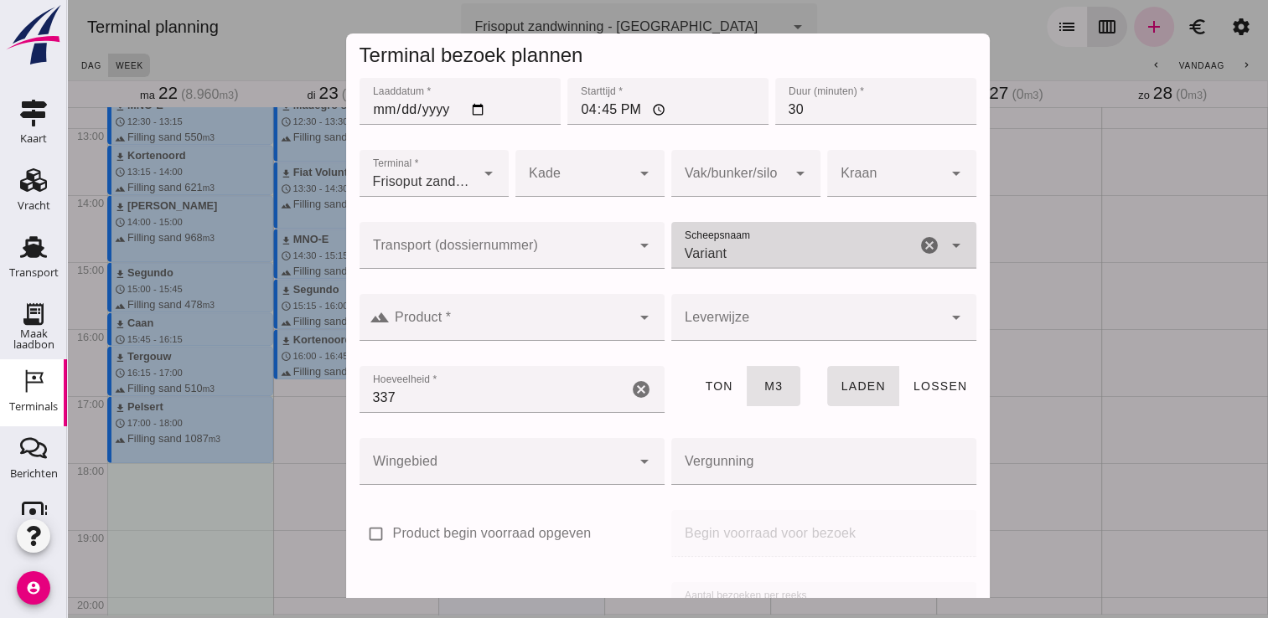
type input "Variant"
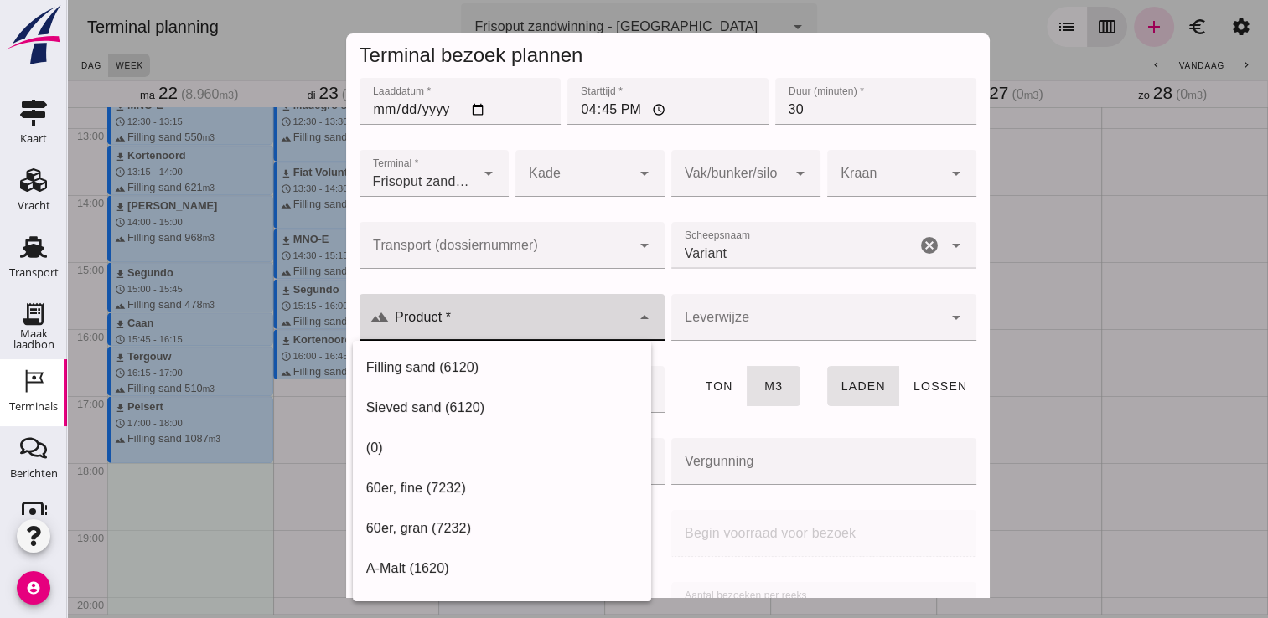
click at [470, 326] on input "Product *" at bounding box center [510, 326] width 241 height 20
click at [405, 377] on div "Filling sand (6120)" at bounding box center [501, 368] width 271 height 20
type input "Filling sand (6120)"
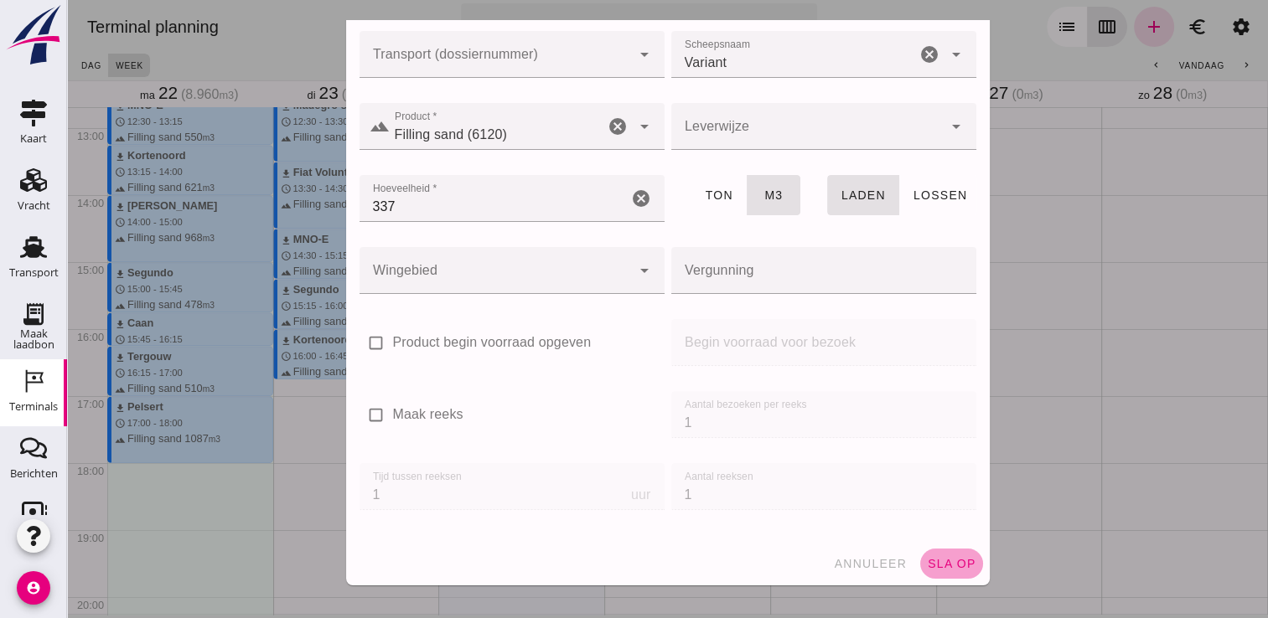
click at [927, 563] on span "sla op" at bounding box center [951, 563] width 49 height 13
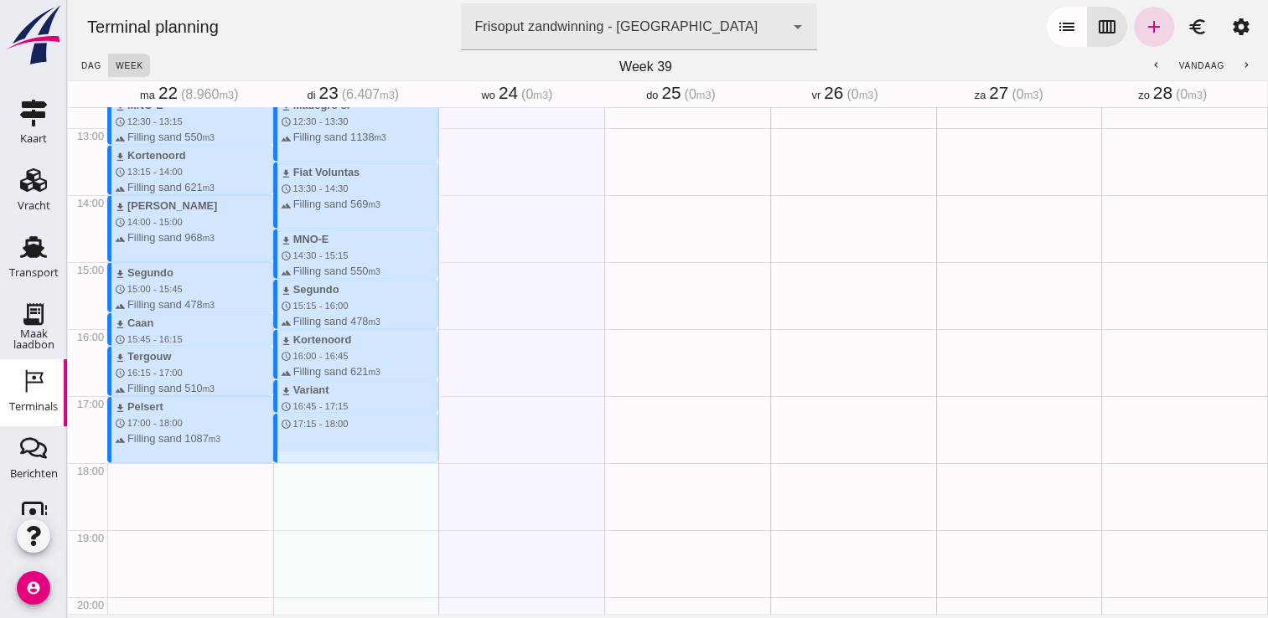
drag, startPoint x: 307, startPoint y: 416, endPoint x: 311, endPoint y: 458, distance: 42.9
click at [311, 458] on div "download Kortenoord schedule 9:15 - 10:00 terrain Filling sand 621 m3 download …" at bounding box center [356, 61] width 166 height 1608
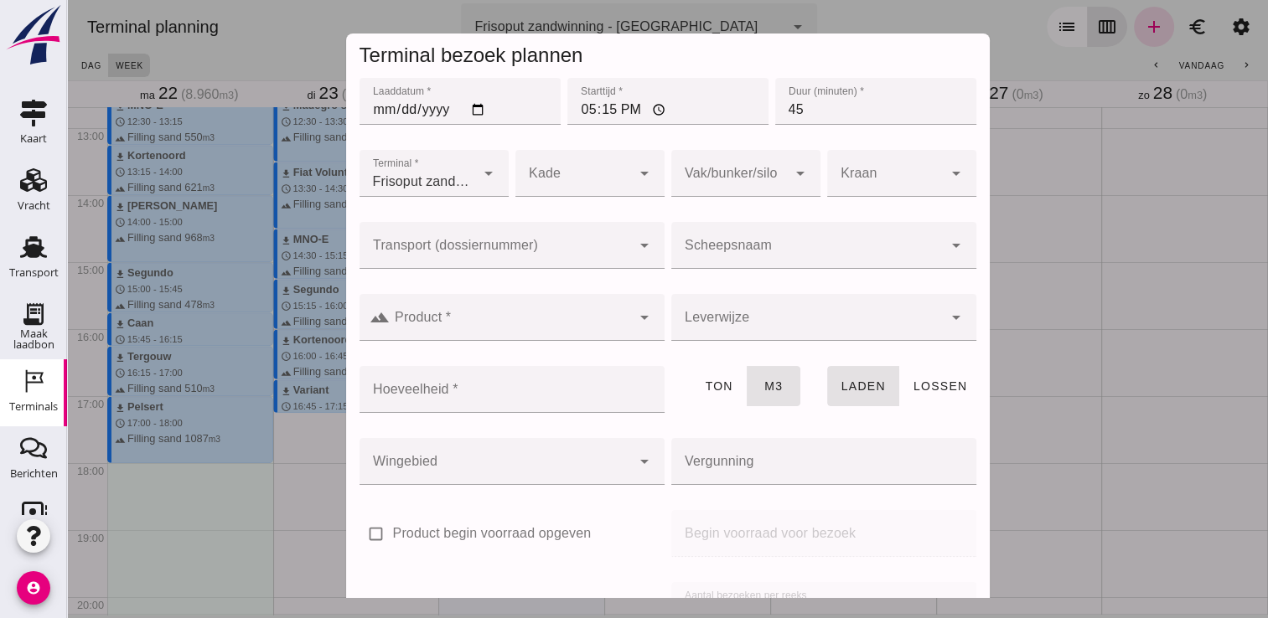
click at [729, 243] on div at bounding box center [806, 245] width 271 height 47
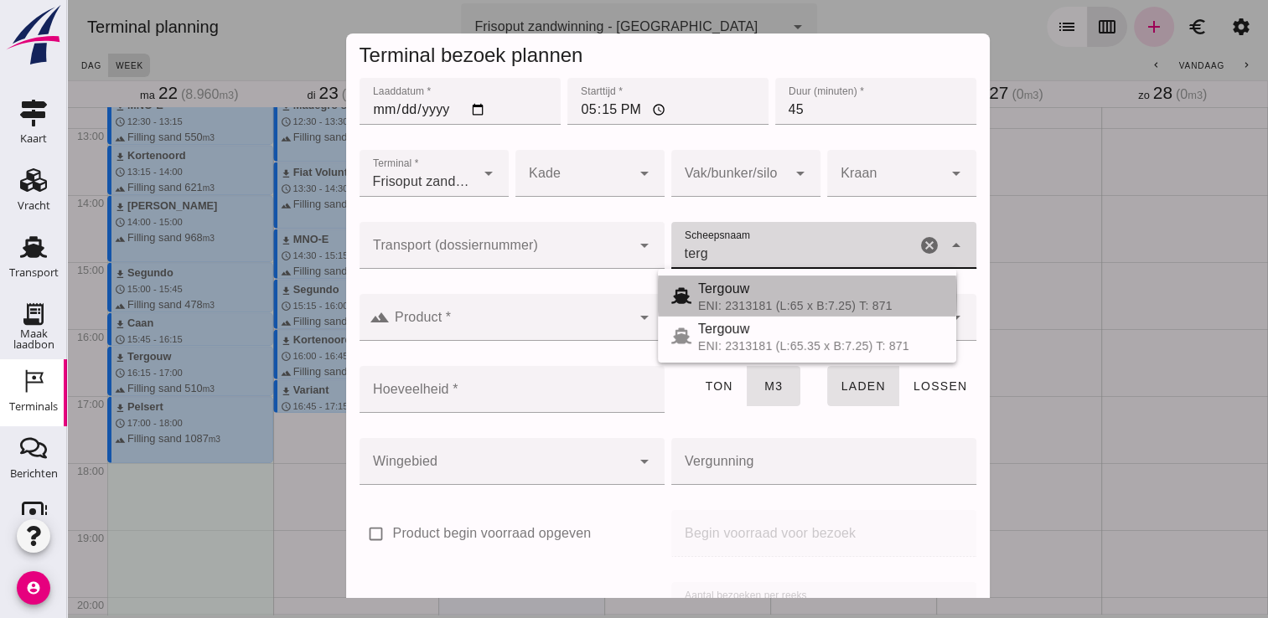
click at [761, 286] on div "Tergouw" at bounding box center [820, 289] width 245 height 20
type input "Tergouw"
type input "510"
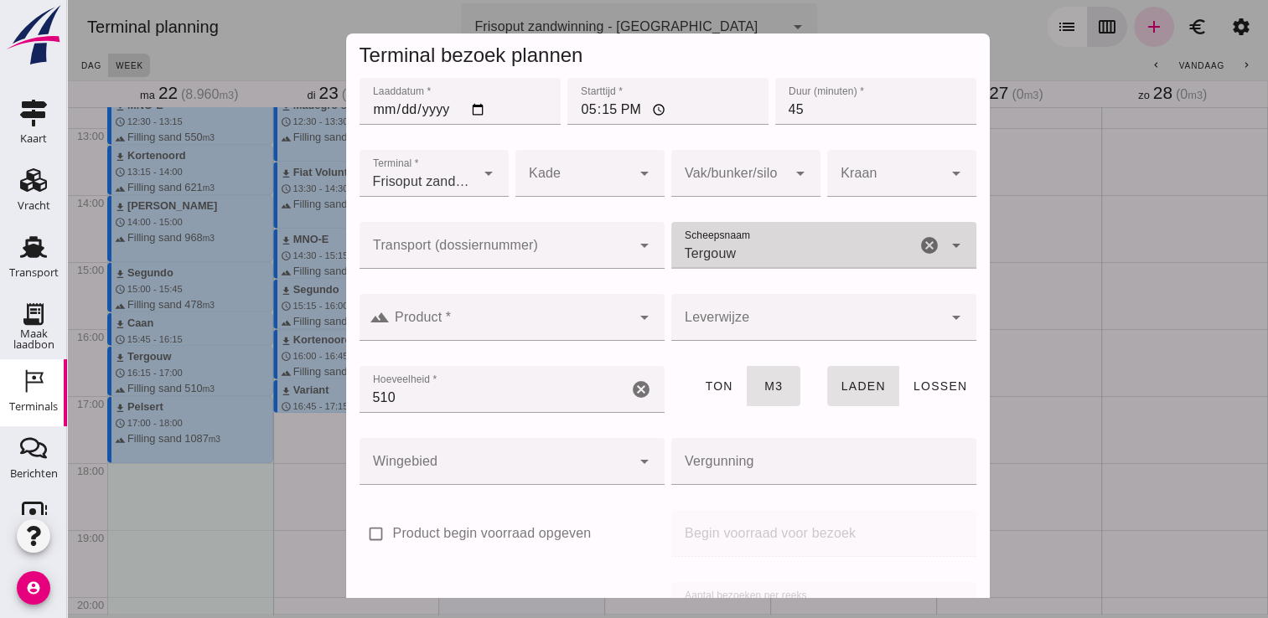
type input "Tergouw"
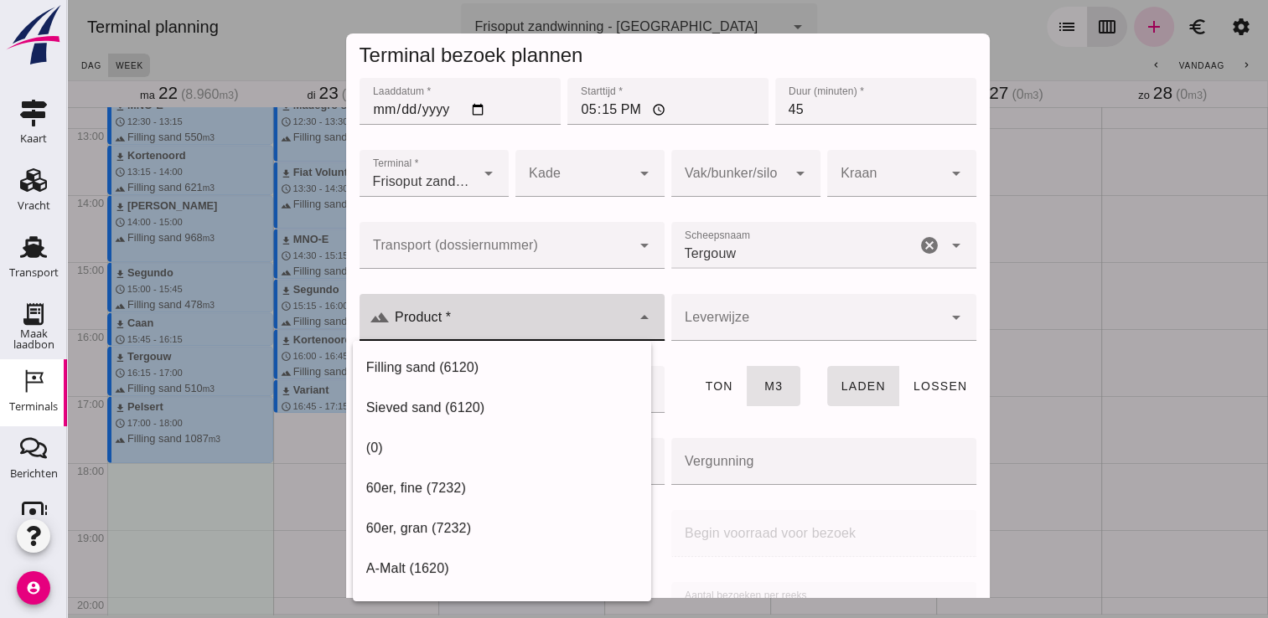
click at [588, 323] on input "Product *" at bounding box center [510, 326] width 241 height 20
click at [504, 367] on div "Filling sand (6120)" at bounding box center [501, 368] width 271 height 20
type input "Filling sand (6120)"
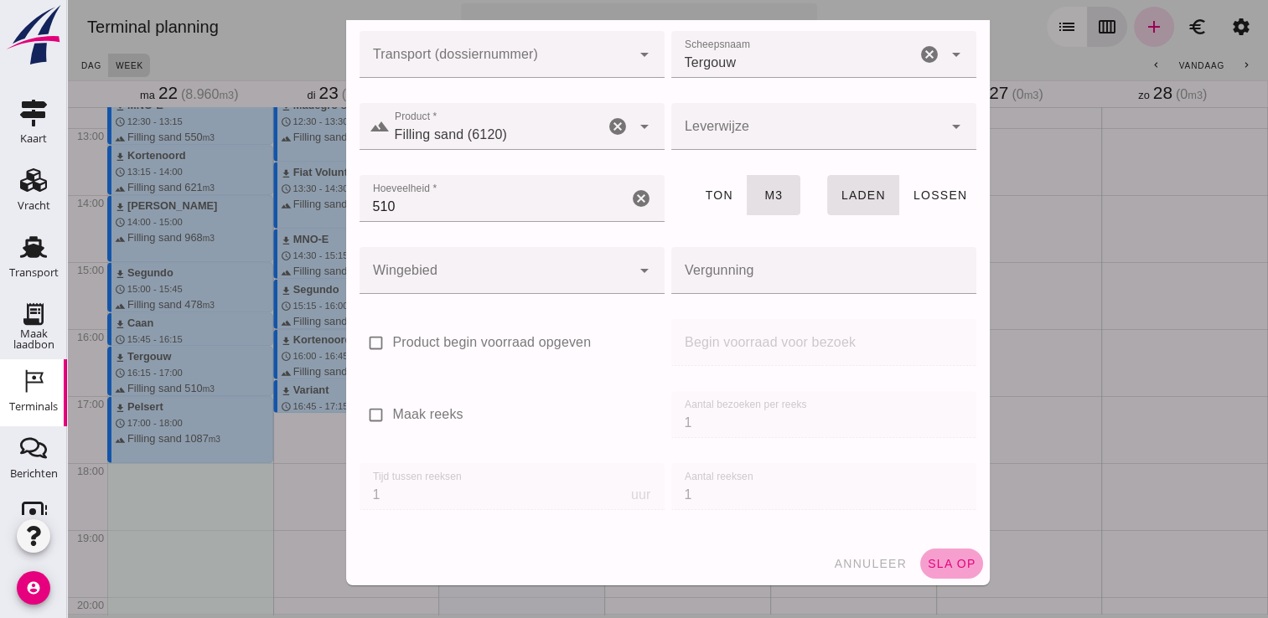
click at [942, 566] on span "sla op" at bounding box center [951, 563] width 49 height 13
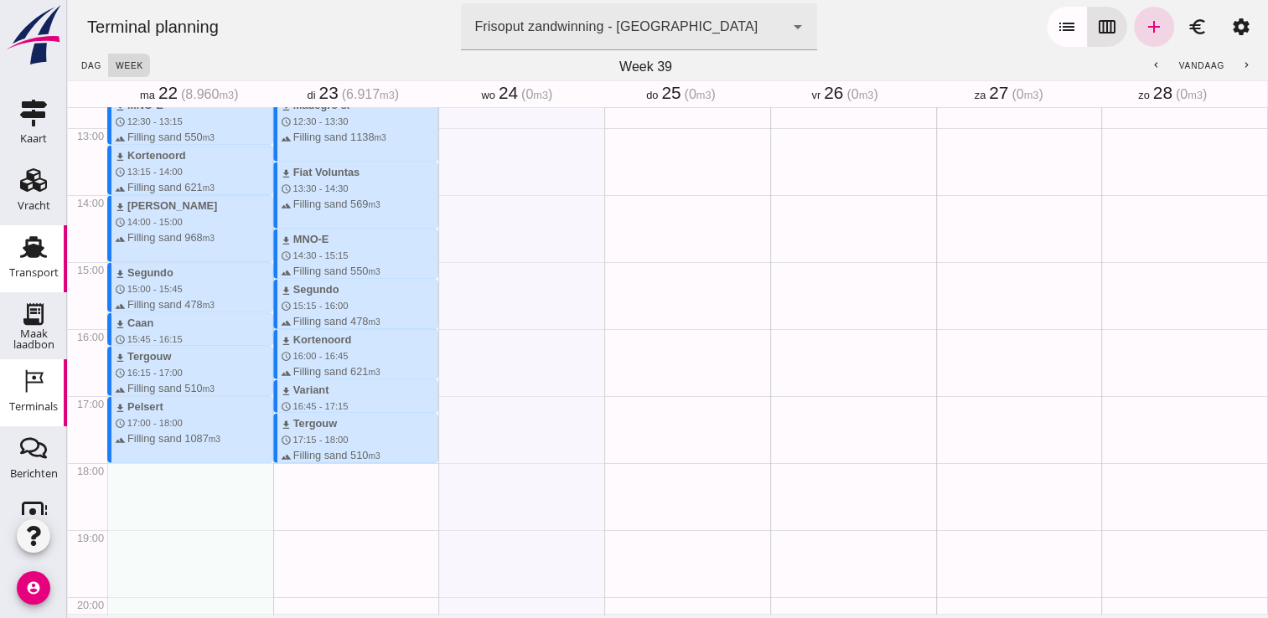
click at [0, 263] on link "Transport Transport" at bounding box center [33, 258] width 67 height 67
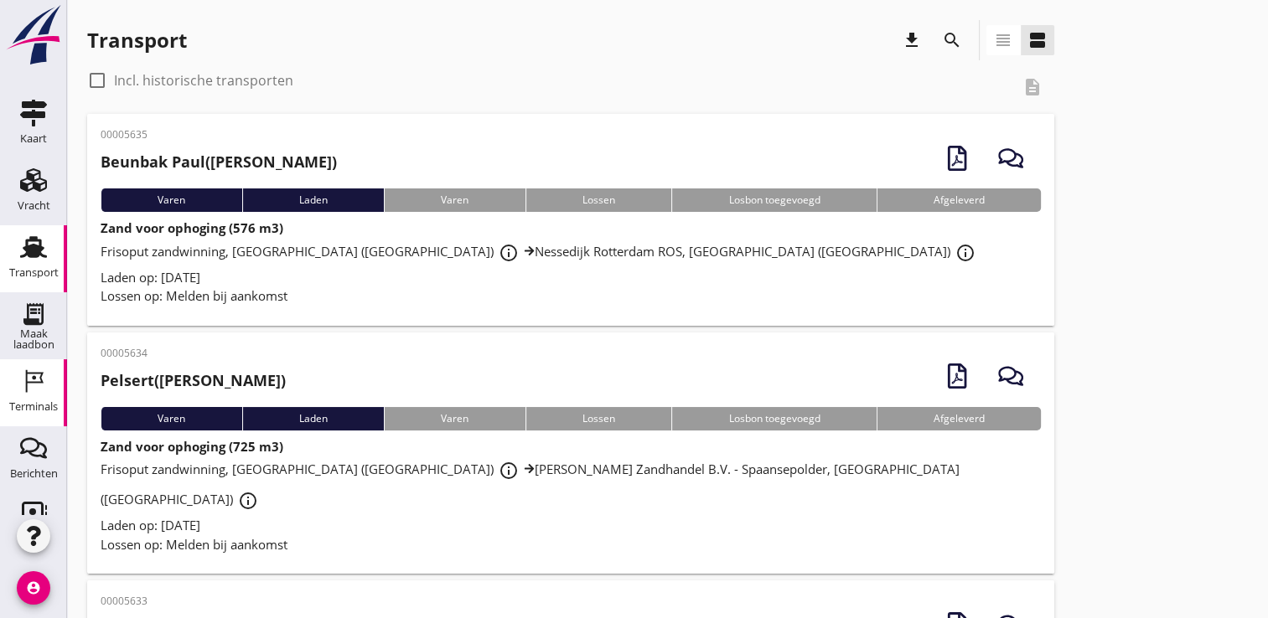
click at [20, 398] on div "Terminals" at bounding box center [33, 406] width 49 height 23
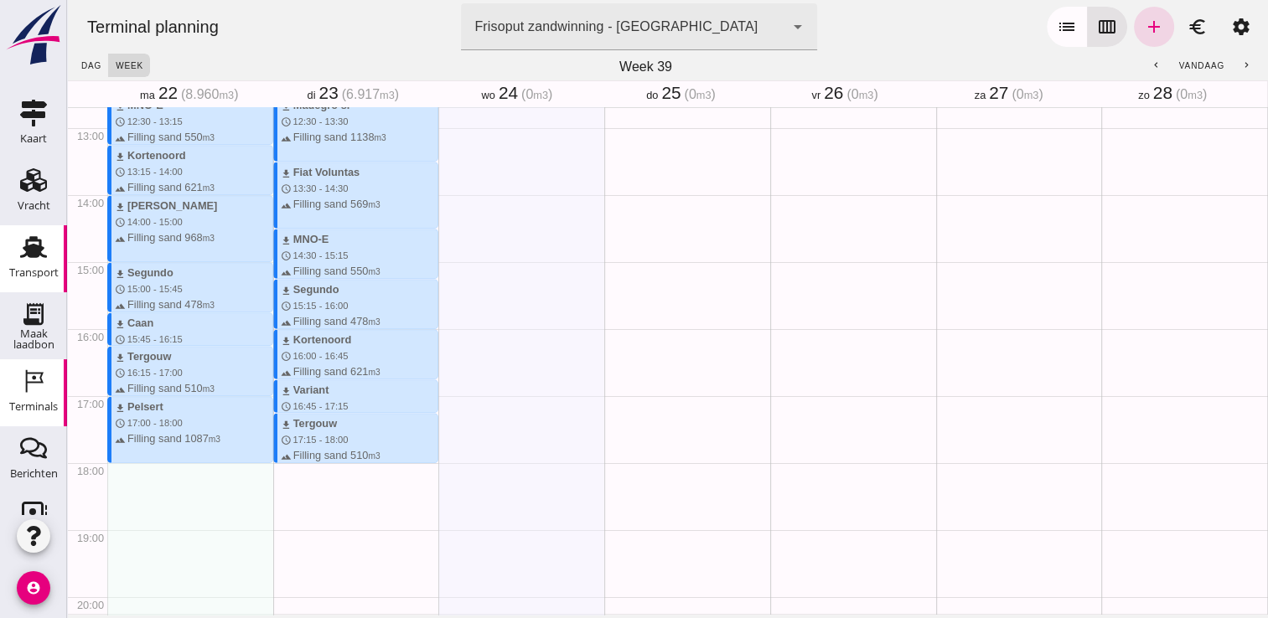
click at [28, 235] on icon "Transport" at bounding box center [33, 247] width 27 height 27
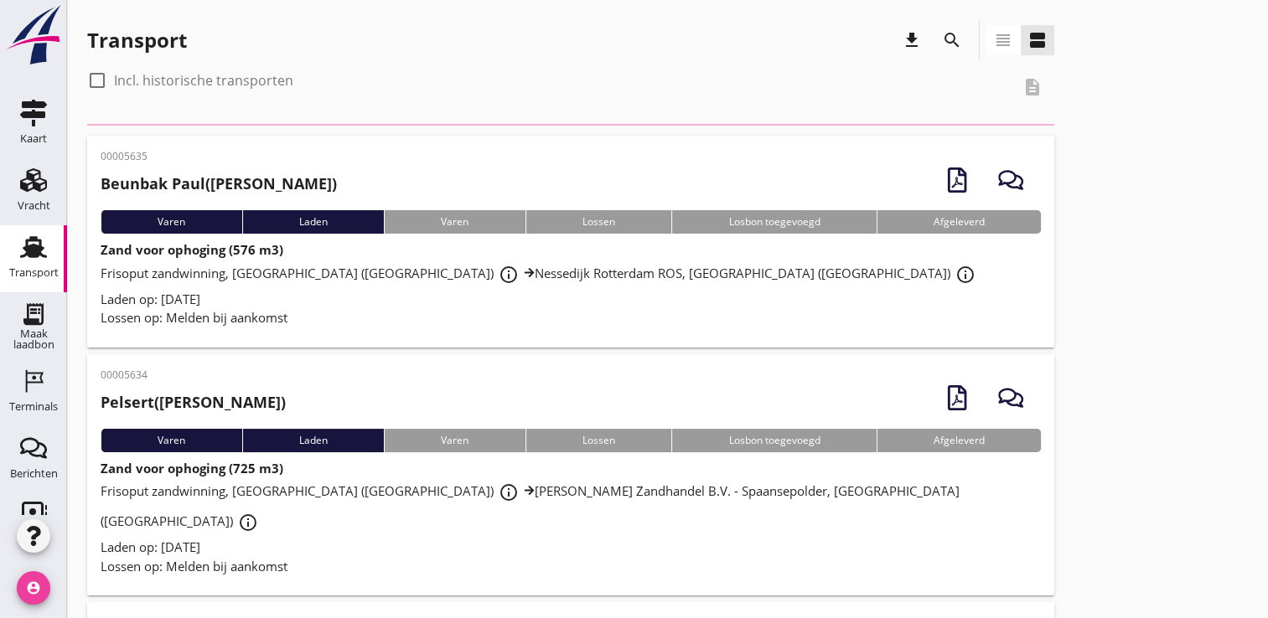
click at [25, 581] on icon "account_circle" at bounding box center [34, 588] width 34 height 34
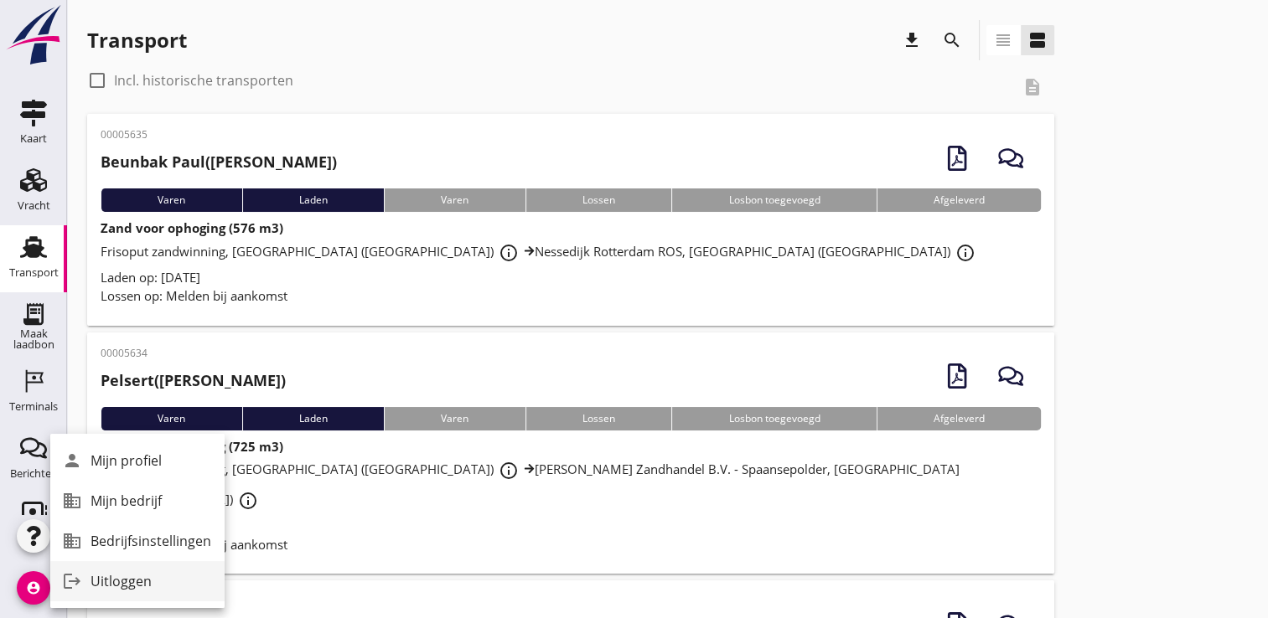
click at [129, 583] on div "Uitloggen" at bounding box center [150, 581] width 121 height 20
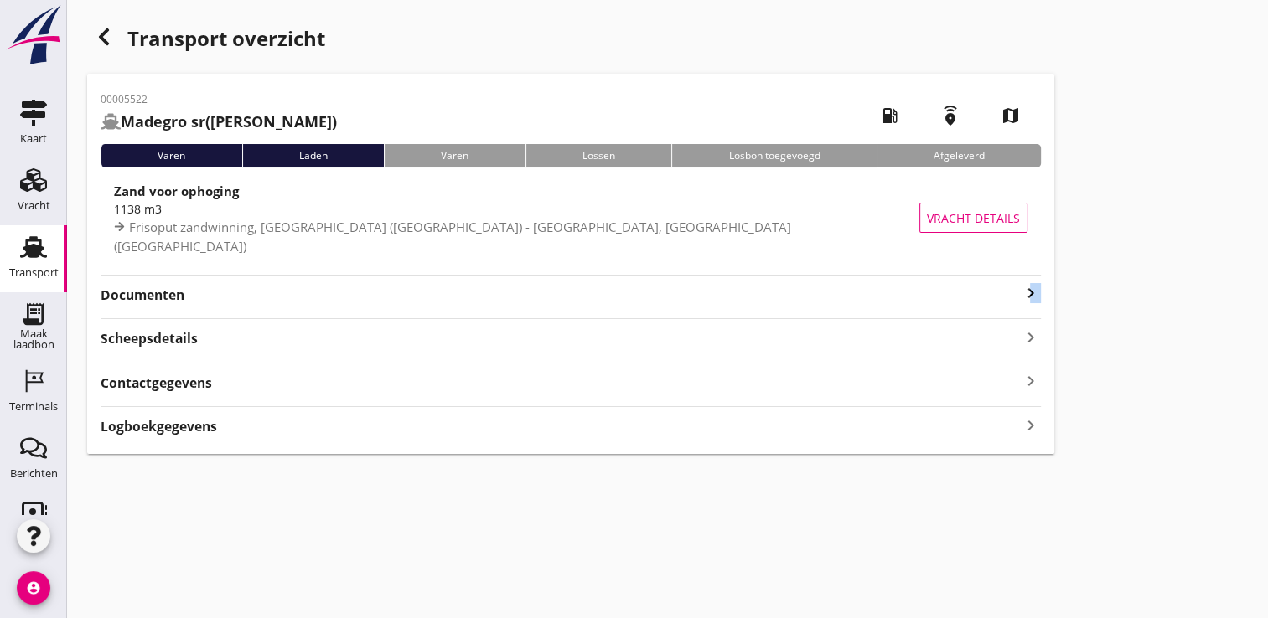
drag, startPoint x: 990, startPoint y: 307, endPoint x: 1031, endPoint y: 297, distance: 43.1
click at [1031, 297] on div "00005522 Madegro sr (Gerbrand de Groot) local_gas_station emergency_share map V…" at bounding box center [570, 264] width 967 height 380
drag, startPoint x: 1031, startPoint y: 297, endPoint x: 1022, endPoint y: 295, distance: 9.4
click at [1022, 295] on icon "keyboard_arrow_right" at bounding box center [1031, 293] width 20 height 20
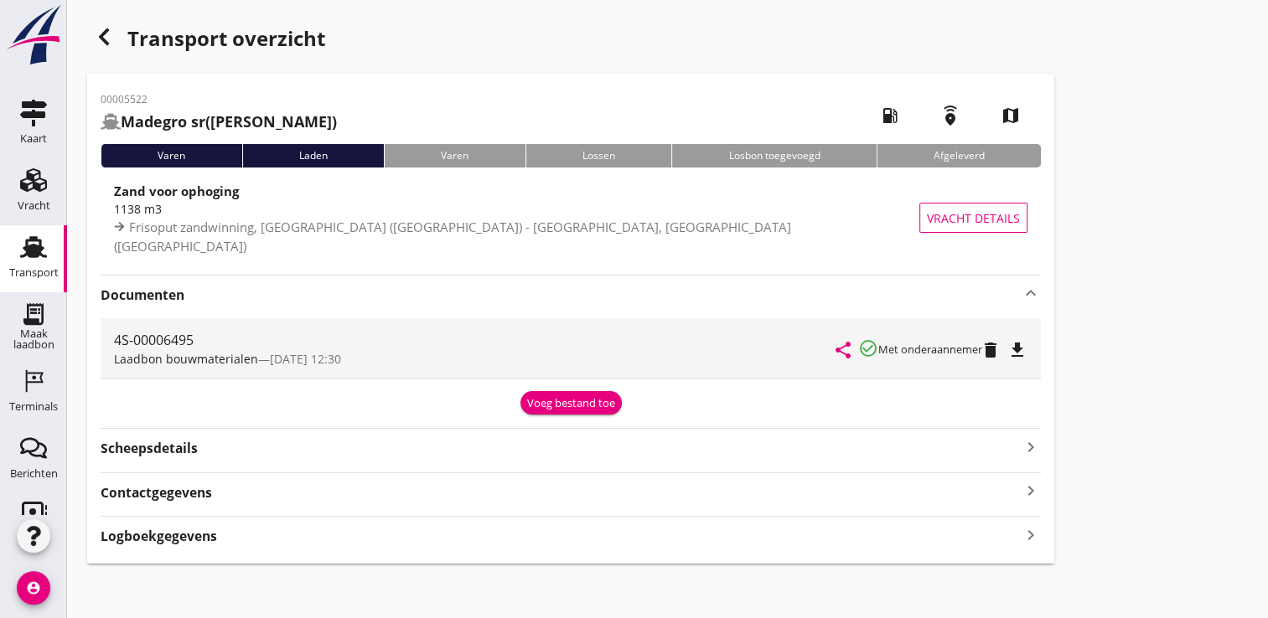
click at [1026, 349] on icon "file_download" at bounding box center [1017, 350] width 20 height 20
